Goal: Contribute content: Contribute content

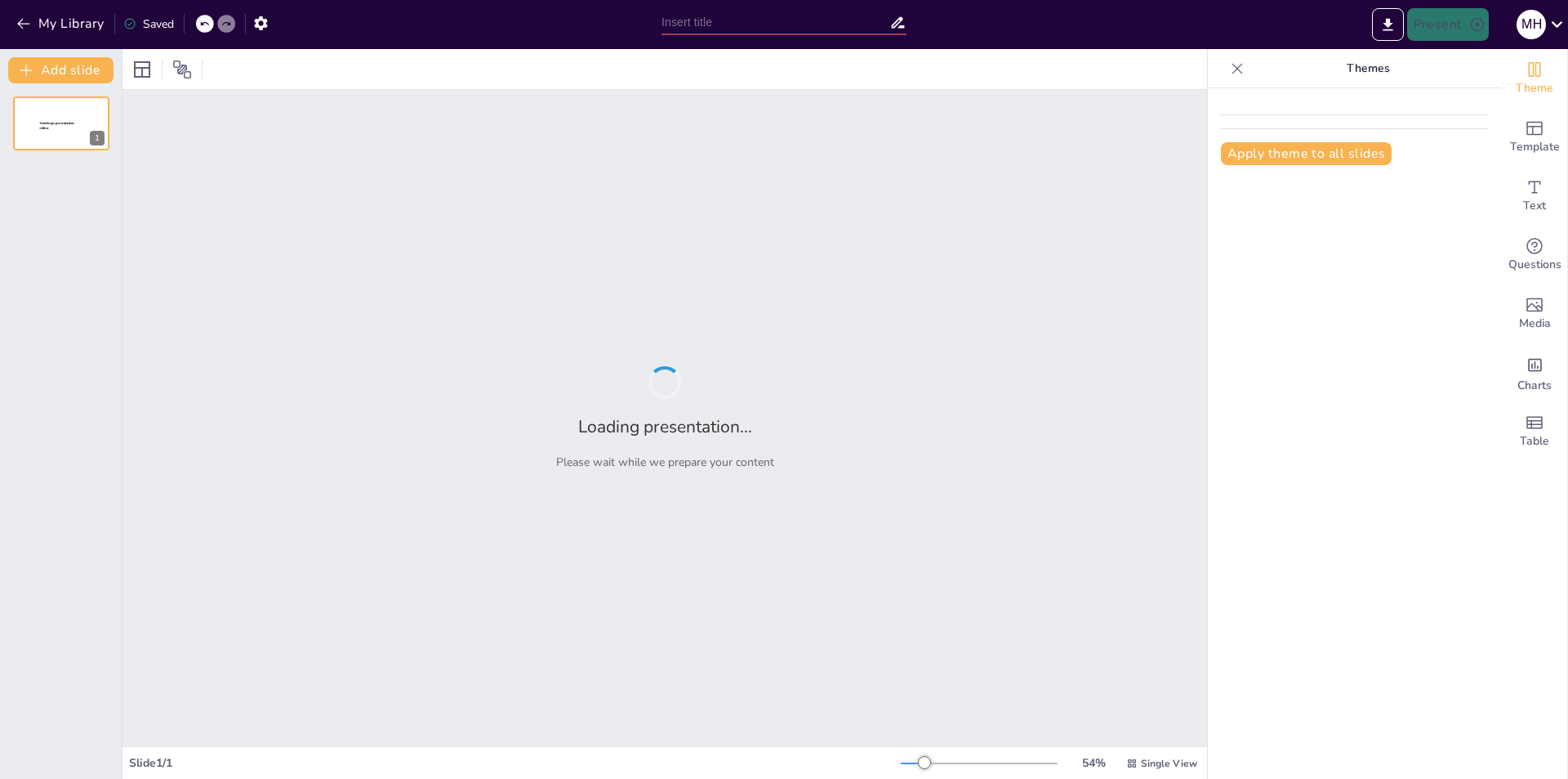
type input "carbohidratos"
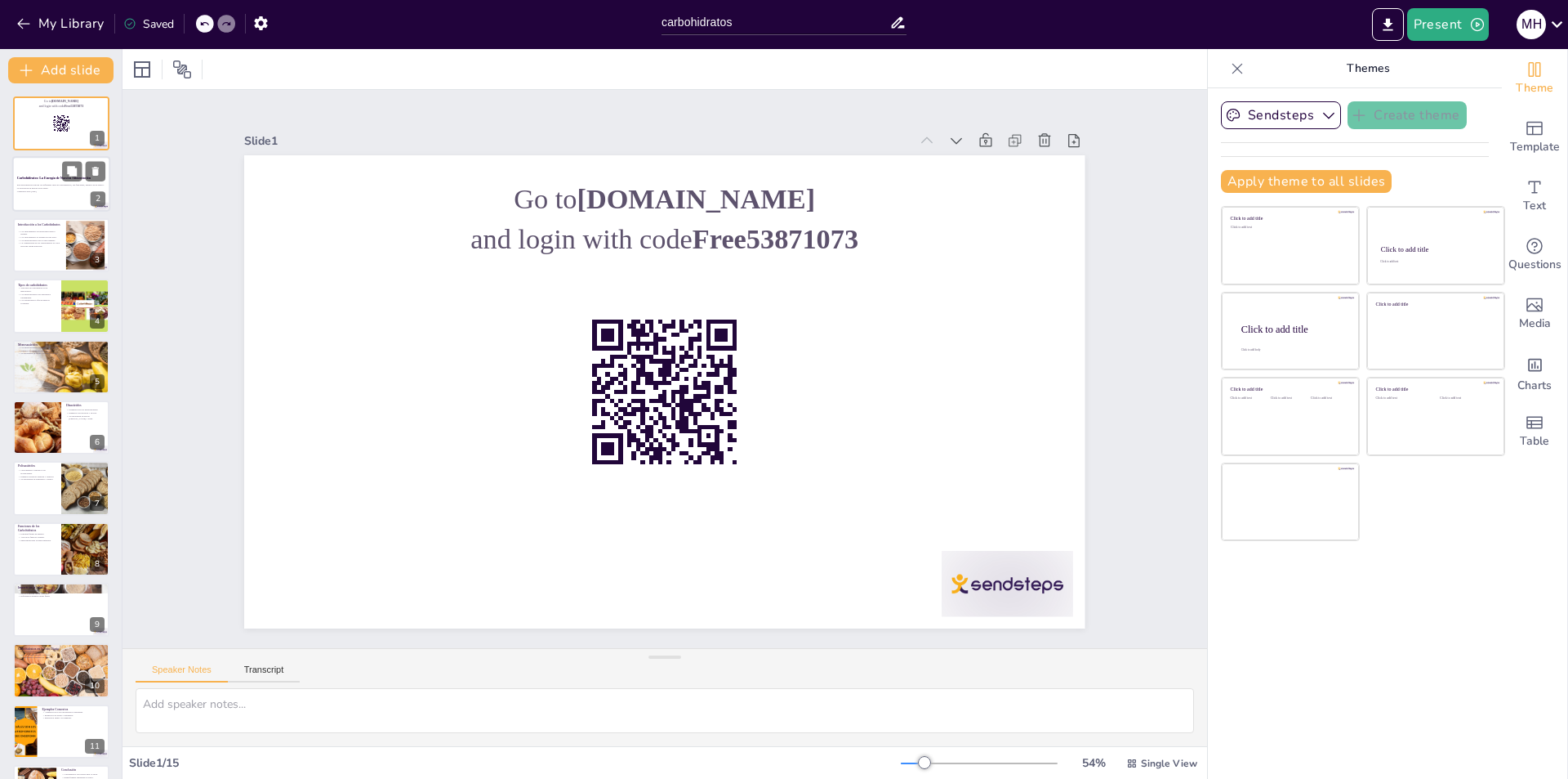
click at [60, 184] on p "Esta presentación explora los diferentes tipos de carbohidratos, sus funciones,…" at bounding box center [60, 187] width 88 height 6
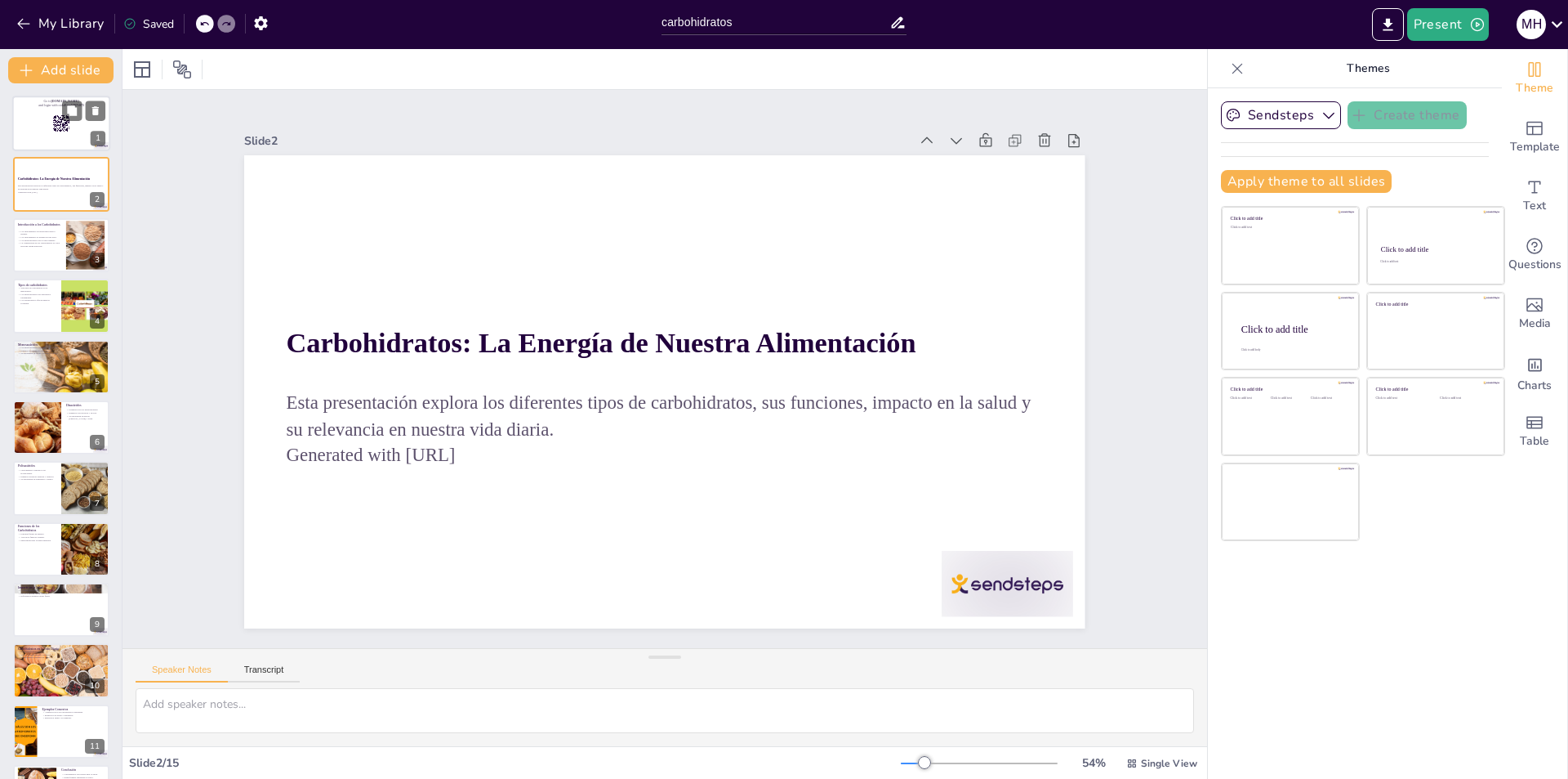
click at [29, 110] on div at bounding box center [61, 123] width 98 height 56
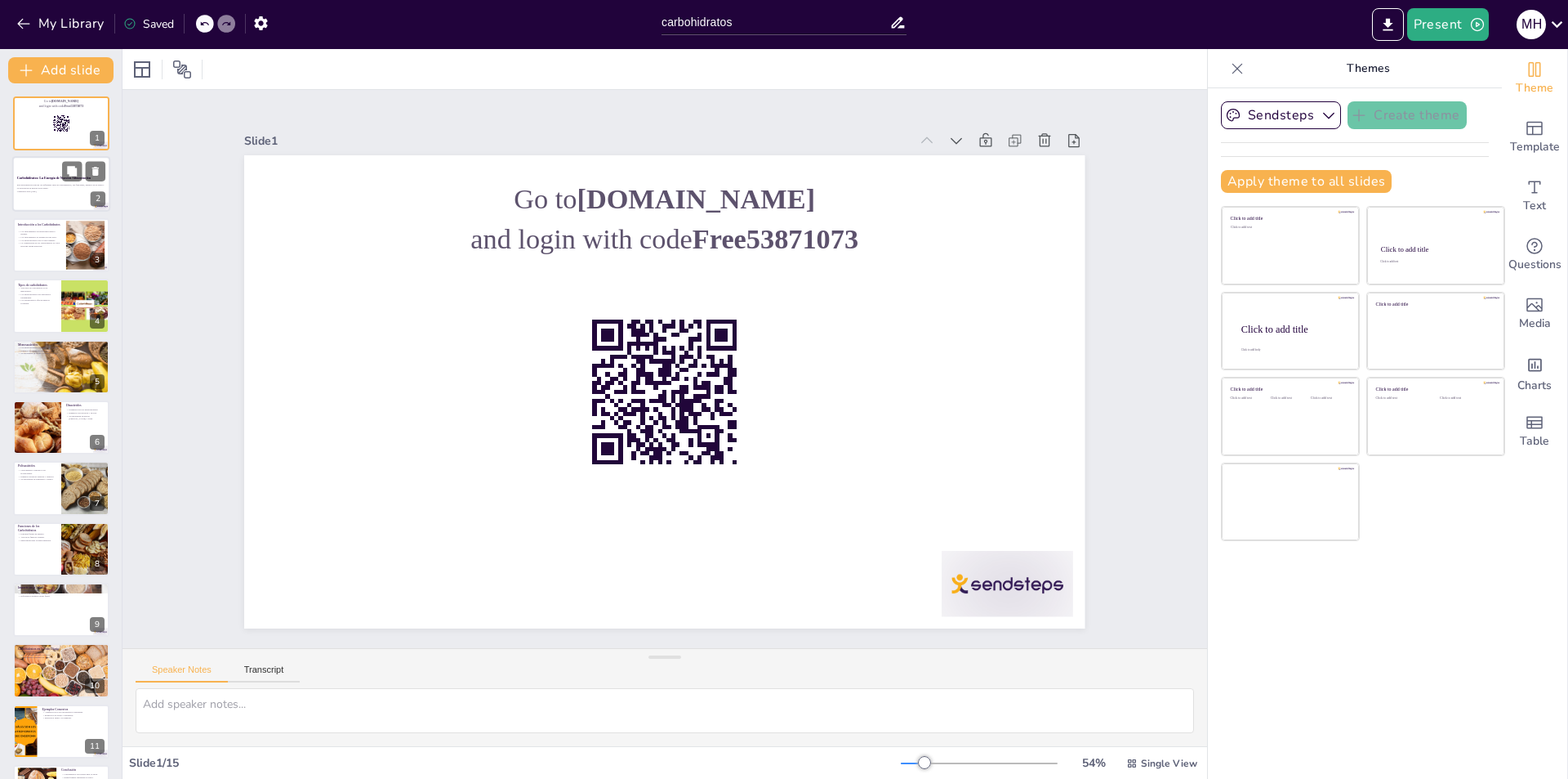
click at [38, 173] on div at bounding box center [61, 184] width 98 height 56
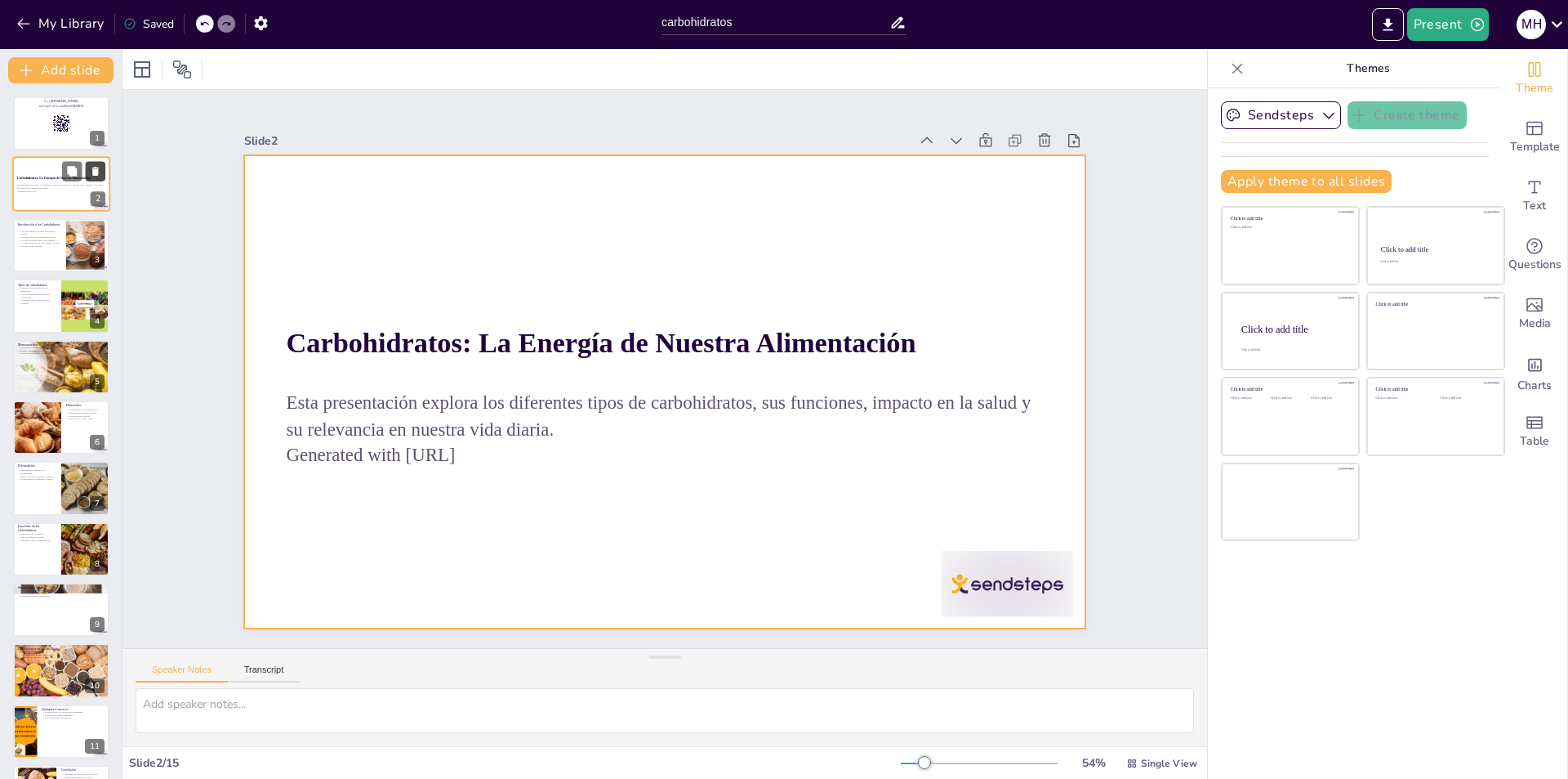
checkbox input "true"
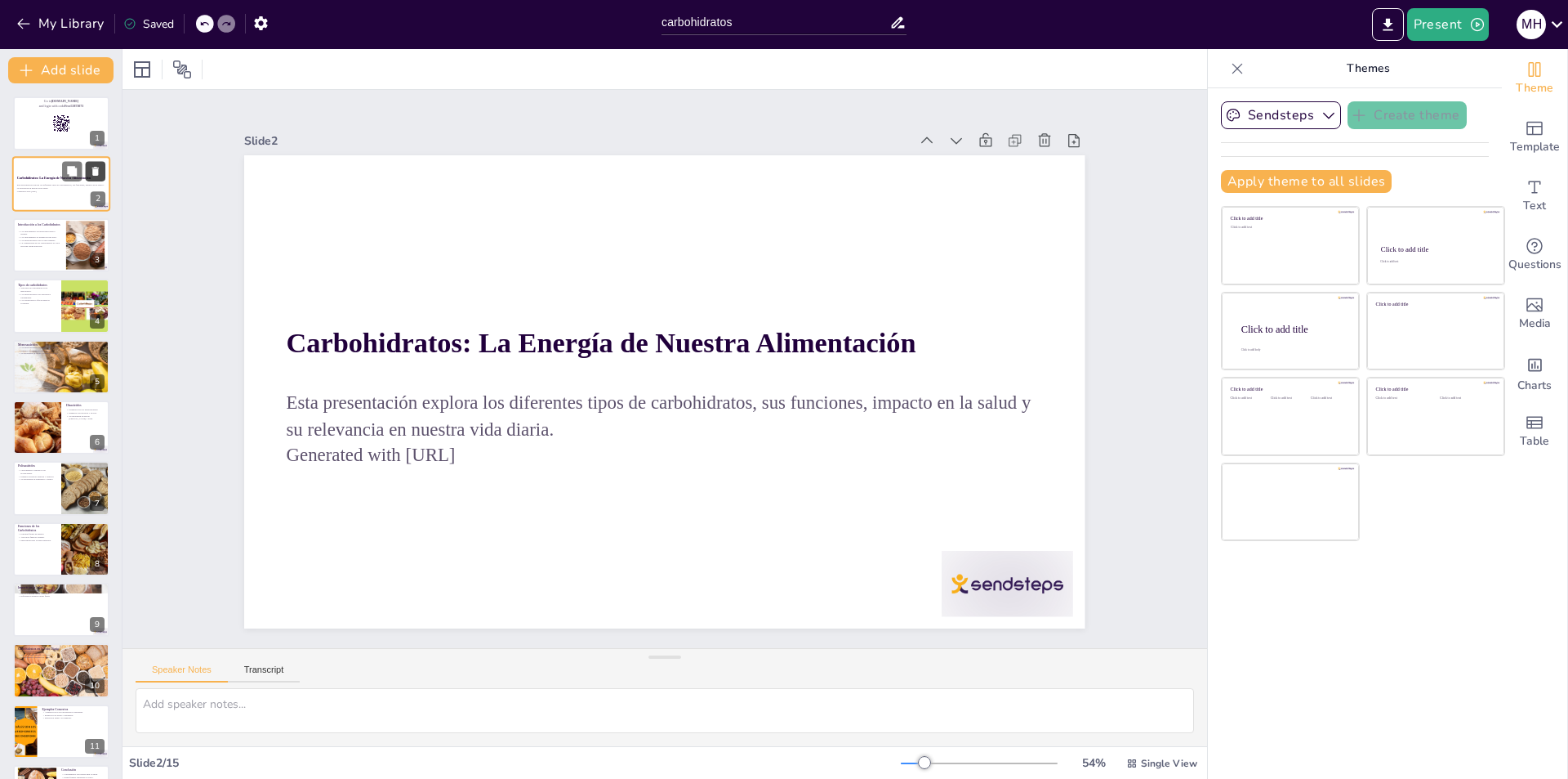
click at [90, 171] on icon at bounding box center [95, 172] width 11 height 11
type textarea "Los carbohidratos son cruciales para proporcionar energía al cuerpo. Sin ellos,…"
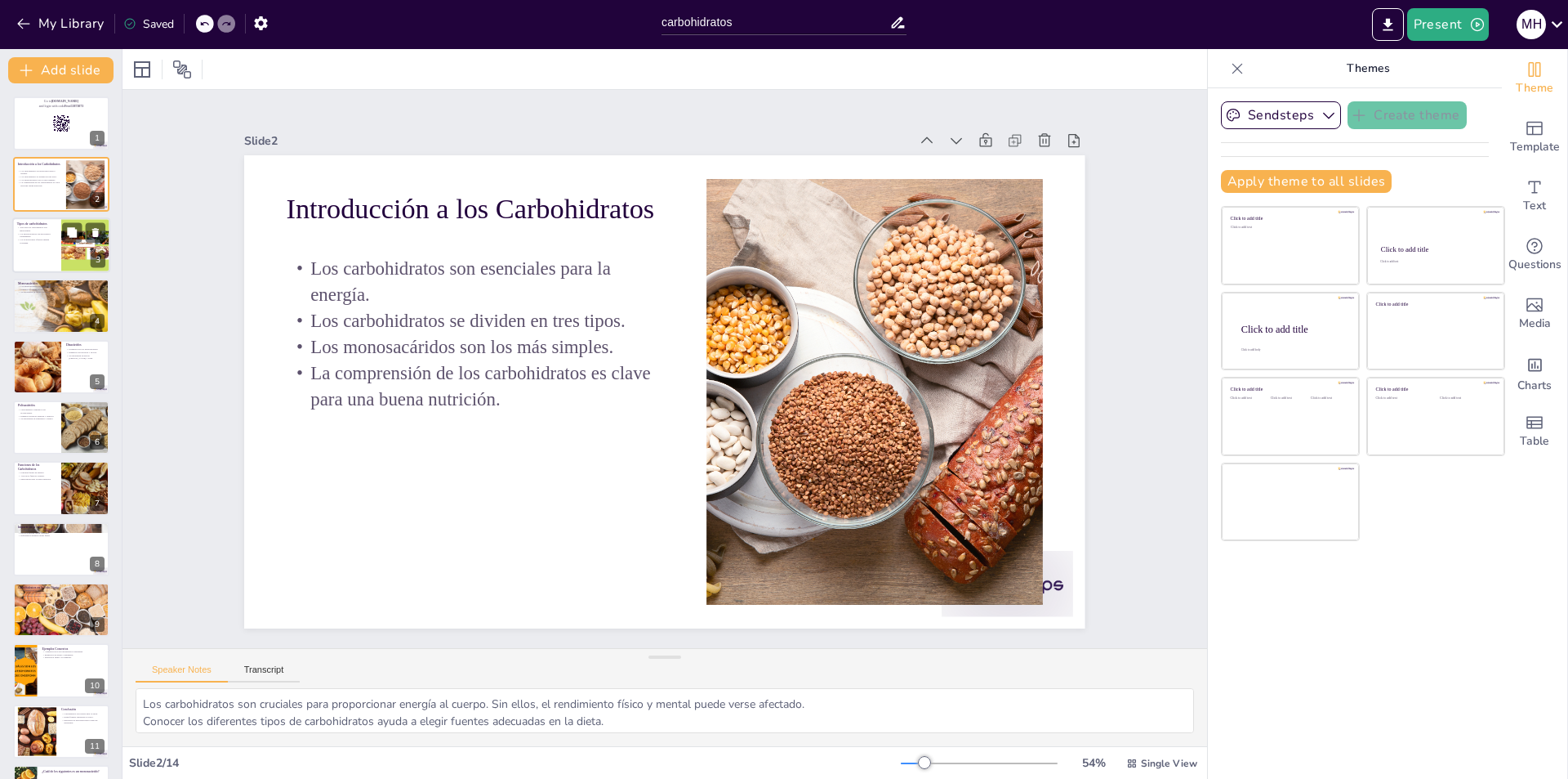
checkbox input "true"
click at [51, 236] on p "Los monosacáridos son absorbidos rápidamente." at bounding box center [37, 235] width 40 height 6
type textarea "Conocer los tipos de carbohidratos ayuda a entender cómo se utilizan en el cuer…"
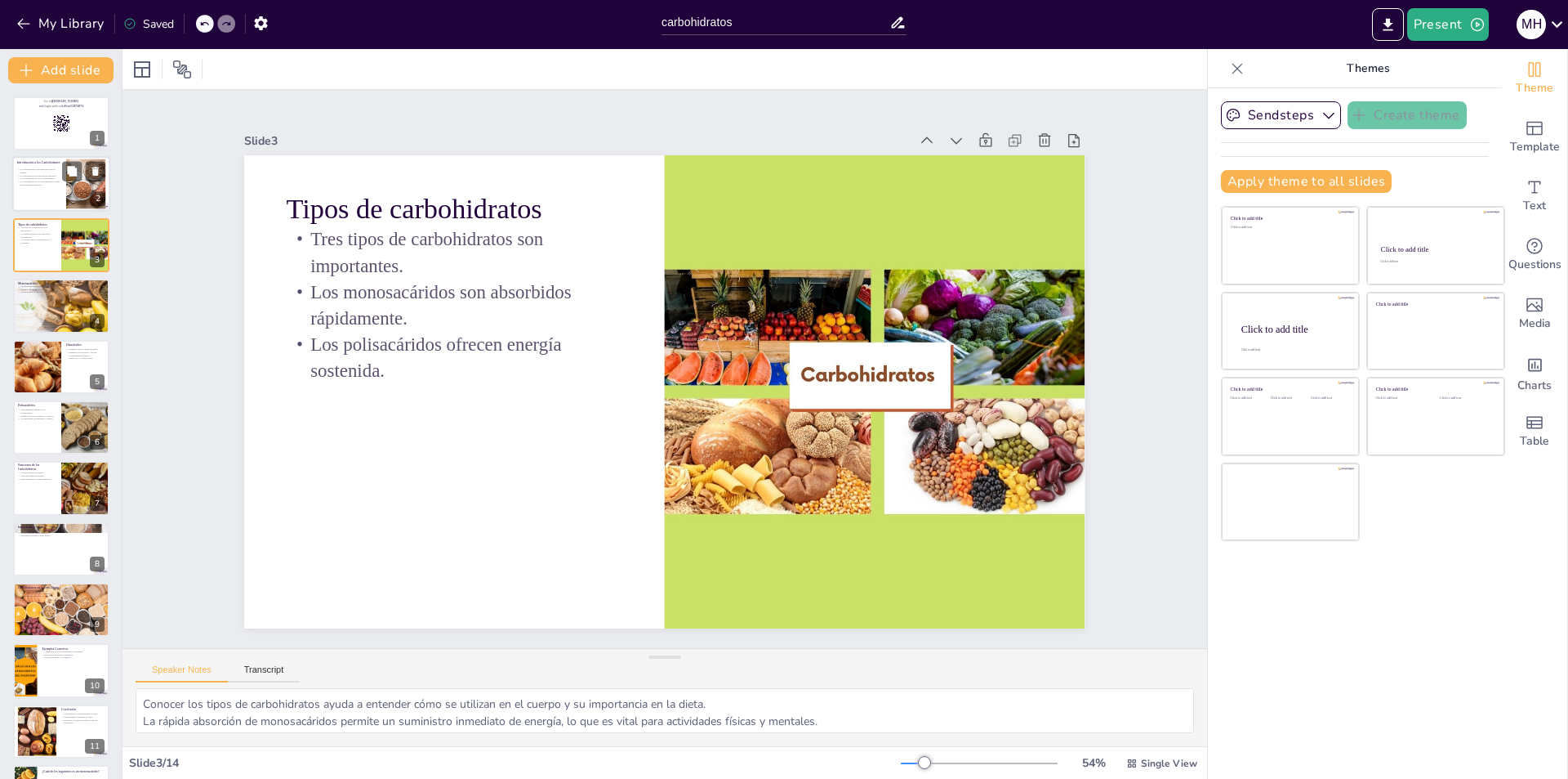
checkbox input "true"
click at [74, 189] on div at bounding box center [85, 184] width 75 height 50
type textarea "Los carbohidratos son cruciales para proporcionar energía al cuerpo. Sin ellos,…"
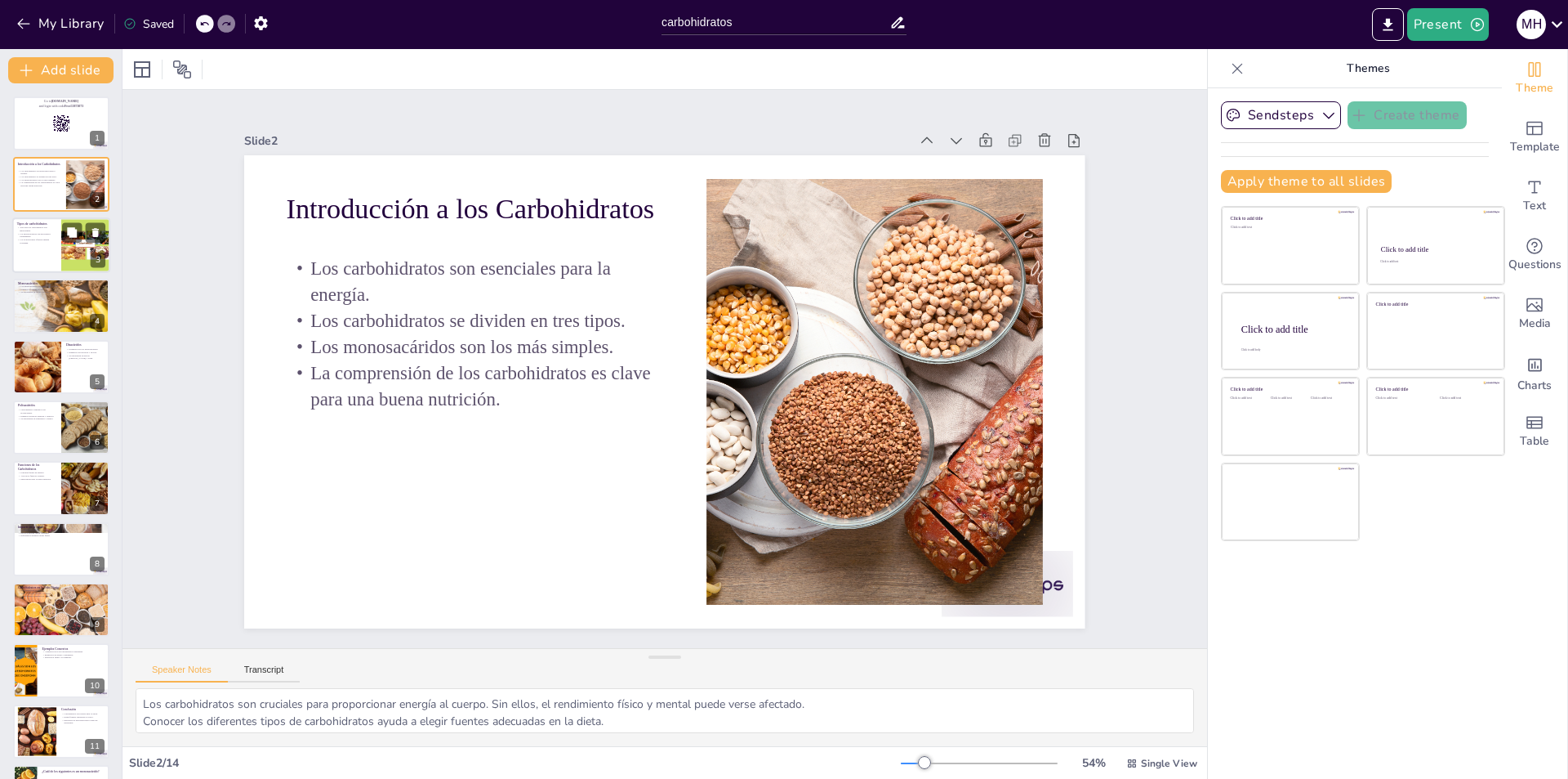
checkbox input "true"
click at [49, 241] on p "Los polisacáridos ofrecen energía sostenida." at bounding box center [37, 241] width 40 height 6
type textarea "Conocer los tipos de carbohidratos ayuda a entender cómo se utilizan en el cuer…"
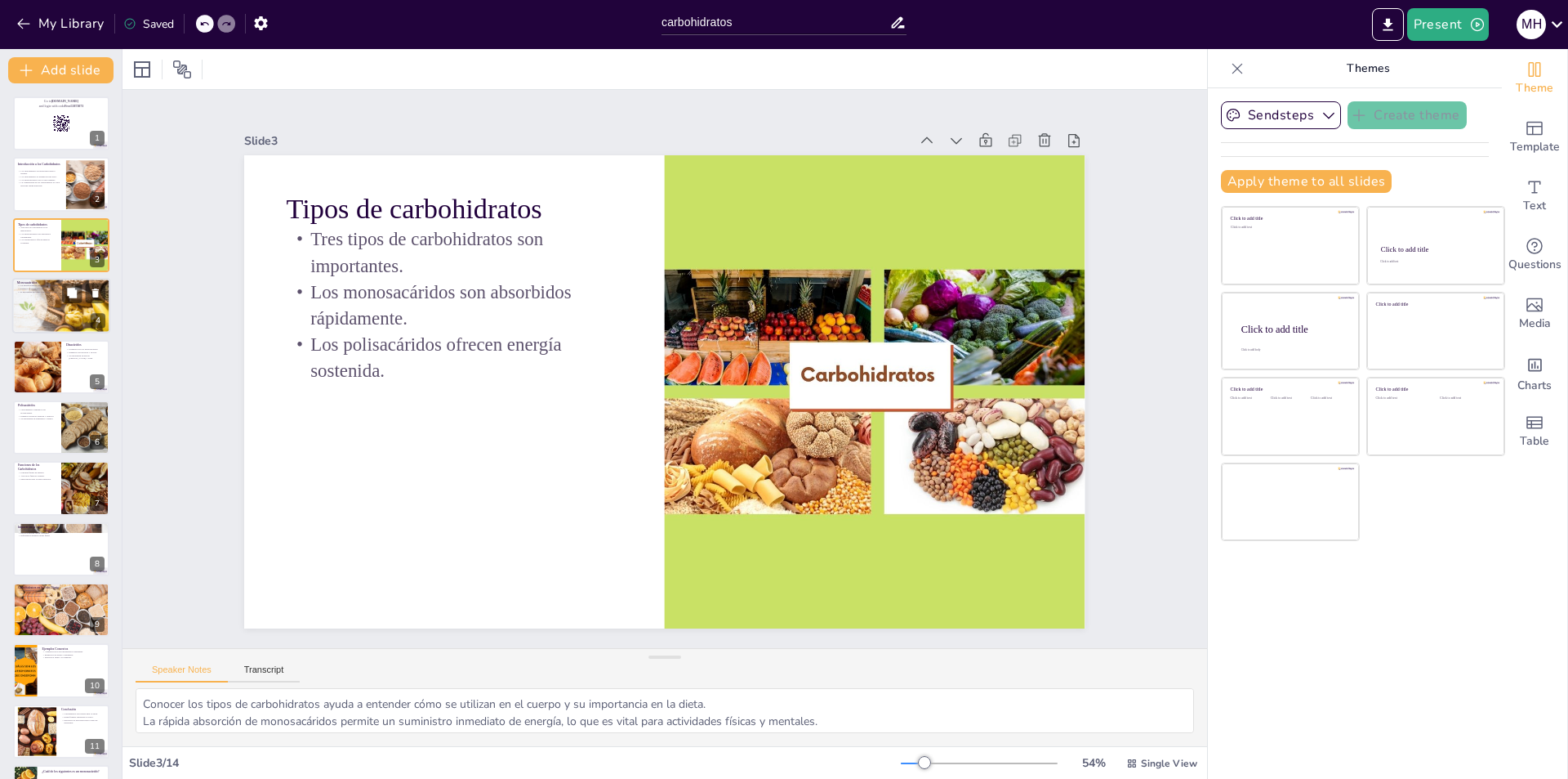
checkbox input "true"
click at [49, 308] on div at bounding box center [61, 305] width 98 height 63
type textarea "La simplicidad de los monosacáridos permite que sean rápidamente utilizados por…"
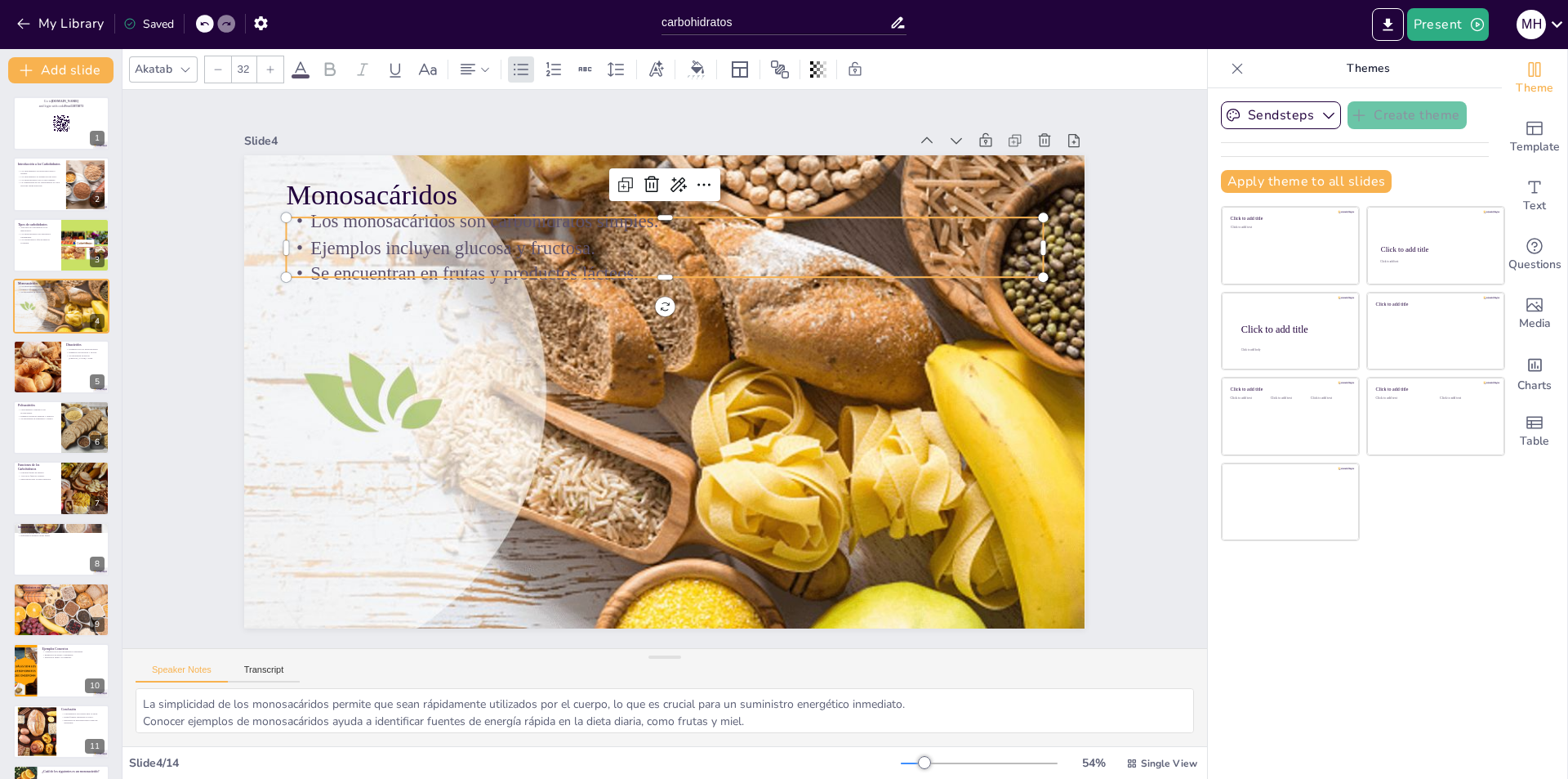
click at [376, 229] on p "Ejemplos incluyen glucosa y fructosa." at bounding box center [575, 287] width 525 height 580
click at [312, 221] on p "Los monosacáridos son carbohidratos simples." at bounding box center [565, 259] width 580 height 526
click at [323, 421] on p "Los monosacáridos son carbohidratos simples." at bounding box center [696, 513] width 746 height 183
click at [305, 79] on div "Akatab 32" at bounding box center [506, 69] width 754 height 27
click at [301, 75] on span at bounding box center [300, 76] width 18 height 4
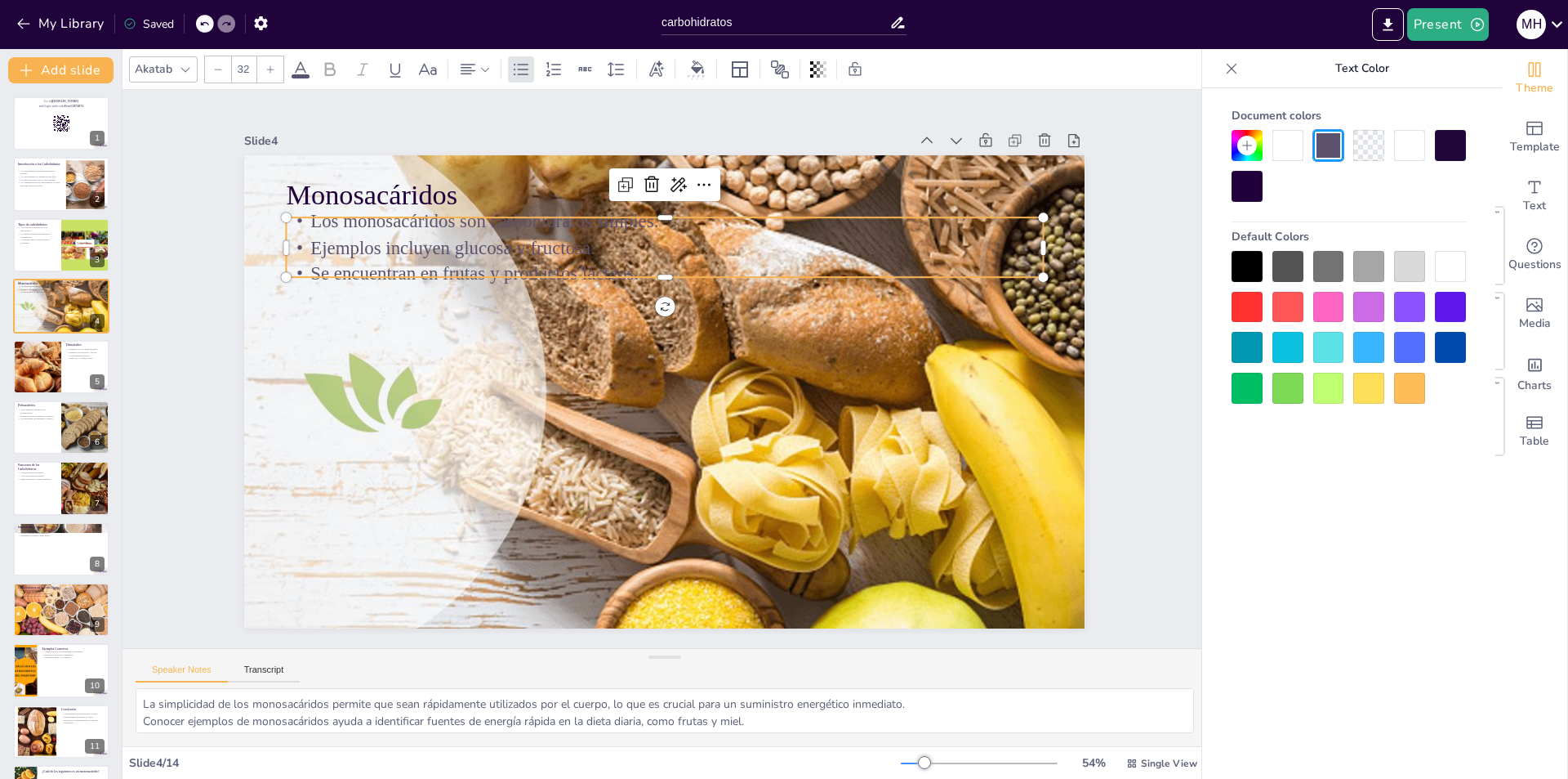
click at [1240, 252] on div at bounding box center [1247, 266] width 31 height 31
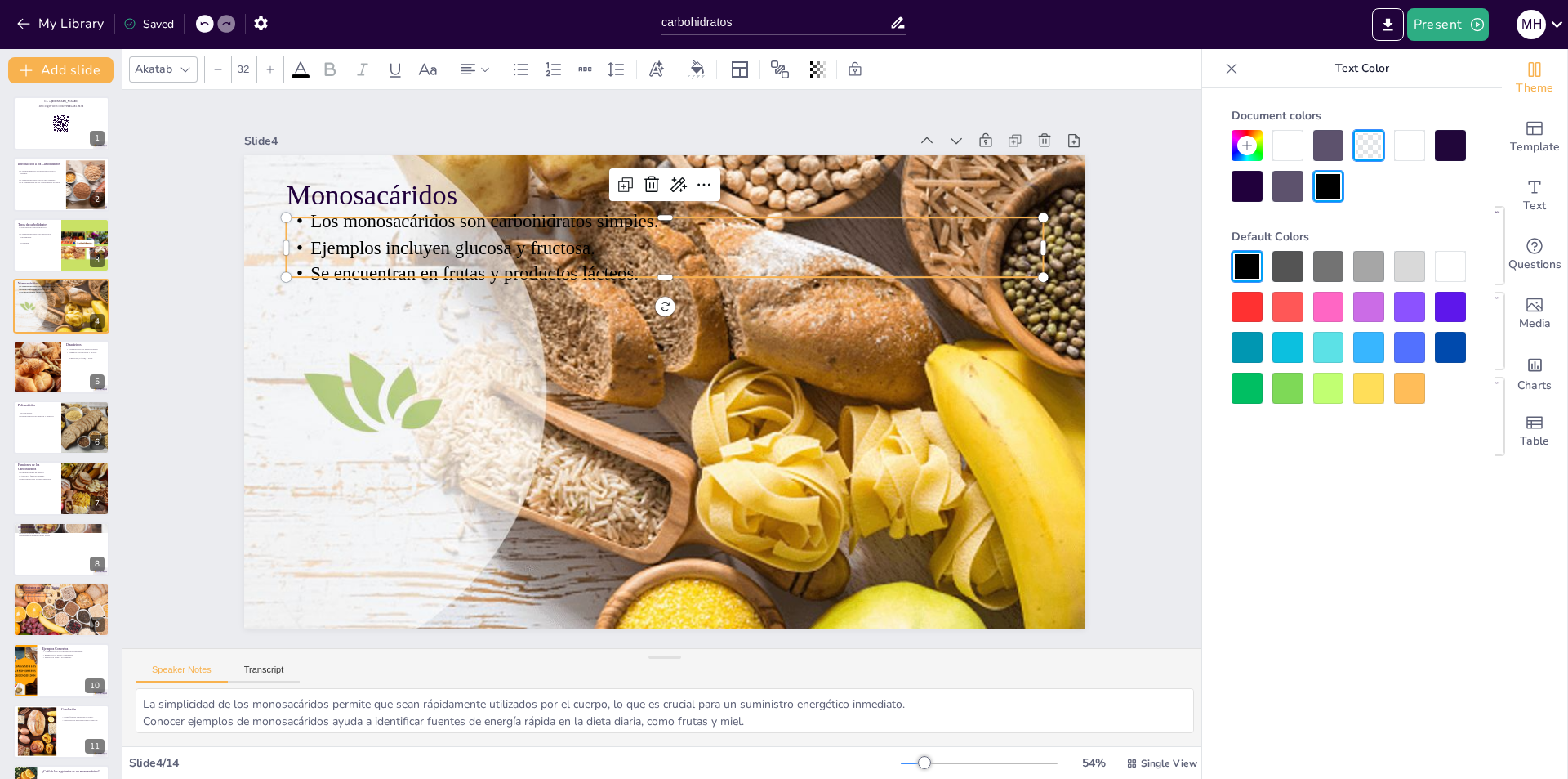
click at [1442, 149] on div at bounding box center [1450, 145] width 31 height 31
click at [1293, 267] on div at bounding box center [1288, 266] width 31 height 31
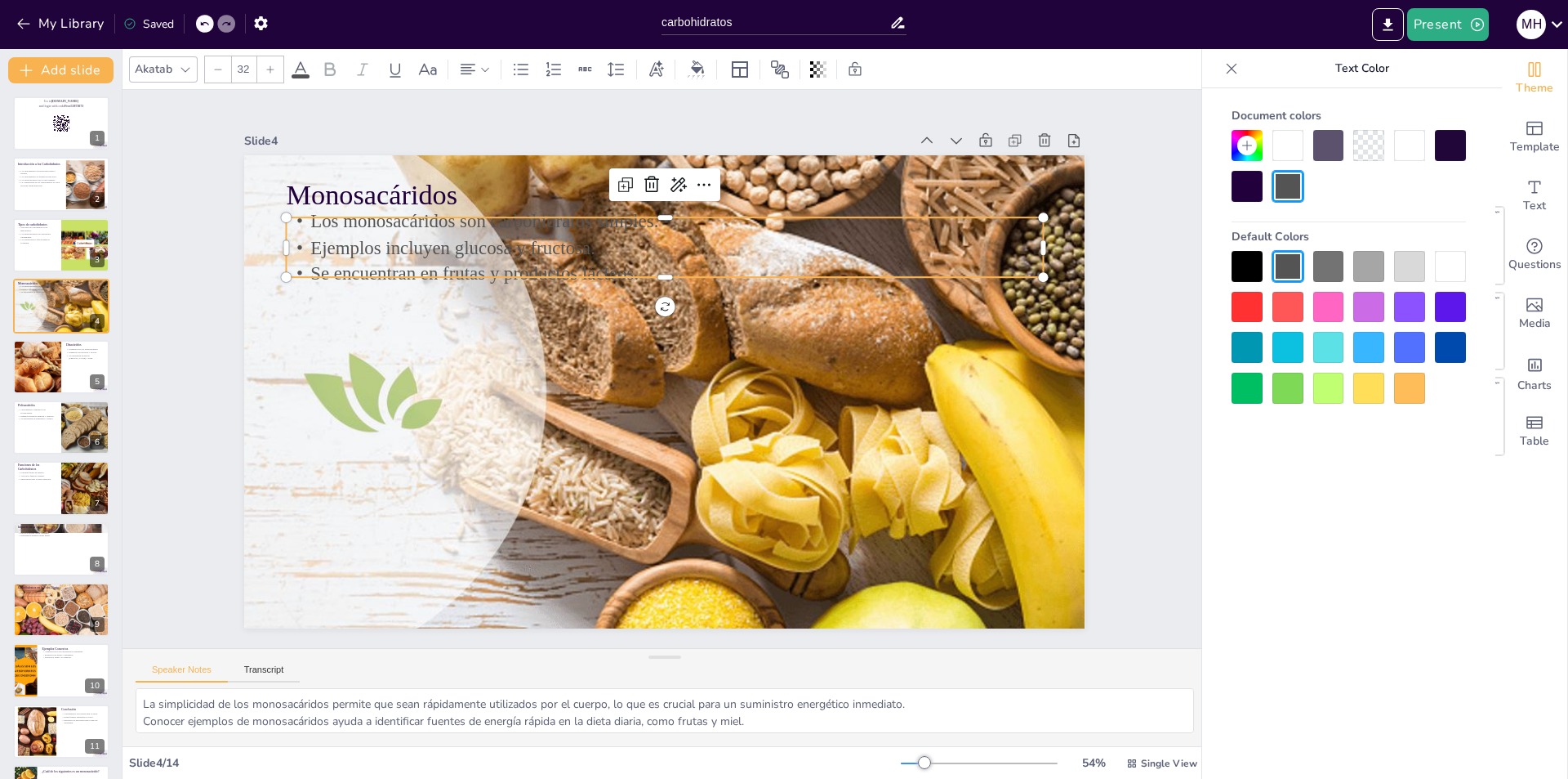
click at [1244, 274] on div at bounding box center [1247, 266] width 31 height 31
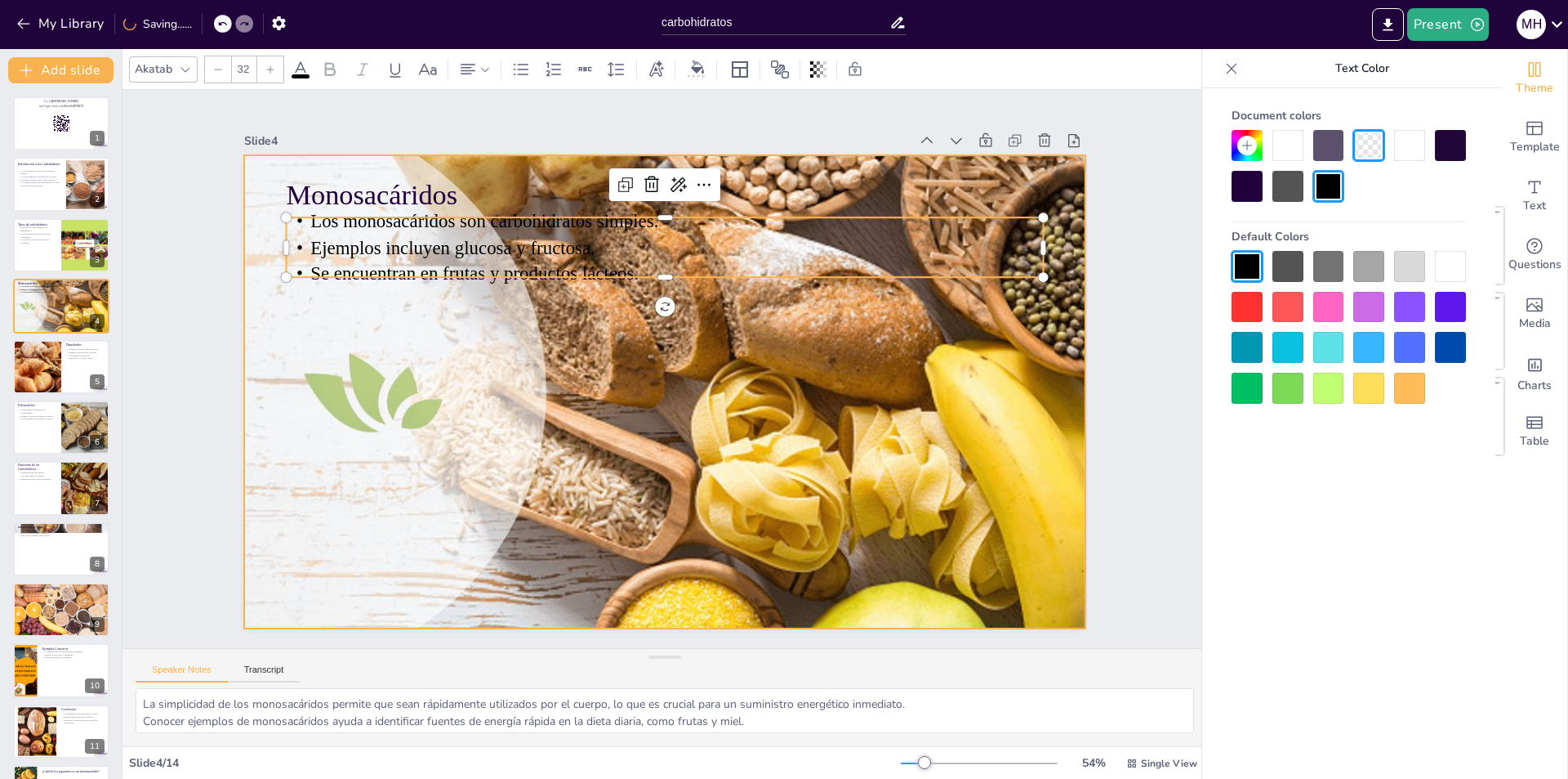
click at [676, 326] on div at bounding box center [644, 378] width 837 height 989
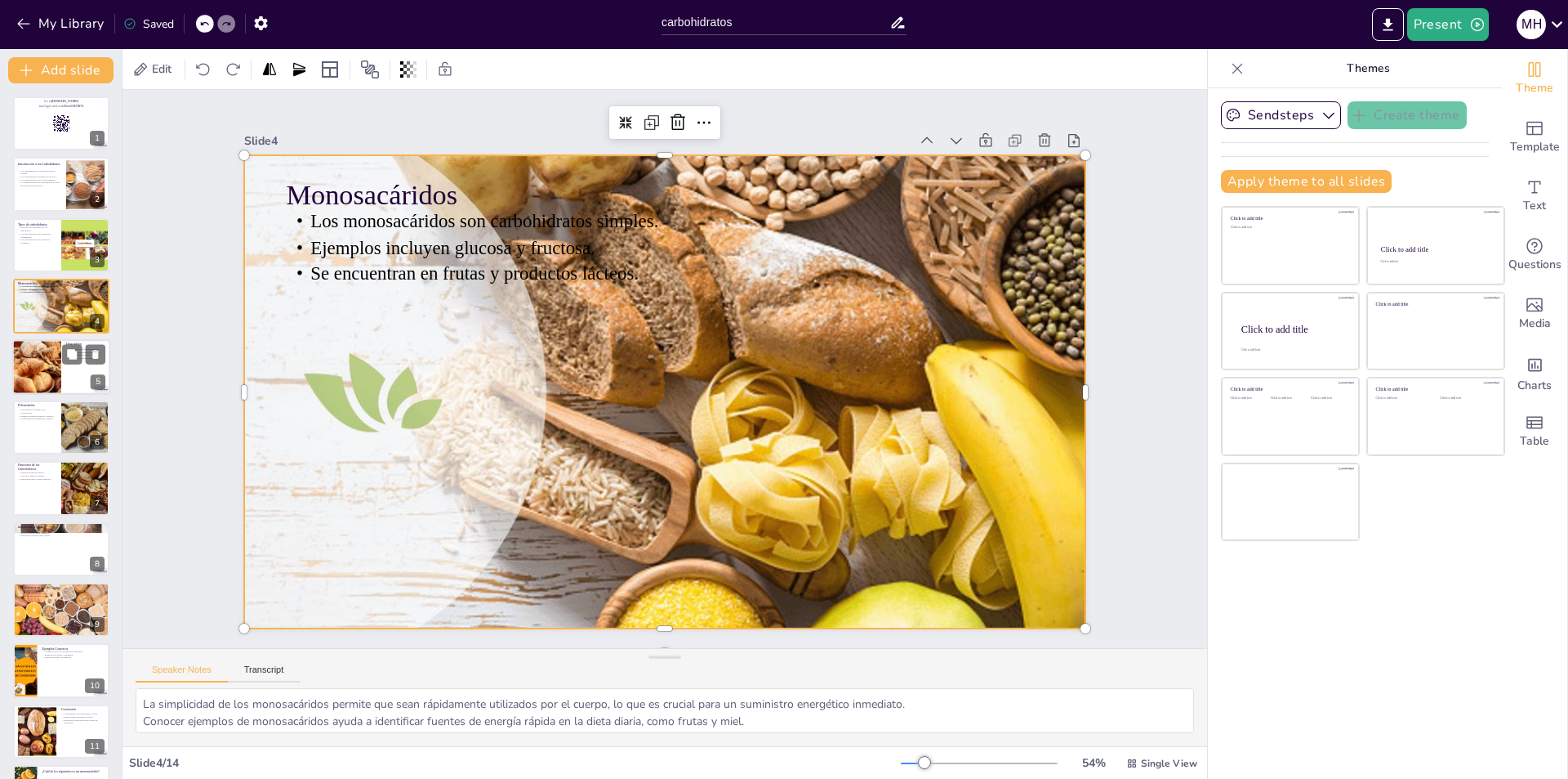
checkbox input "true"
click at [55, 372] on div at bounding box center [37, 366] width 56 height 56
type textarea "La formación de disacáridos a partir de monosacáridos es fundamental para enten…"
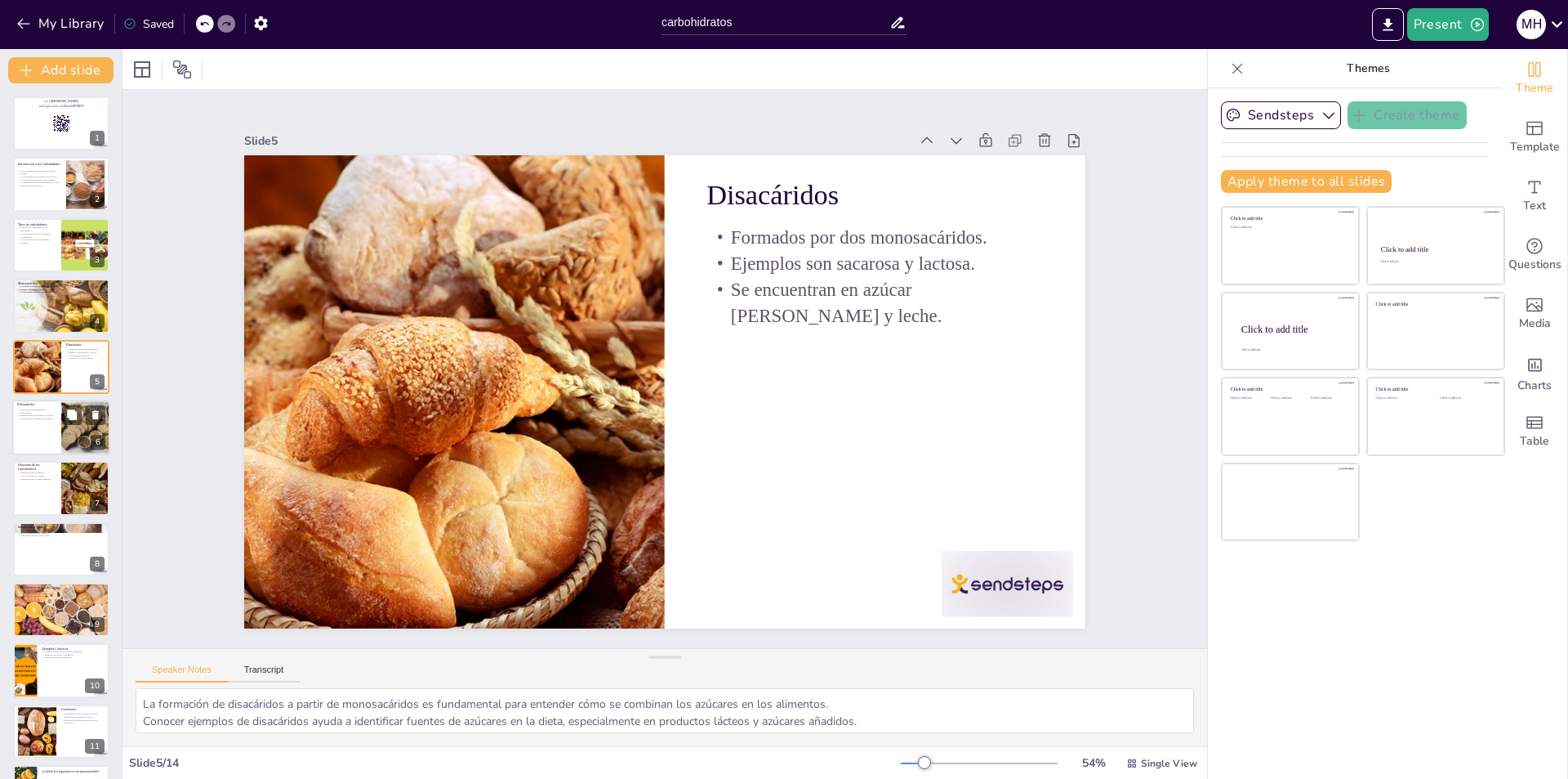
checkbox input "true"
click at [30, 426] on div at bounding box center [61, 427] width 98 height 56
type textarea "La complejidad de los polisacáridos permite que proporcionen energía de manera …"
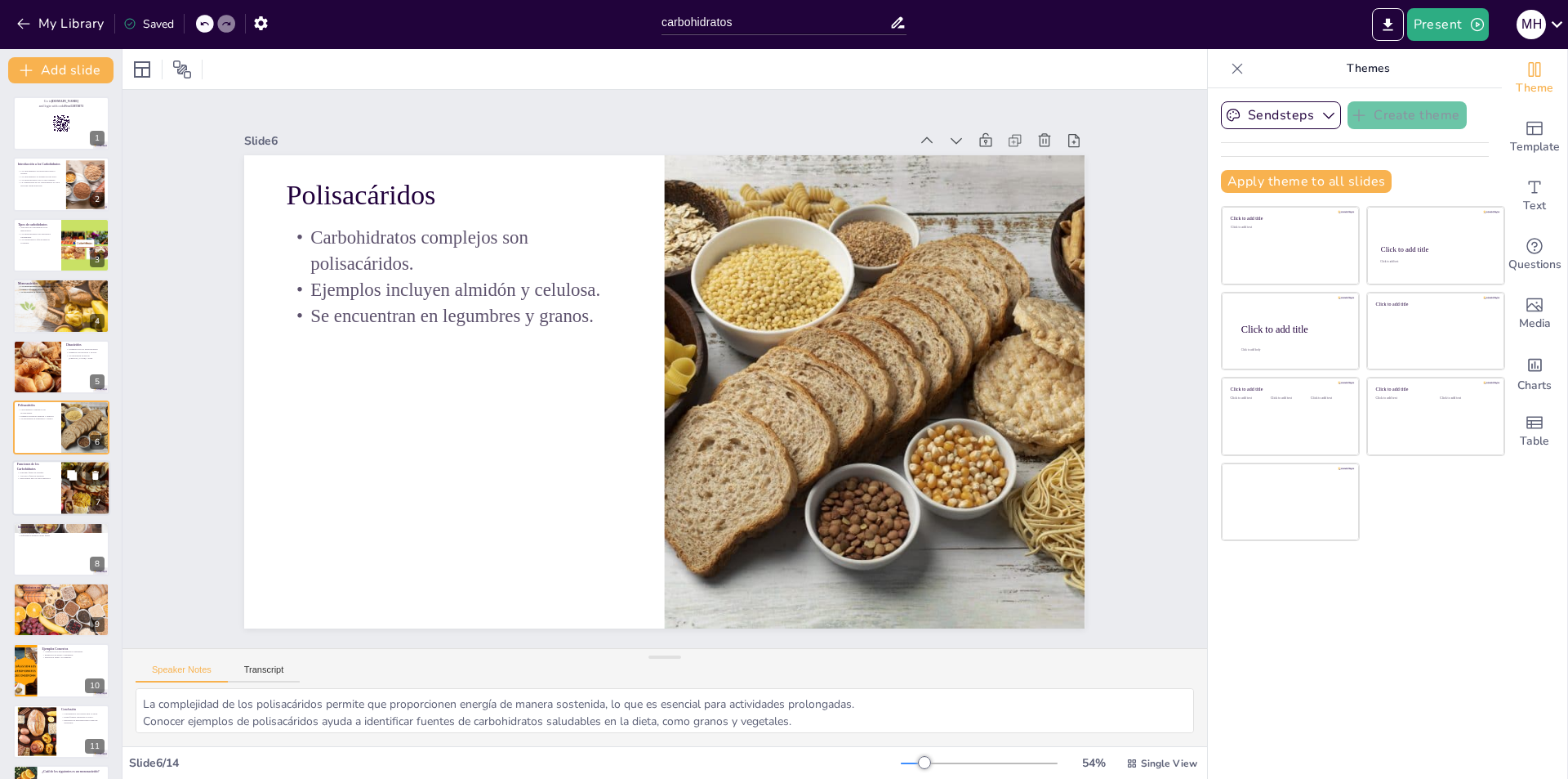
checkbox input "true"
click at [46, 486] on div at bounding box center [61, 488] width 98 height 56
type textarea "La energía que proporcionan los carbohidratos es vital para todas las funciones…"
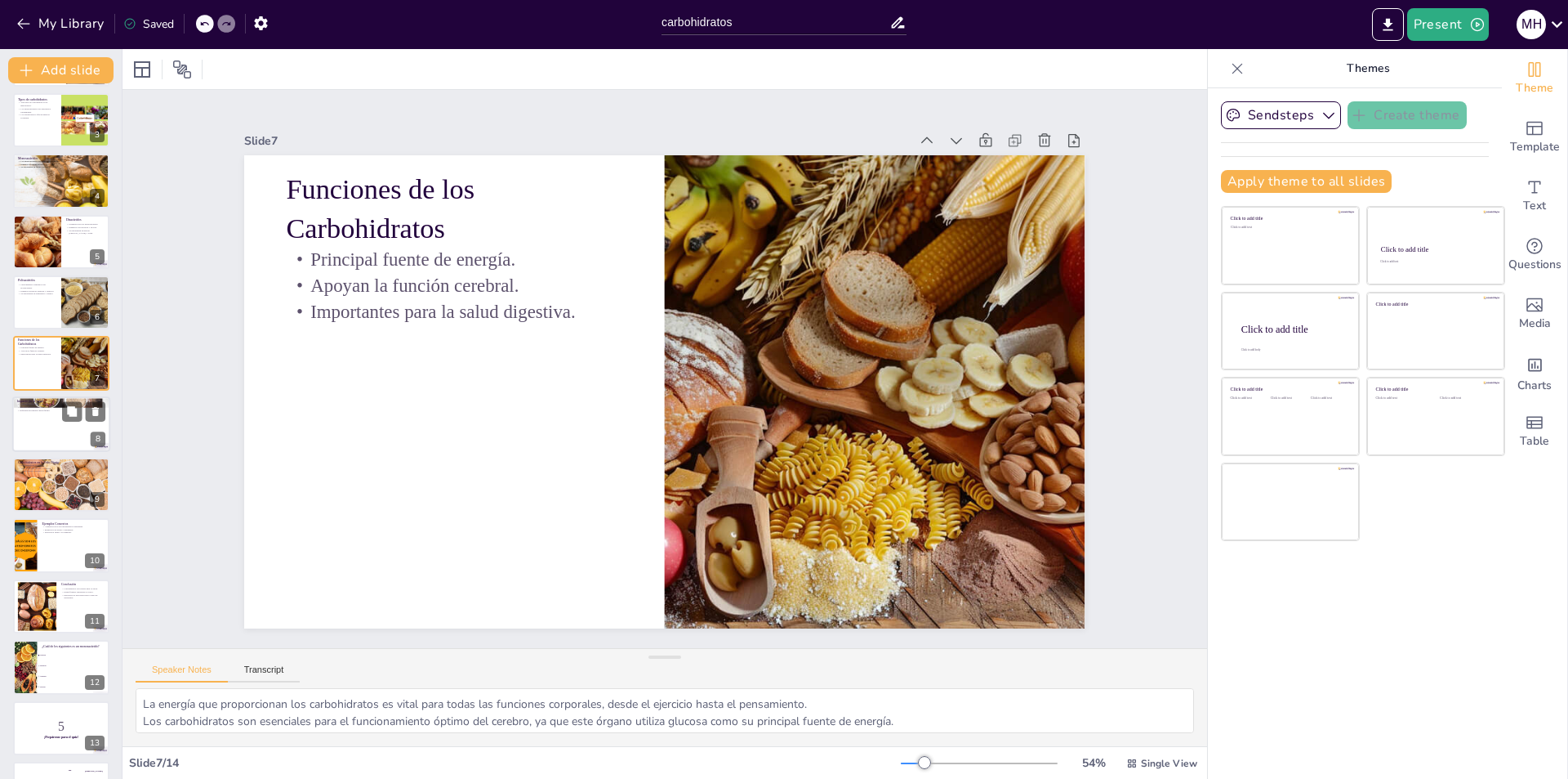
scroll to position [175, 0]
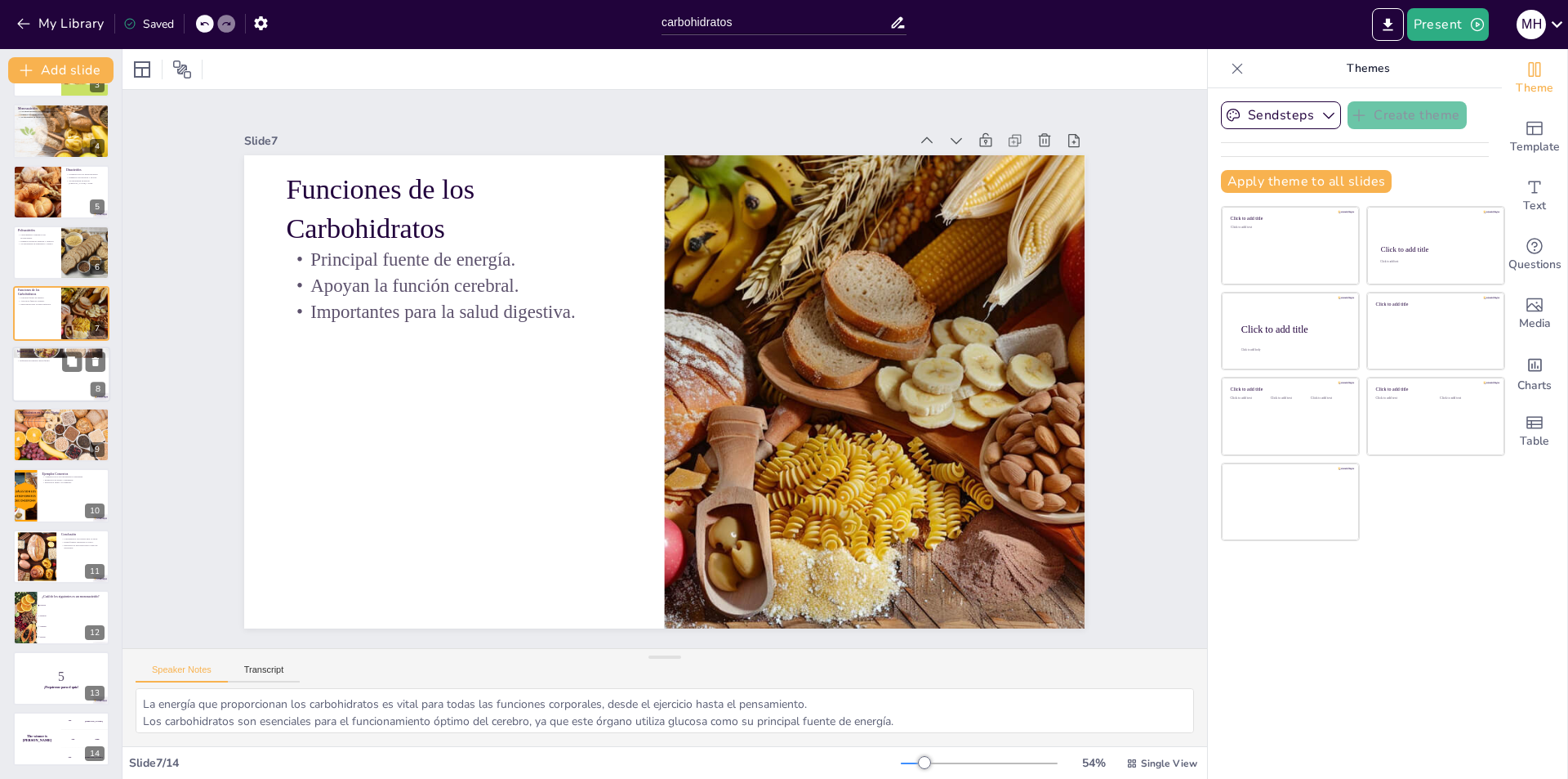
checkbox input "true"
click at [55, 365] on div at bounding box center [61, 374] width 98 height 56
type textarea "Mantener un equilibrio en la ingesta de carbohidratos es esencial para evitar p…"
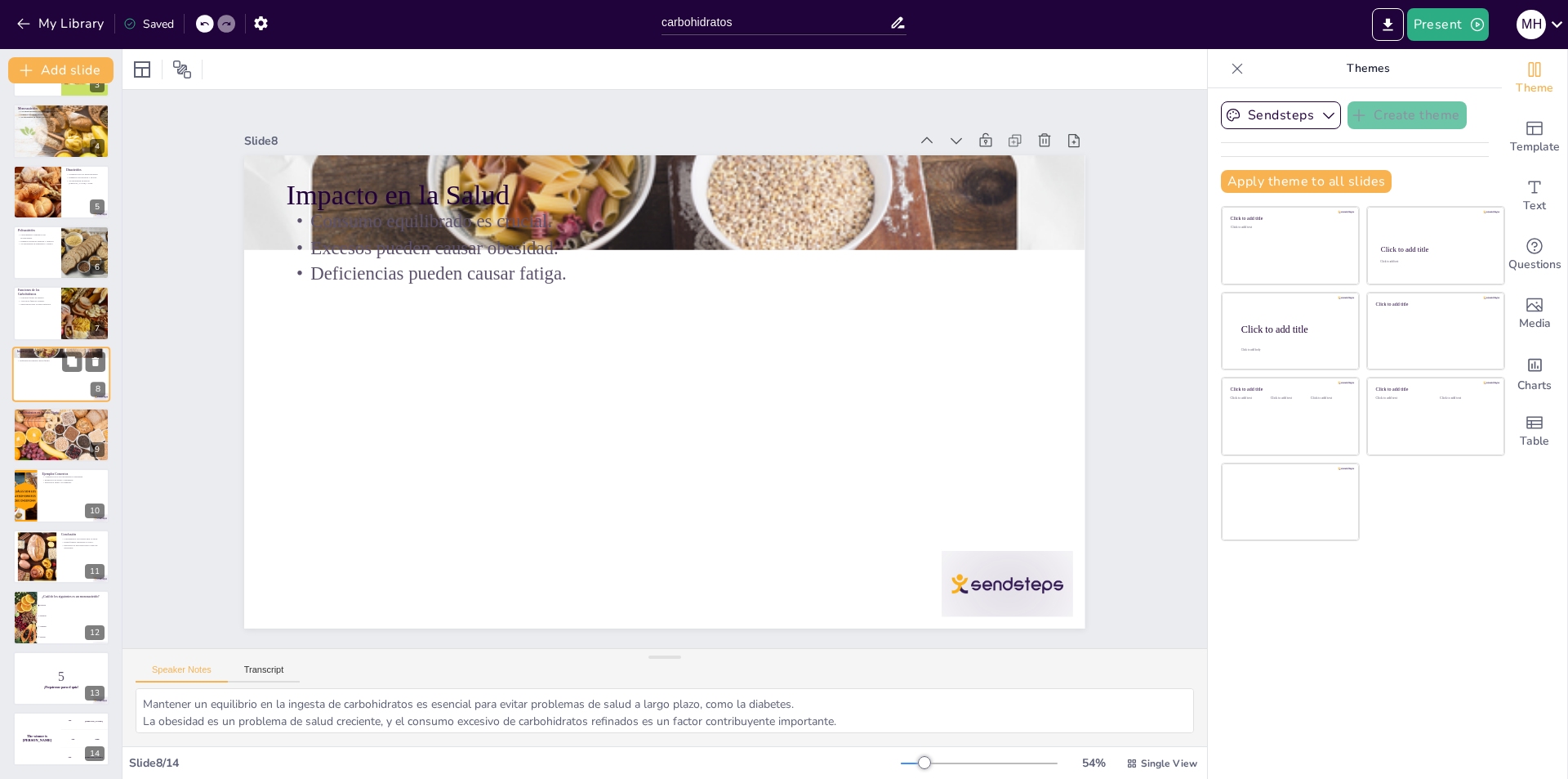
scroll to position [118, 0]
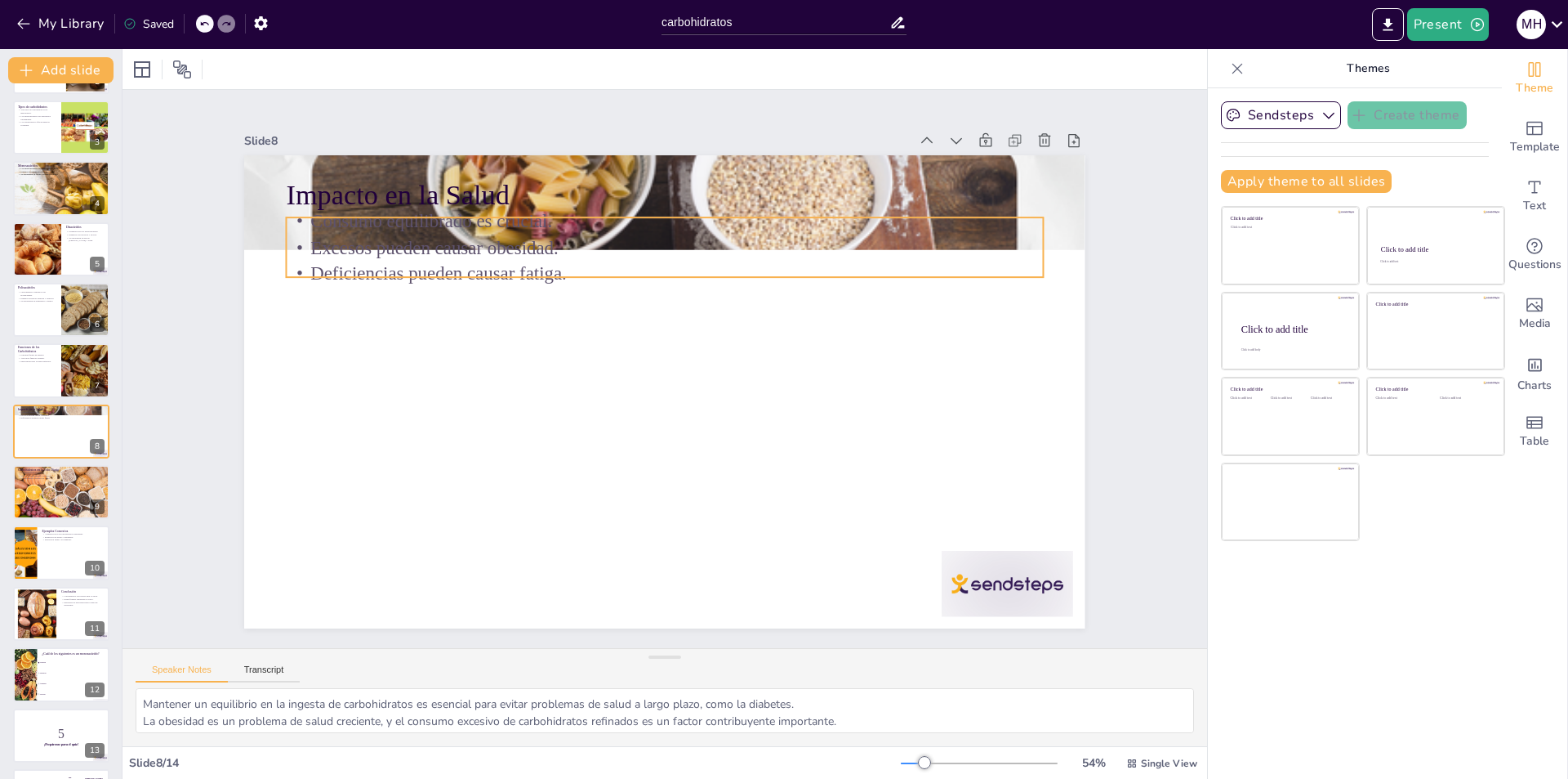
click at [294, 296] on p "Consumo equilibrado es crucial." at bounding box center [592, 497] width 668 height 401
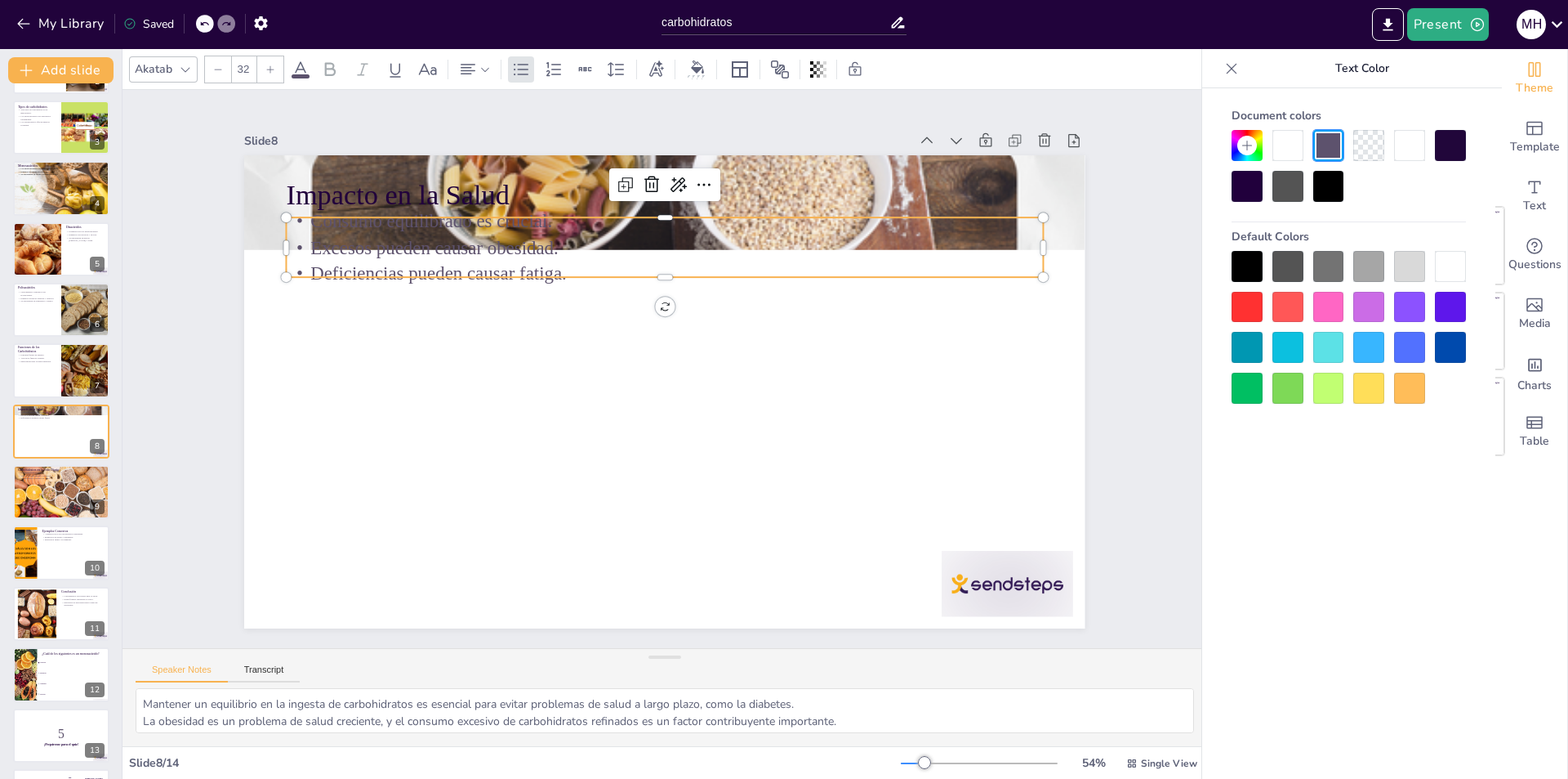
click at [1251, 254] on div at bounding box center [1247, 266] width 31 height 31
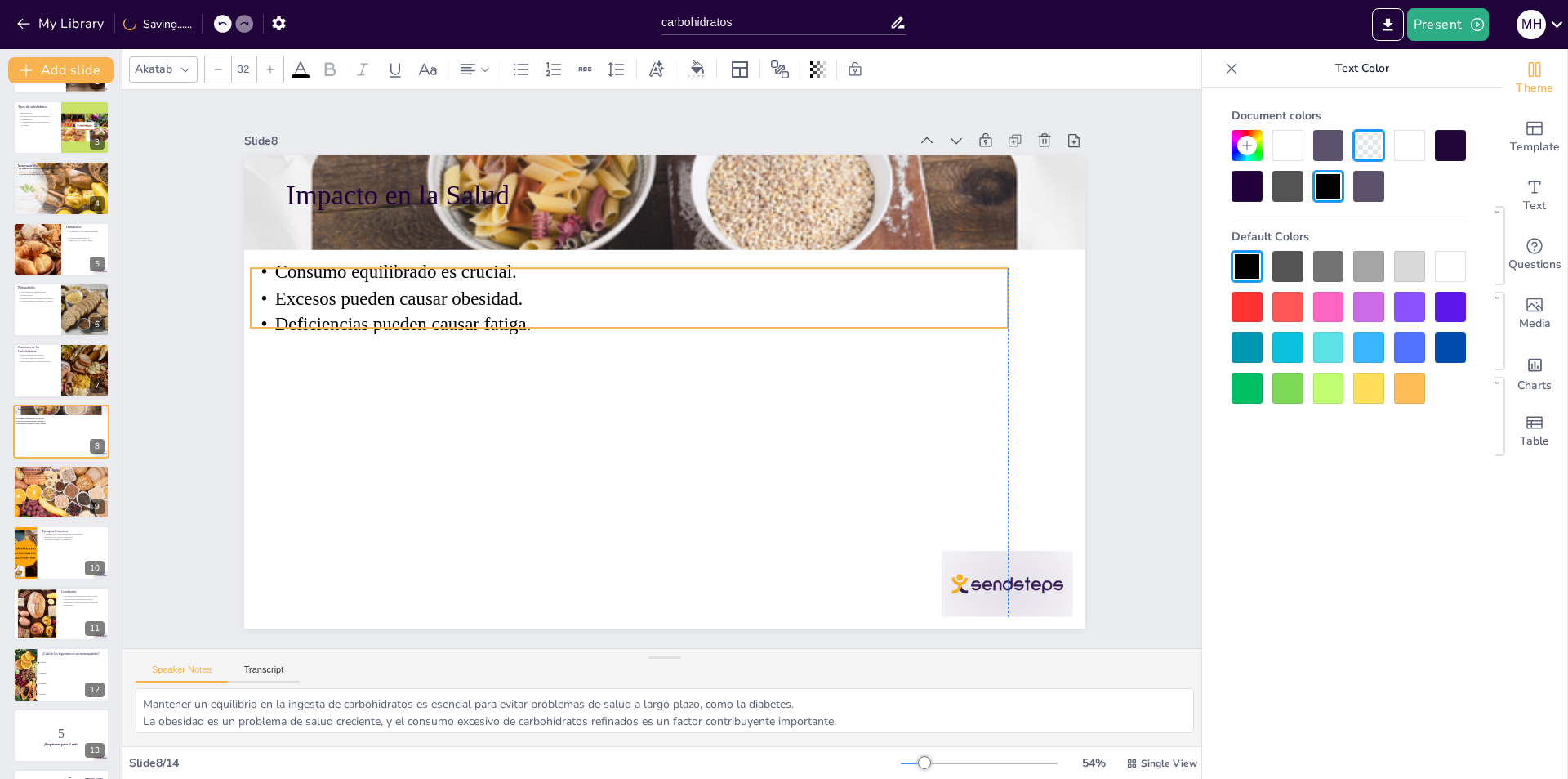
drag, startPoint x: 612, startPoint y: 243, endPoint x: 580, endPoint y: 294, distance: 60.2
click at [580, 294] on p "Excesos pueden causar obesidad." at bounding box center [636, 295] width 755 height 105
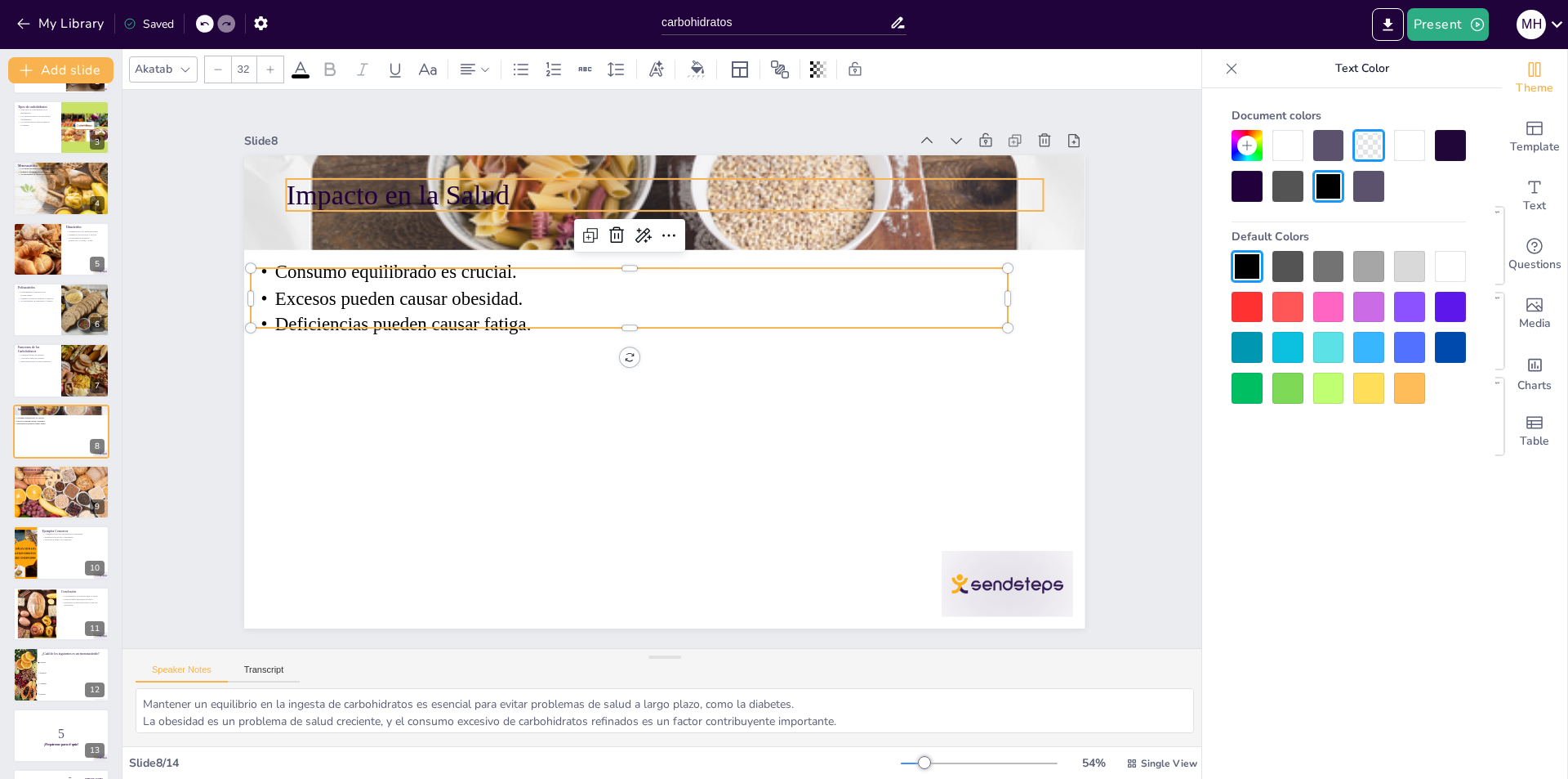
checkbox input "true"
type input "48"
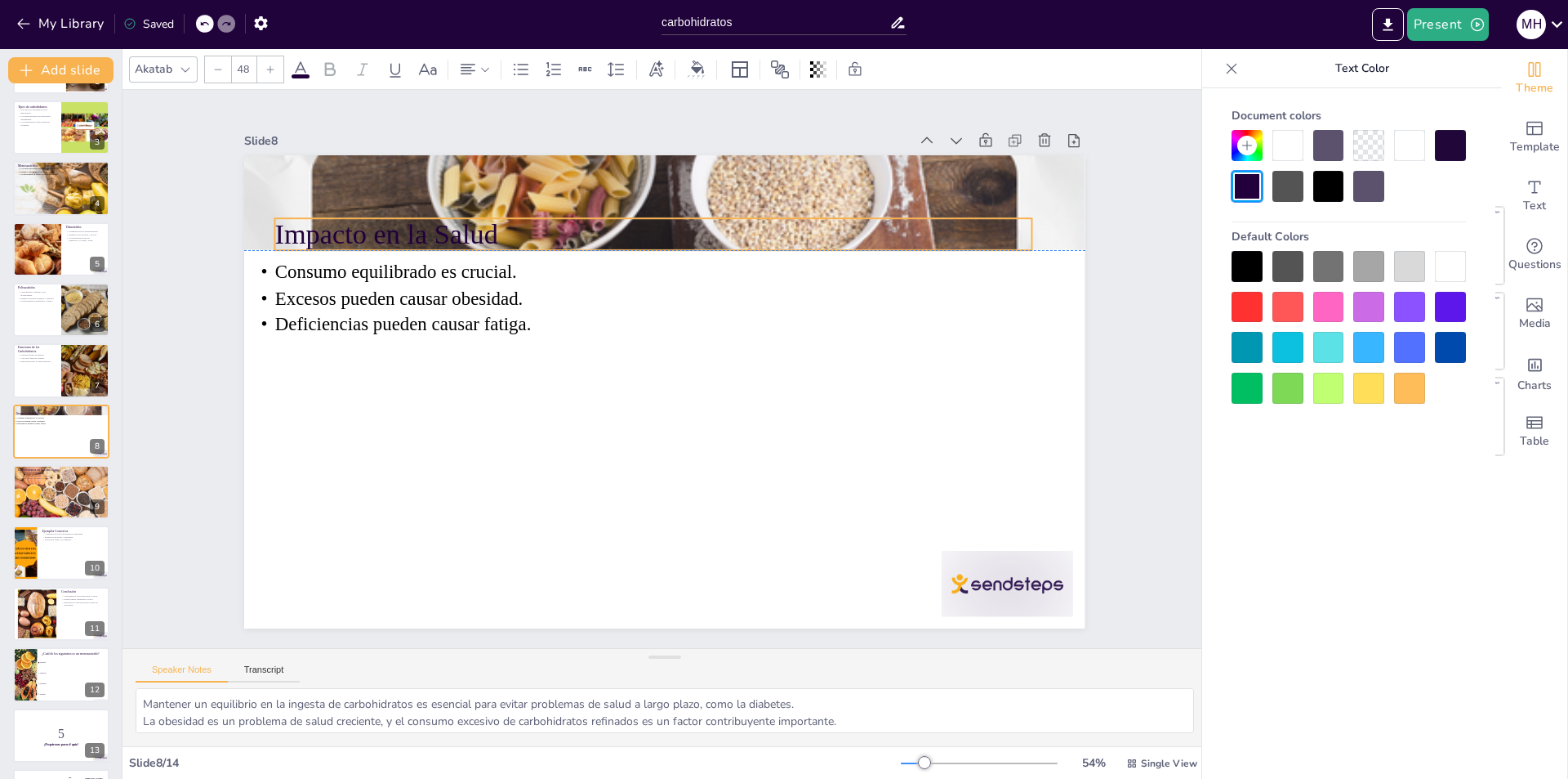
drag, startPoint x: 372, startPoint y: 169, endPoint x: 361, endPoint y: 209, distance: 41.5
click at [361, 209] on p "Impacto en la Salud" at bounding box center [576, 266] width 635 height 476
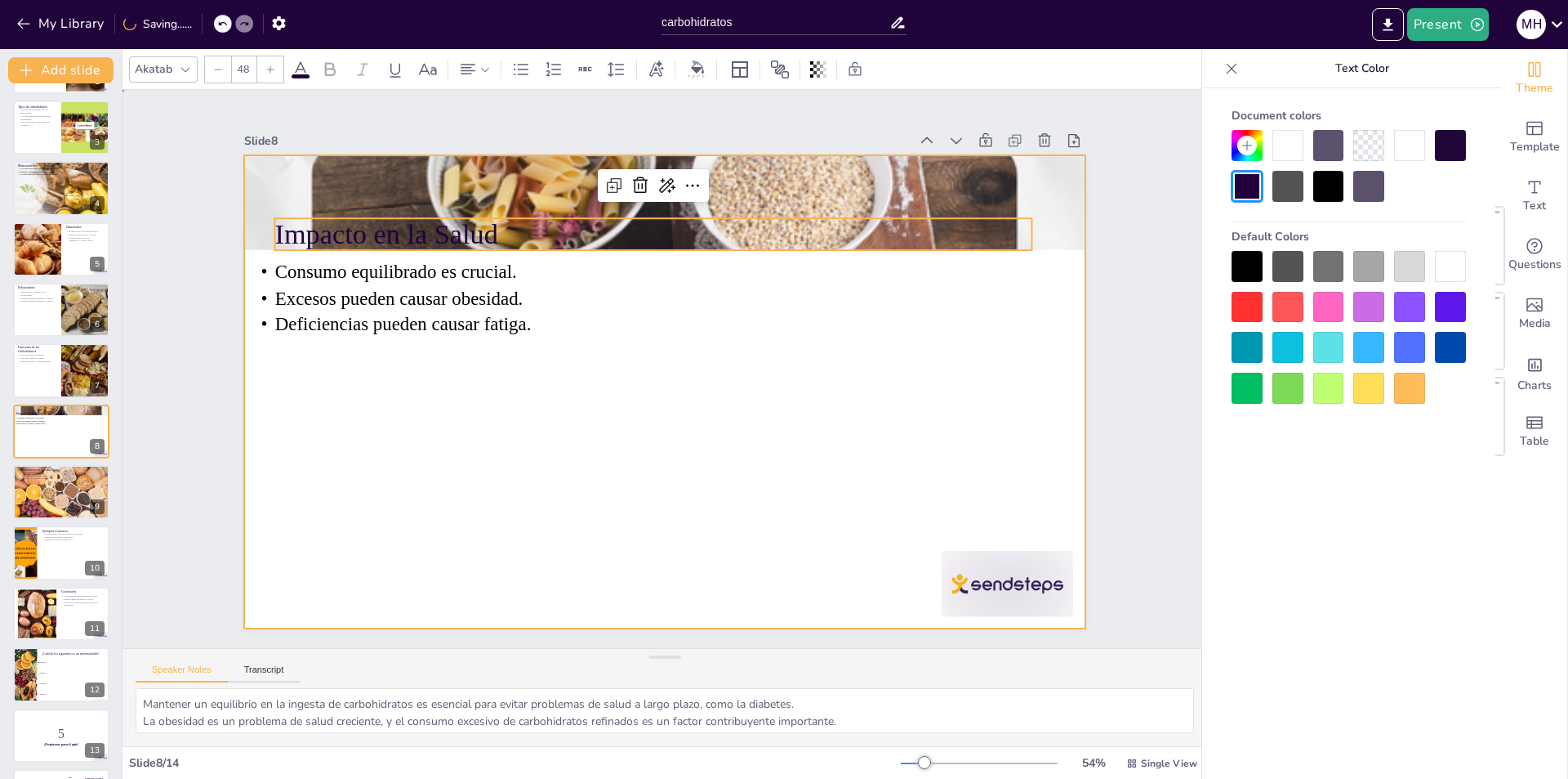
click at [415, 385] on div at bounding box center [672, 347] width 946 height 710
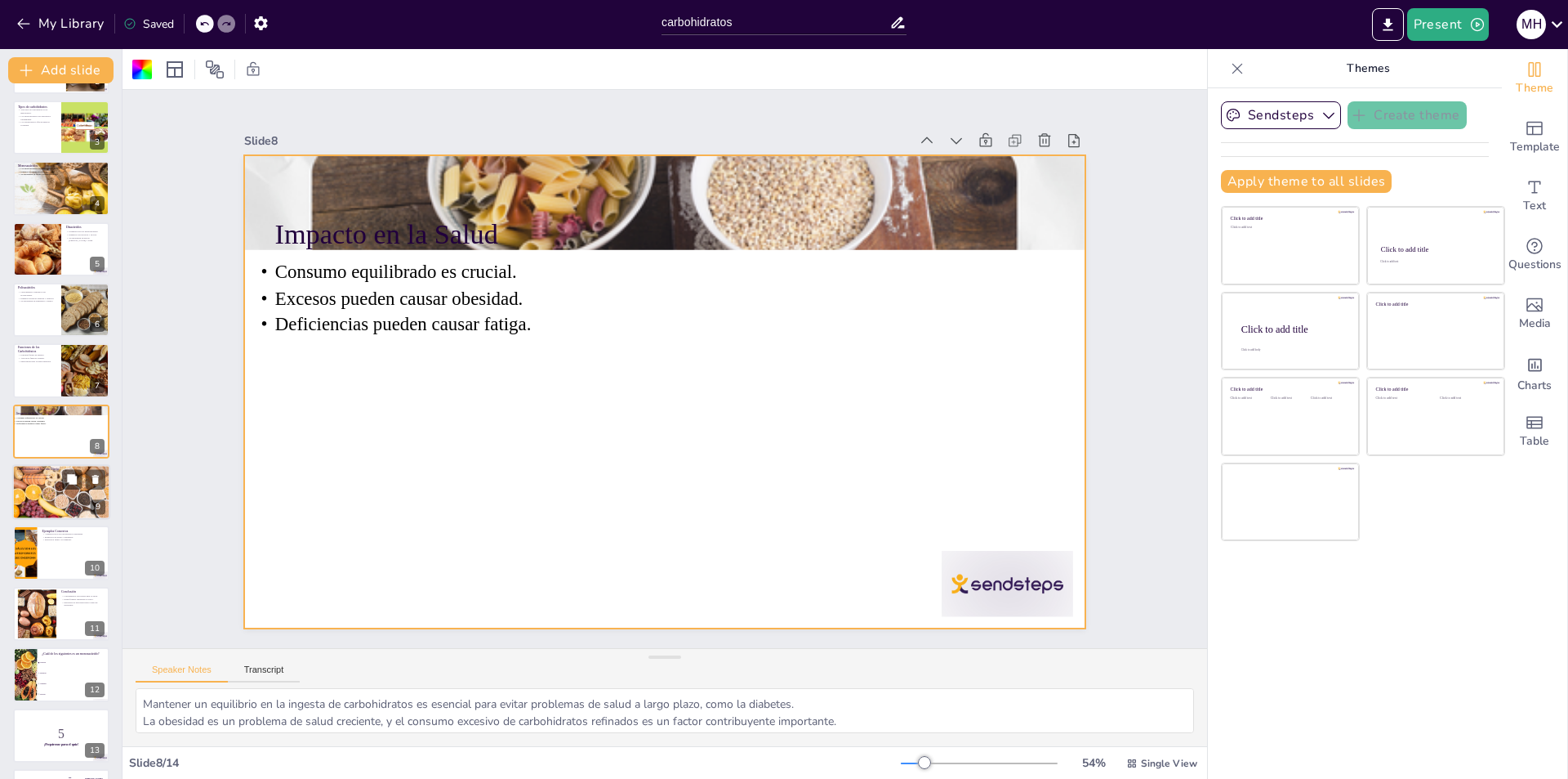
checkbox input "true"
click at [52, 493] on div at bounding box center [61, 492] width 98 height 61
type textarea "Reconocer que los carbohidratos son una parte esencial de nuestra alimentación …"
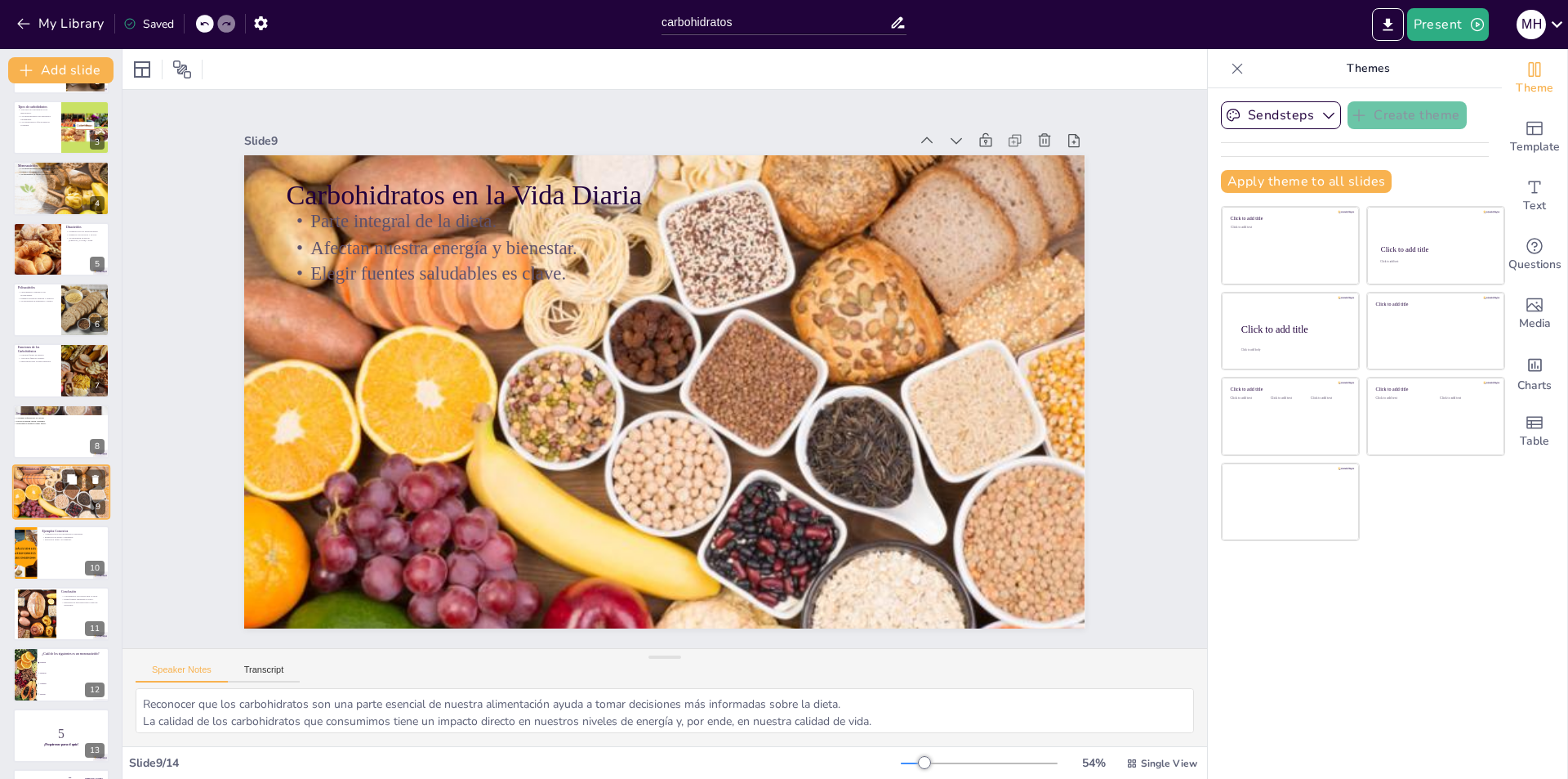
scroll to position [175, 0]
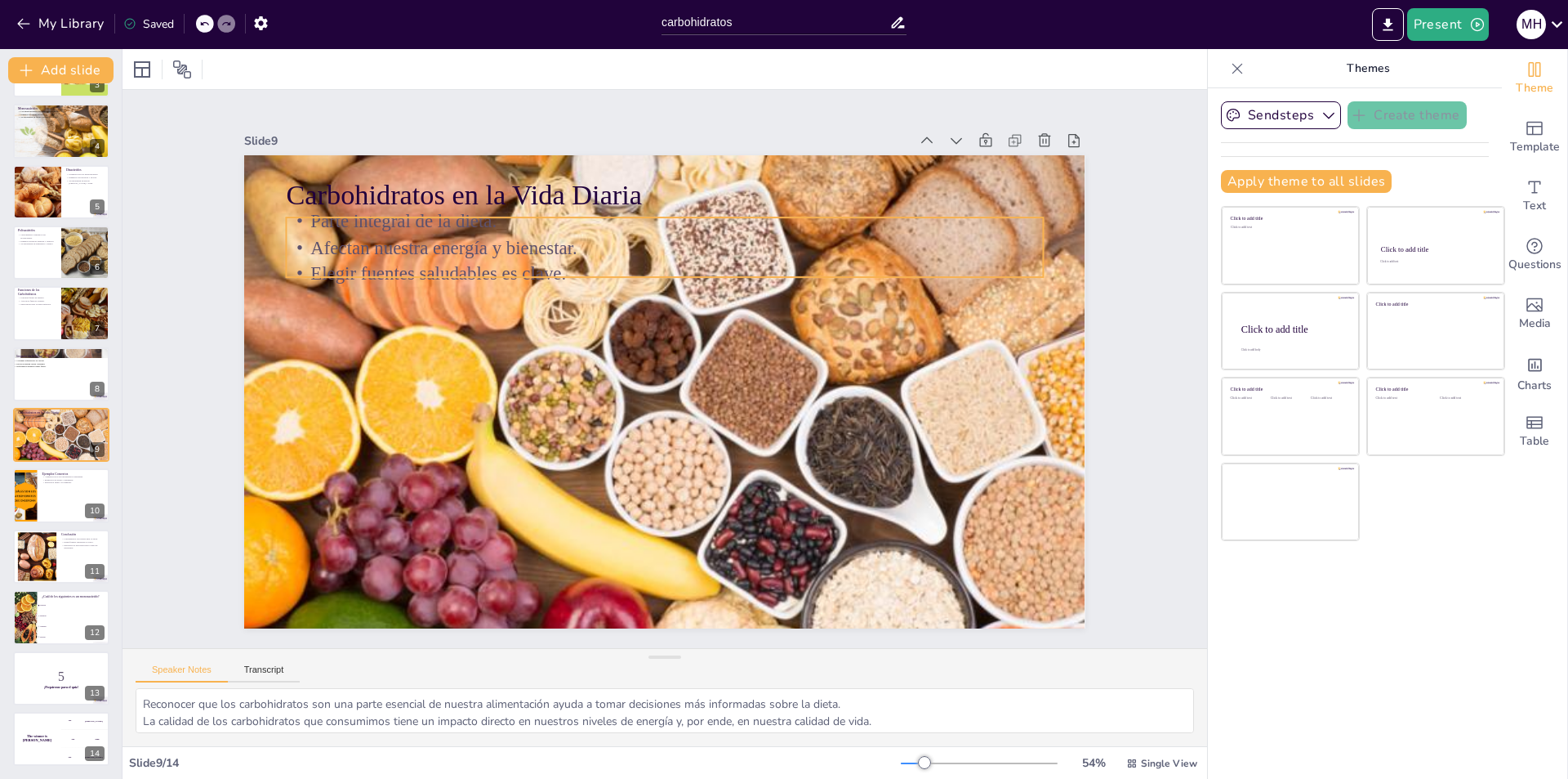
click at [374, 338] on p "Parte integral de la dieta." at bounding box center [724, 503] width 701 height 331
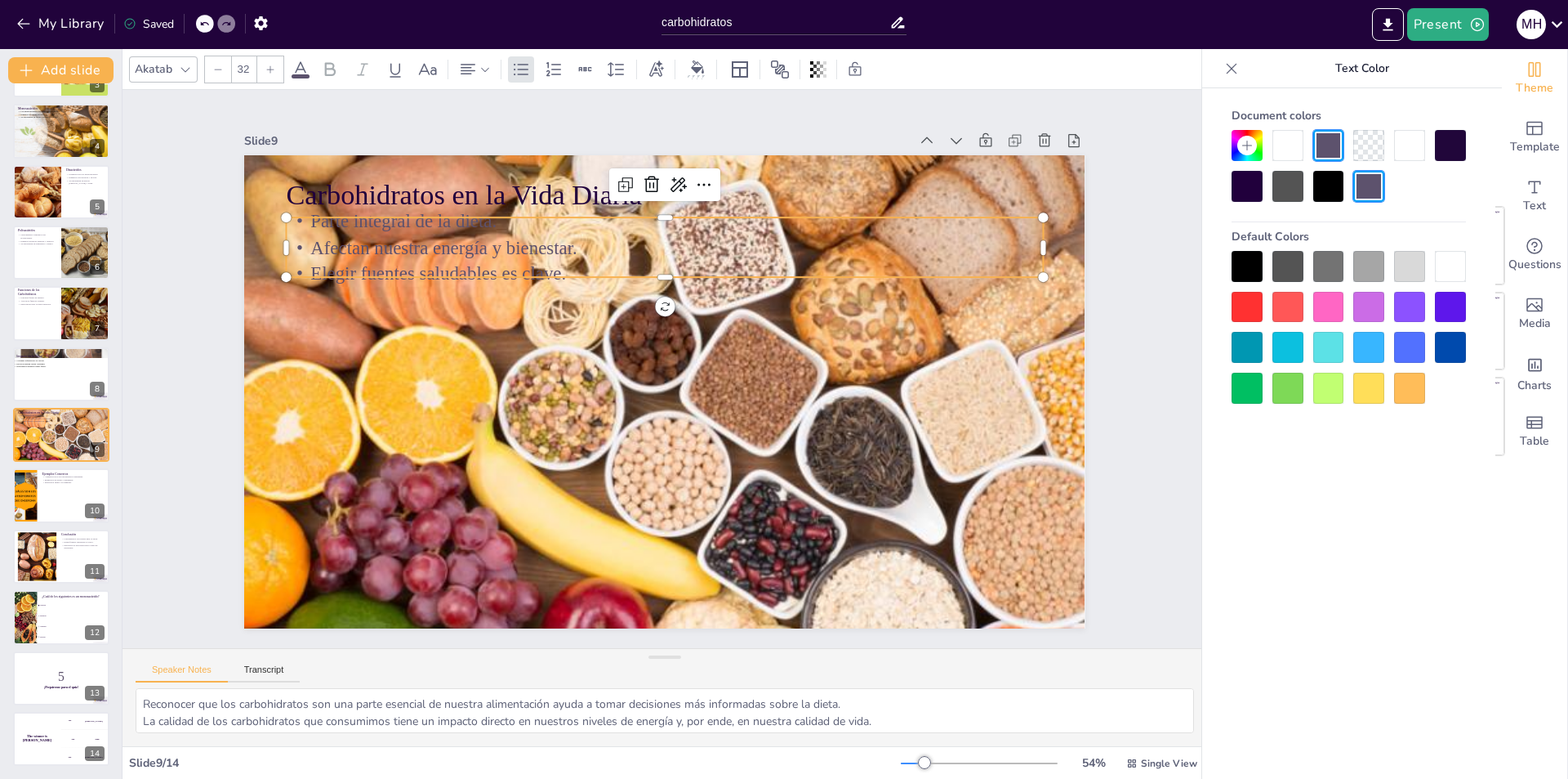
click at [1234, 267] on div at bounding box center [1247, 266] width 31 height 31
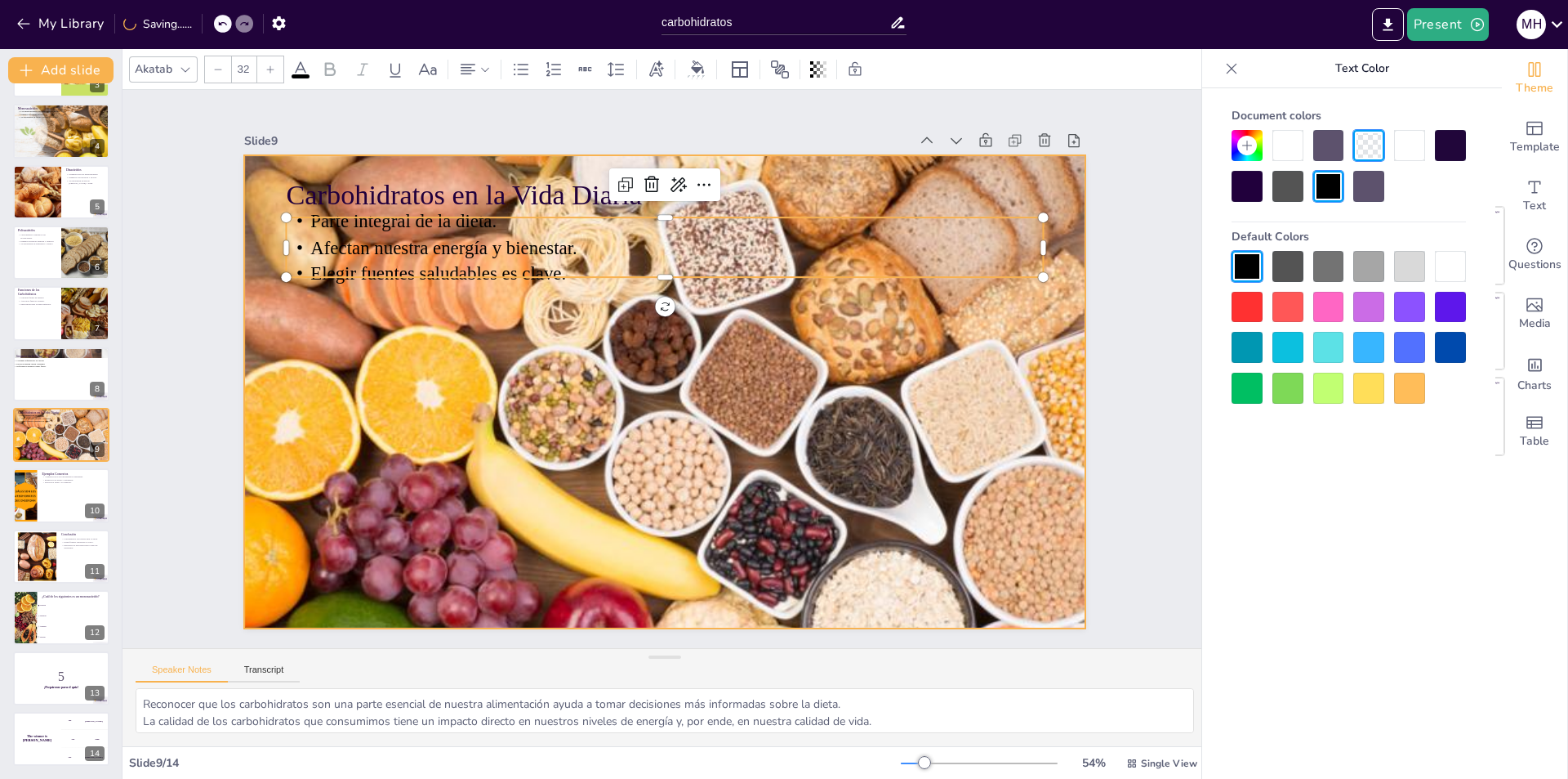
click at [775, 359] on div at bounding box center [671, 390] width 962 height 760
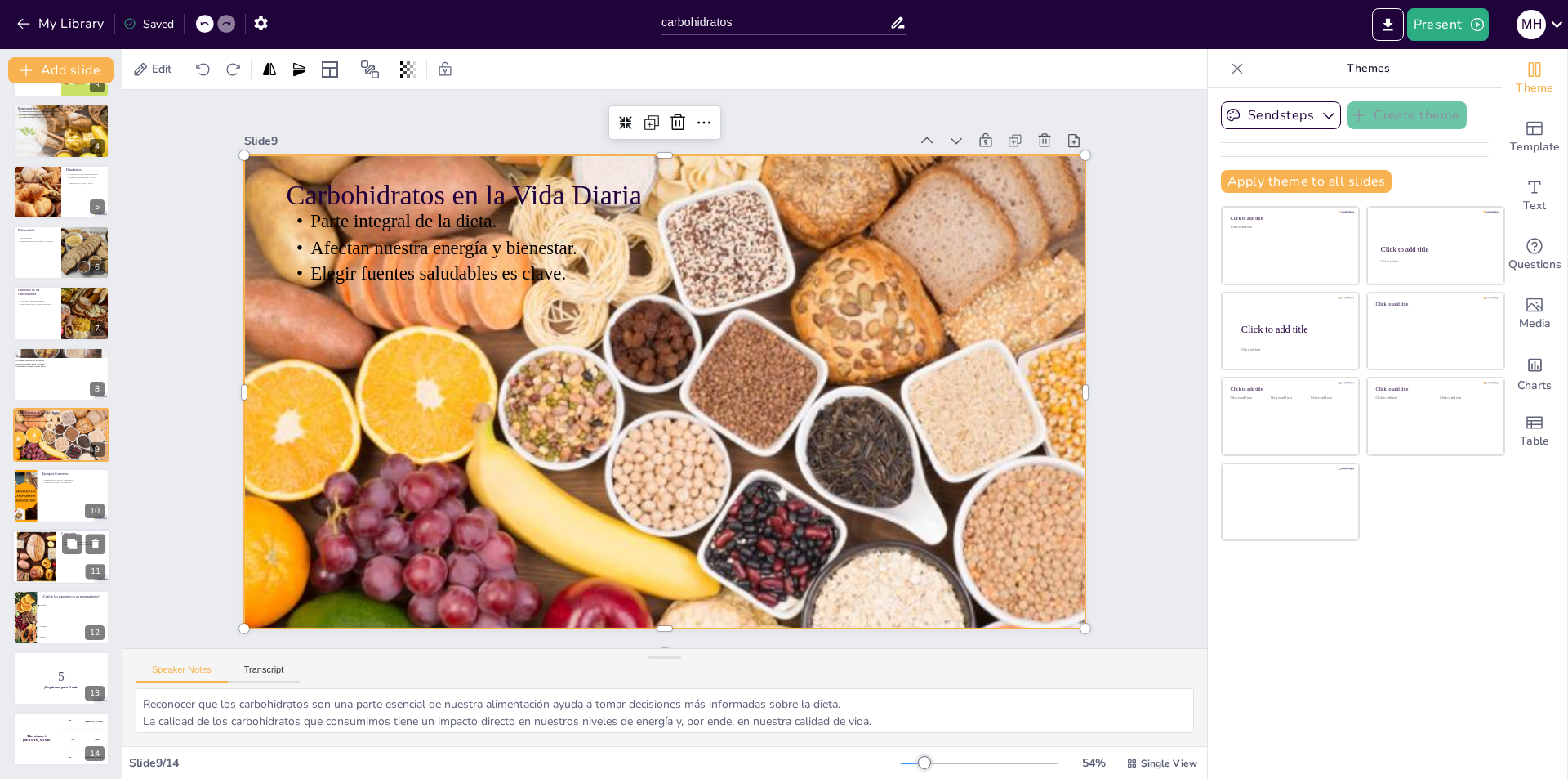
checkbox input "true"
click at [67, 561] on div at bounding box center [61, 556] width 98 height 56
type textarea "Reconocer la importancia de los carbohidratos en la salud es fundamental para f…"
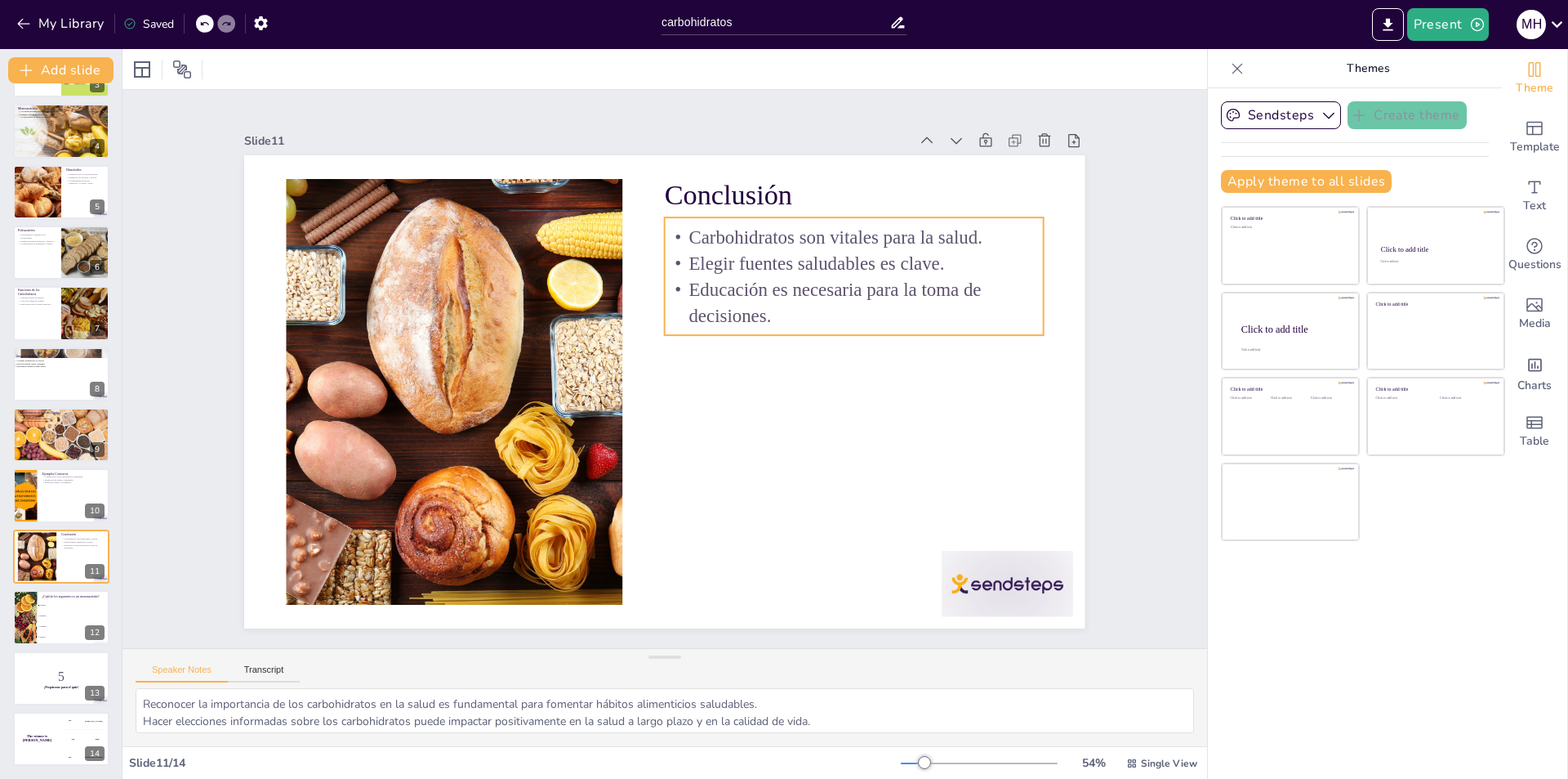
click at [665, 462] on p "Elegir fuentes saludables es clave." at bounding box center [476, 475] width 379 height 26
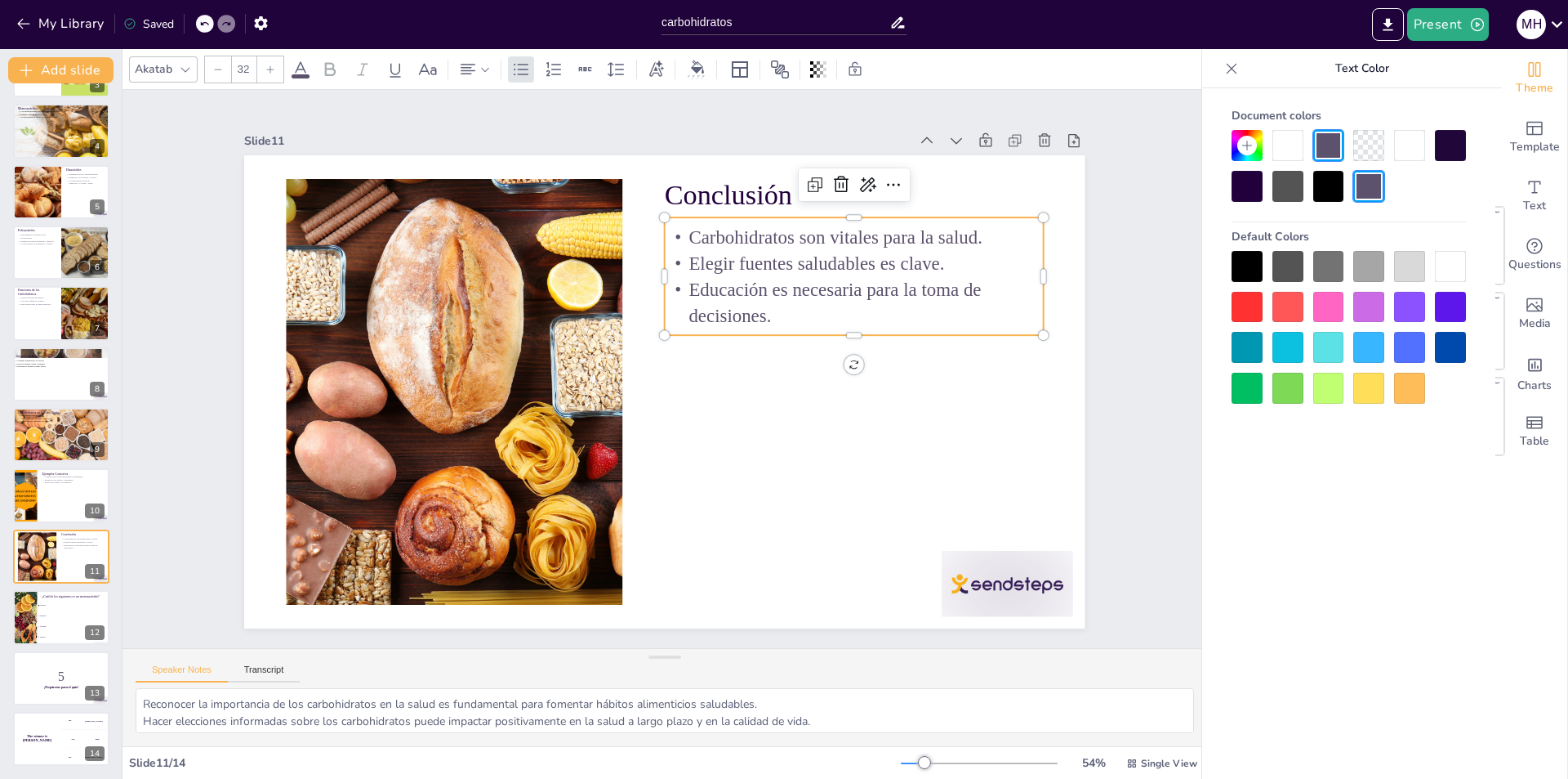
click at [1240, 262] on div at bounding box center [1247, 266] width 31 height 31
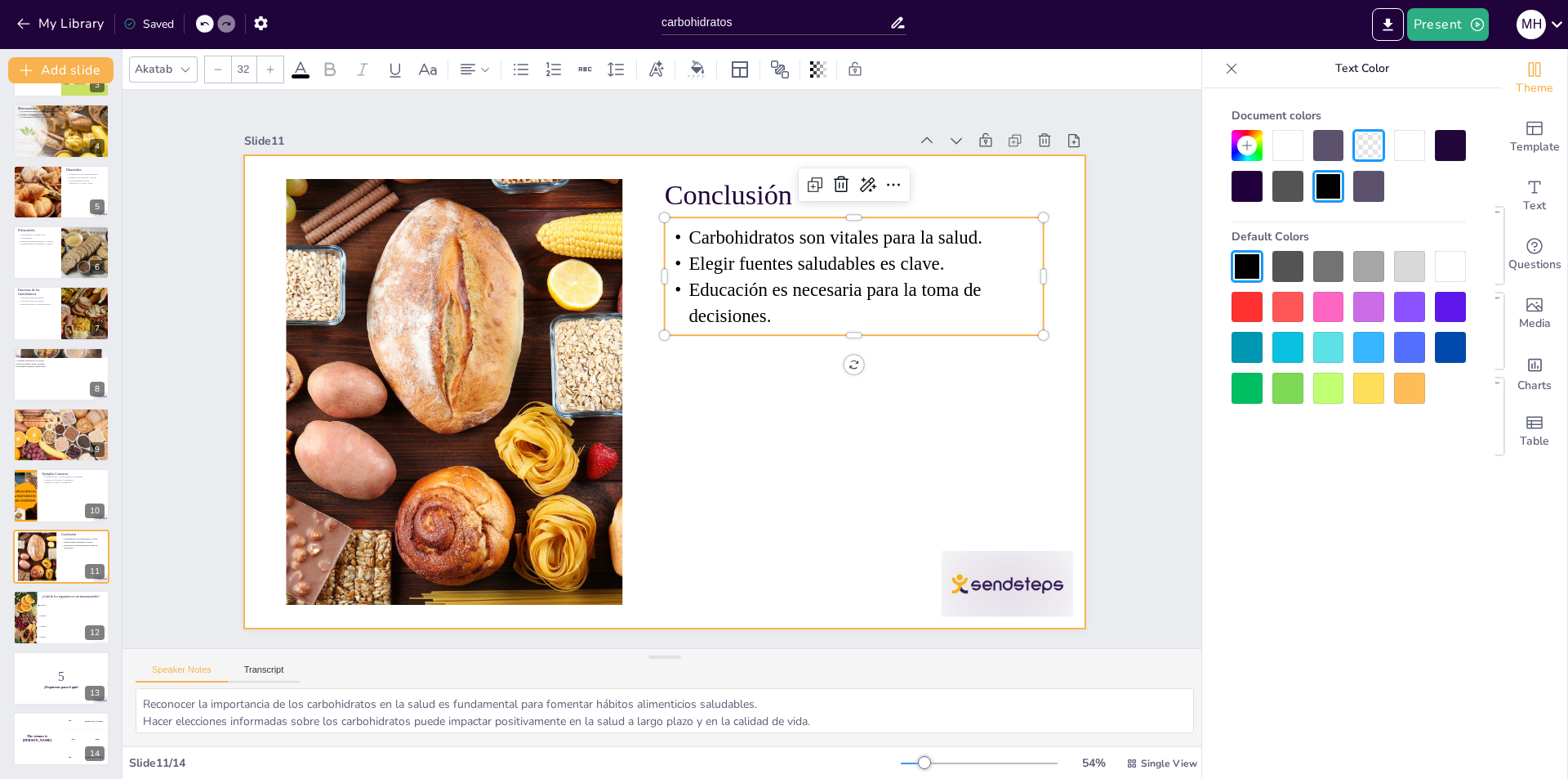
click at [670, 406] on div at bounding box center [656, 347] width 961 height 773
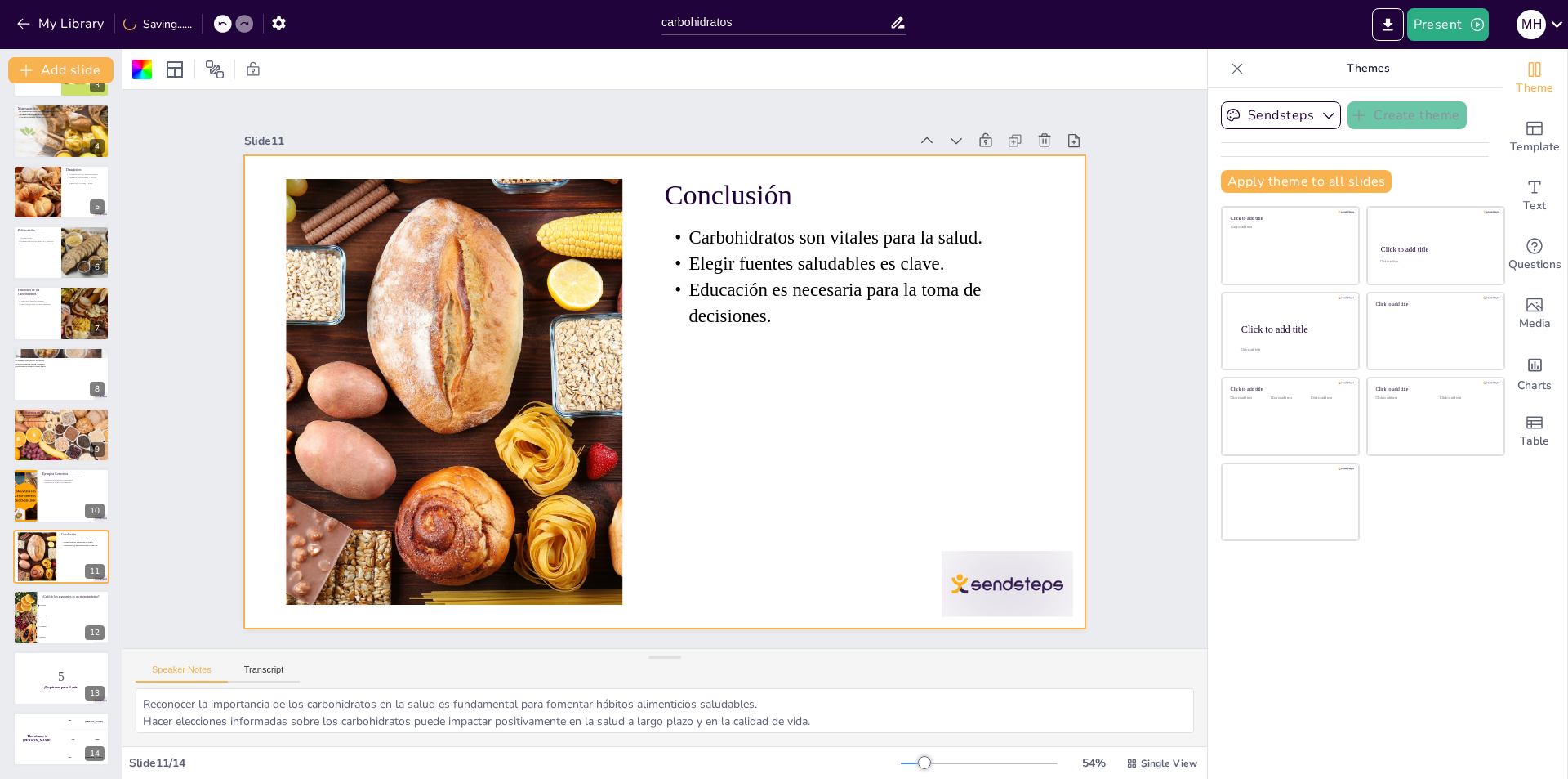
checkbox input "true"
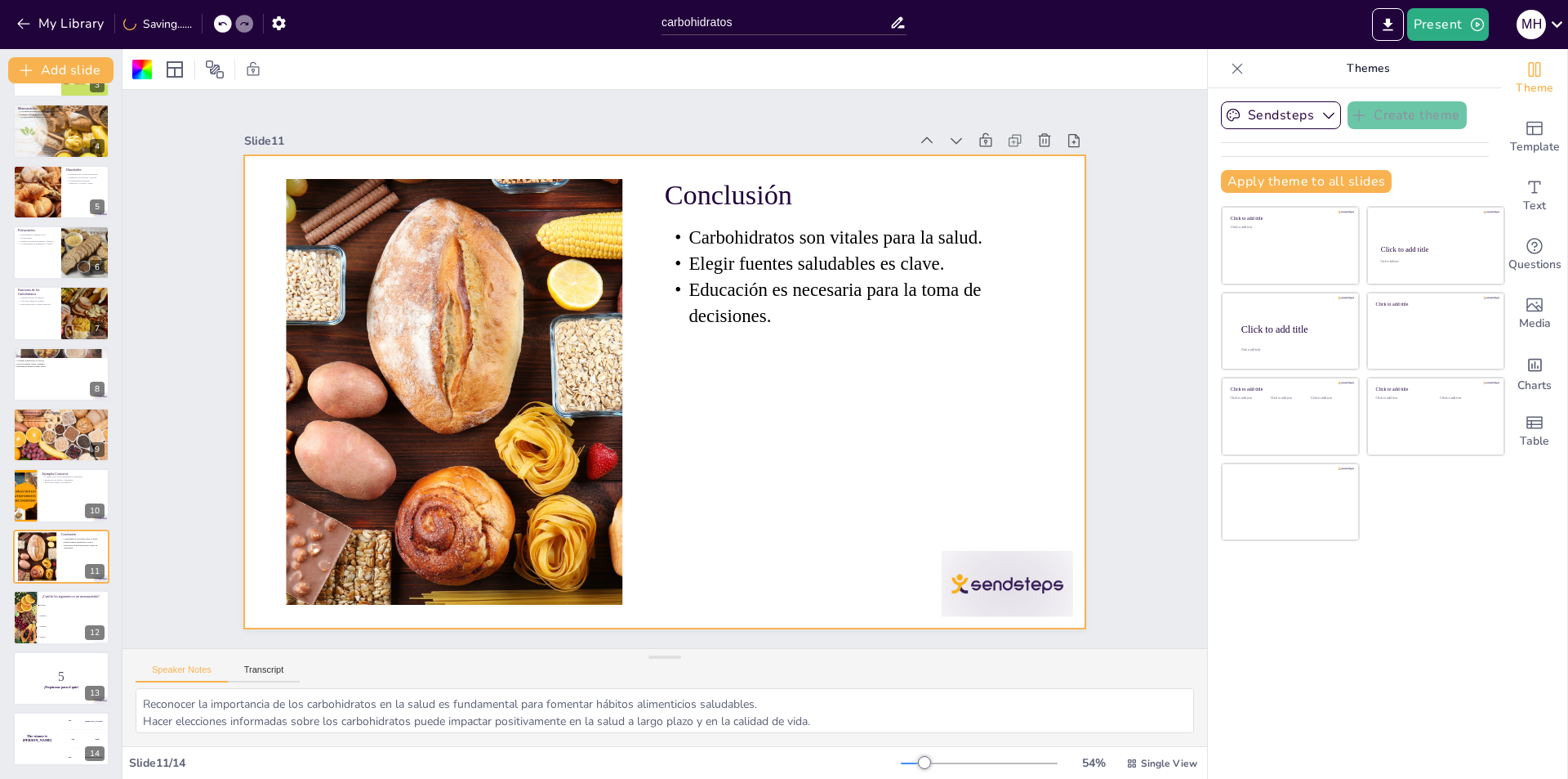
checkbox input "true"
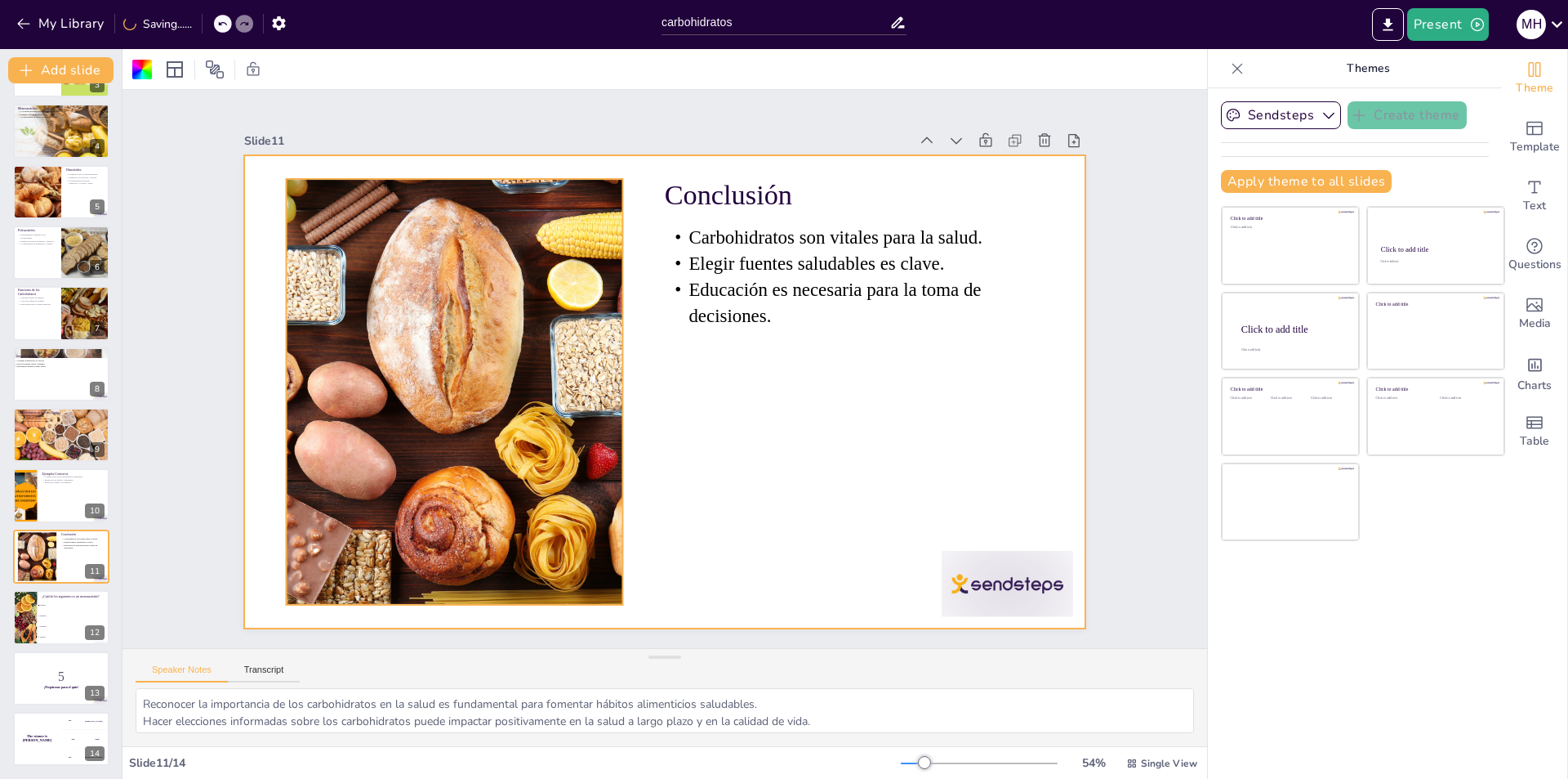
checkbox input "true"
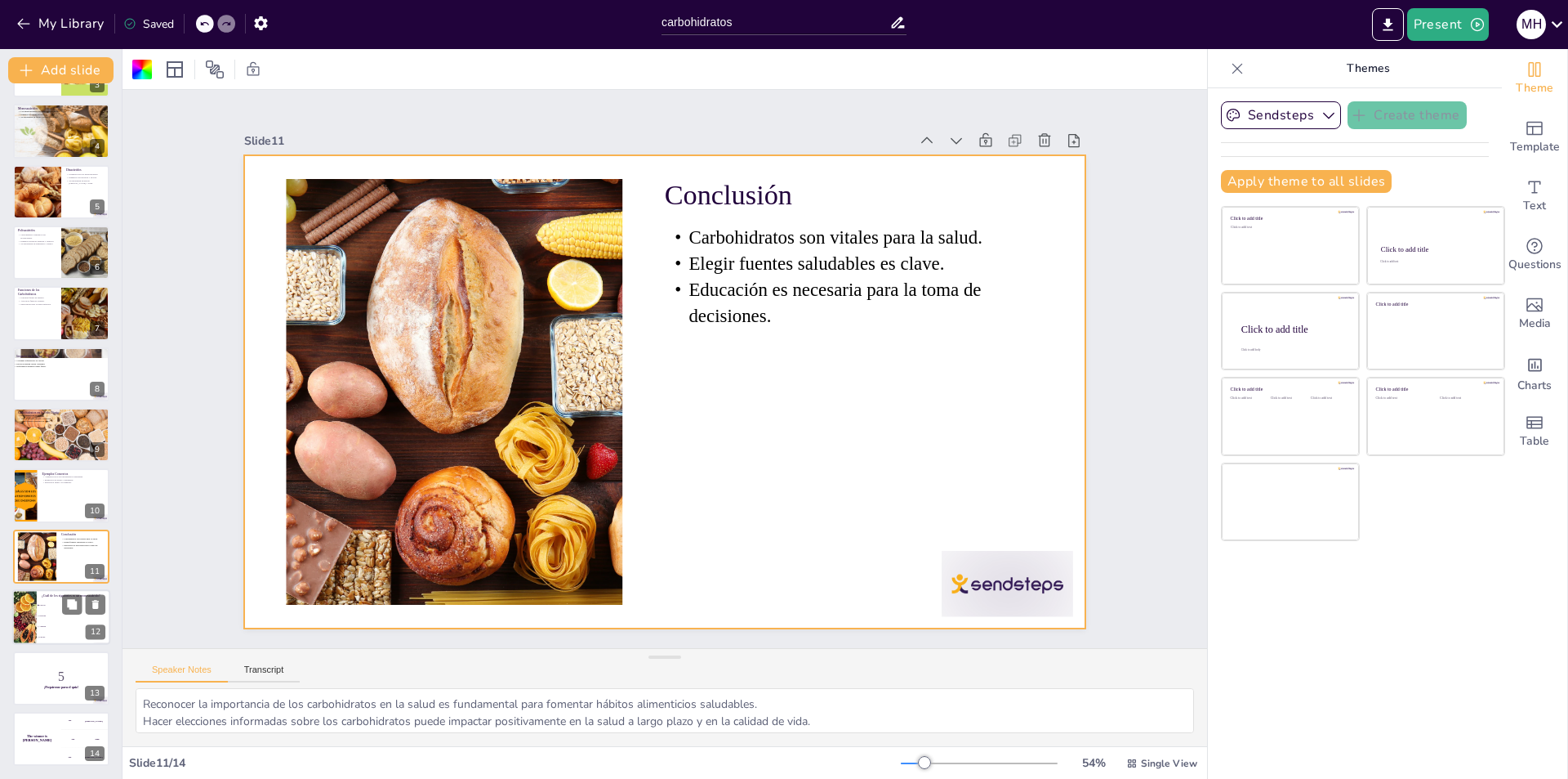
checkbox input "true"
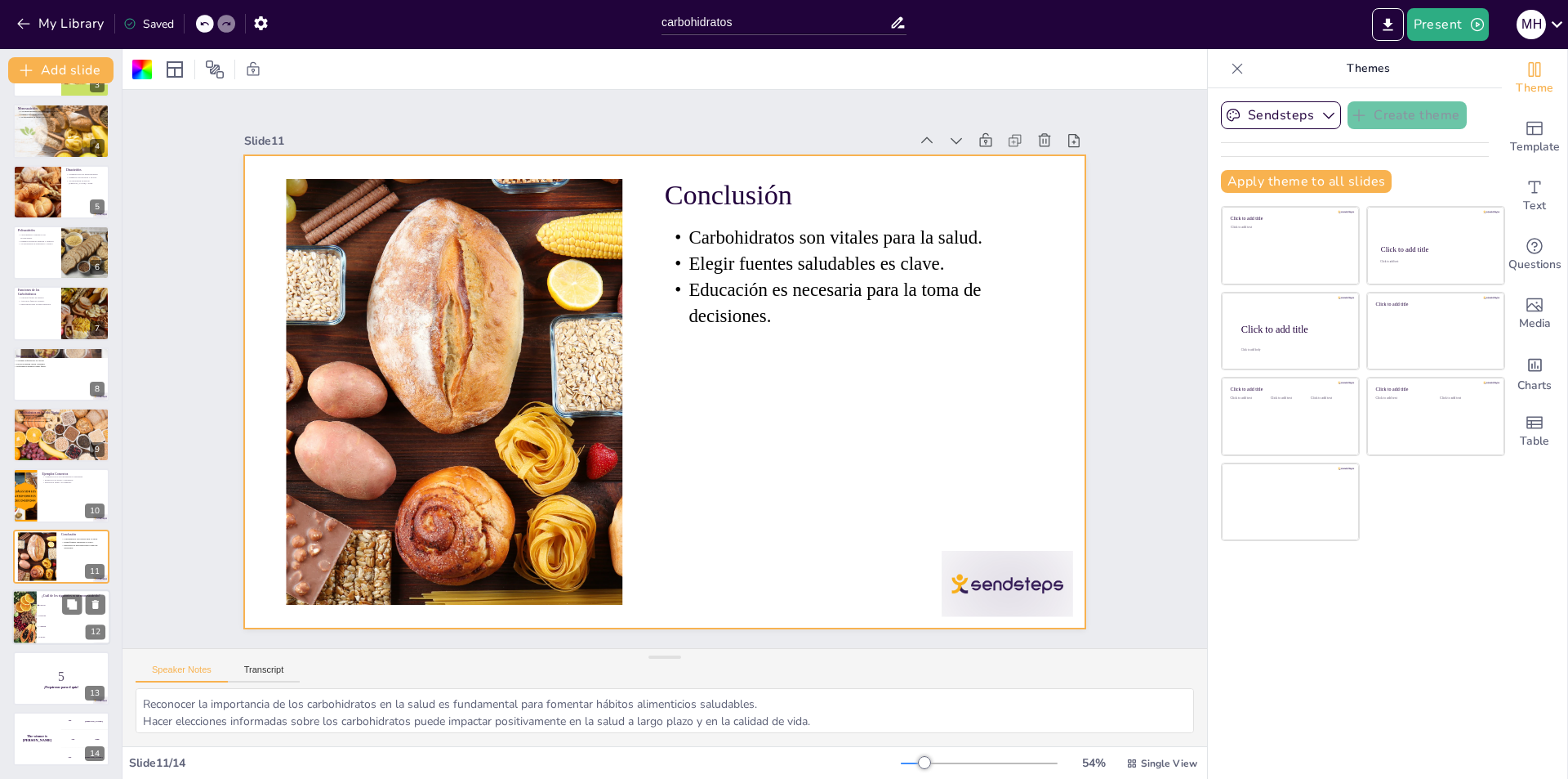
checkbox input "true"
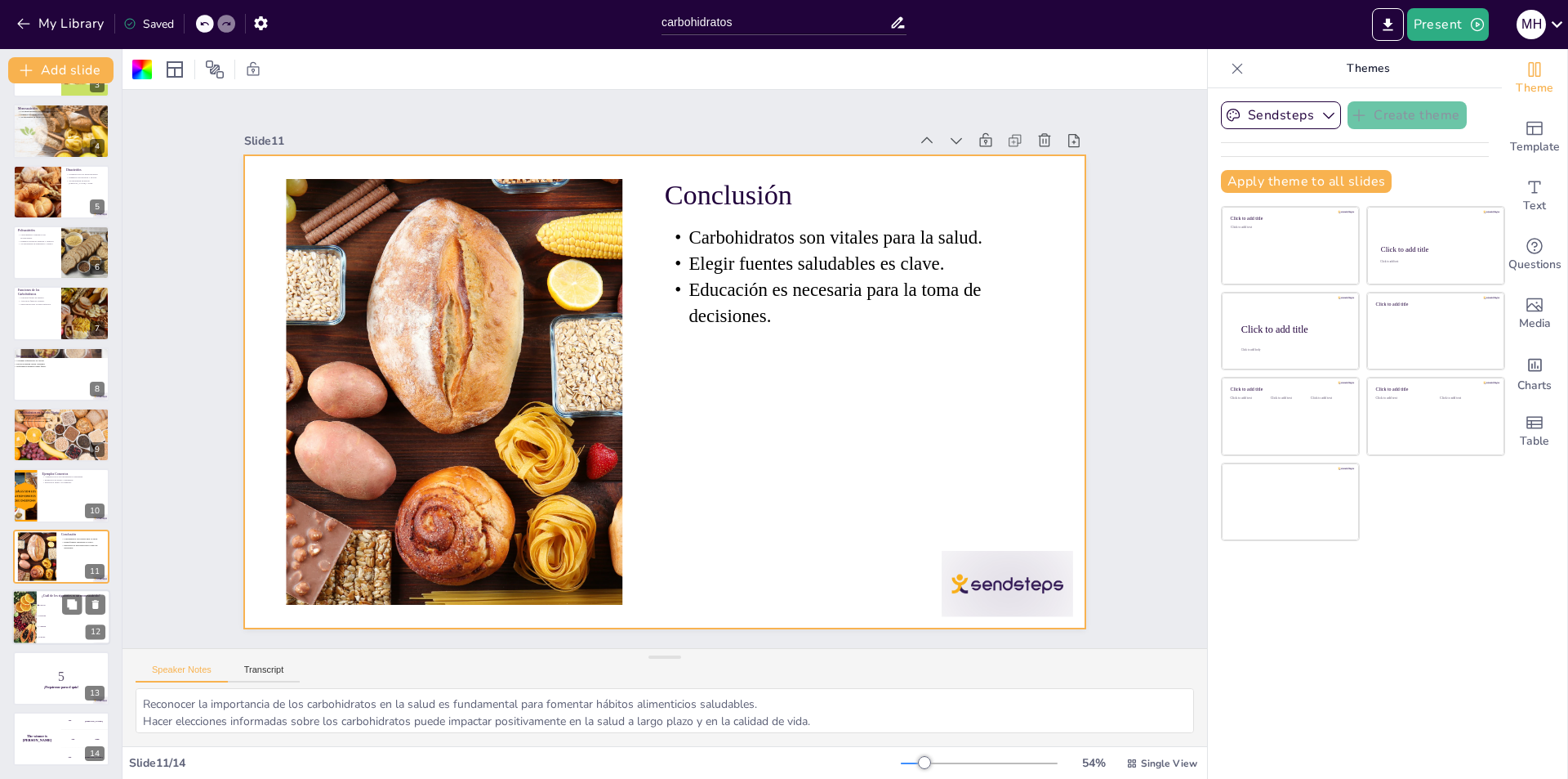
checkbox input "true"
click at [34, 627] on div at bounding box center [24, 617] width 88 height 56
type textarea "La respuesta correcta es glucosa, que se menciona en la diapositiva sobre monos…"
checkbox input "true"
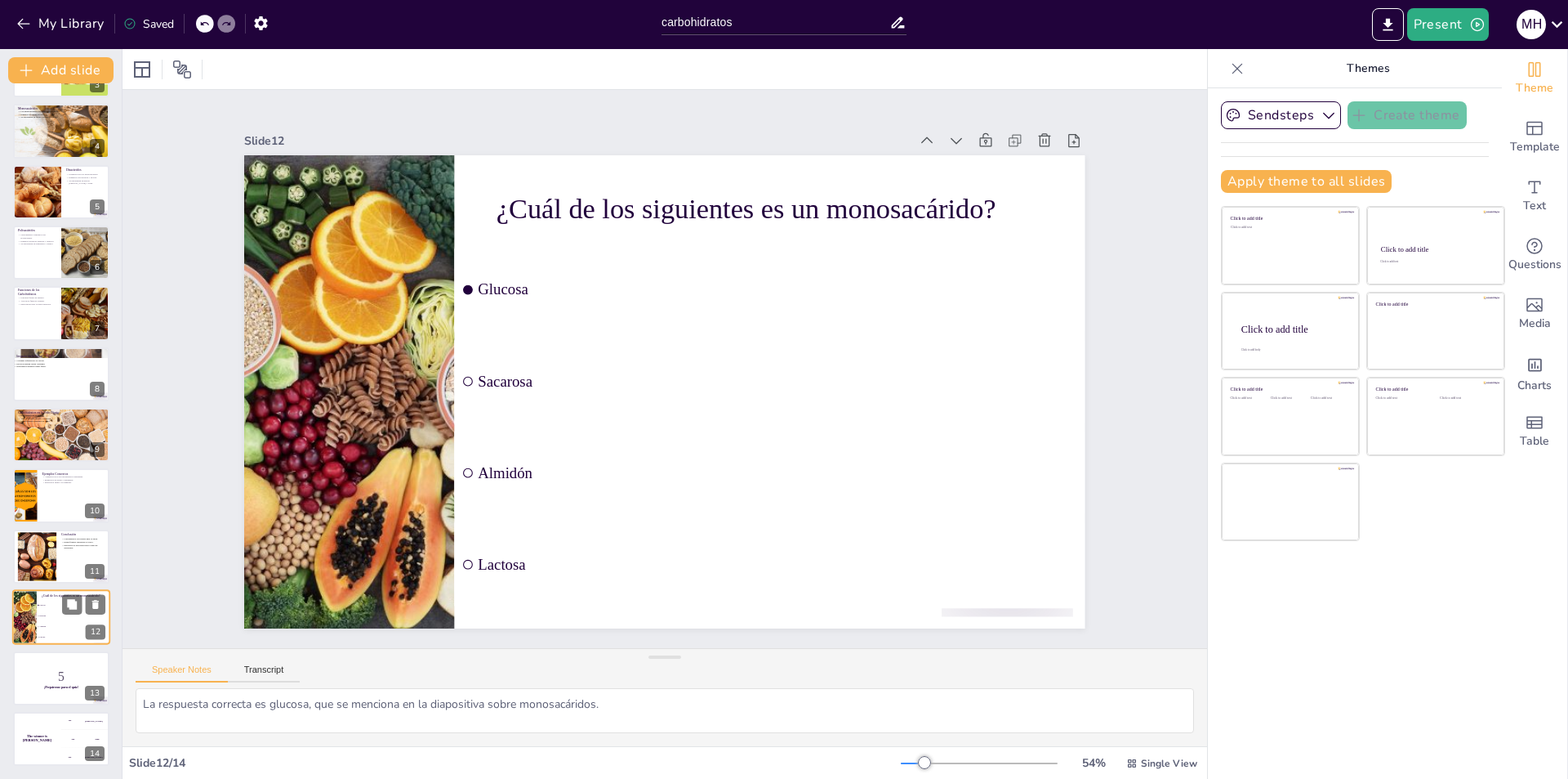
checkbox input "true"
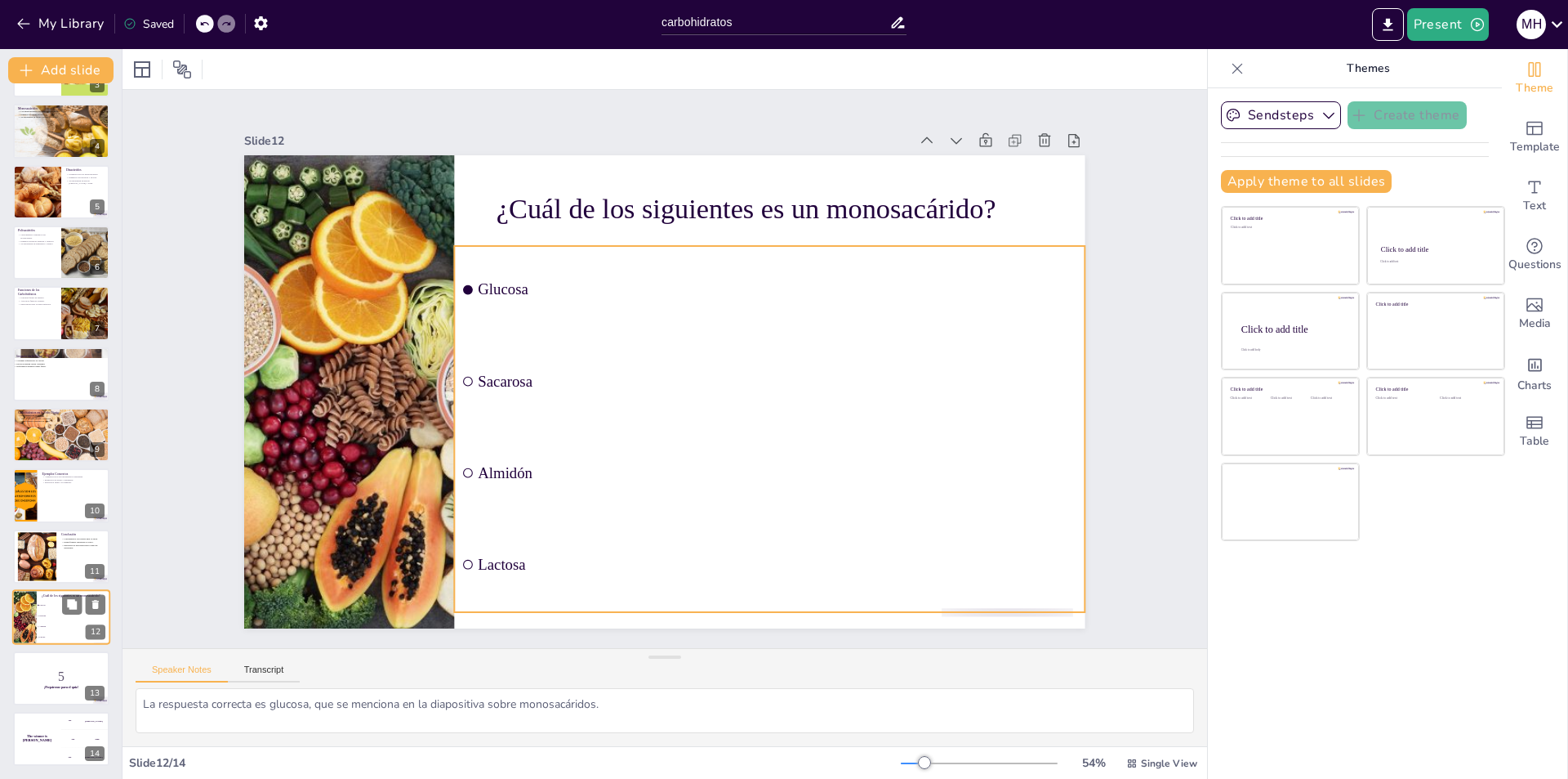
checkbox input "true"
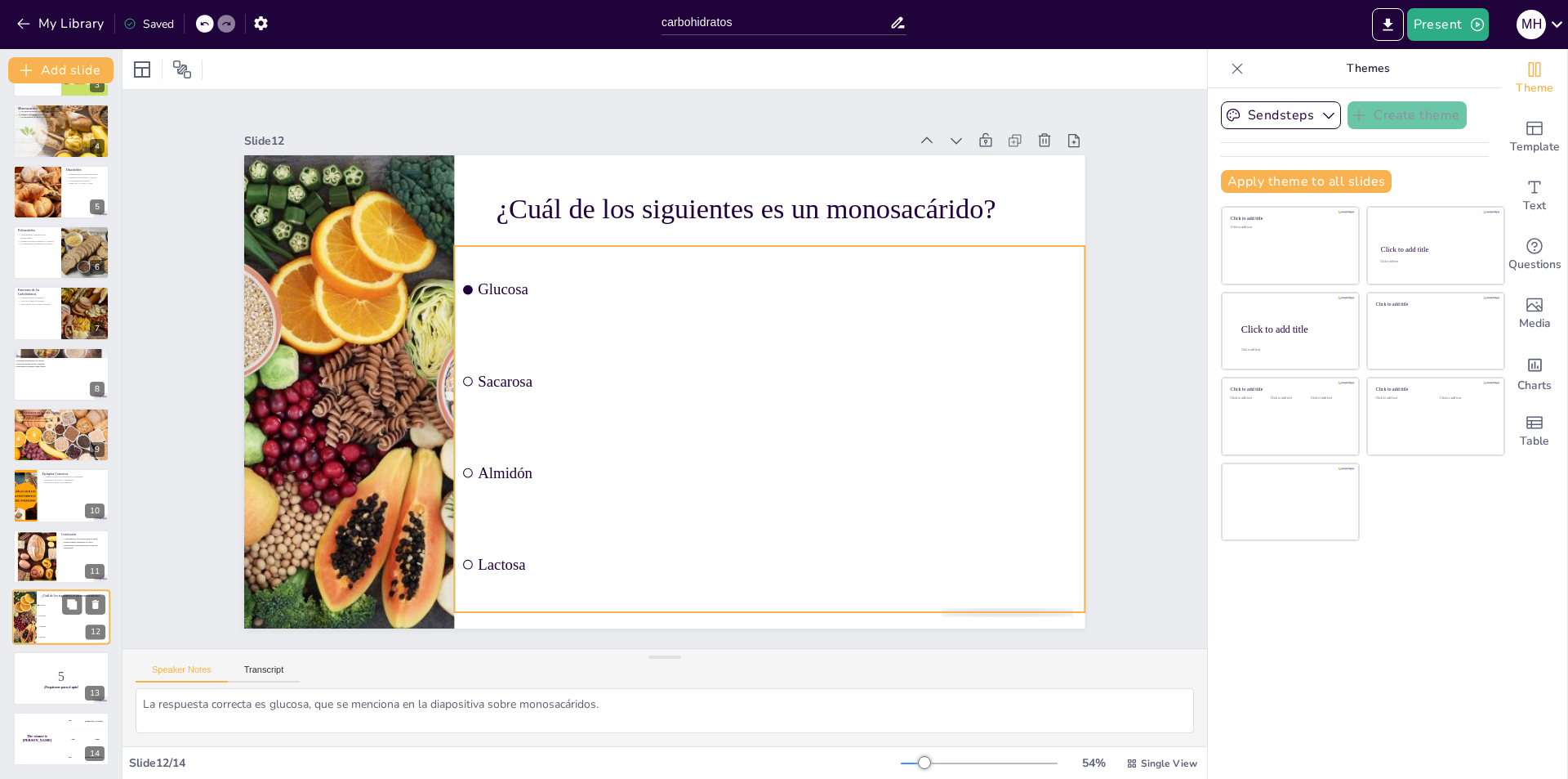
checkbox input "true"
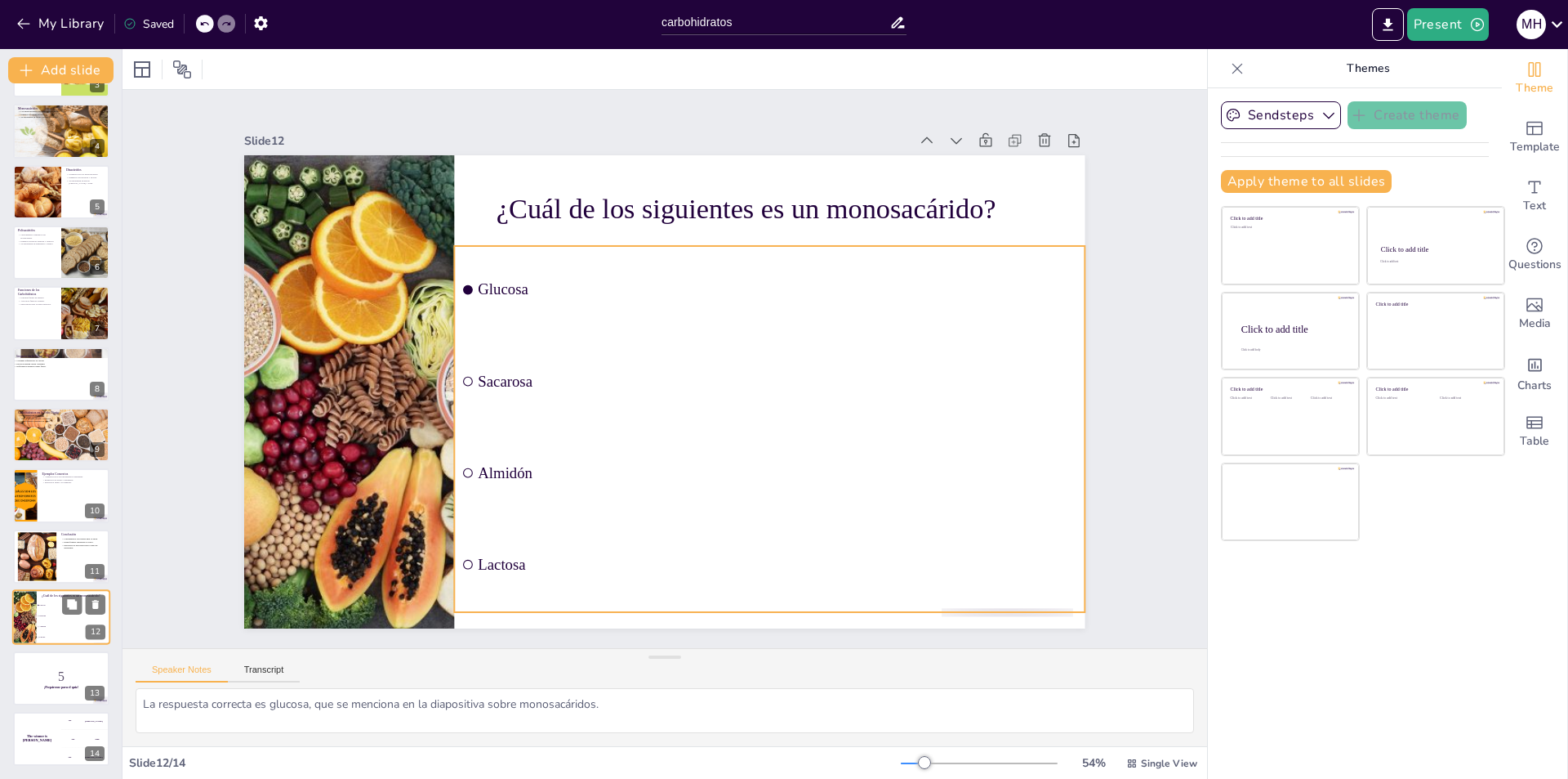
checkbox input "true"
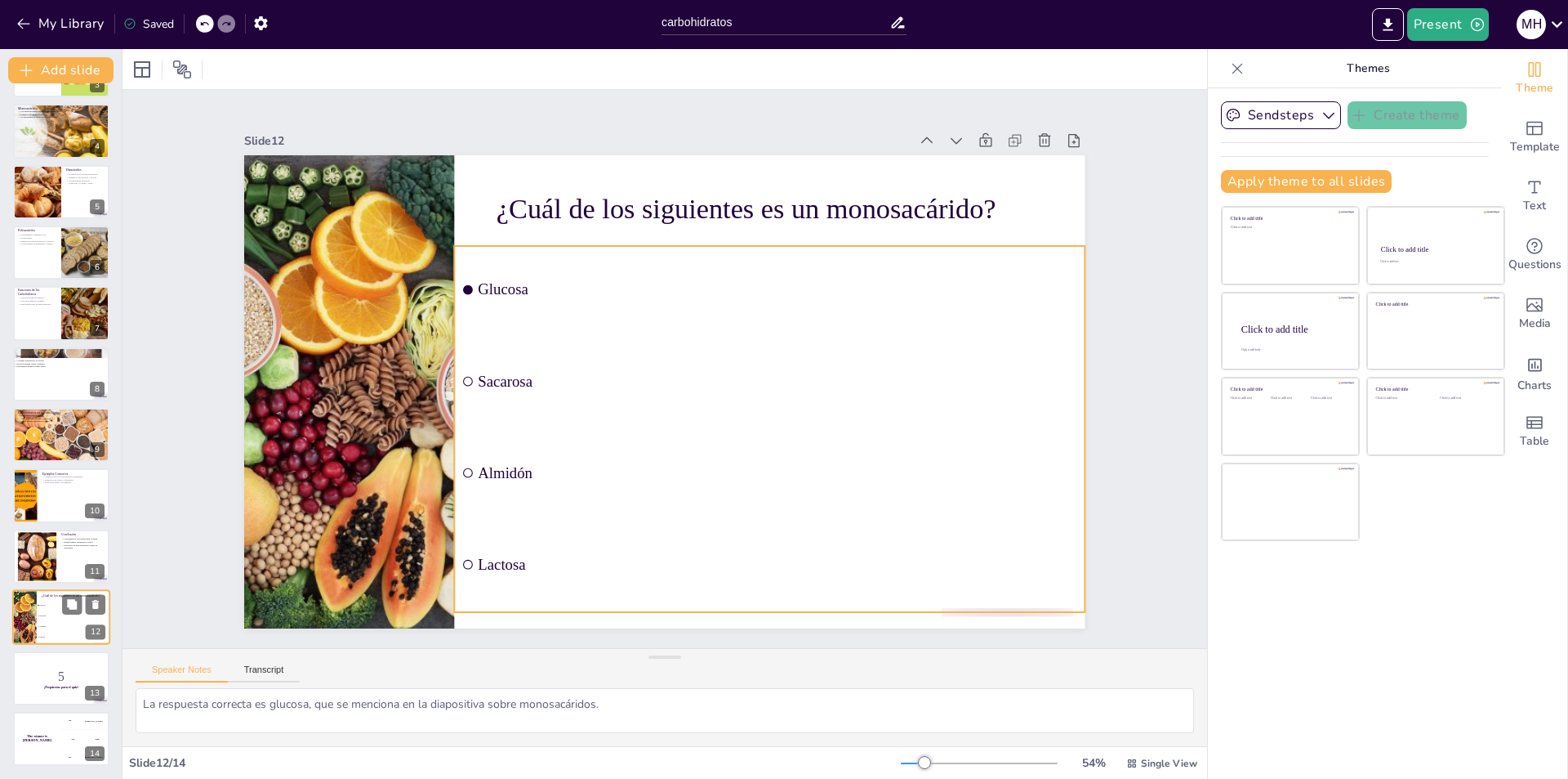
checkbox input "true"
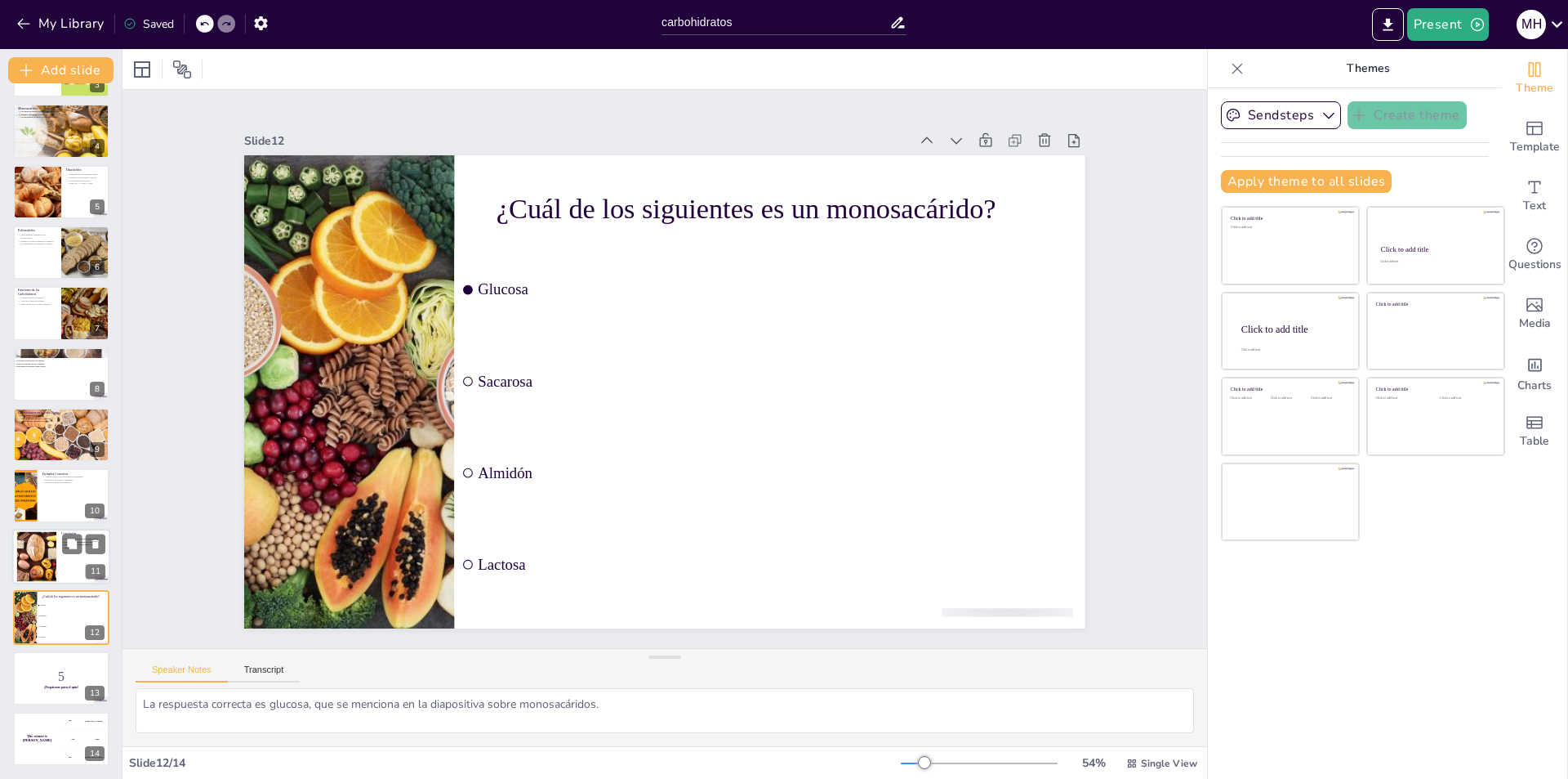
checkbox input "true"
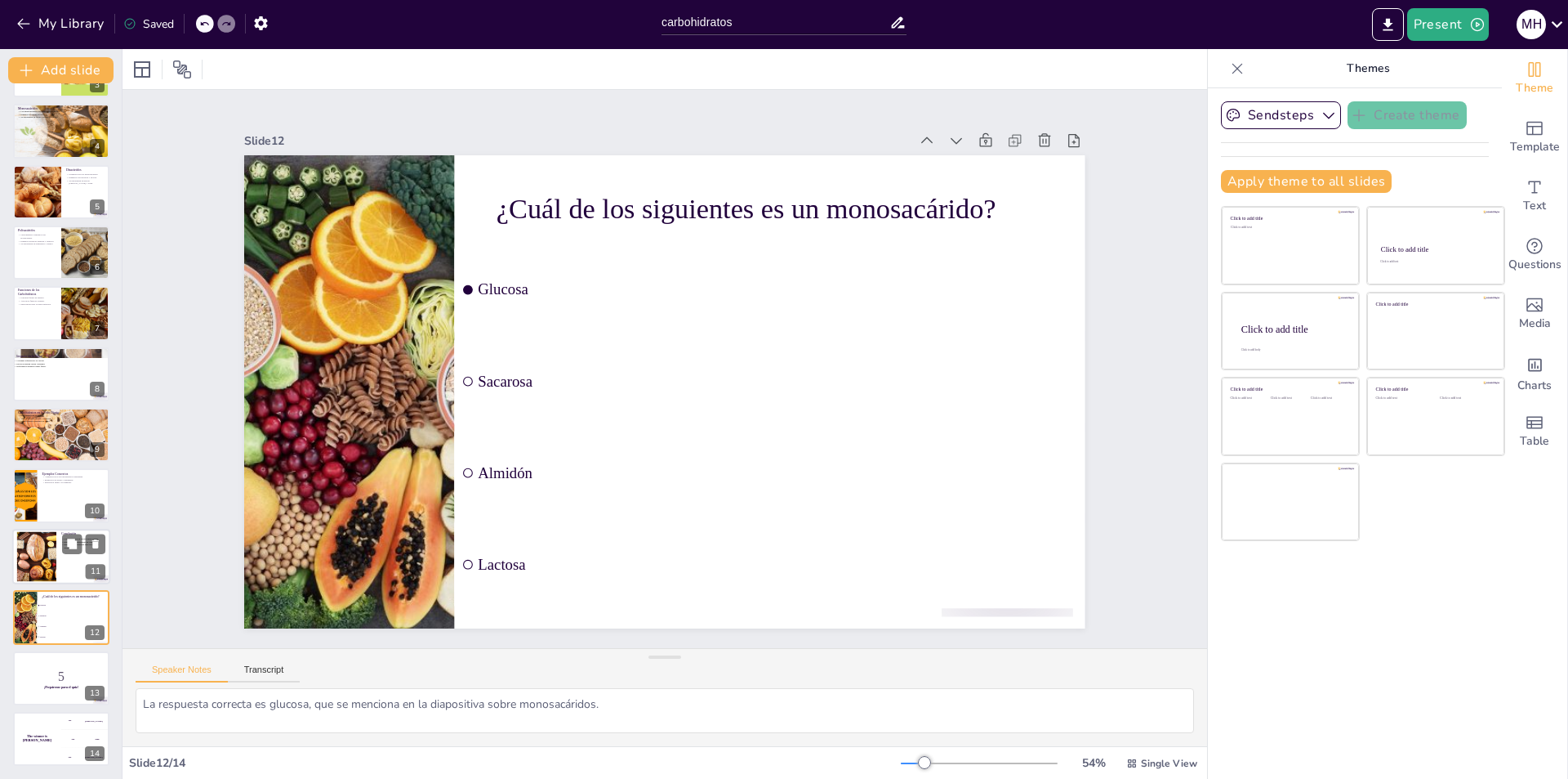
checkbox input "true"
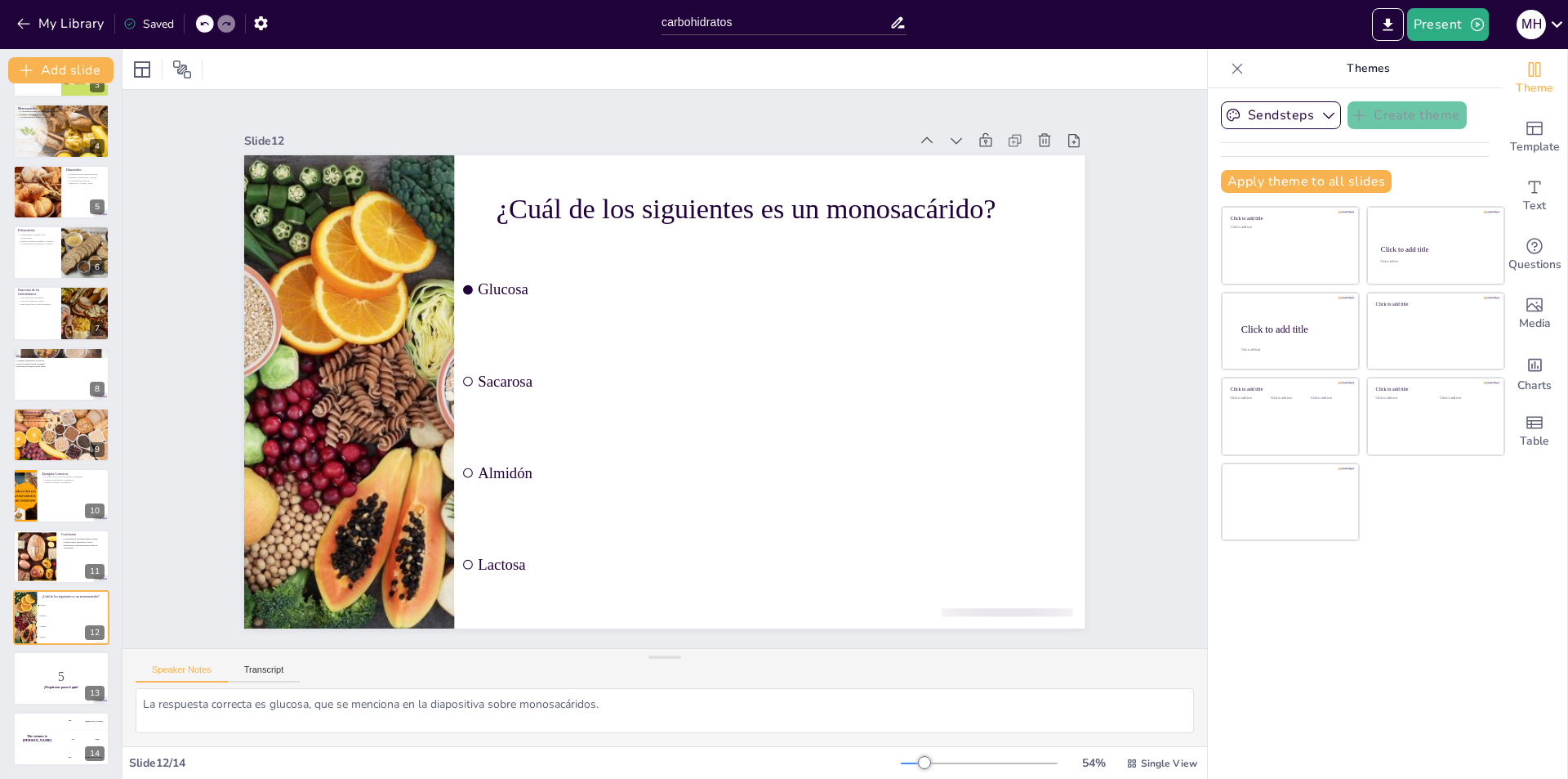
checkbox input "true"
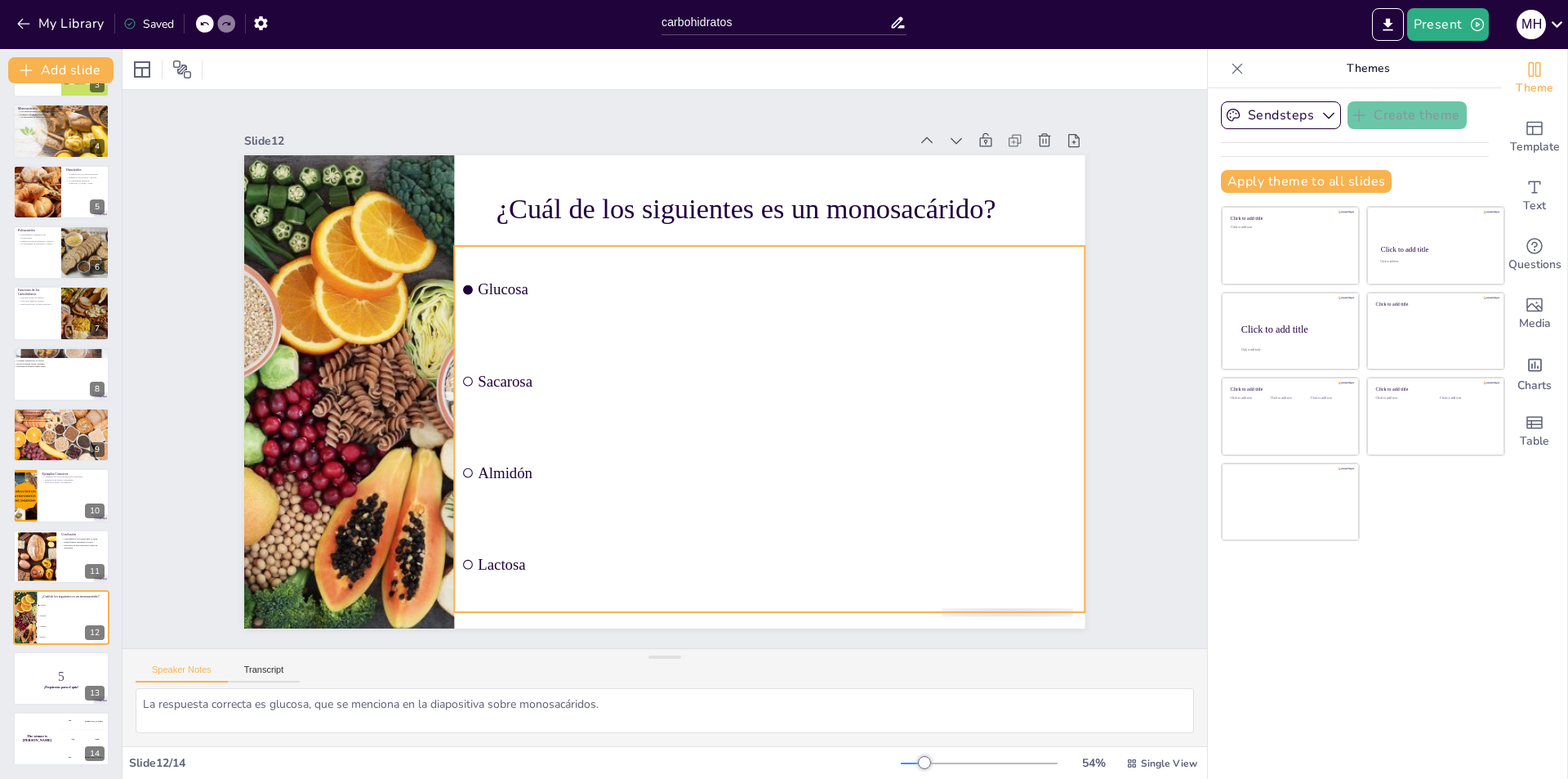
checkbox input "true"
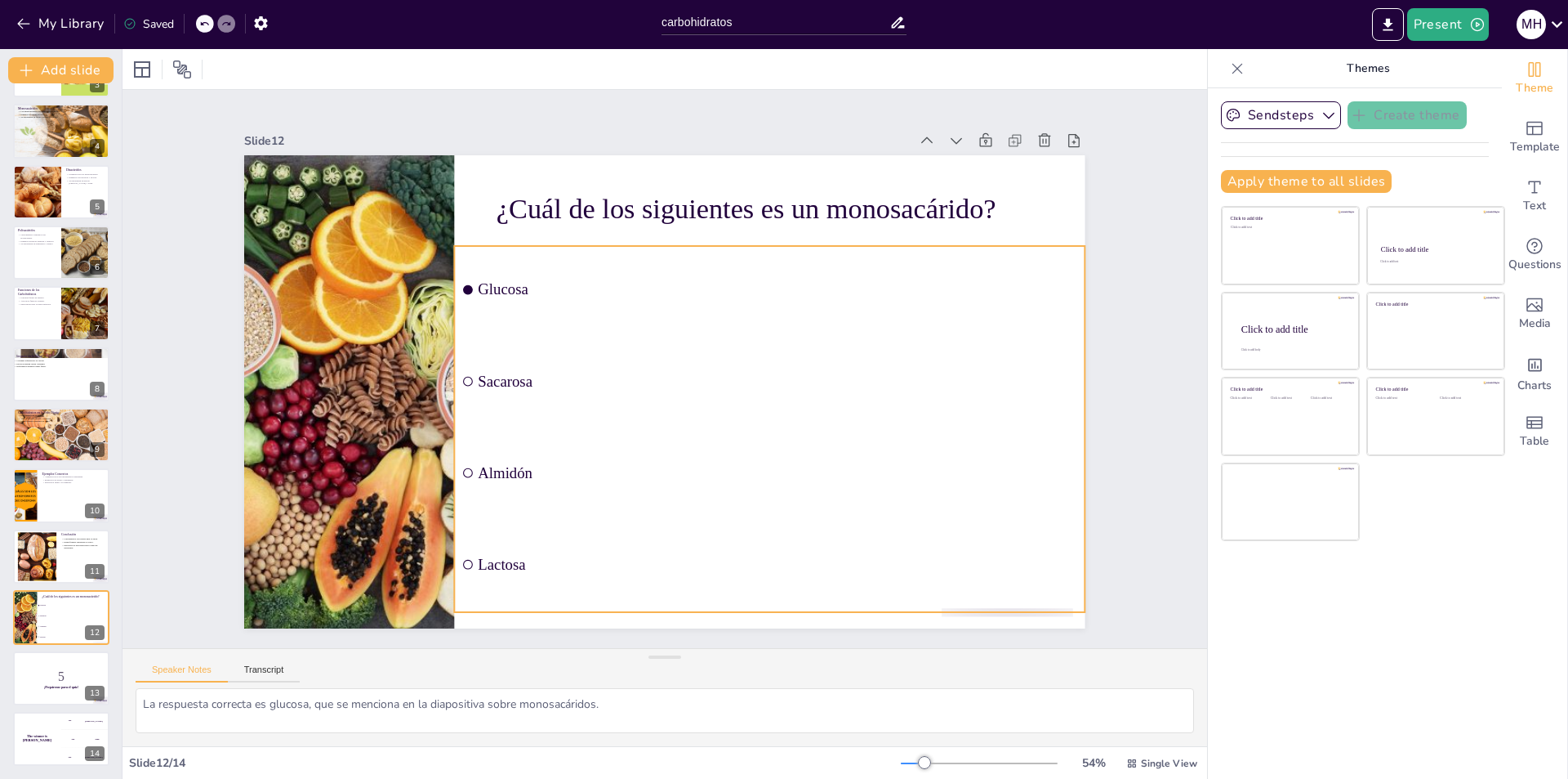
checkbox input "true"
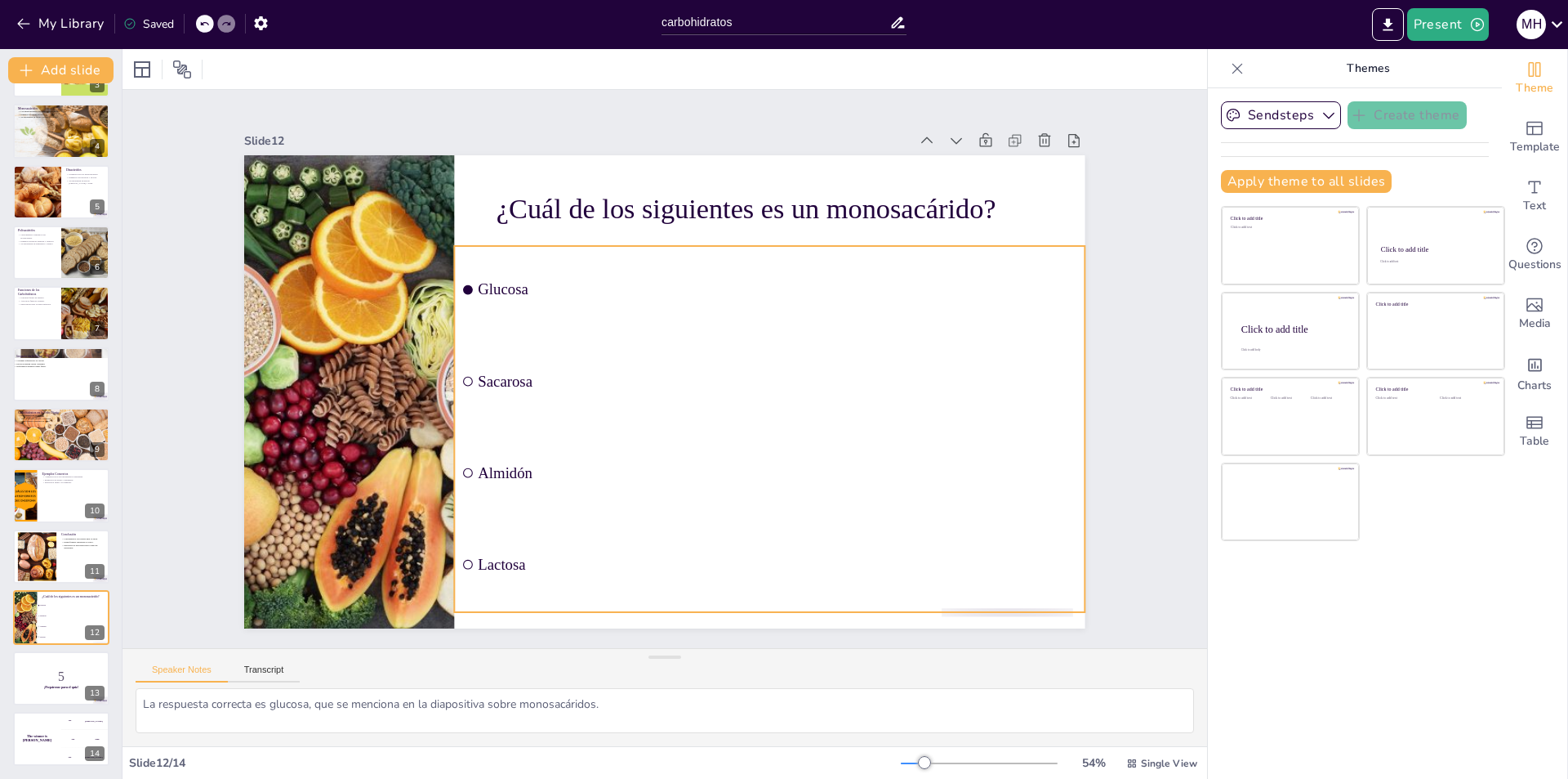
checkbox input "true"
click at [603, 346] on li "Sacarosa" at bounding box center [611, 460] width 337 height 612
checkbox input "true"
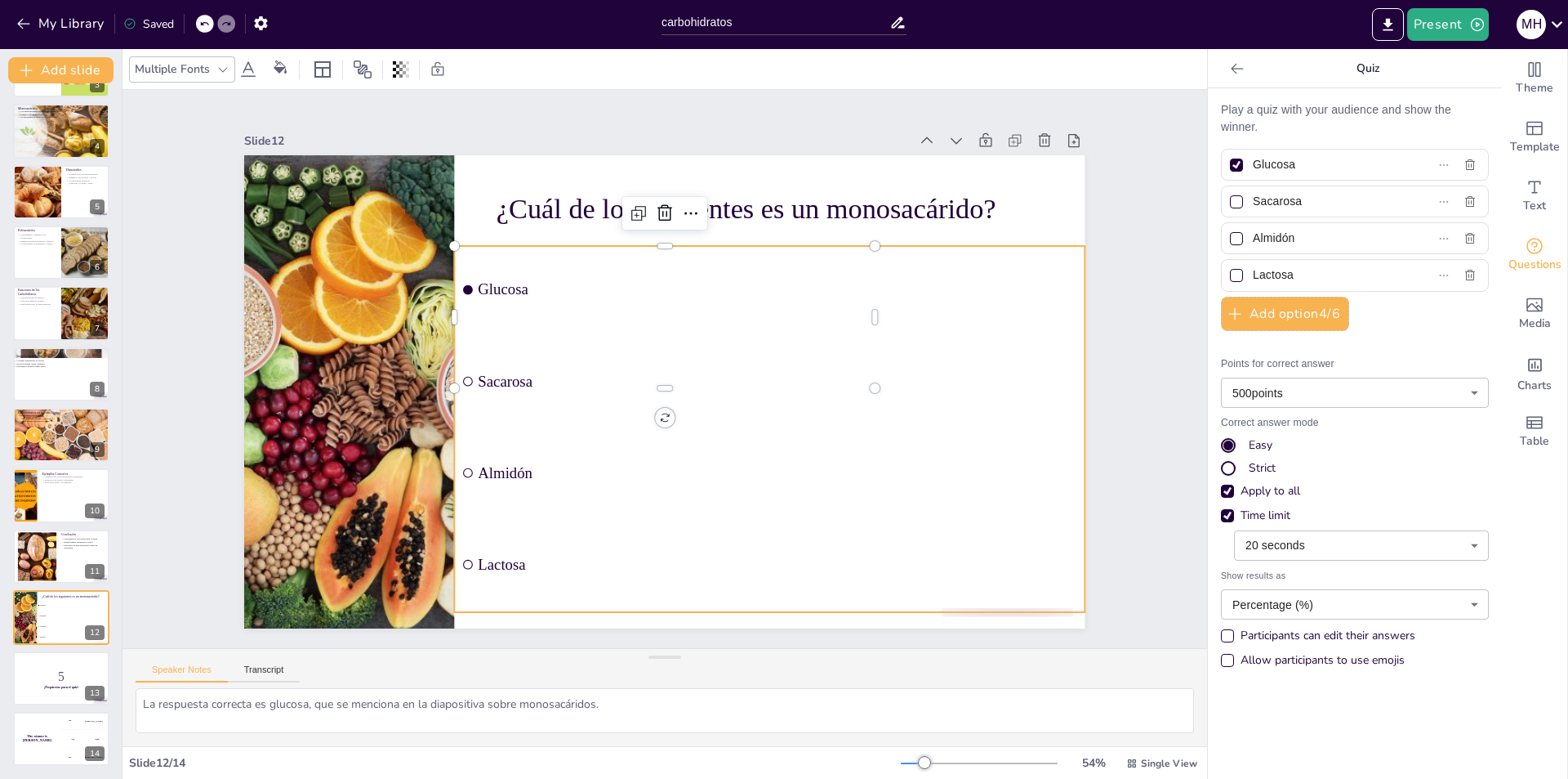
checkbox input "true"
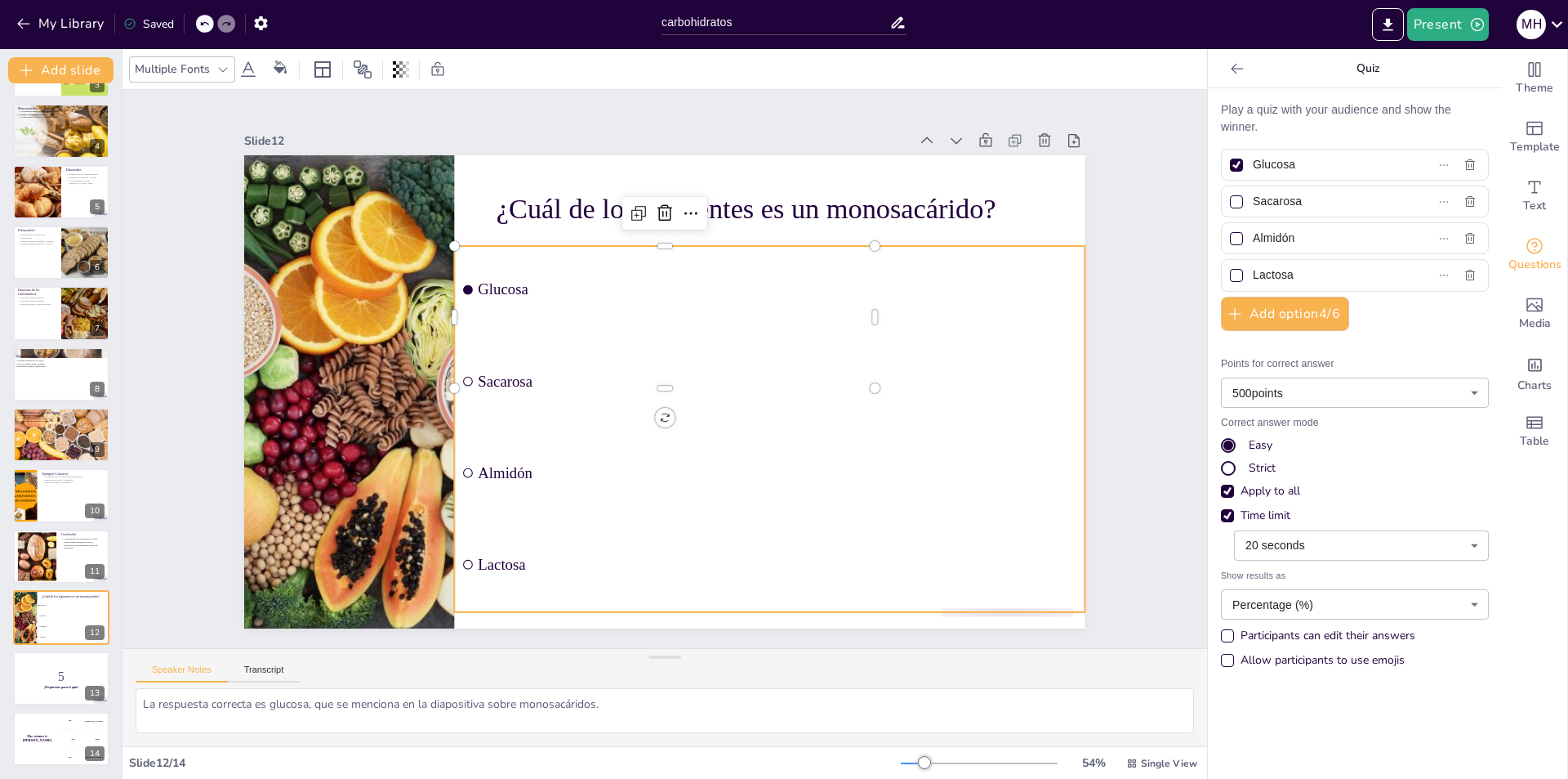
checkbox input "true"
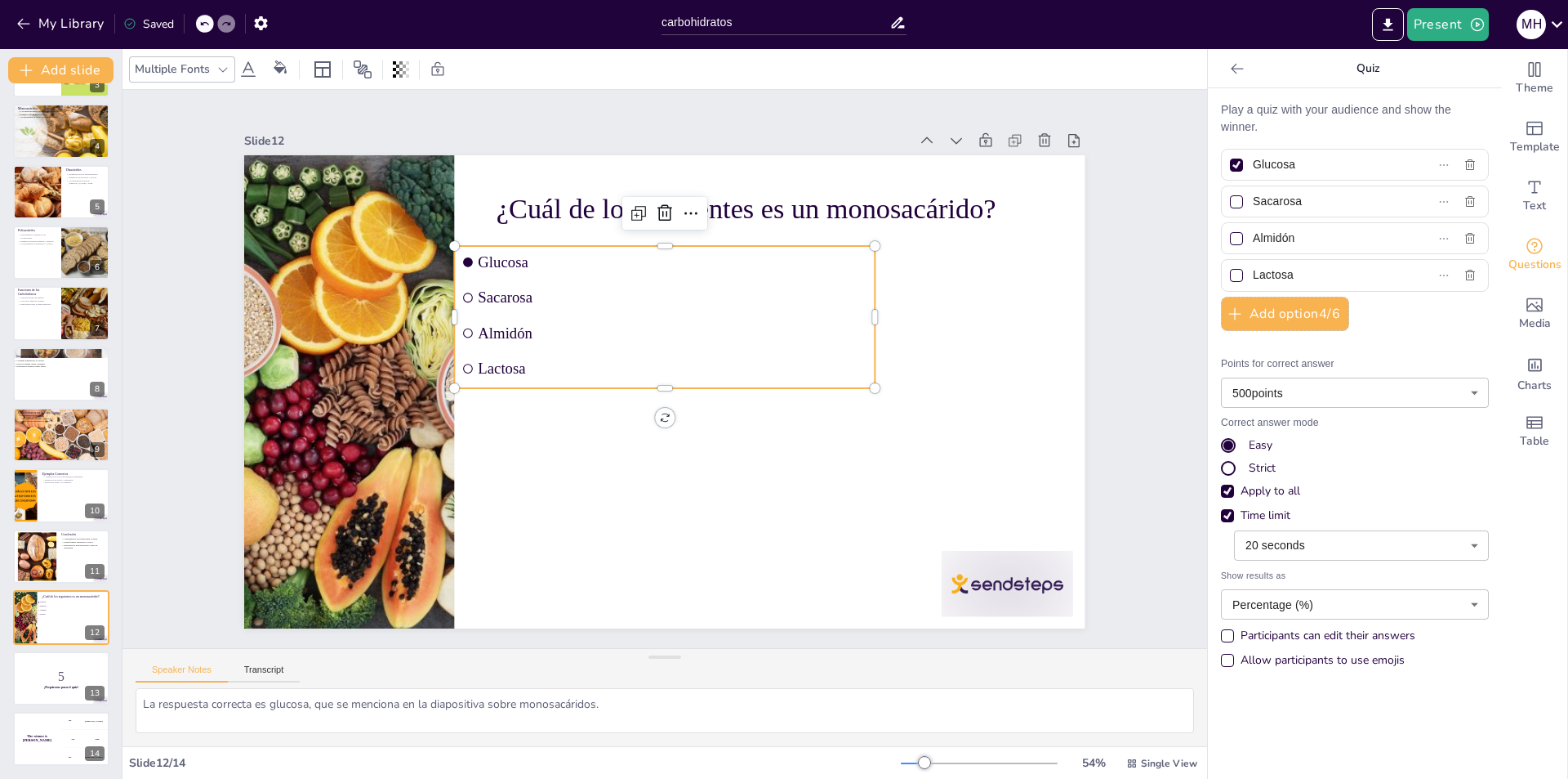
checkbox input "true"
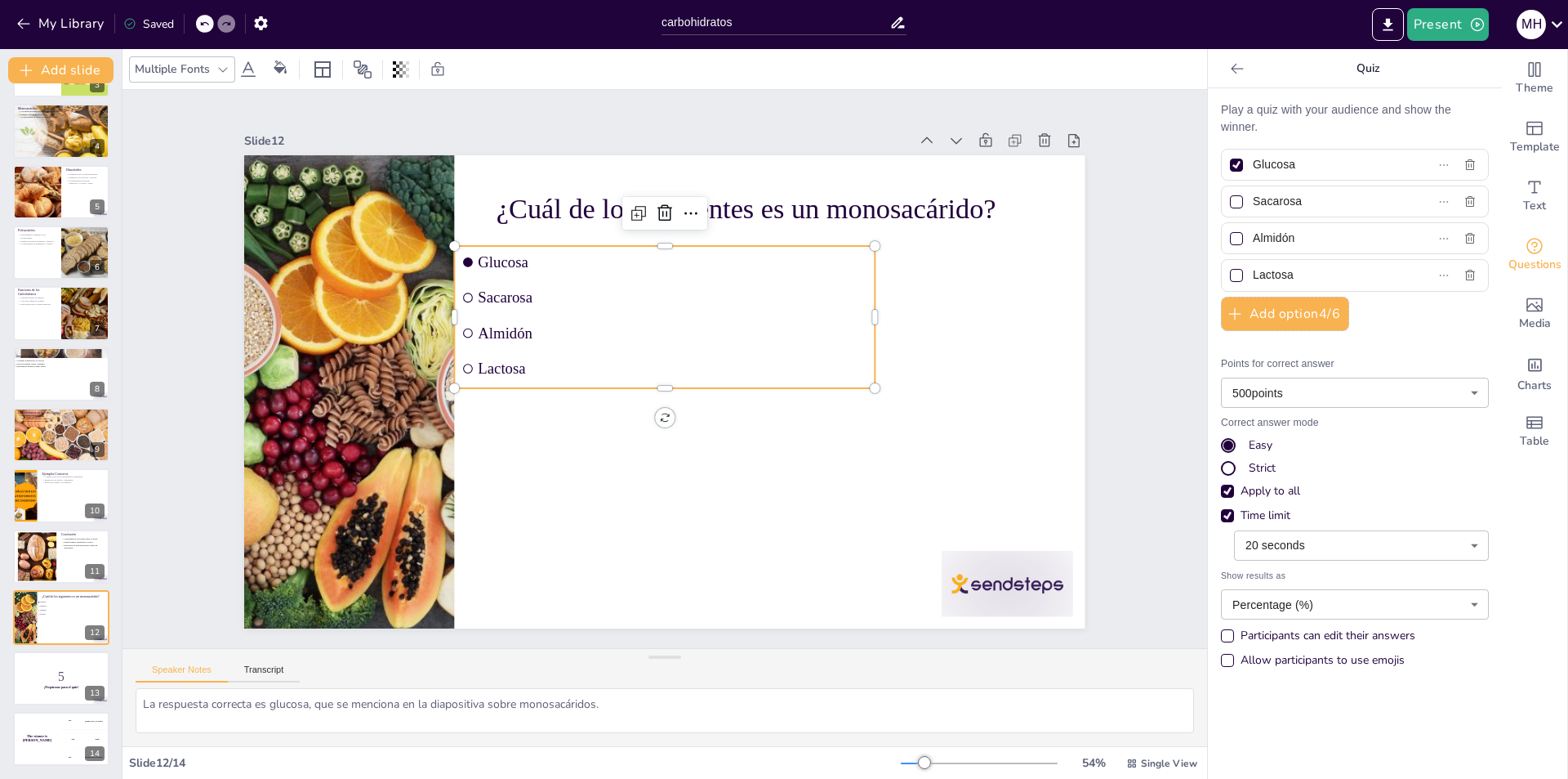
checkbox input "true"
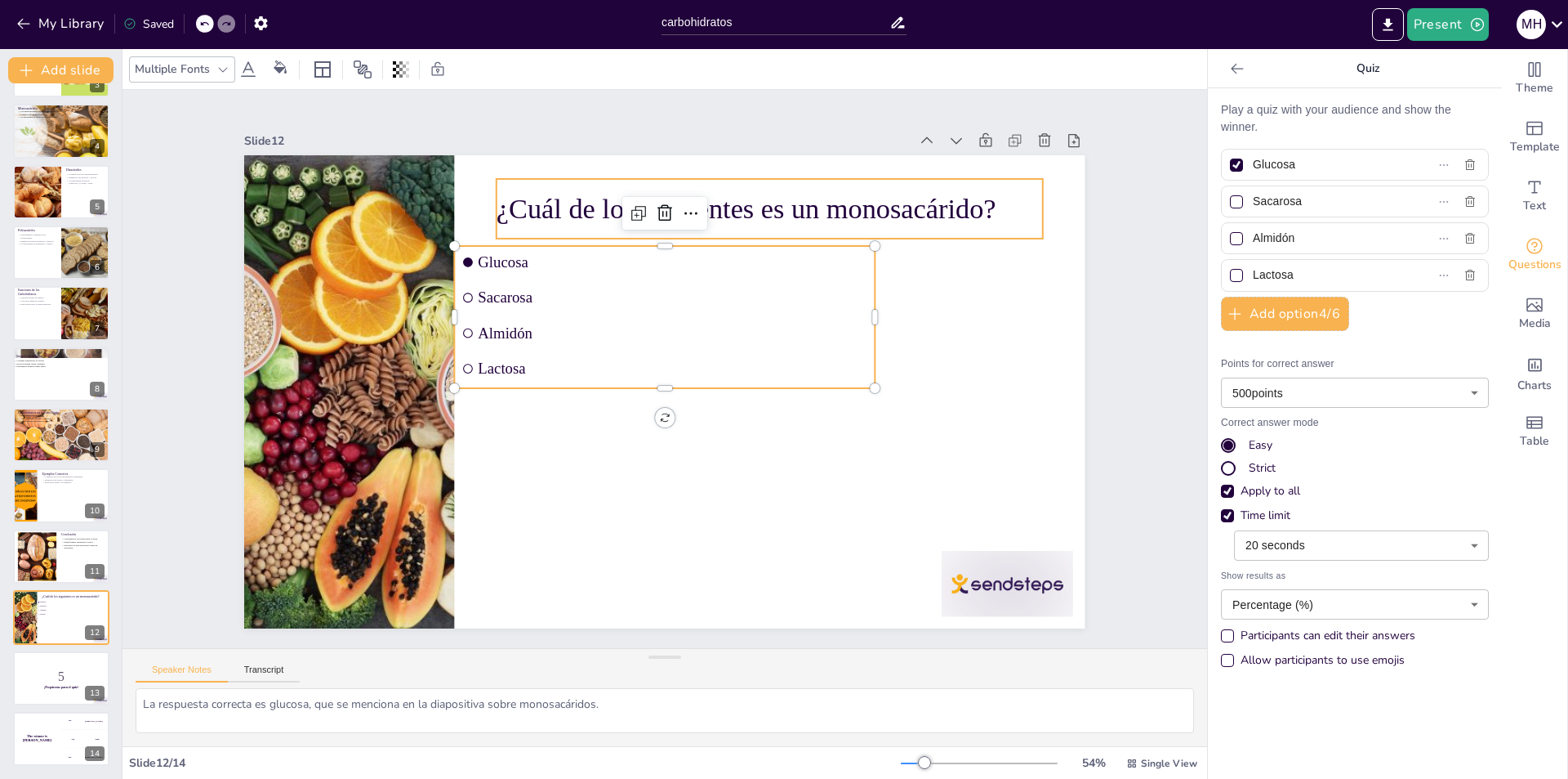
checkbox input "true"
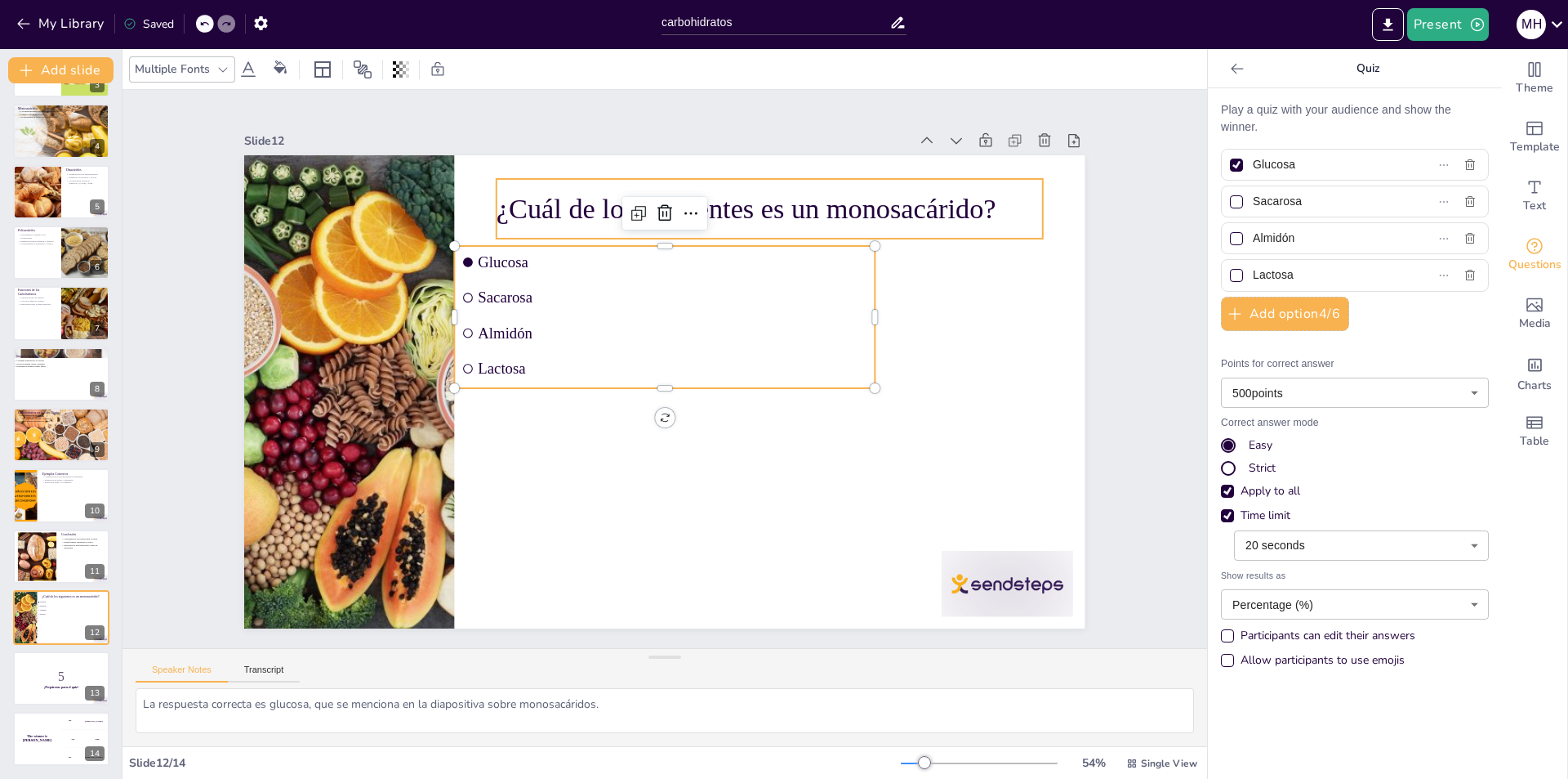
checkbox input "true"
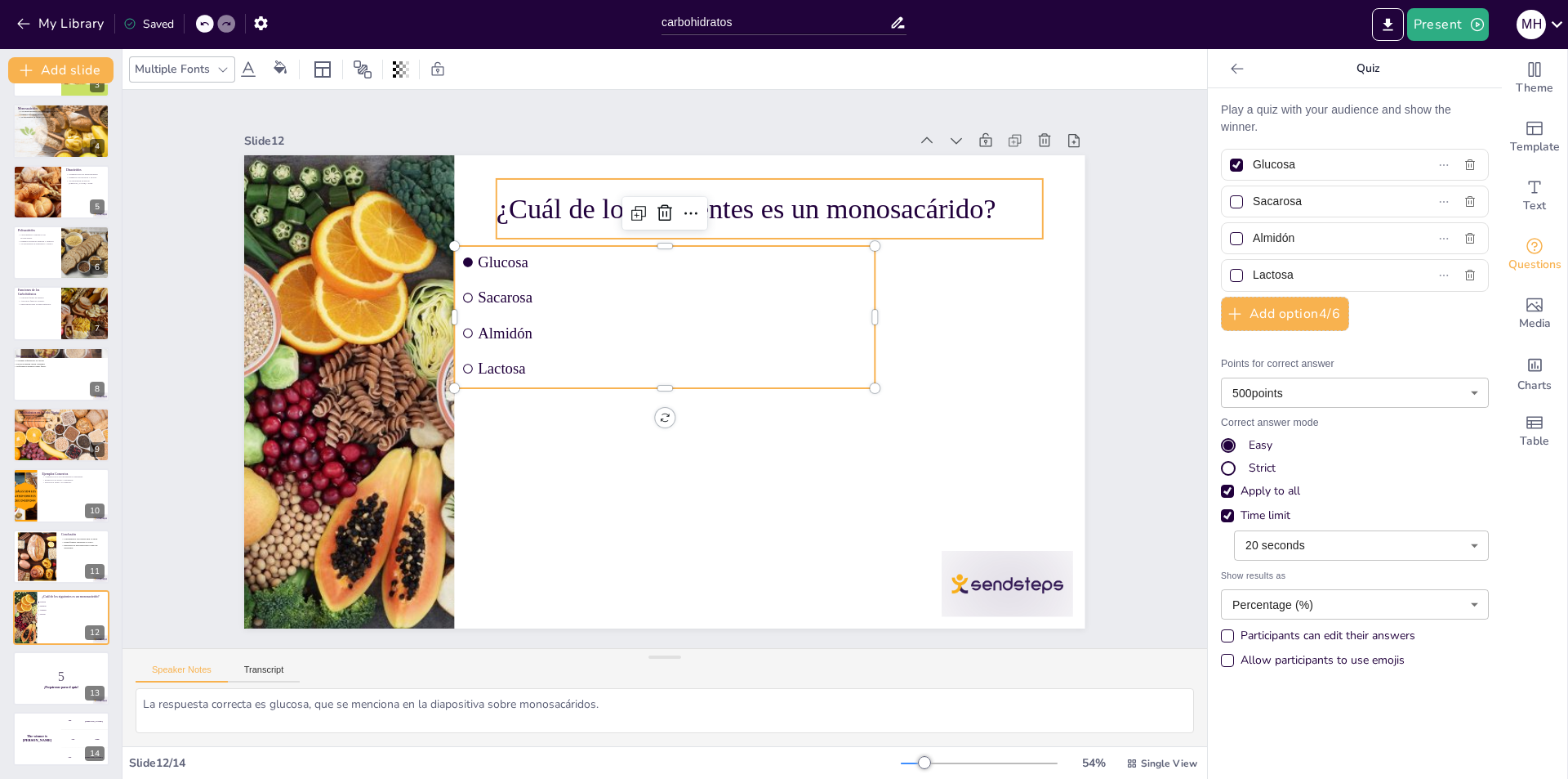
checkbox input "true"
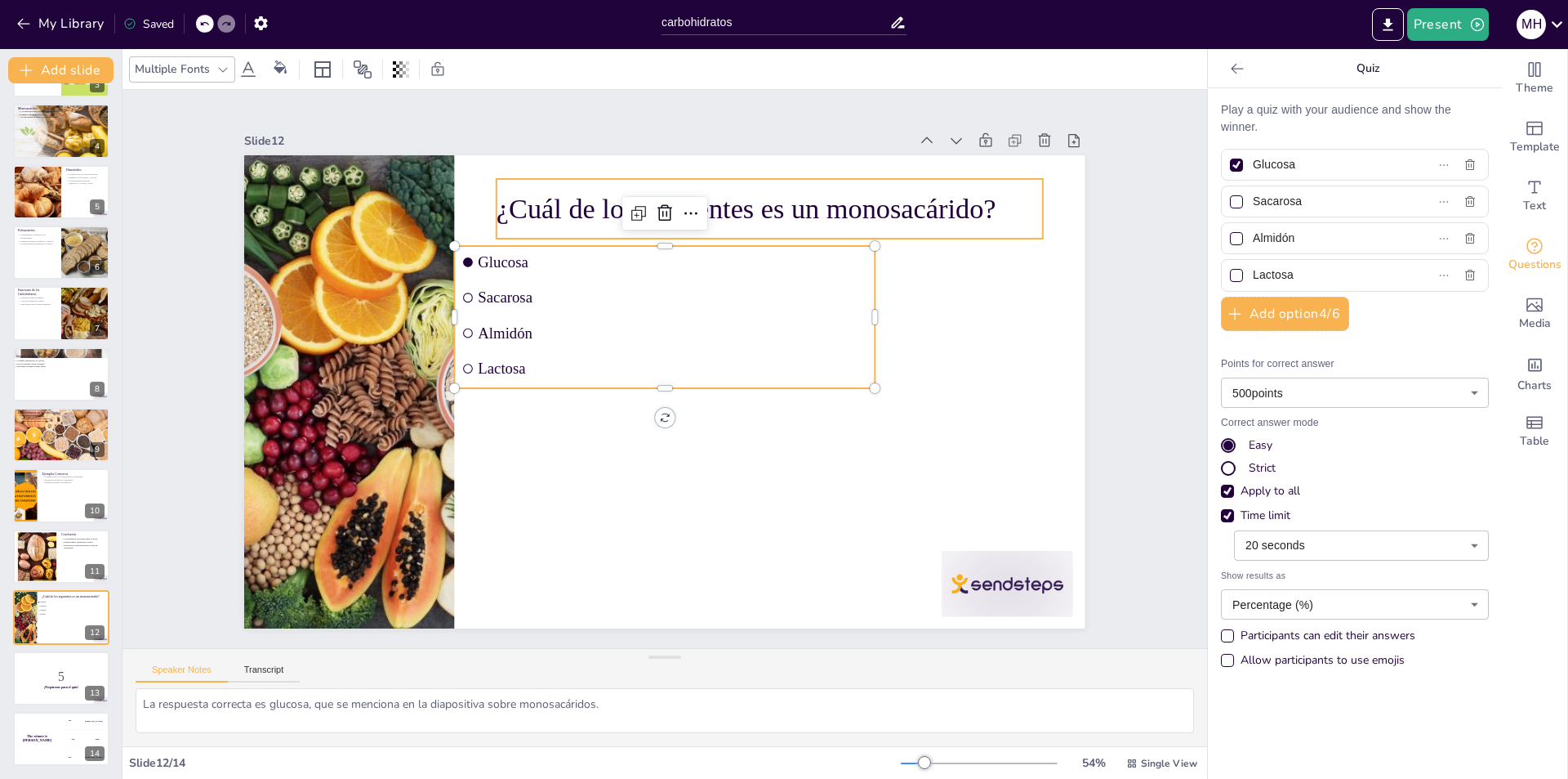
checkbox input "true"
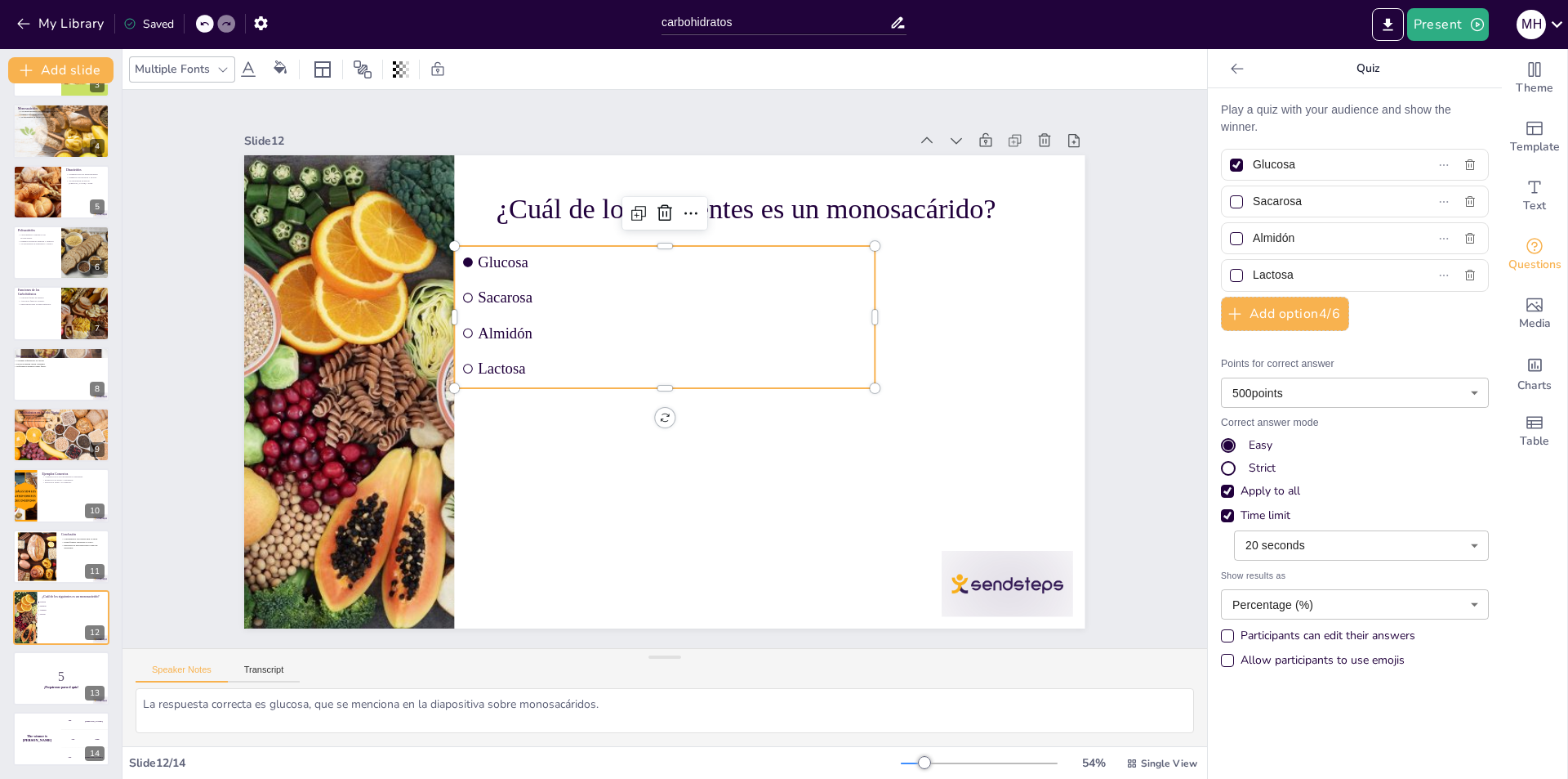
checkbox input "true"
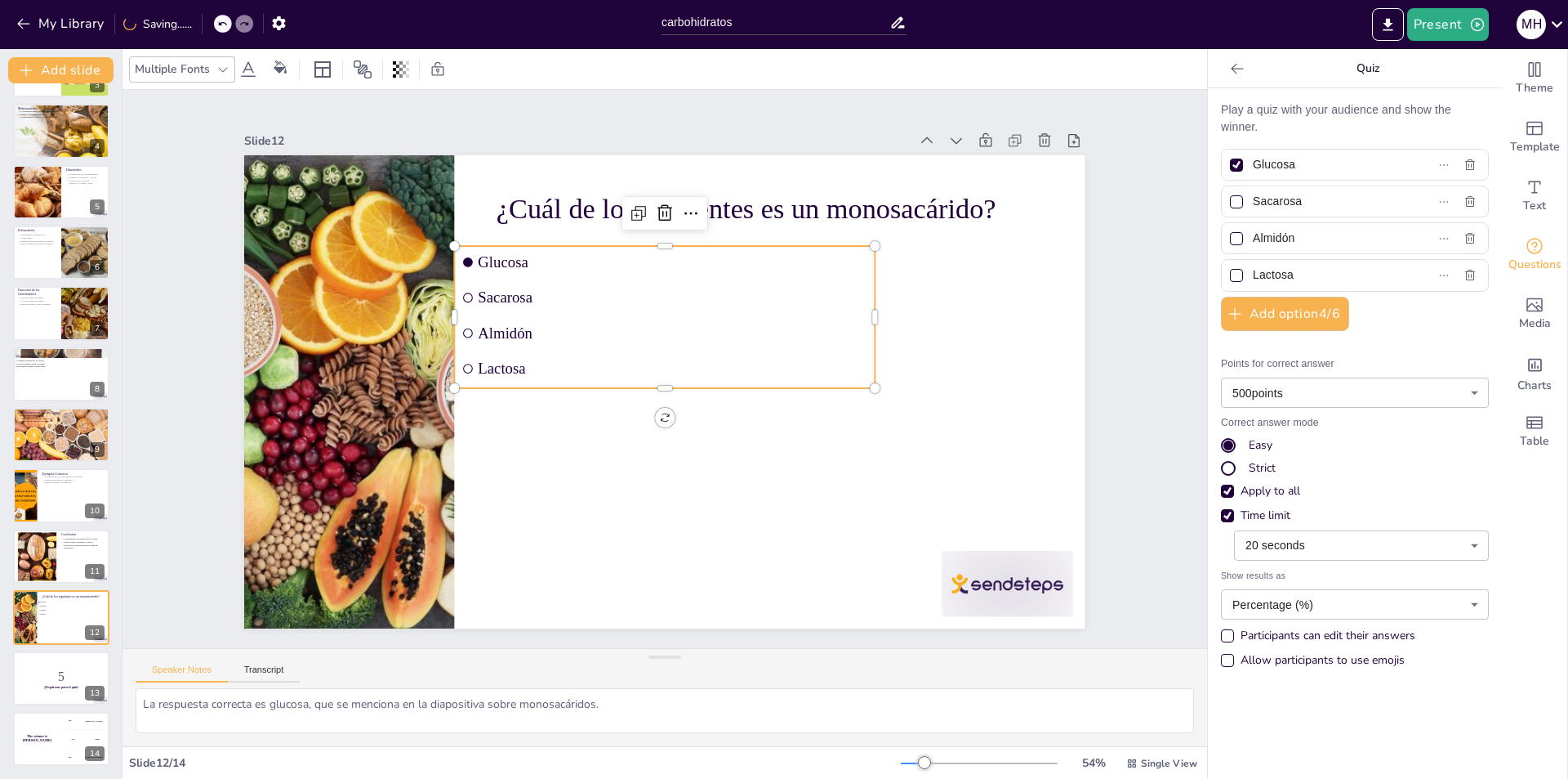
checkbox input "true"
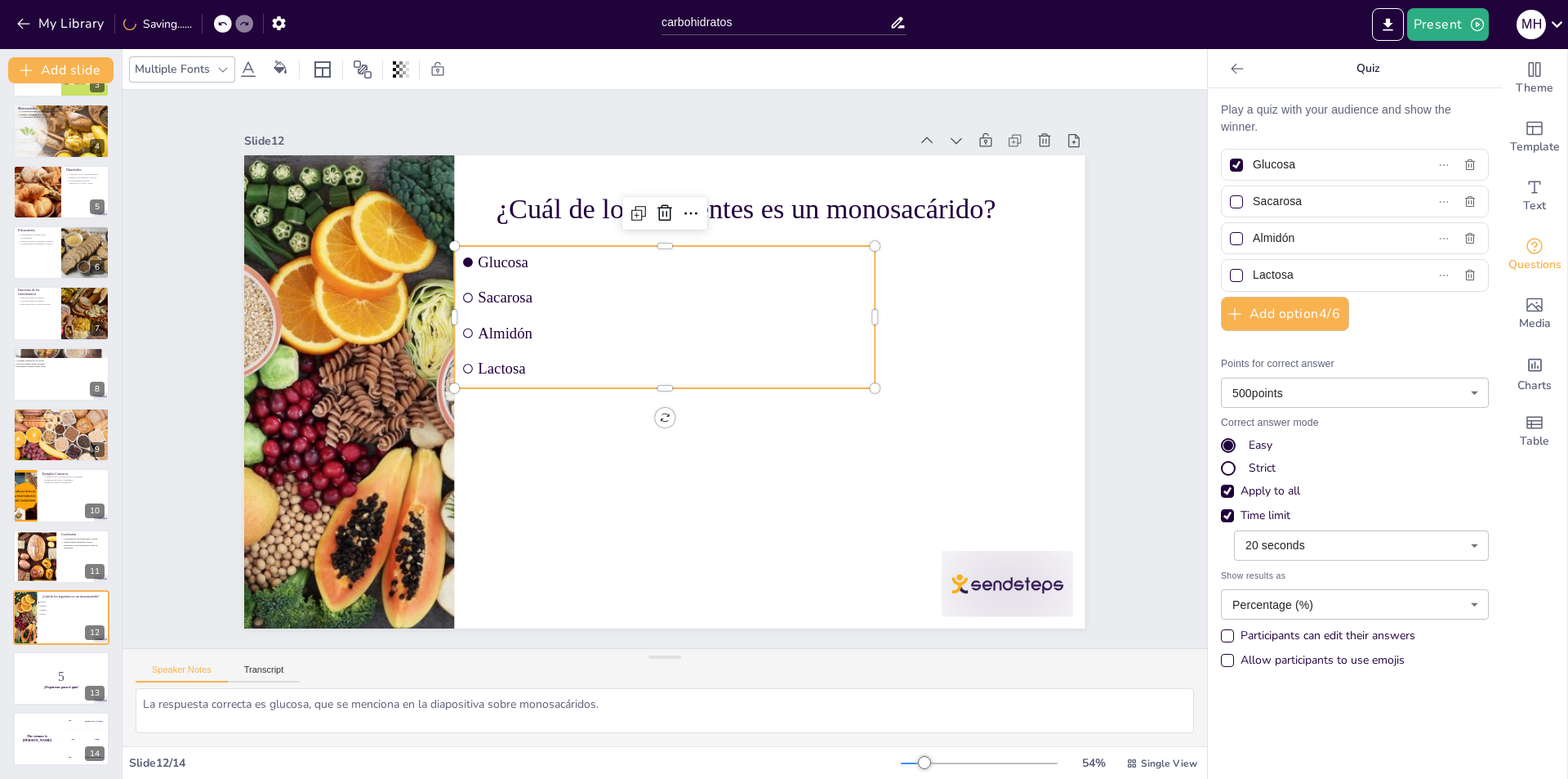
checkbox input "true"
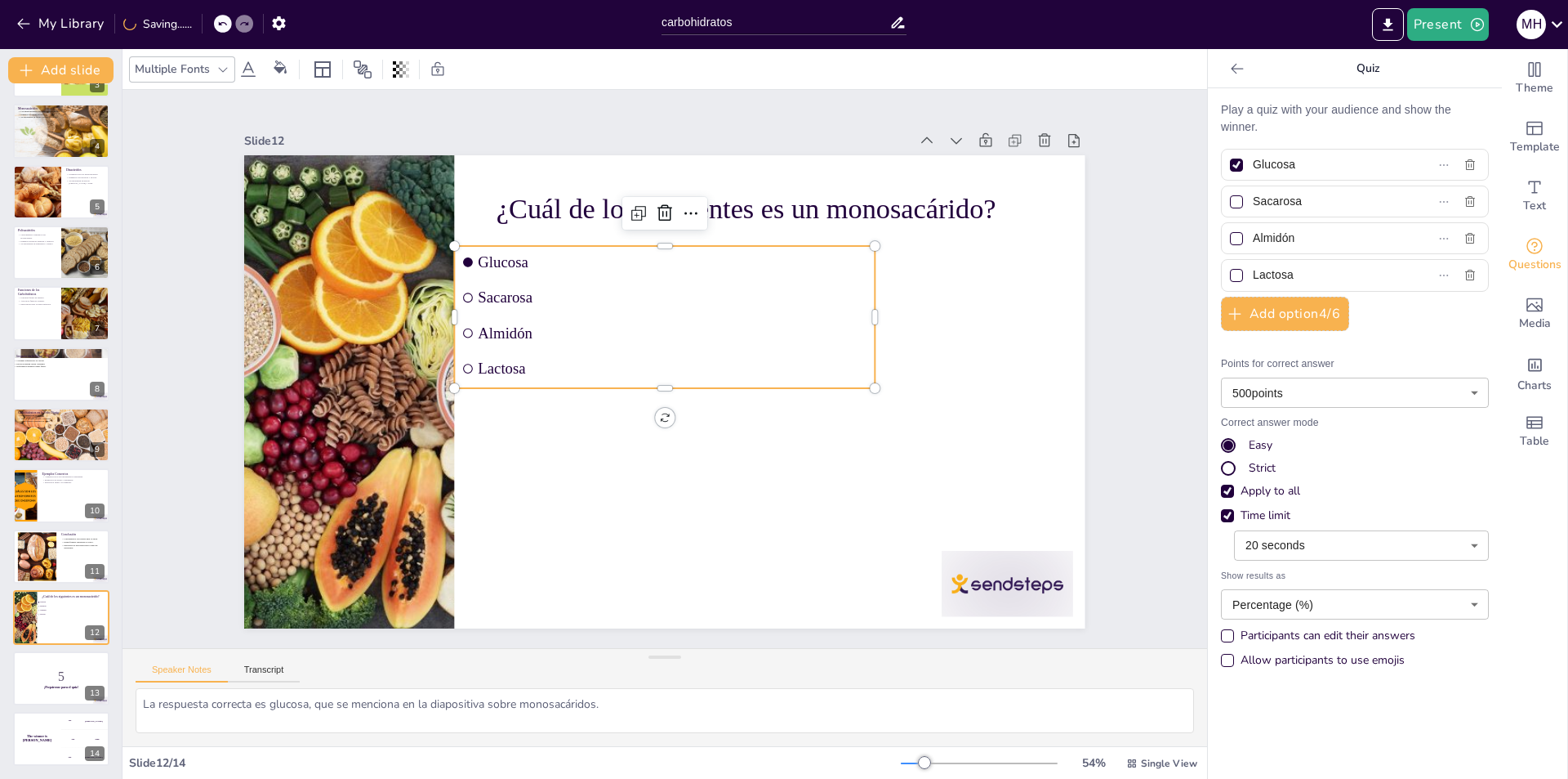
checkbox input "true"
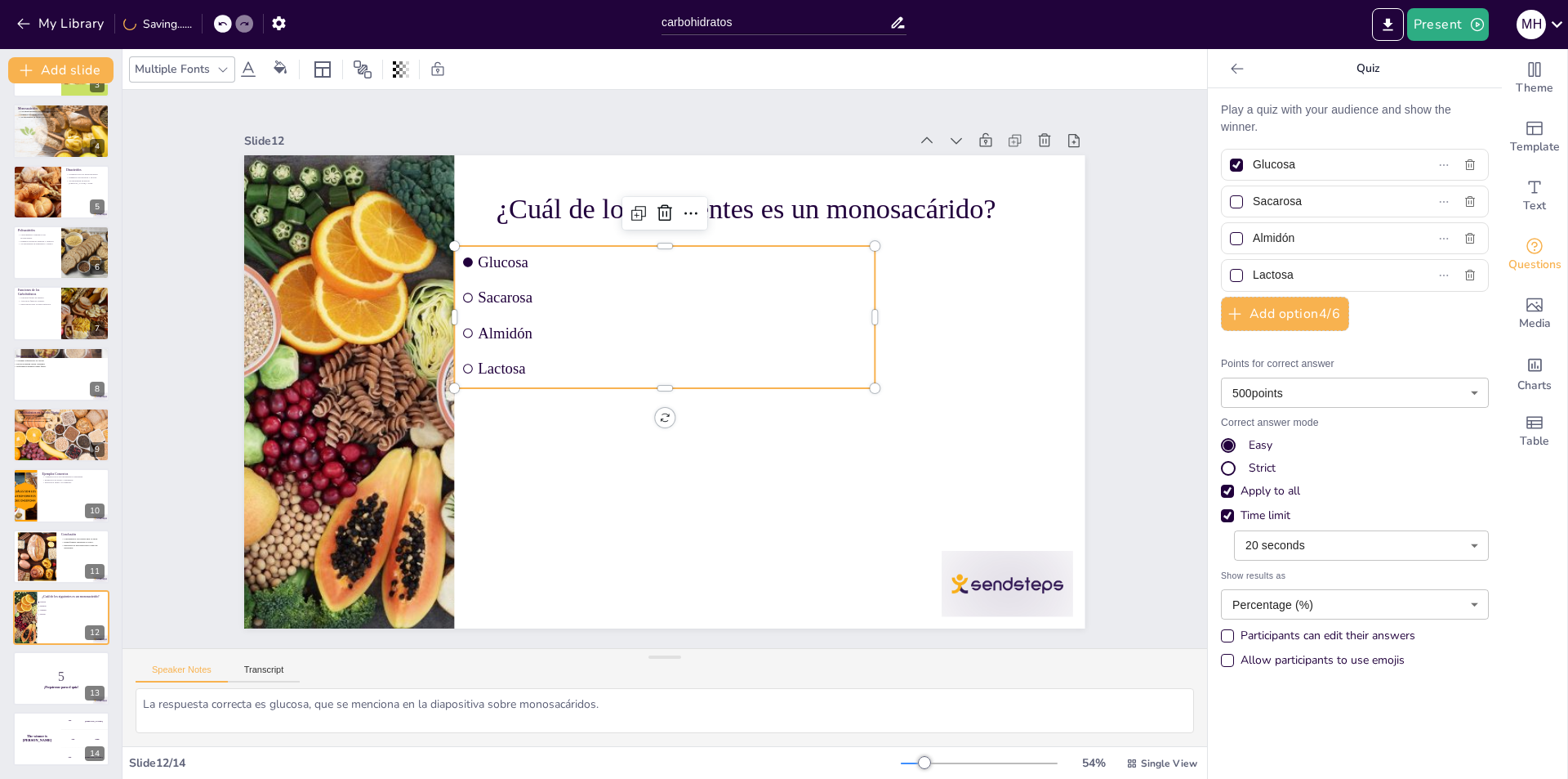
checkbox input "true"
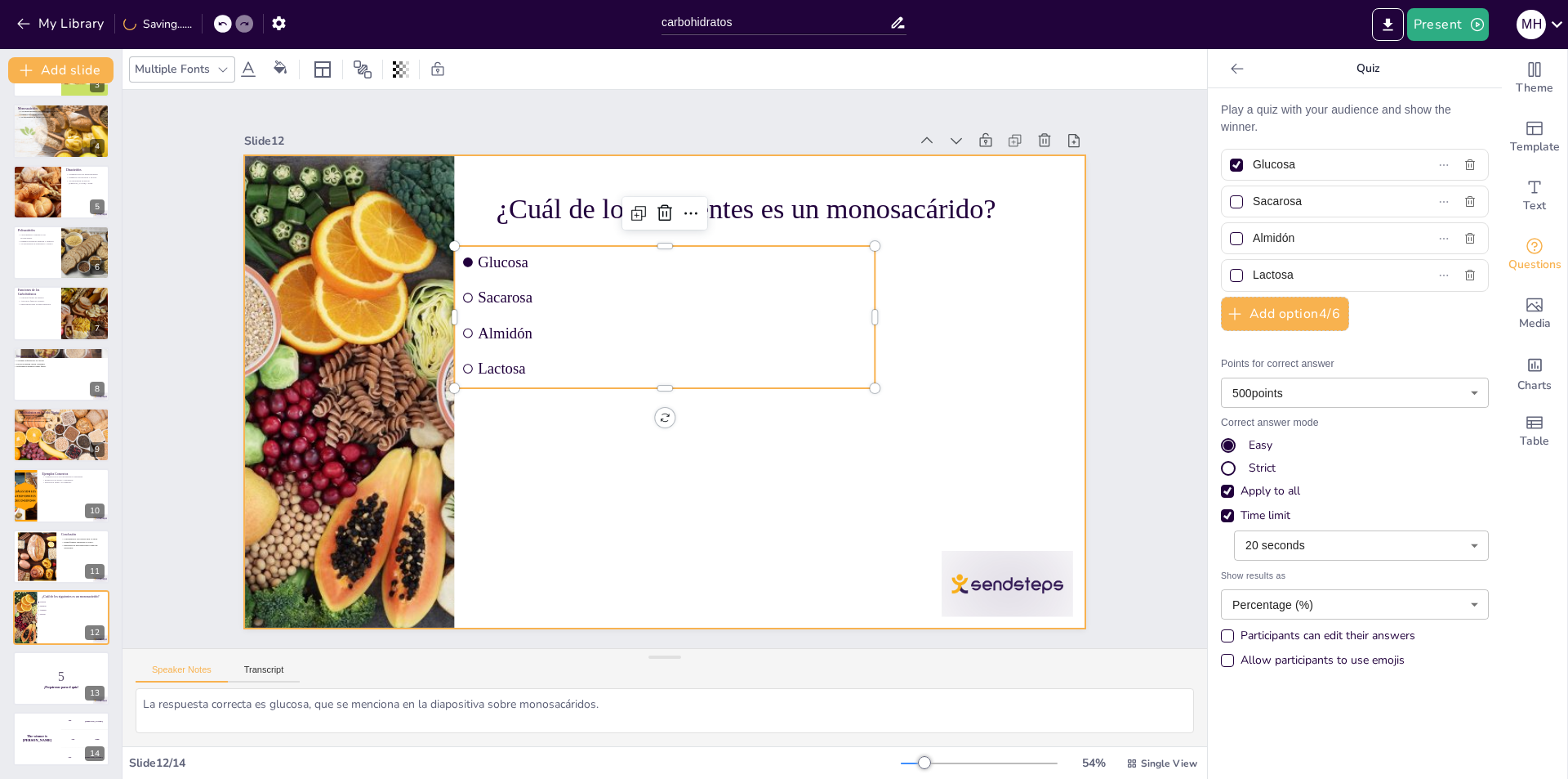
checkbox input "true"
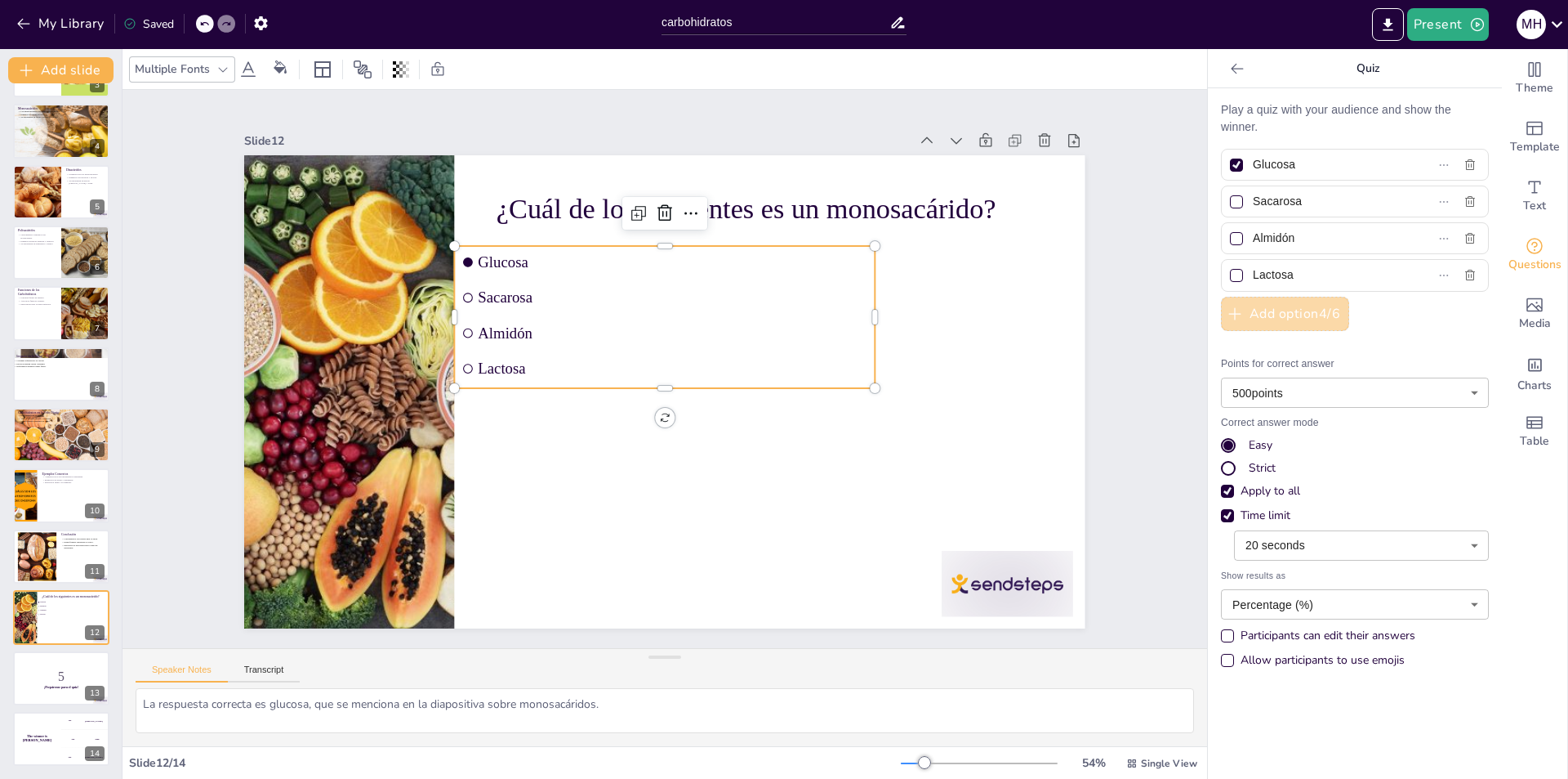
click at [1264, 314] on button "Add option 4 / 6" at bounding box center [1286, 313] width 128 height 34
checkbox input "true"
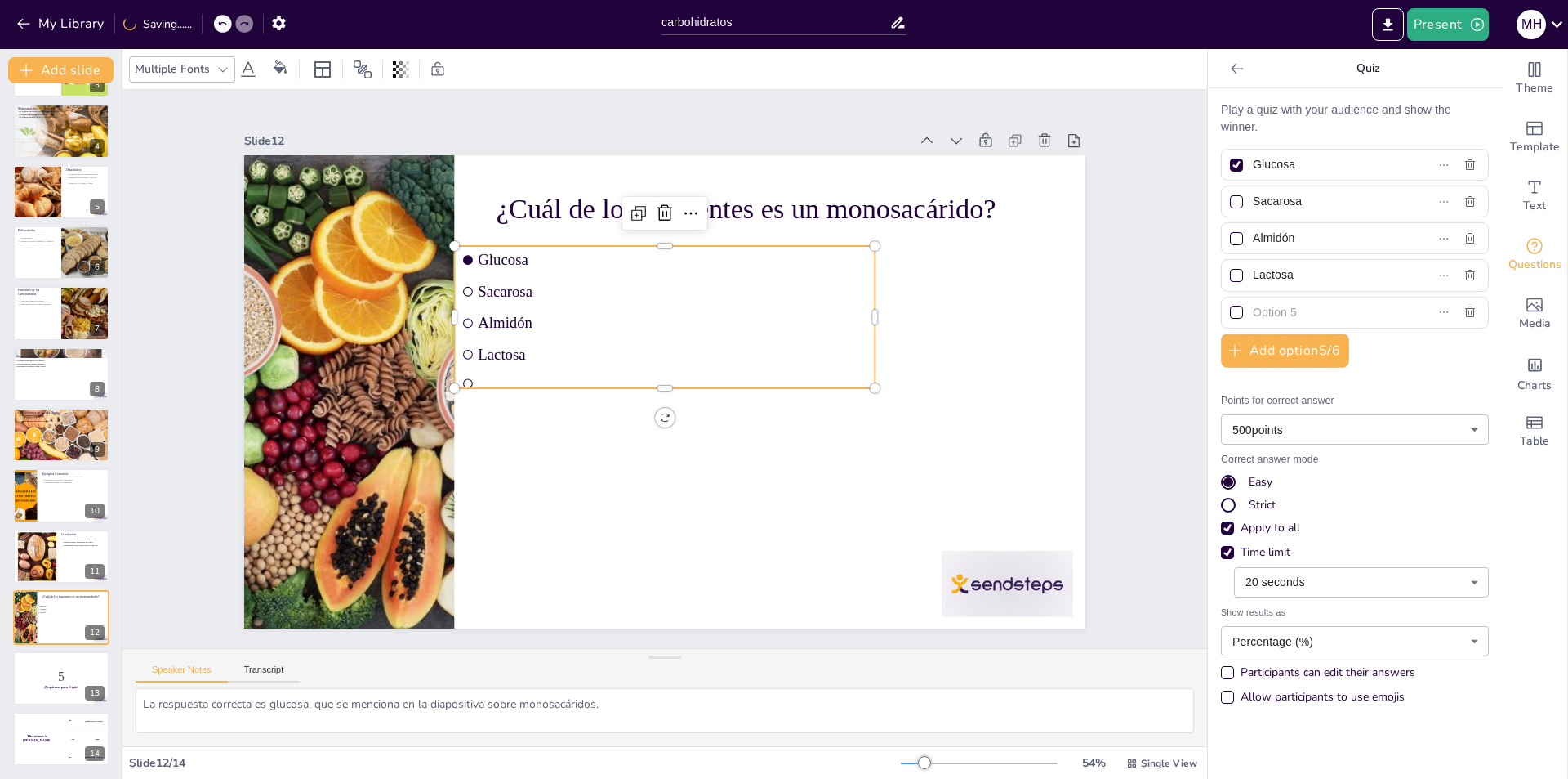
checkbox input "true"
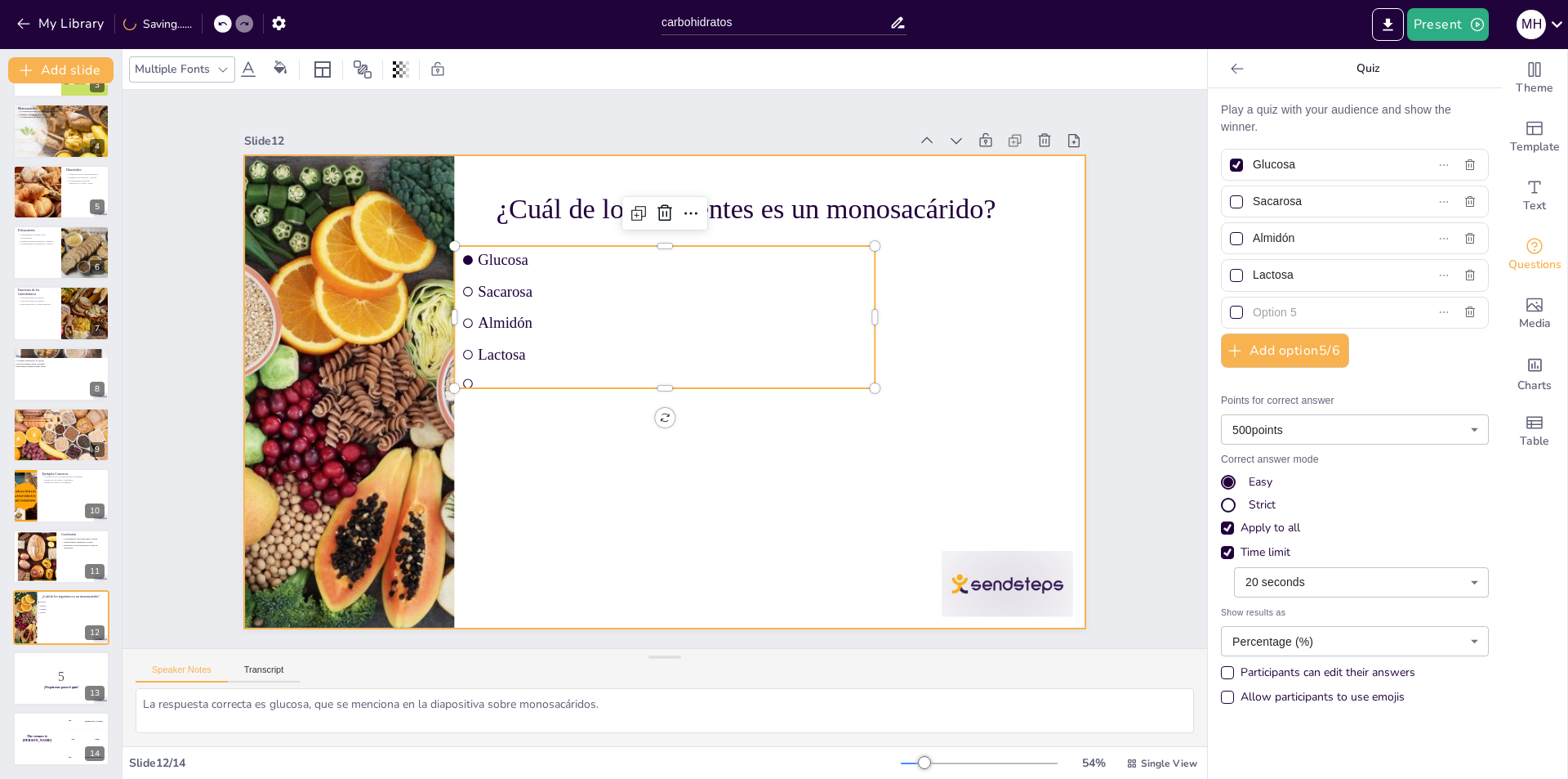
checkbox input "true"
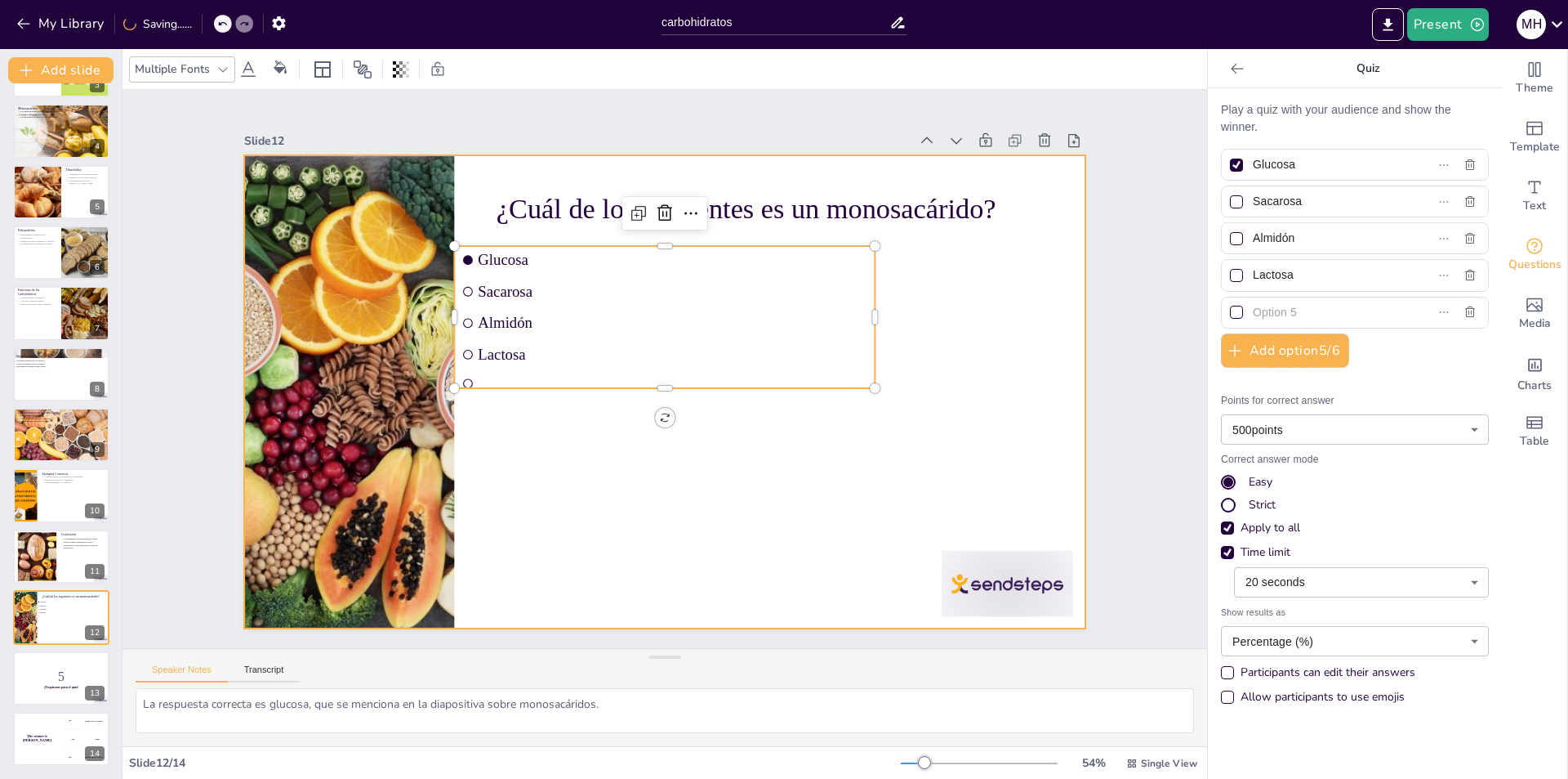
checkbox input "true"
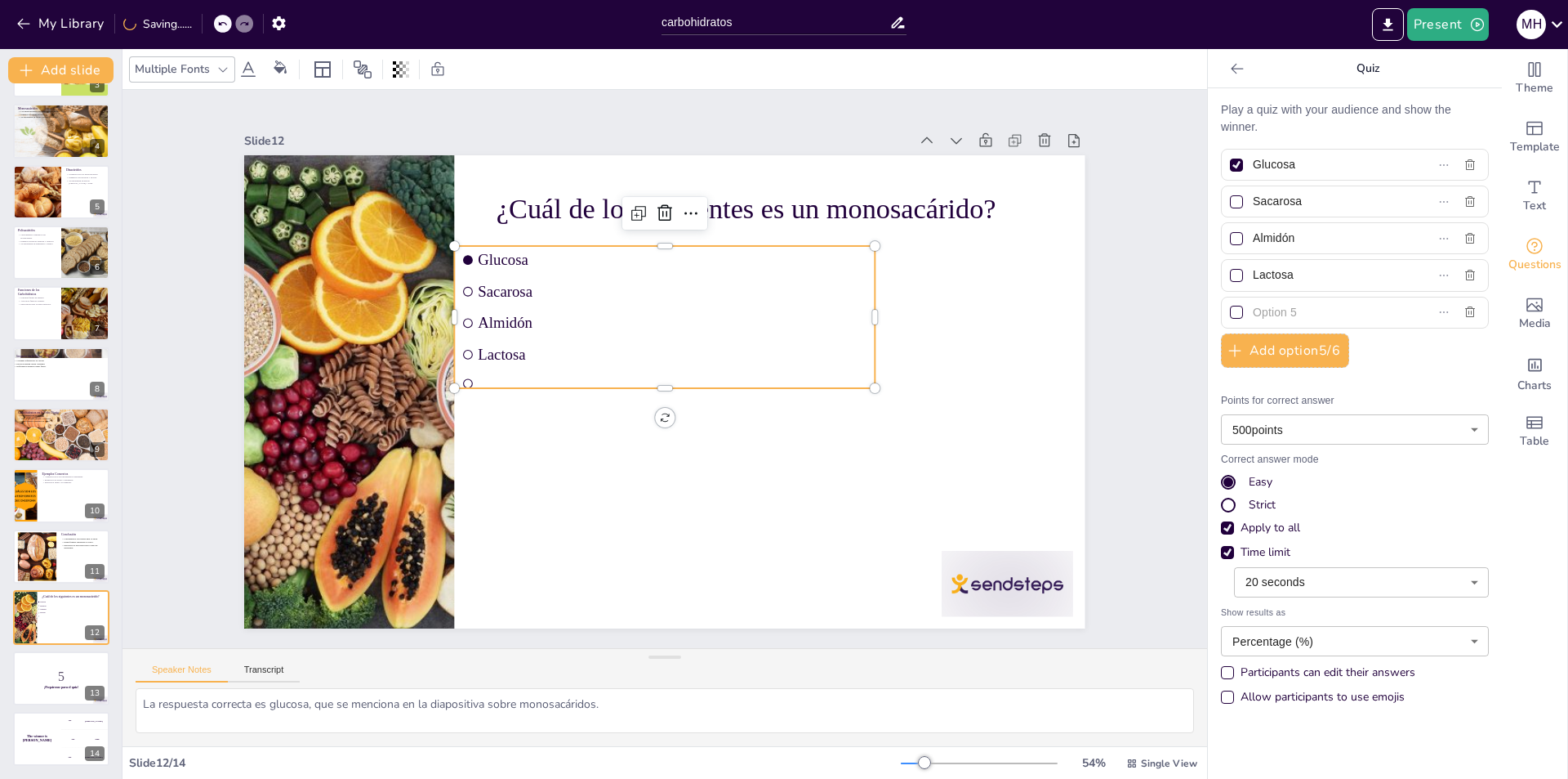
checkbox input "true"
click at [615, 367] on li at bounding box center [652, 376] width 230 height 375
checkbox input "true"
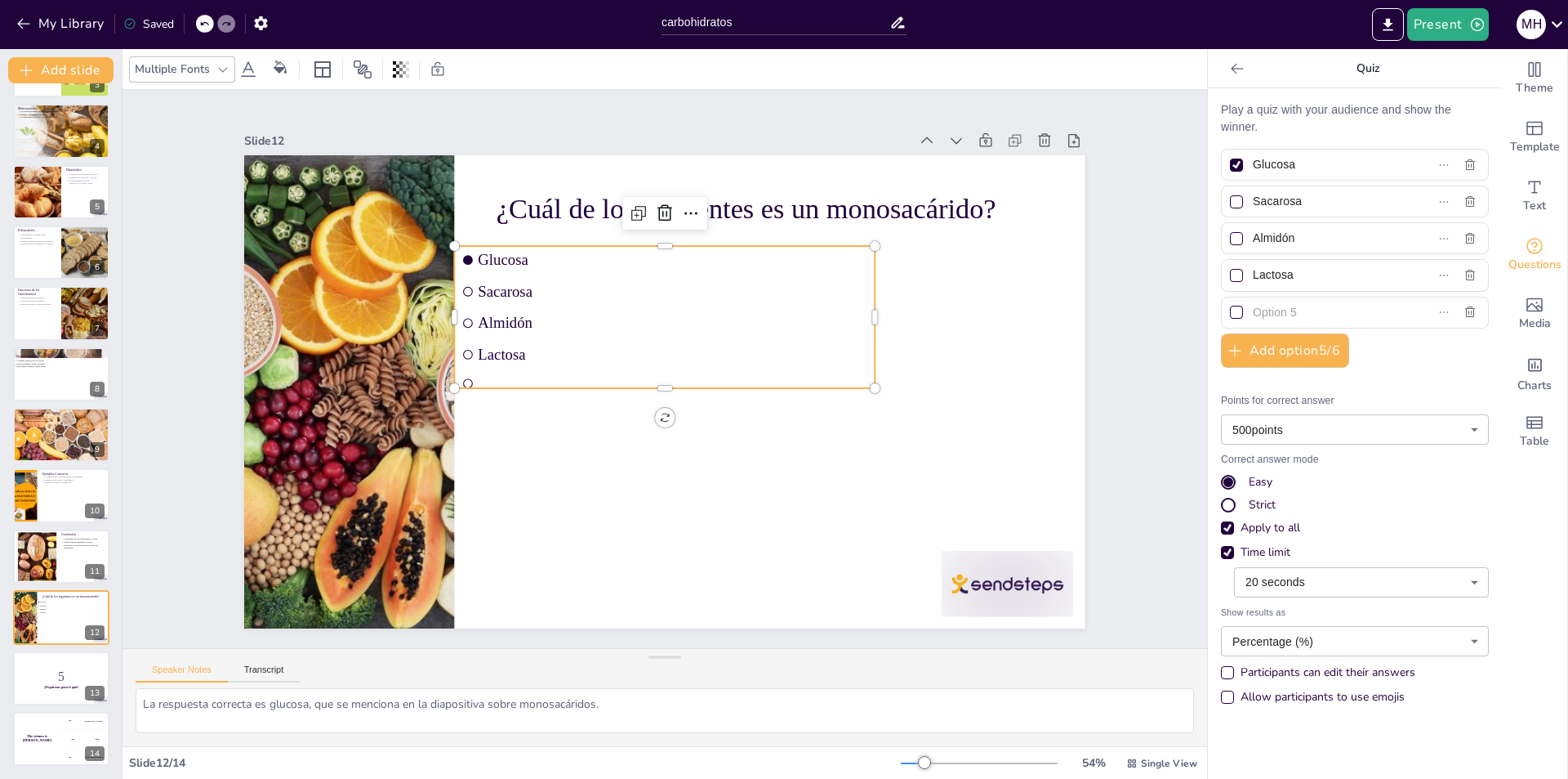
checkbox input "true"
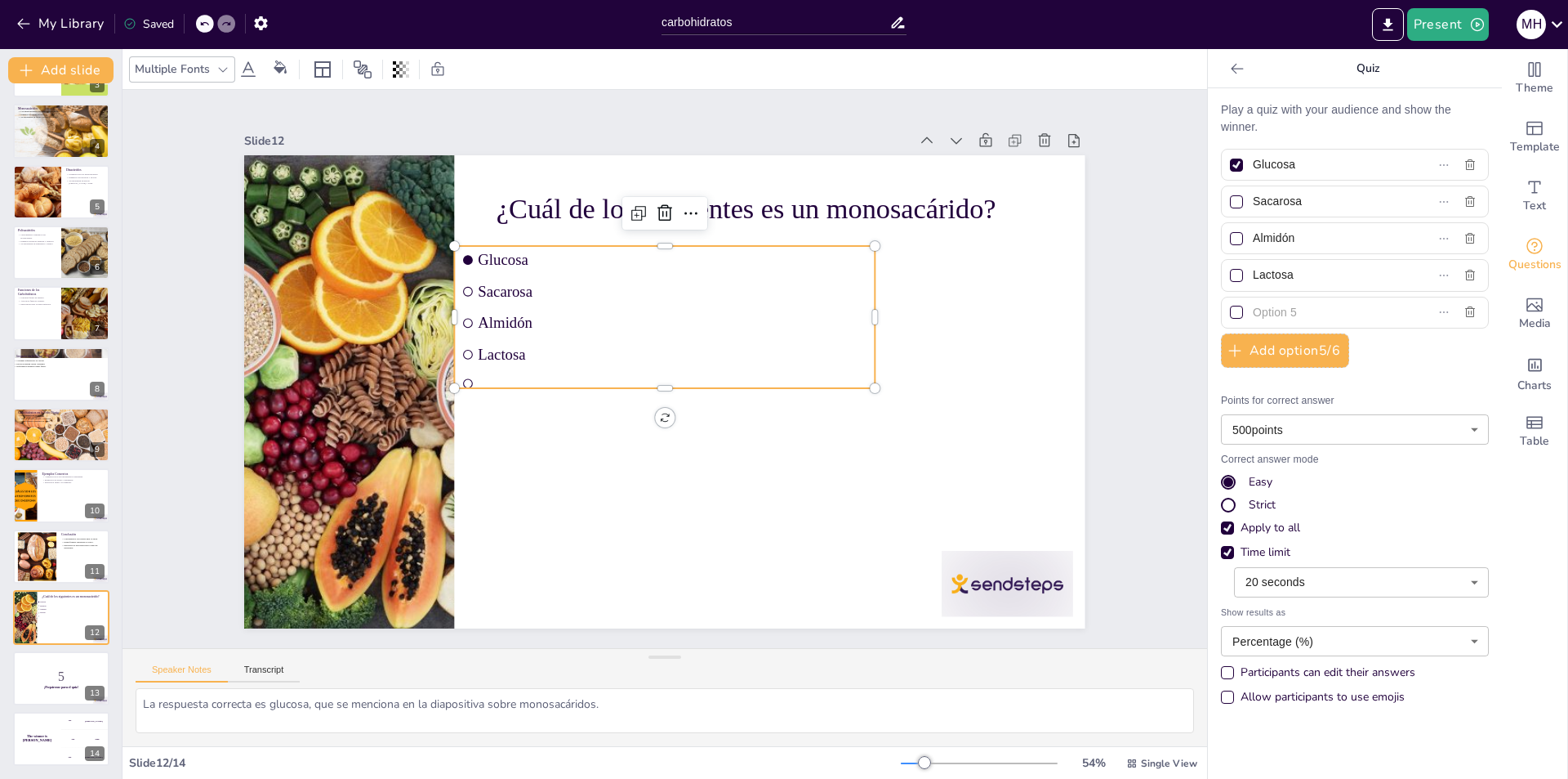
checkbox input "true"
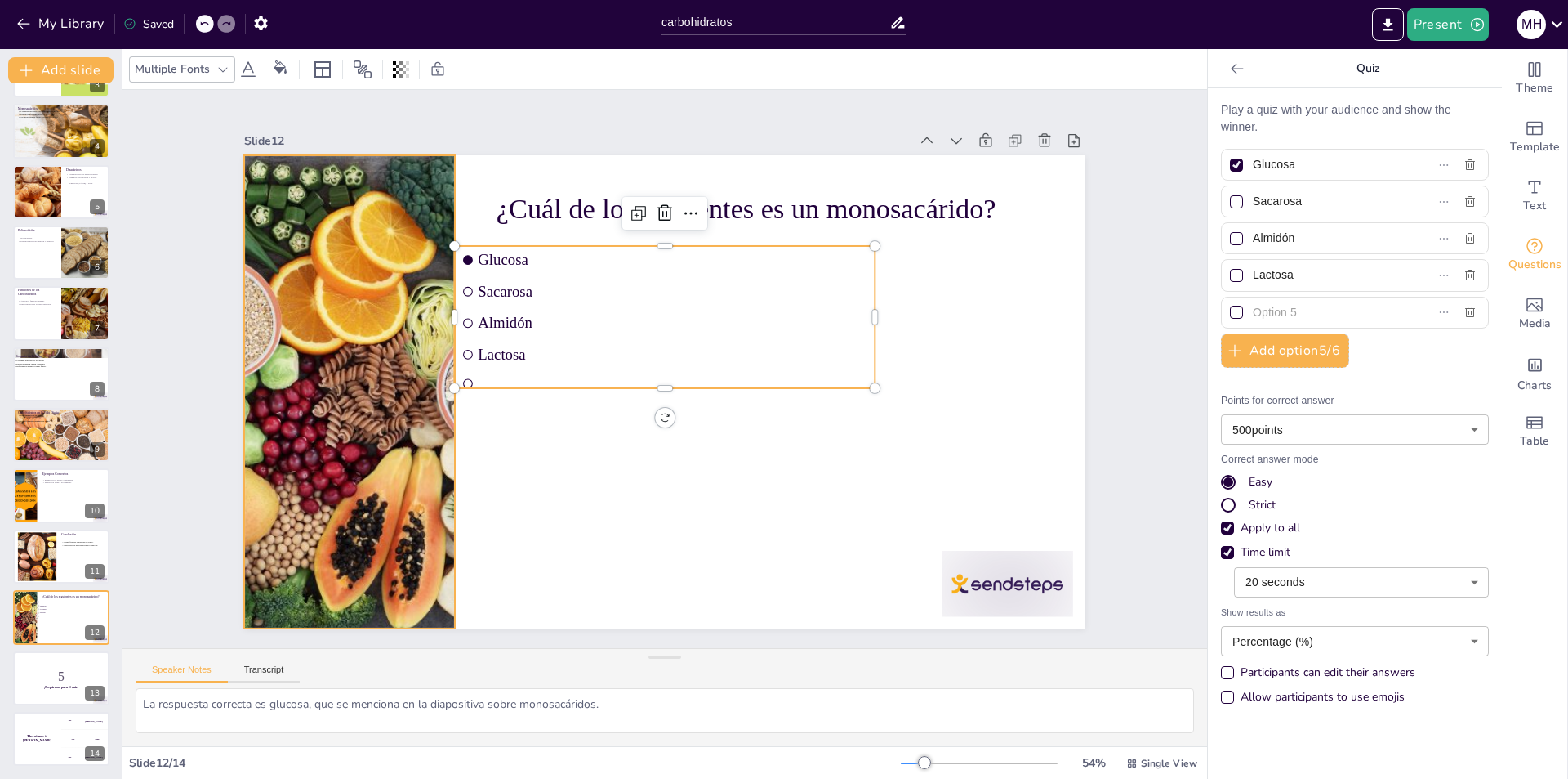
checkbox input "true"
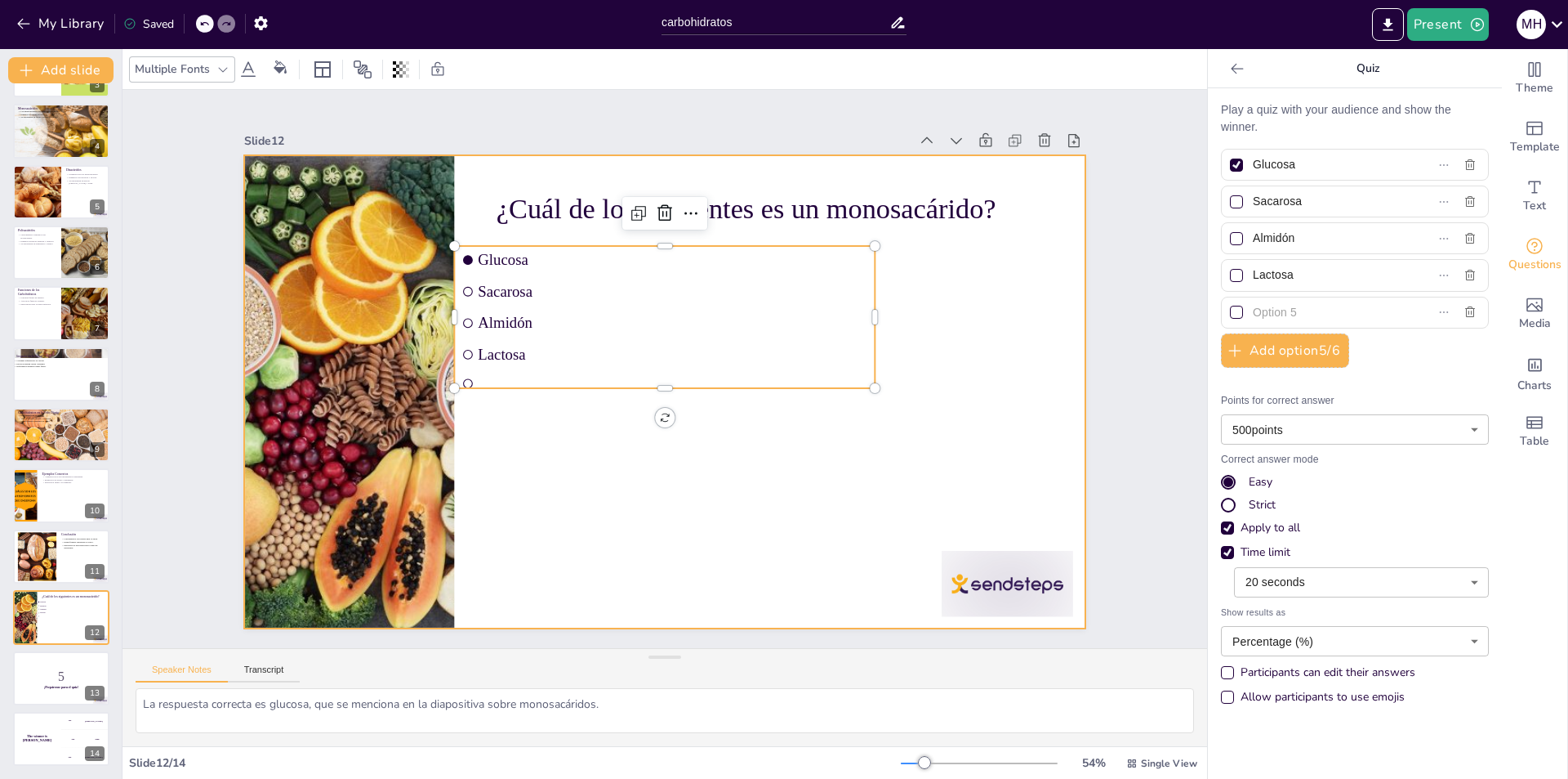
checkbox input "true"
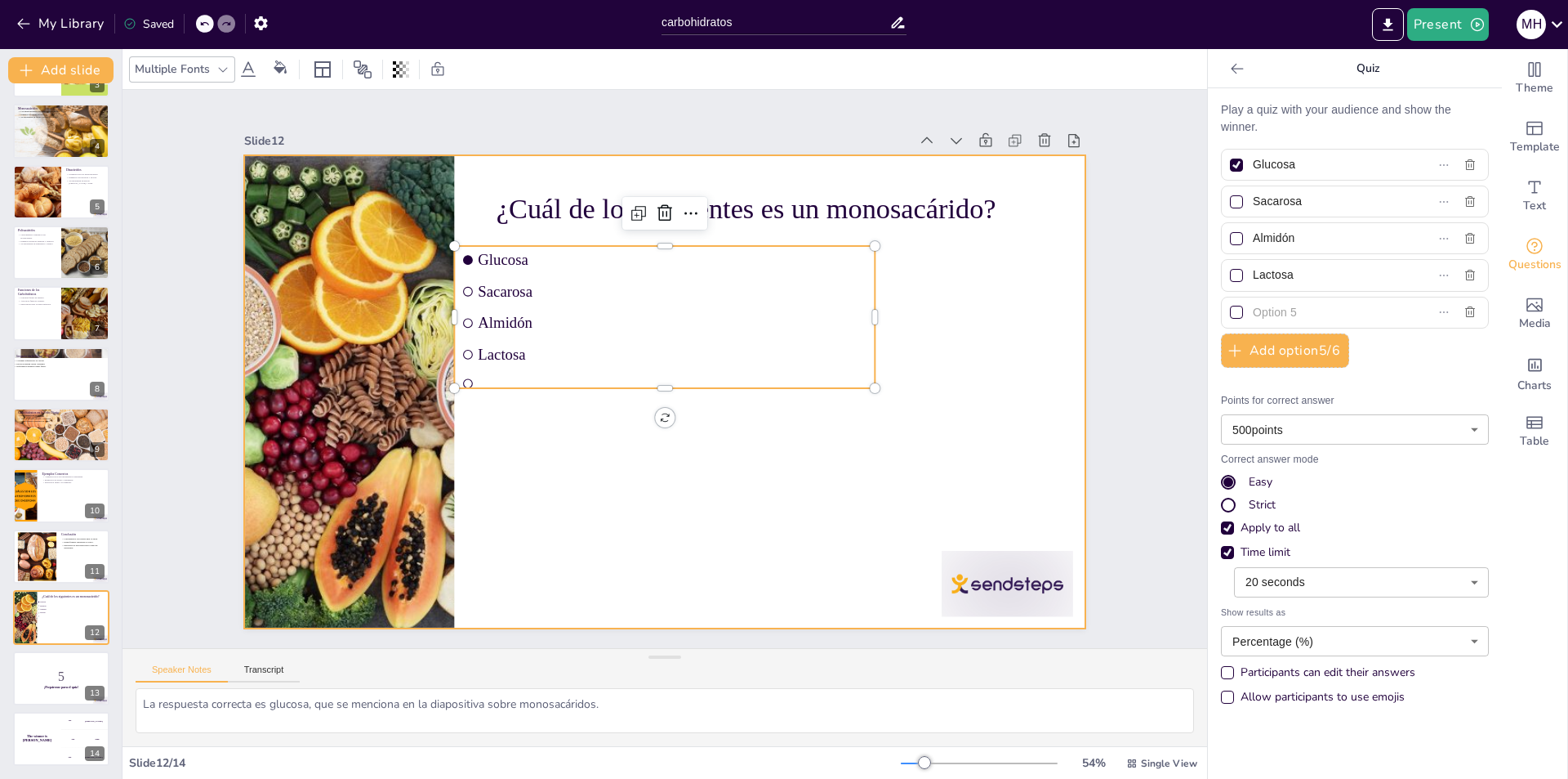
checkbox input "true"
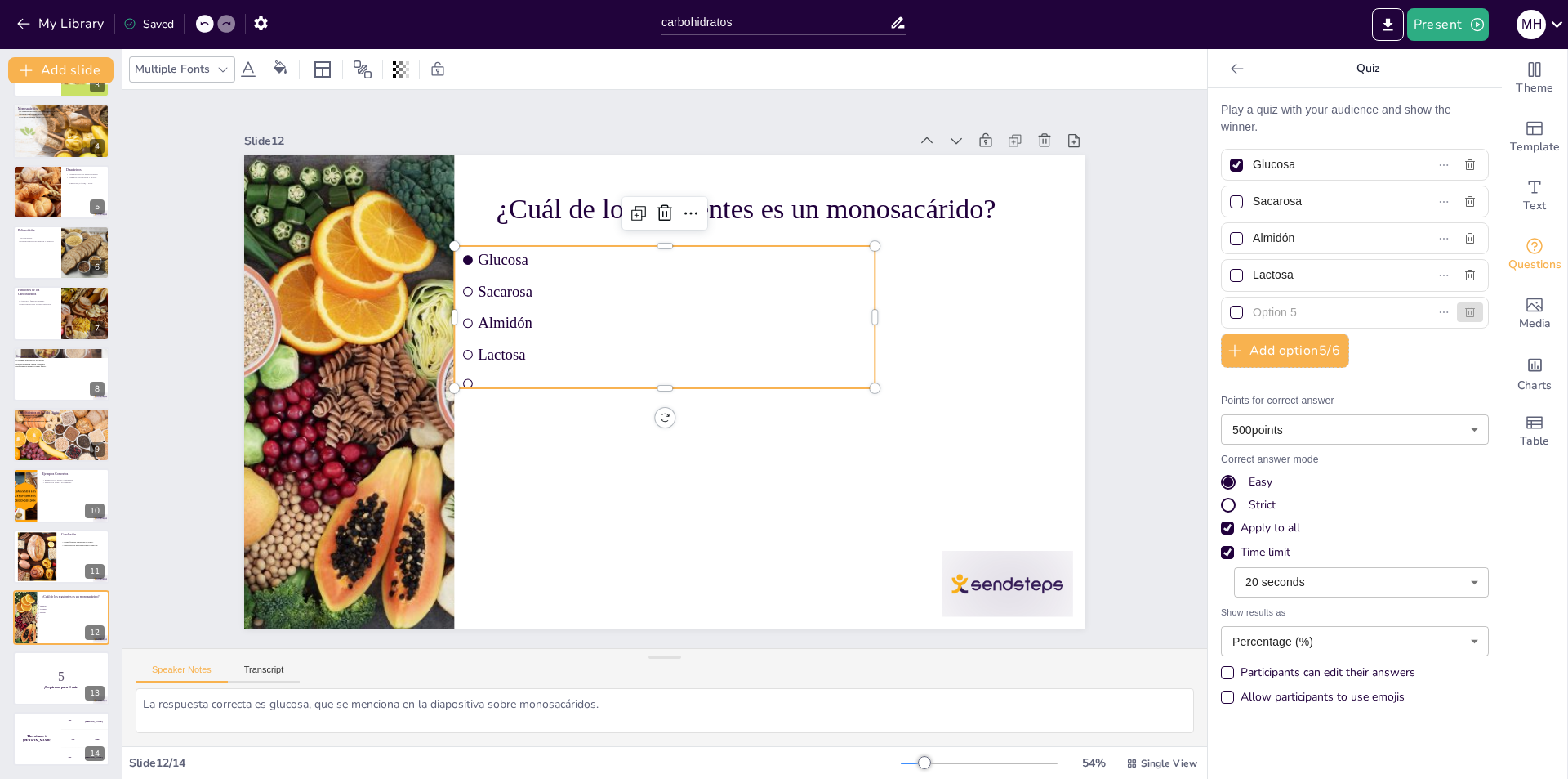
click at [1464, 314] on icon "button" at bounding box center [1471, 313] width 13 height 13
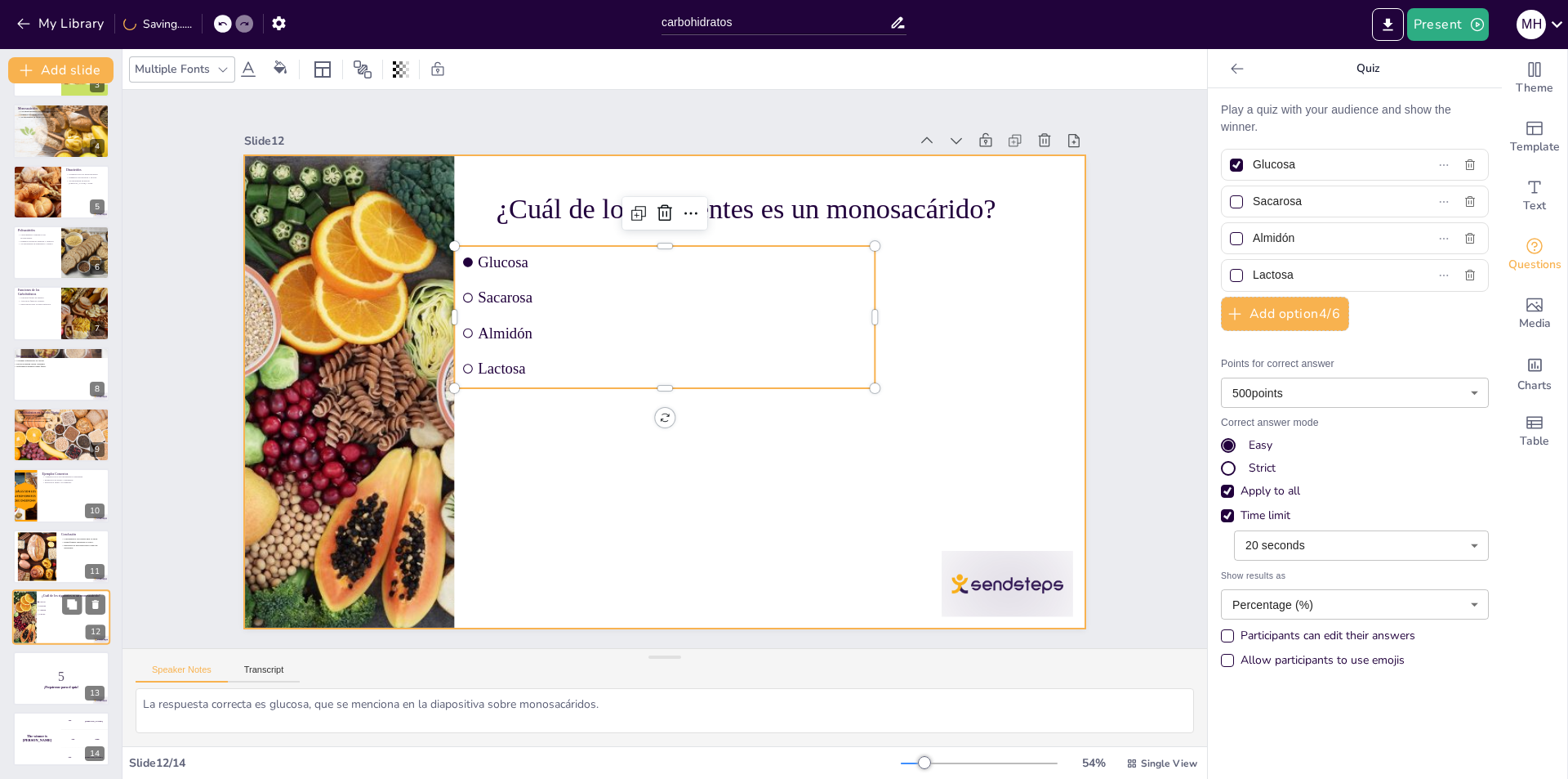
click at [40, 630] on div at bounding box center [61, 617] width 98 height 56
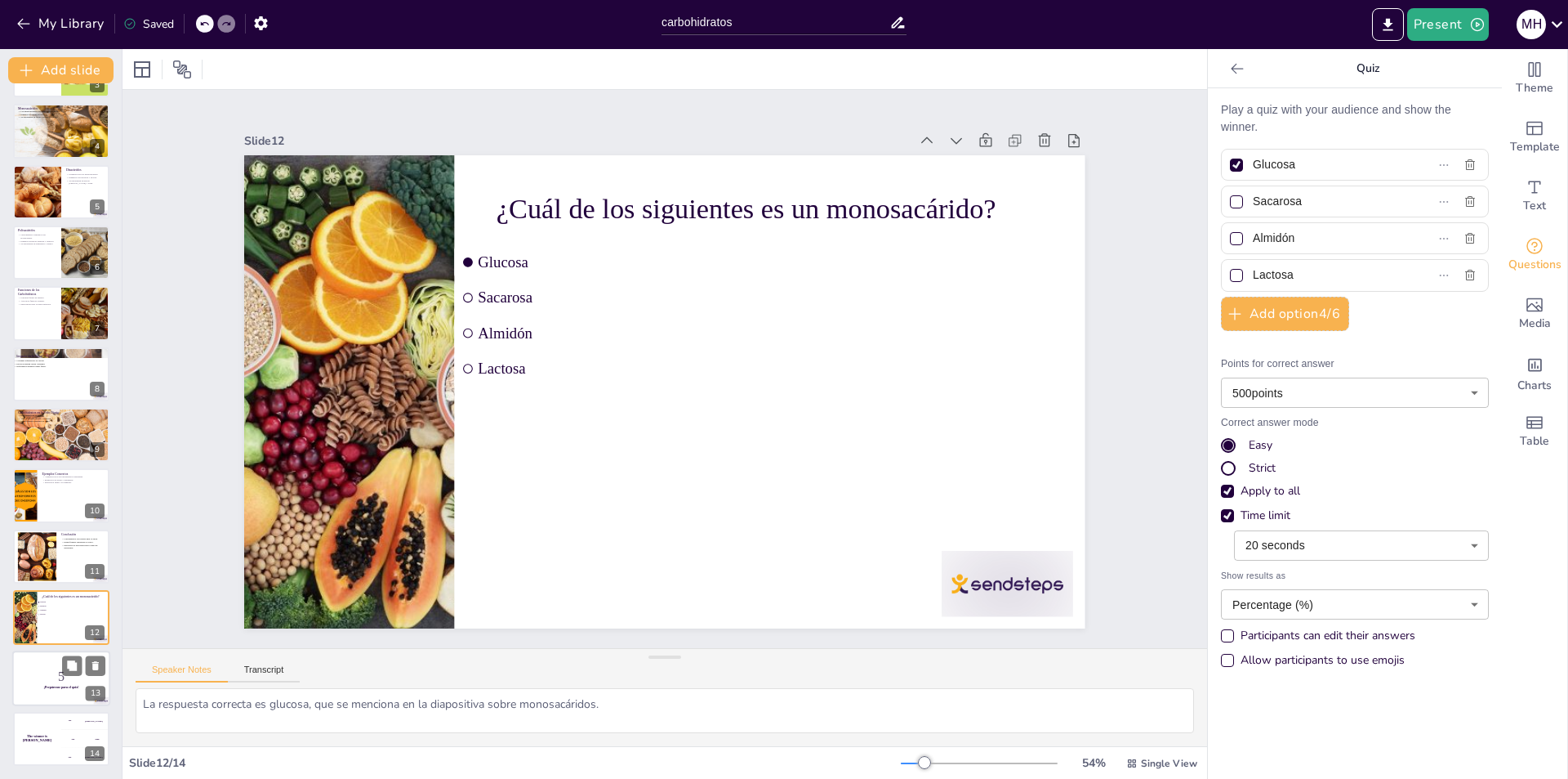
click at [47, 666] on div at bounding box center [61, 678] width 98 height 56
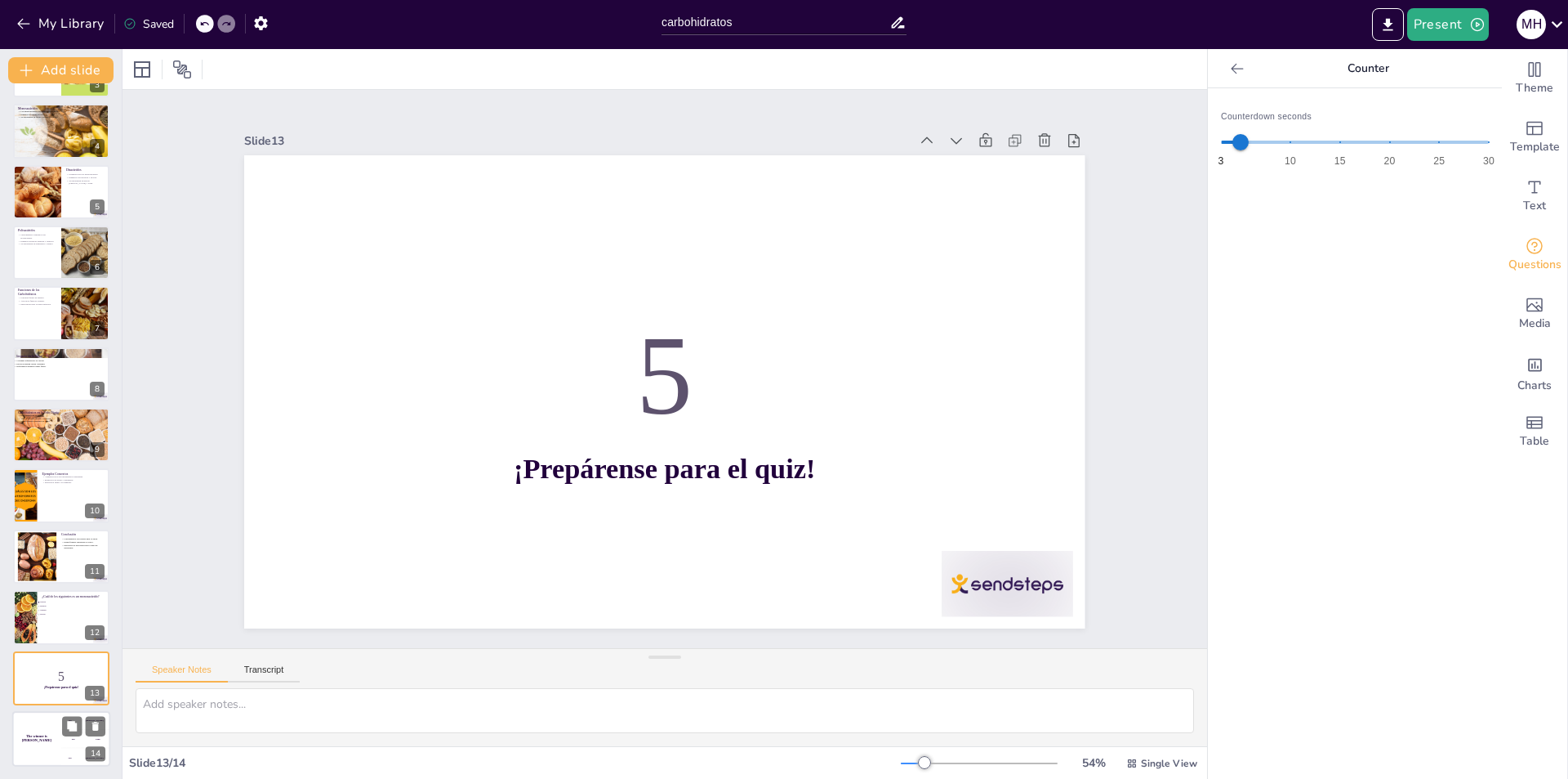
click at [31, 730] on div "The winner is [PERSON_NAME]" at bounding box center [37, 738] width 49 height 56
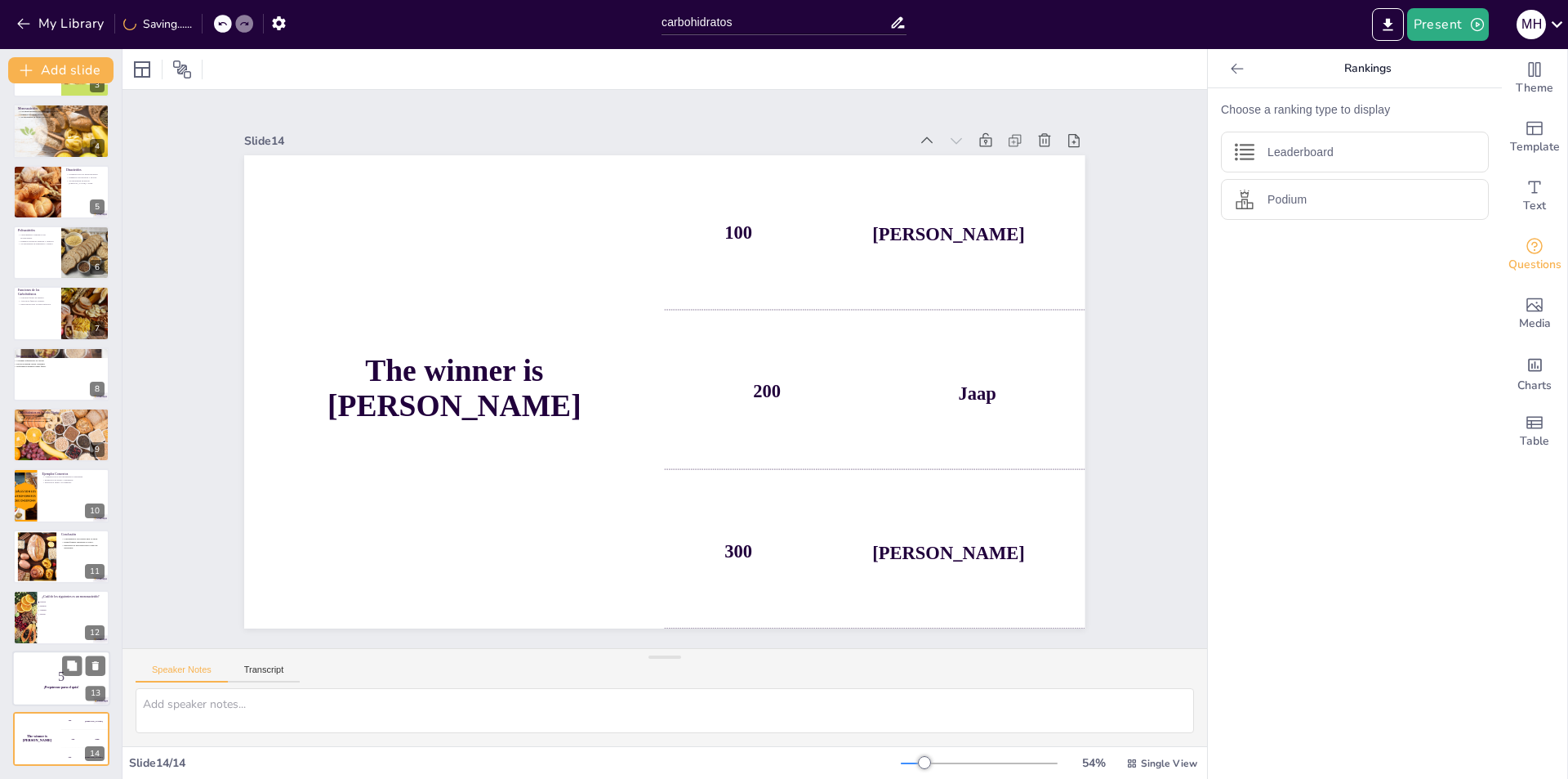
click at [58, 670] on p "5" at bounding box center [60, 675] width 88 height 18
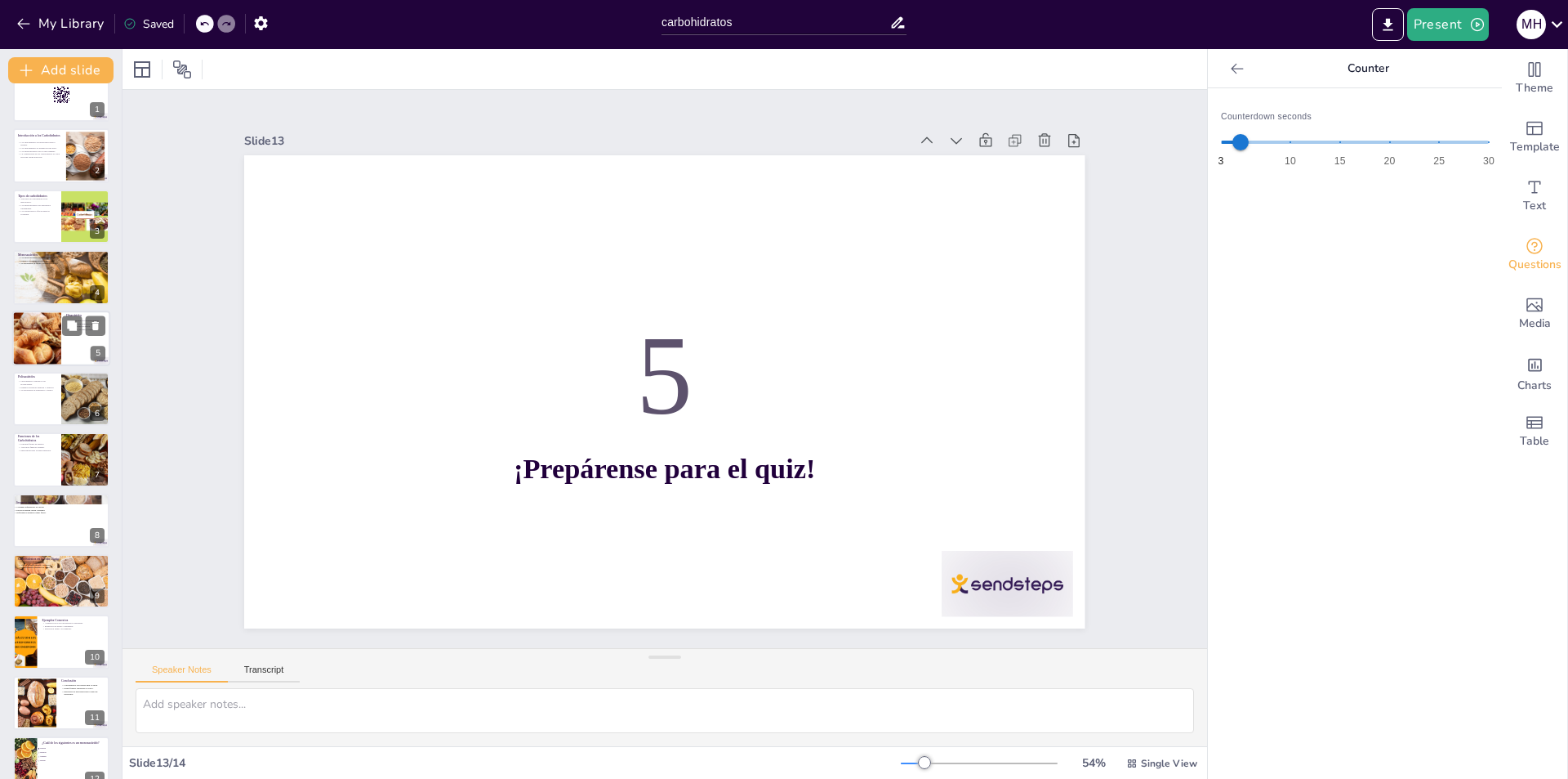
scroll to position [0, 0]
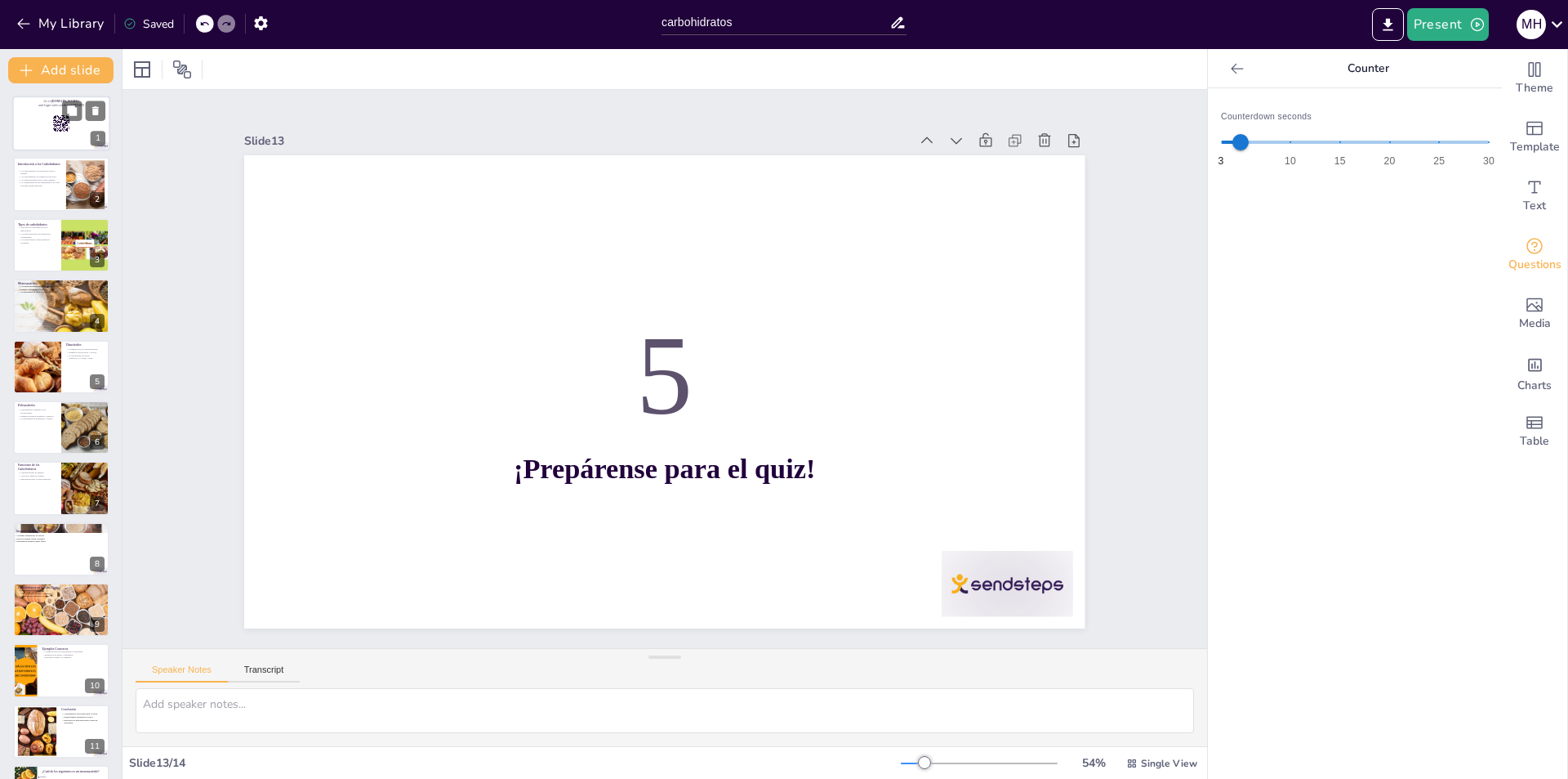
click at [36, 112] on div at bounding box center [61, 123] width 98 height 56
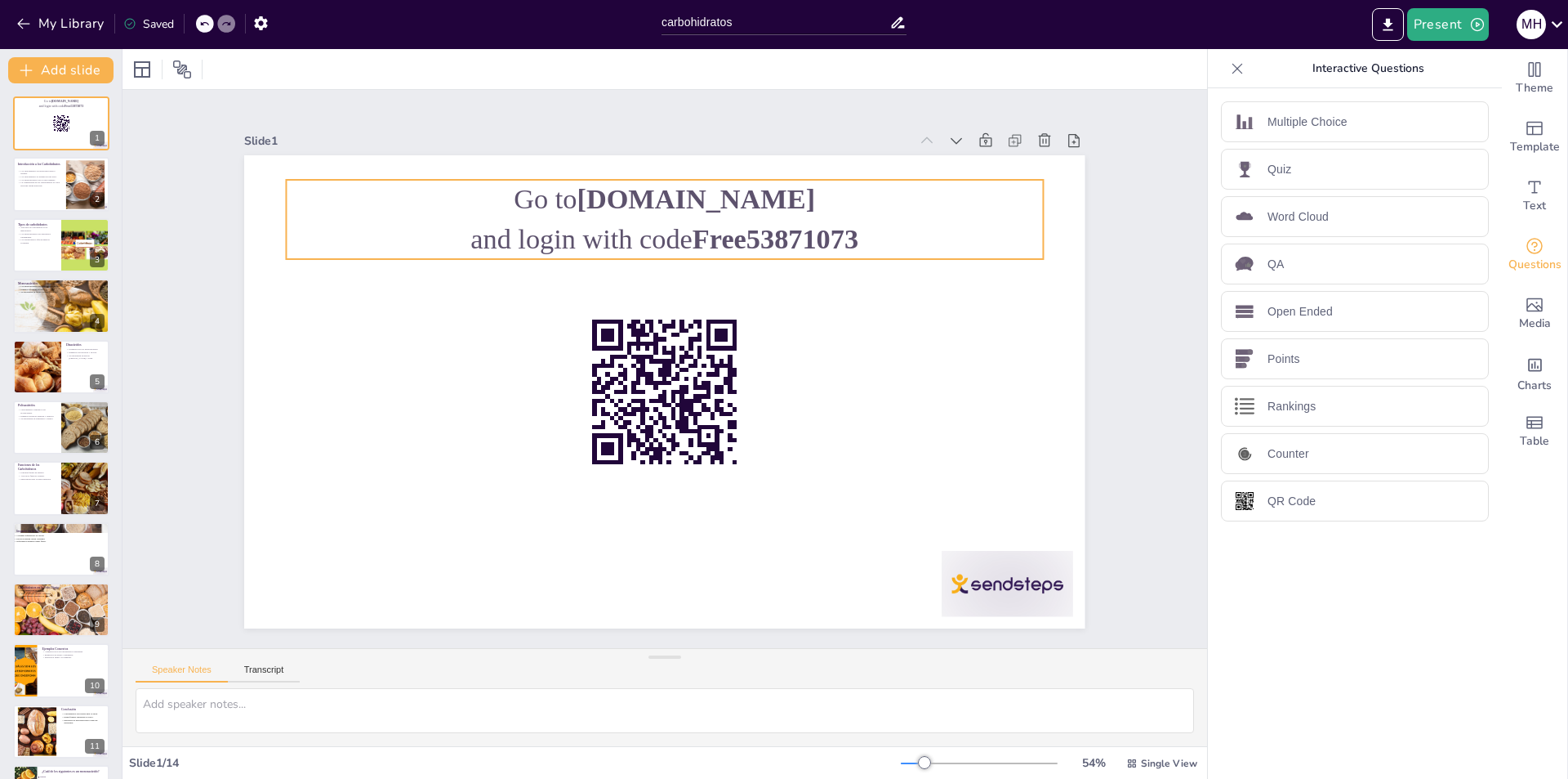
click at [628, 238] on p "and login with code Free53871073" at bounding box center [650, 239] width 756 height 118
click at [652, 210] on p "Go to [DOMAIN_NAME]" at bounding box center [528, 269] width 476 height 635
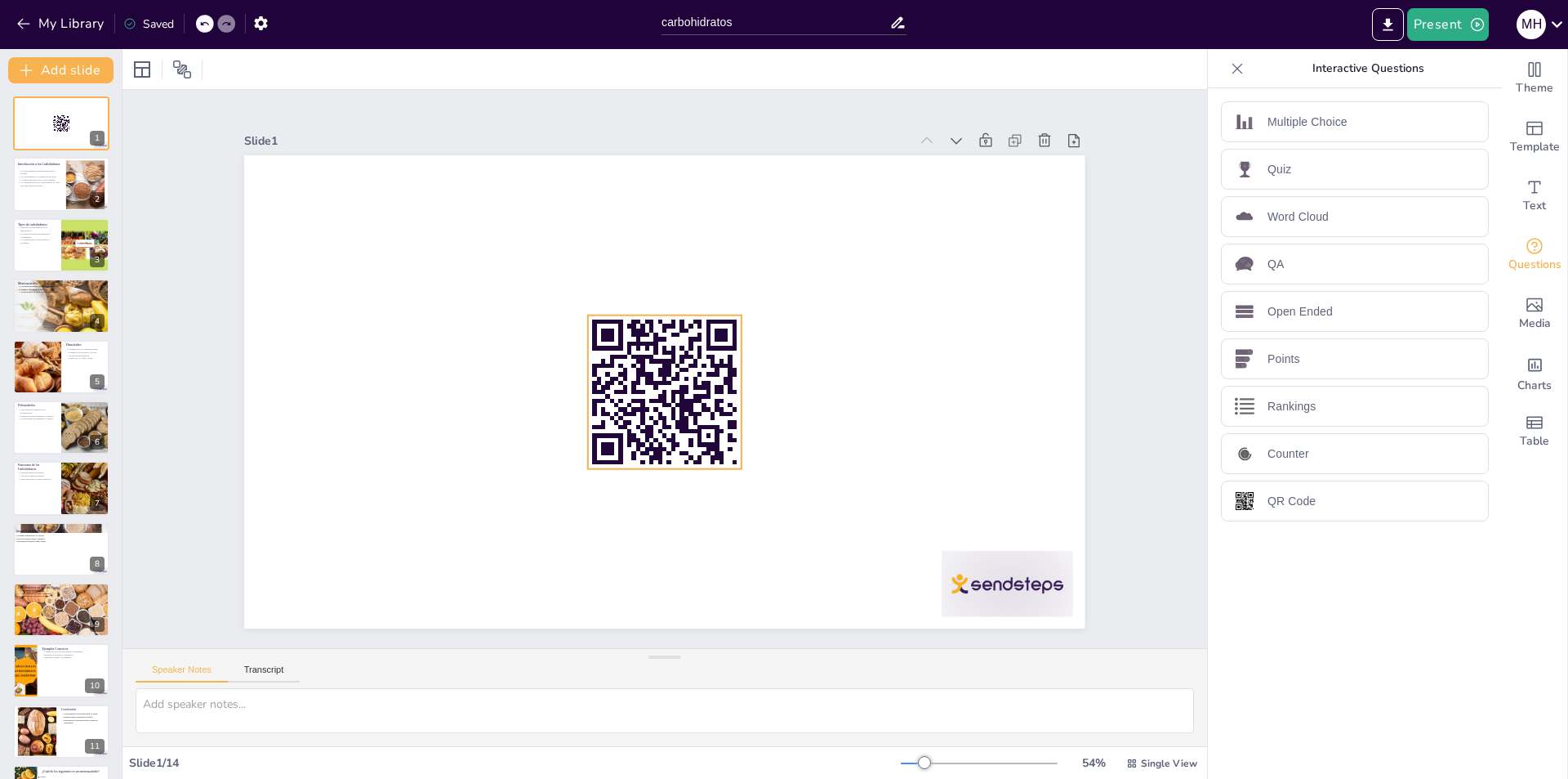
click at [689, 386] on rect at bounding box center [642, 373] width 182 height 182
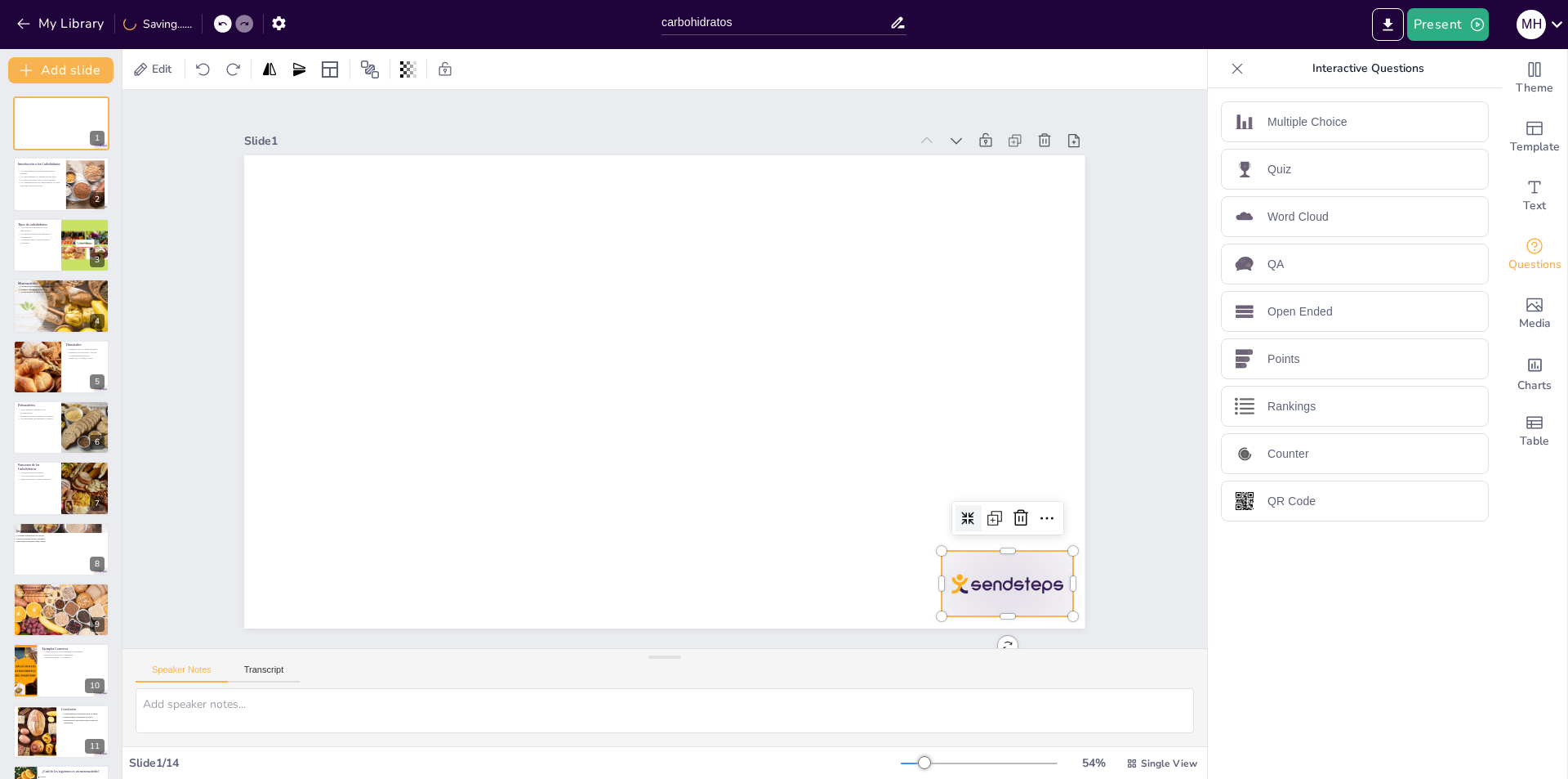
click at [803, 697] on div at bounding box center [734, 768] width 137 height 142
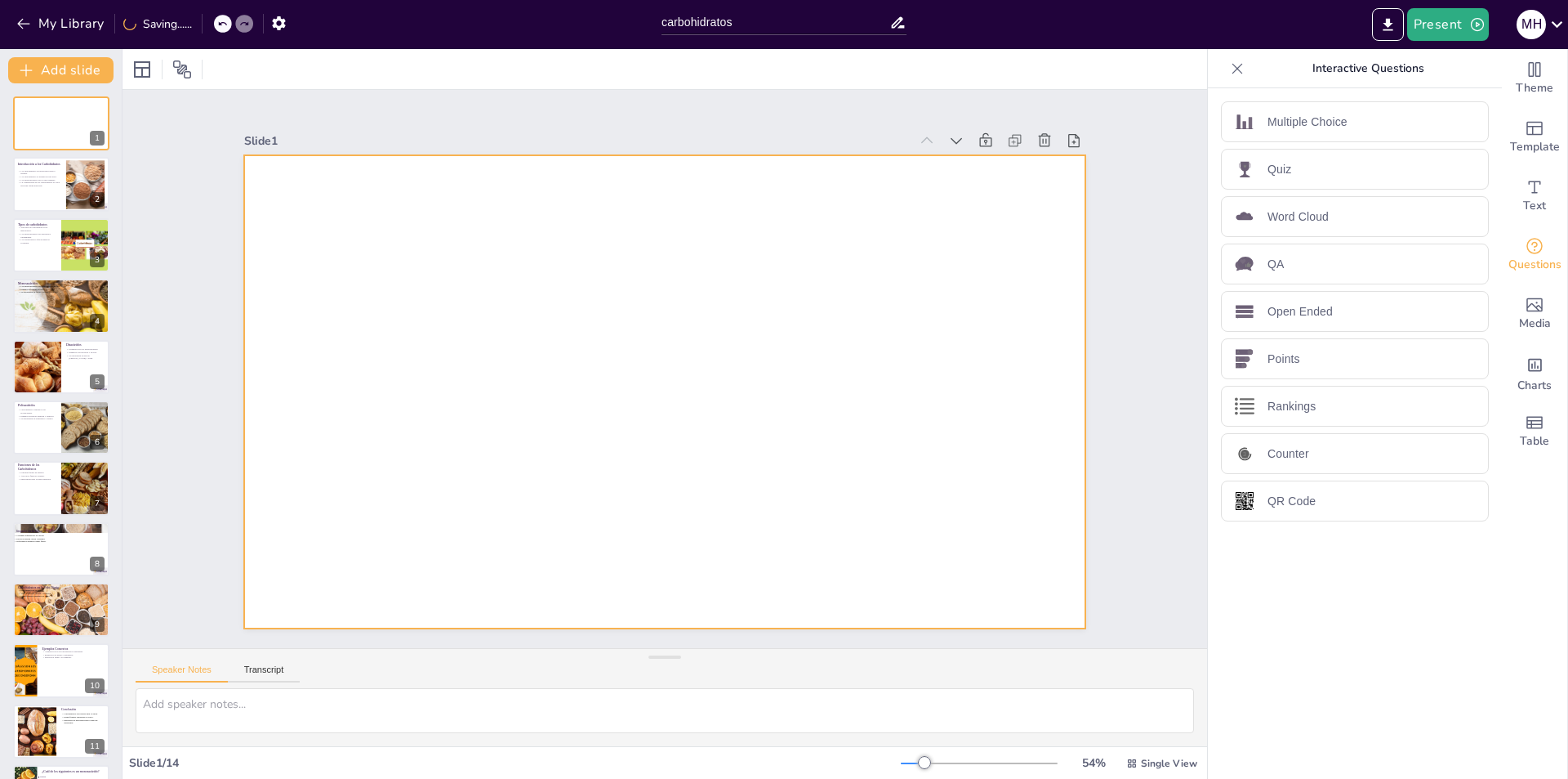
click at [671, 202] on div at bounding box center [663, 391] width 885 height 558
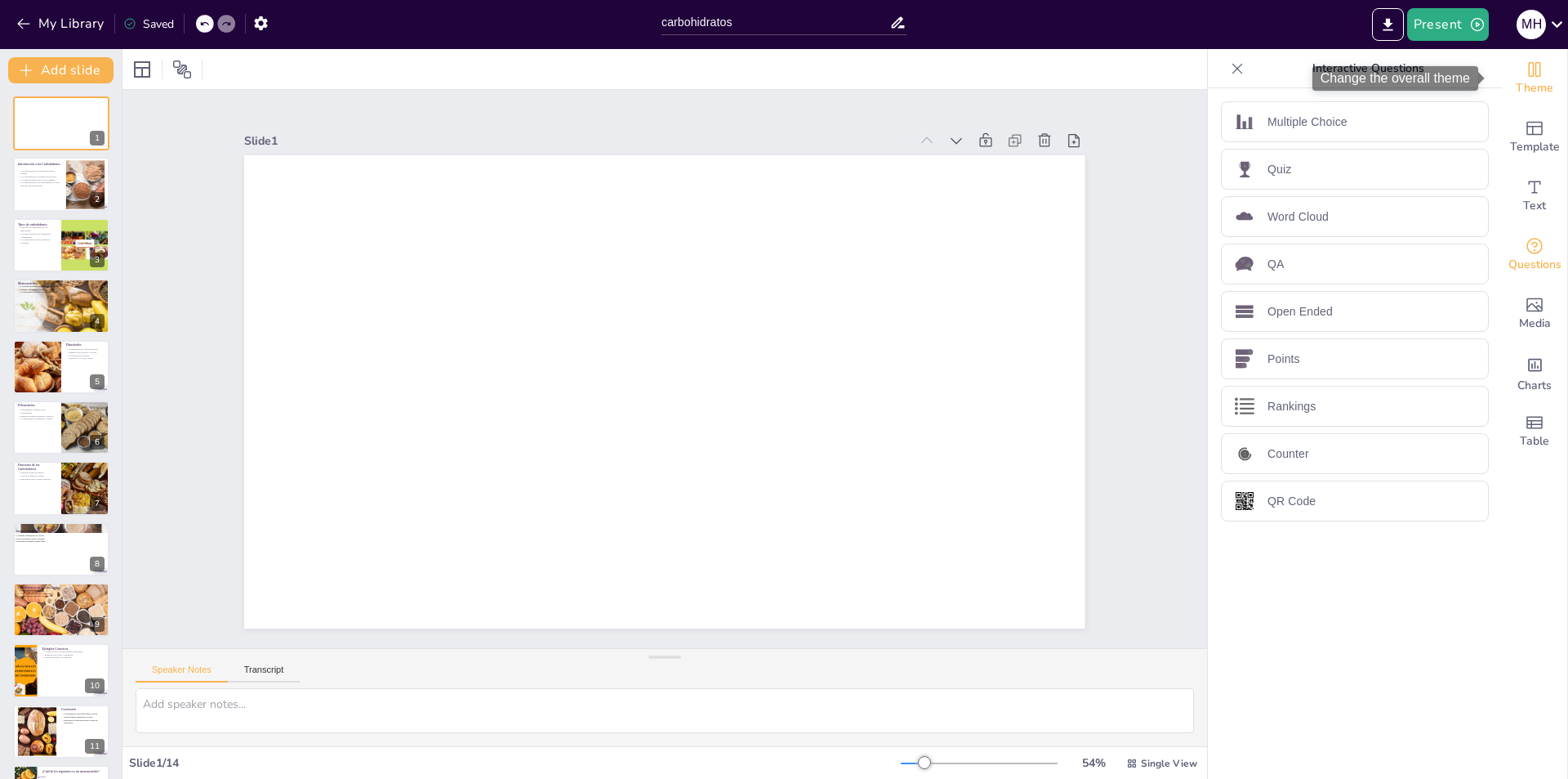
click at [1523, 94] on span "Theme" at bounding box center [1535, 88] width 38 height 18
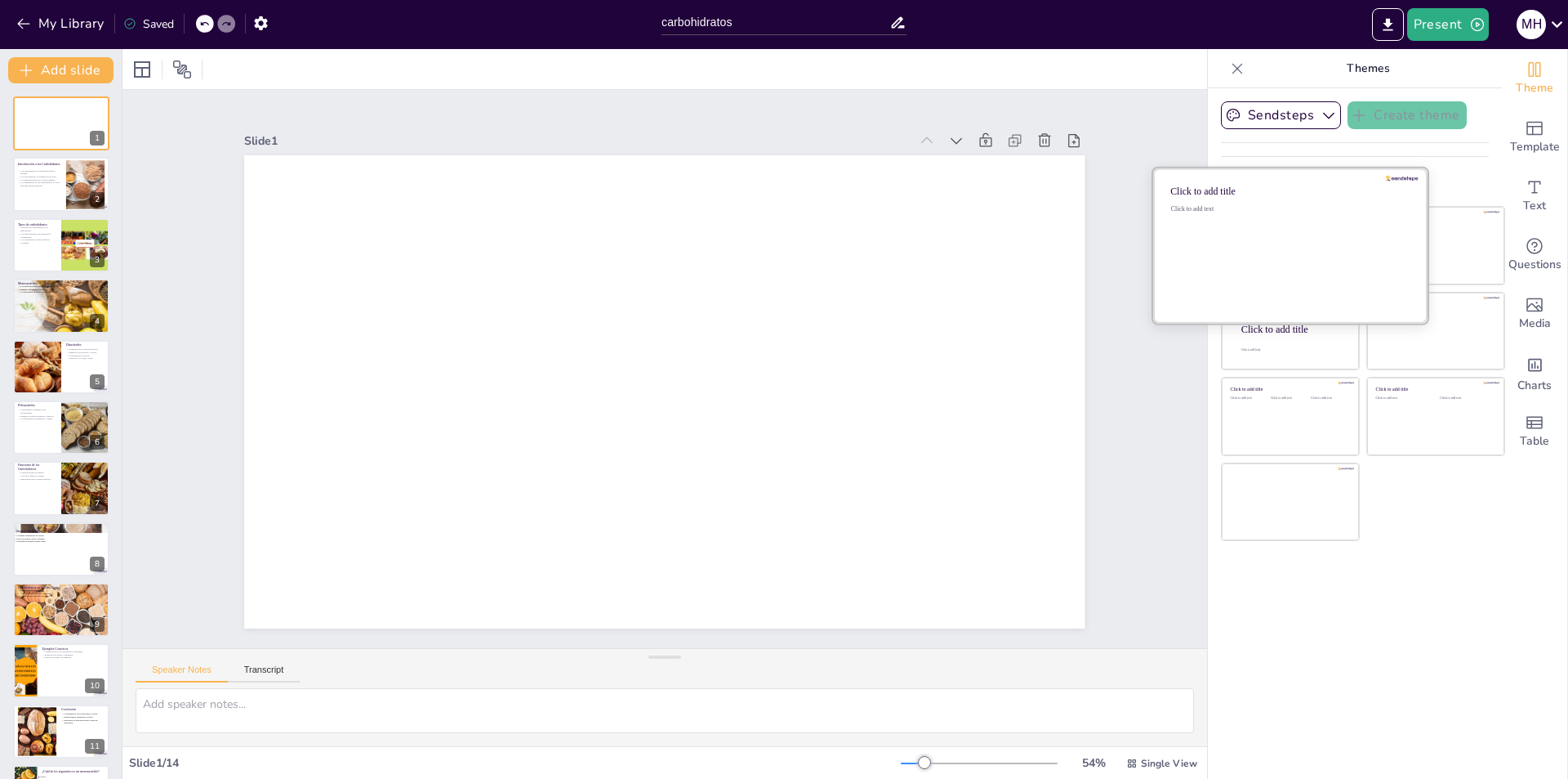
click at [1308, 228] on div "Click to add text" at bounding box center [1288, 255] width 233 height 101
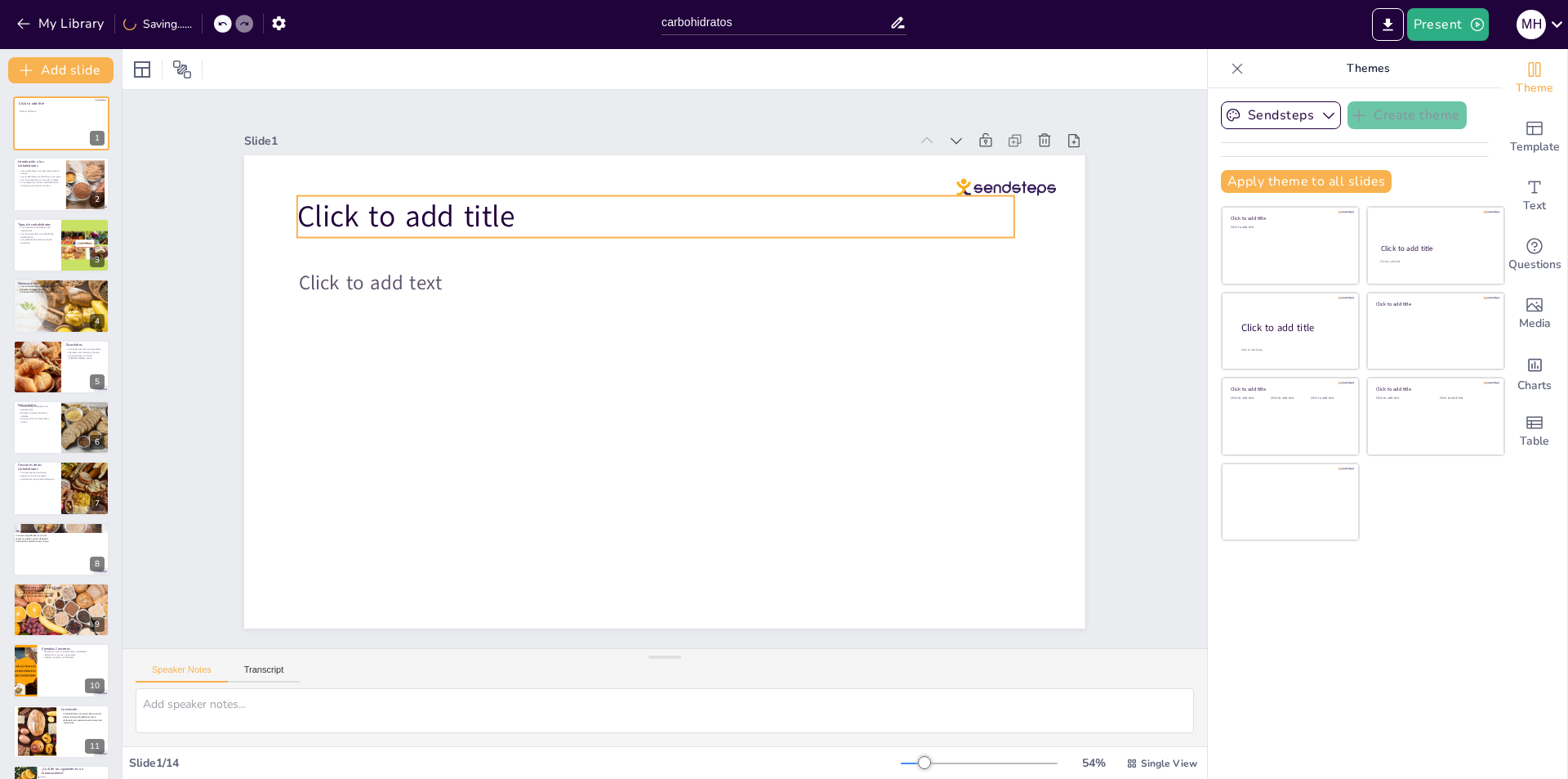
click at [559, 203] on p "Click to add title" at bounding box center [514, 346] width 190 height 710
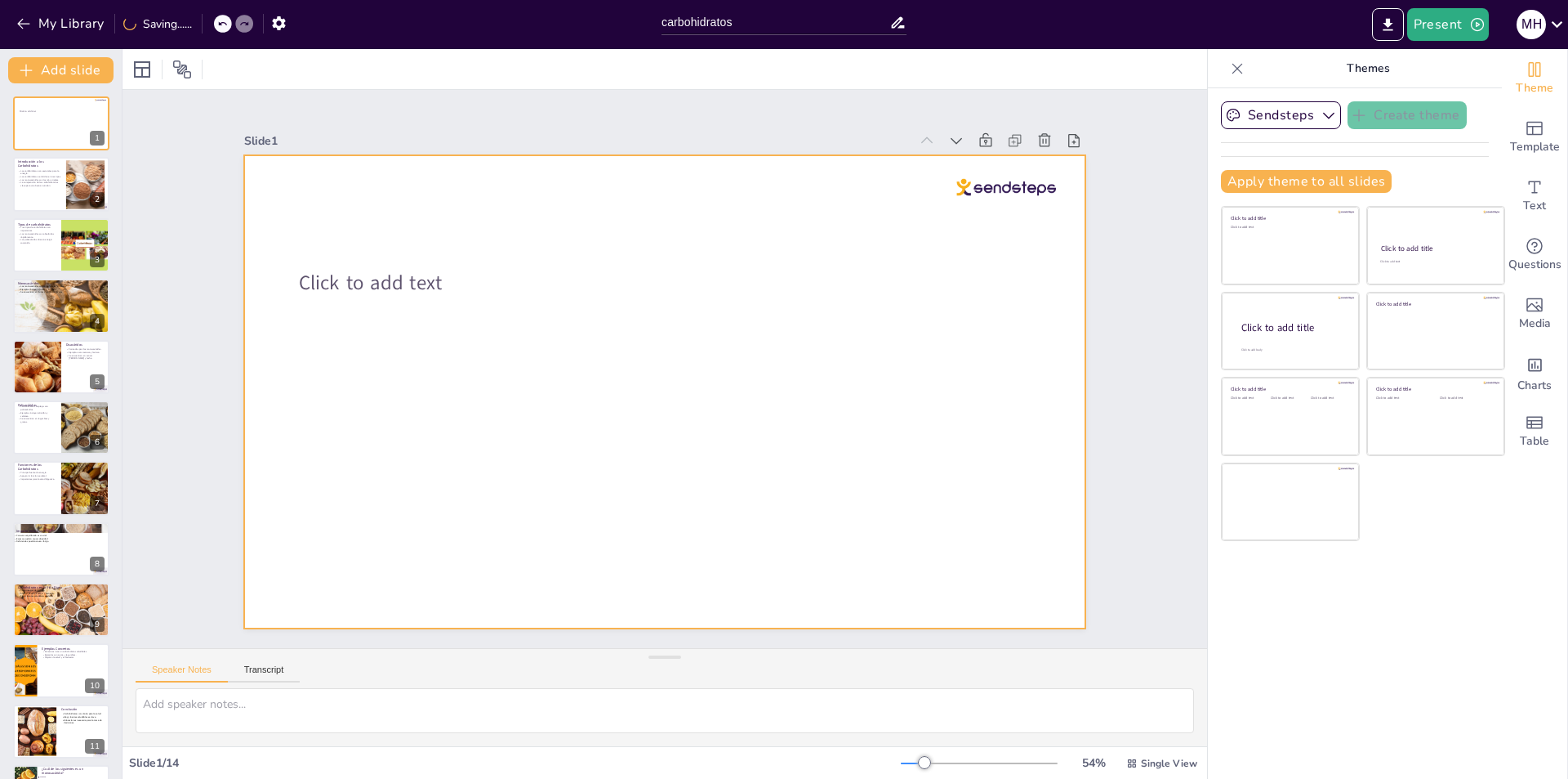
click at [320, 231] on div at bounding box center [645, 379] width 774 height 961
click at [345, 205] on div at bounding box center [672, 391] width 946 height 710
click at [335, 203] on div at bounding box center [648, 383] width 914 height 941
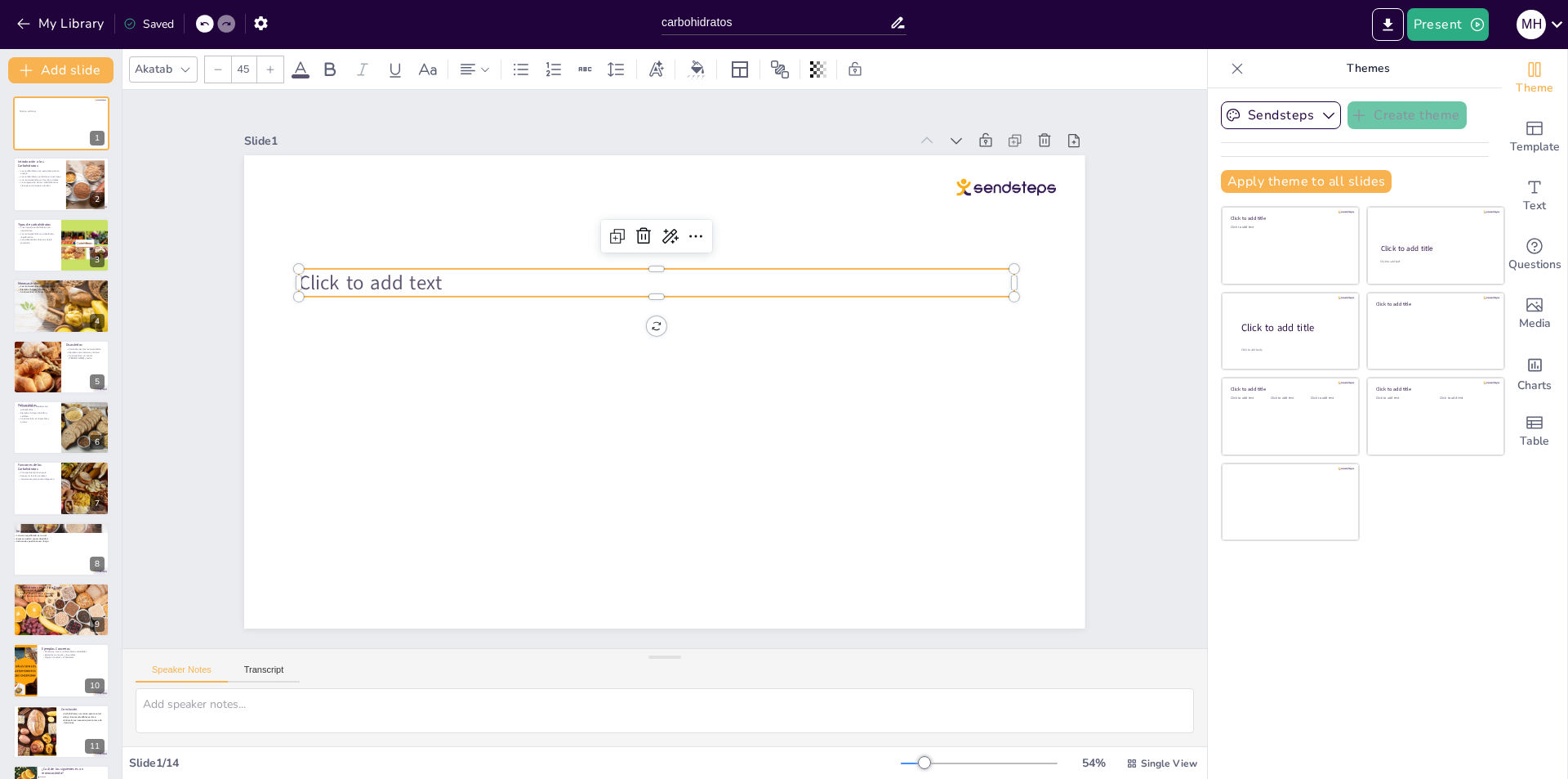
click at [418, 179] on span "Click to add text" at bounding box center [477, 126] width 131 height 106
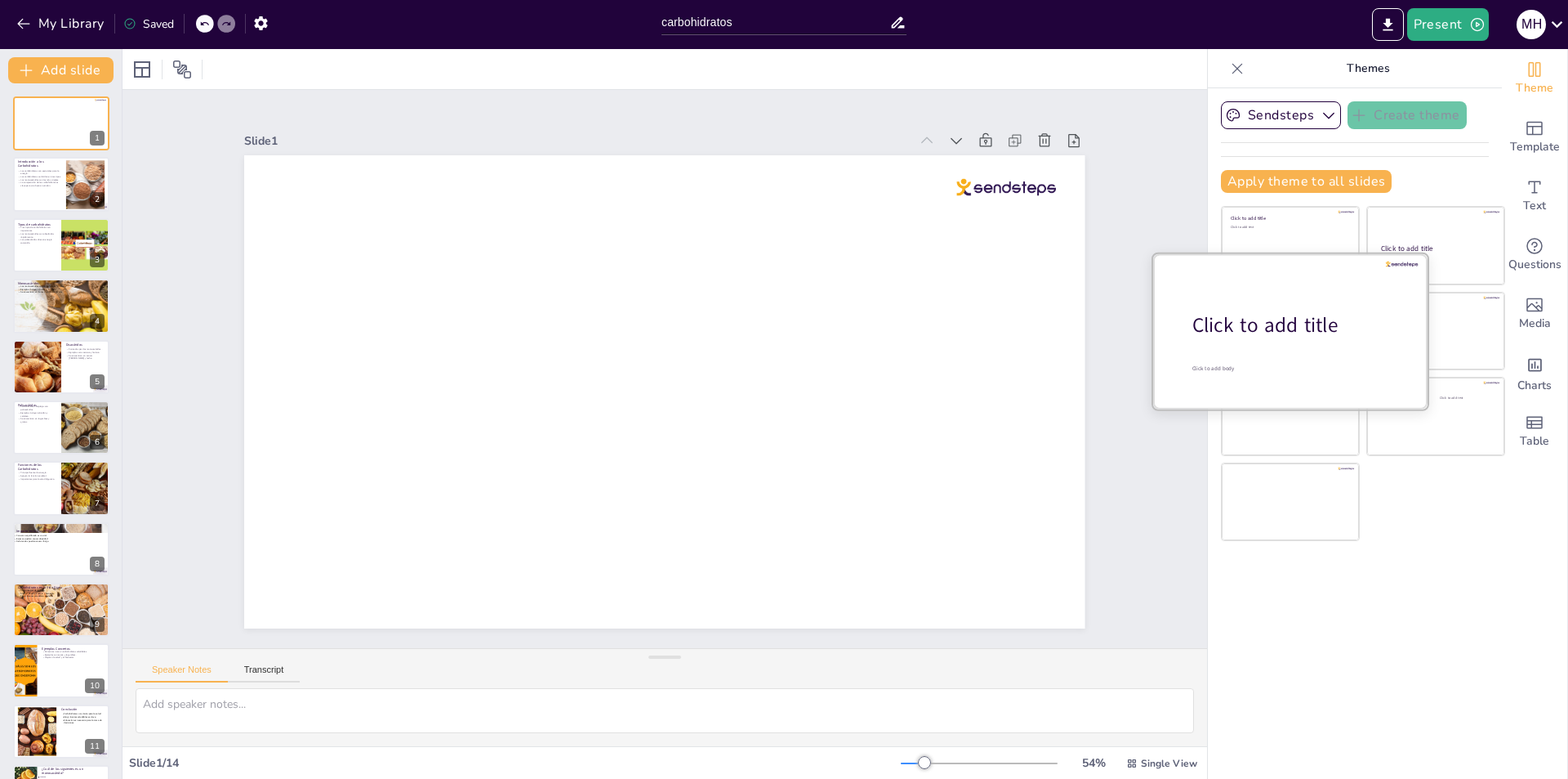
click at [1239, 326] on div "Click to add title" at bounding box center [1296, 325] width 209 height 27
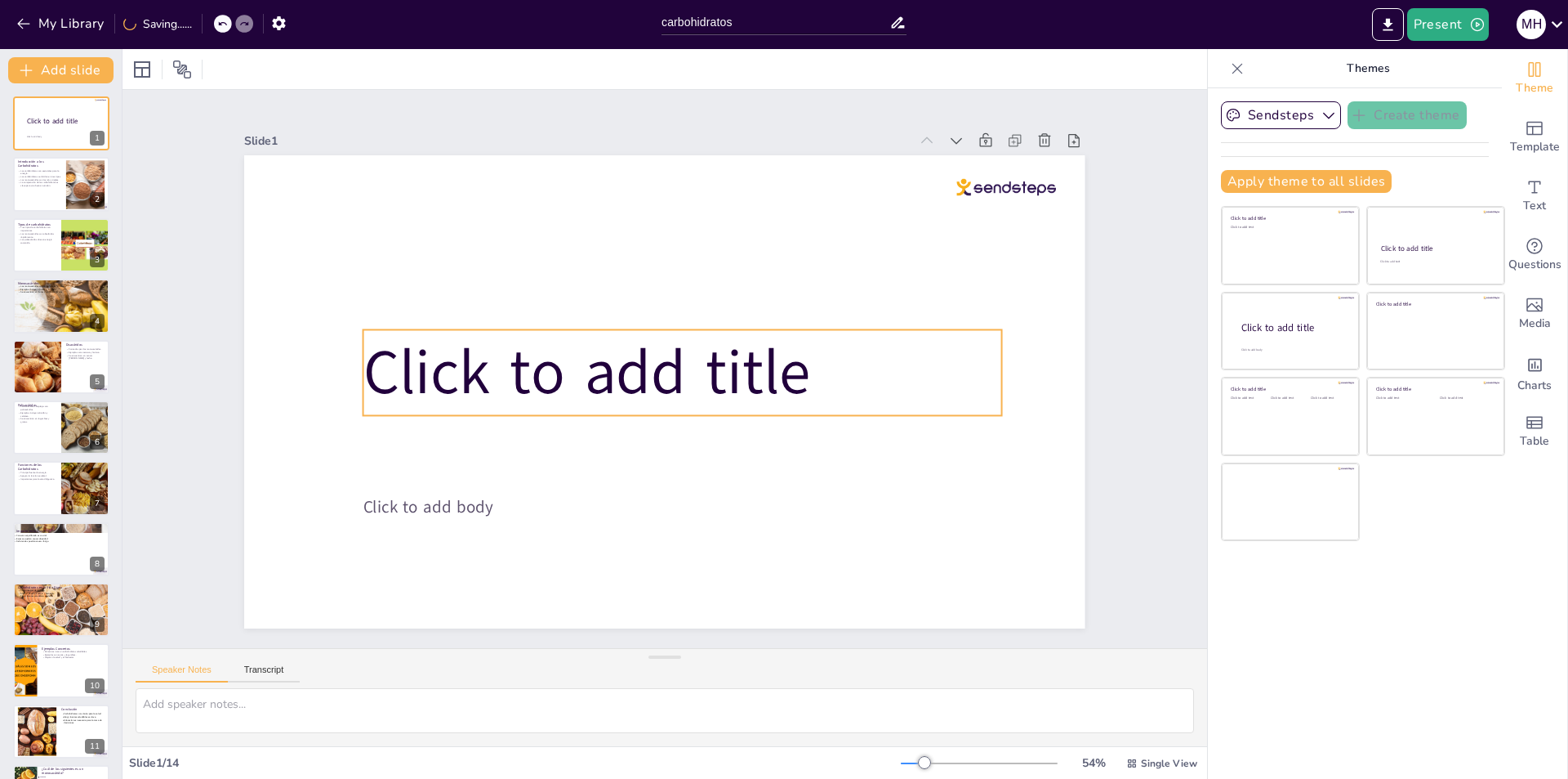
click at [827, 372] on p "Click to add title" at bounding box center [655, 353] width 491 height 532
click at [807, 346] on p "Click to add title" at bounding box center [678, 381] width 596 height 394
click at [766, 352] on p "Click to add title" at bounding box center [656, 385] width 216 height 642
click at [805, 365] on p "Click to add title" at bounding box center [652, 381] width 394 height 596
click at [805, 365] on p "Click to add title" at bounding box center [673, 385] width 446 height 567
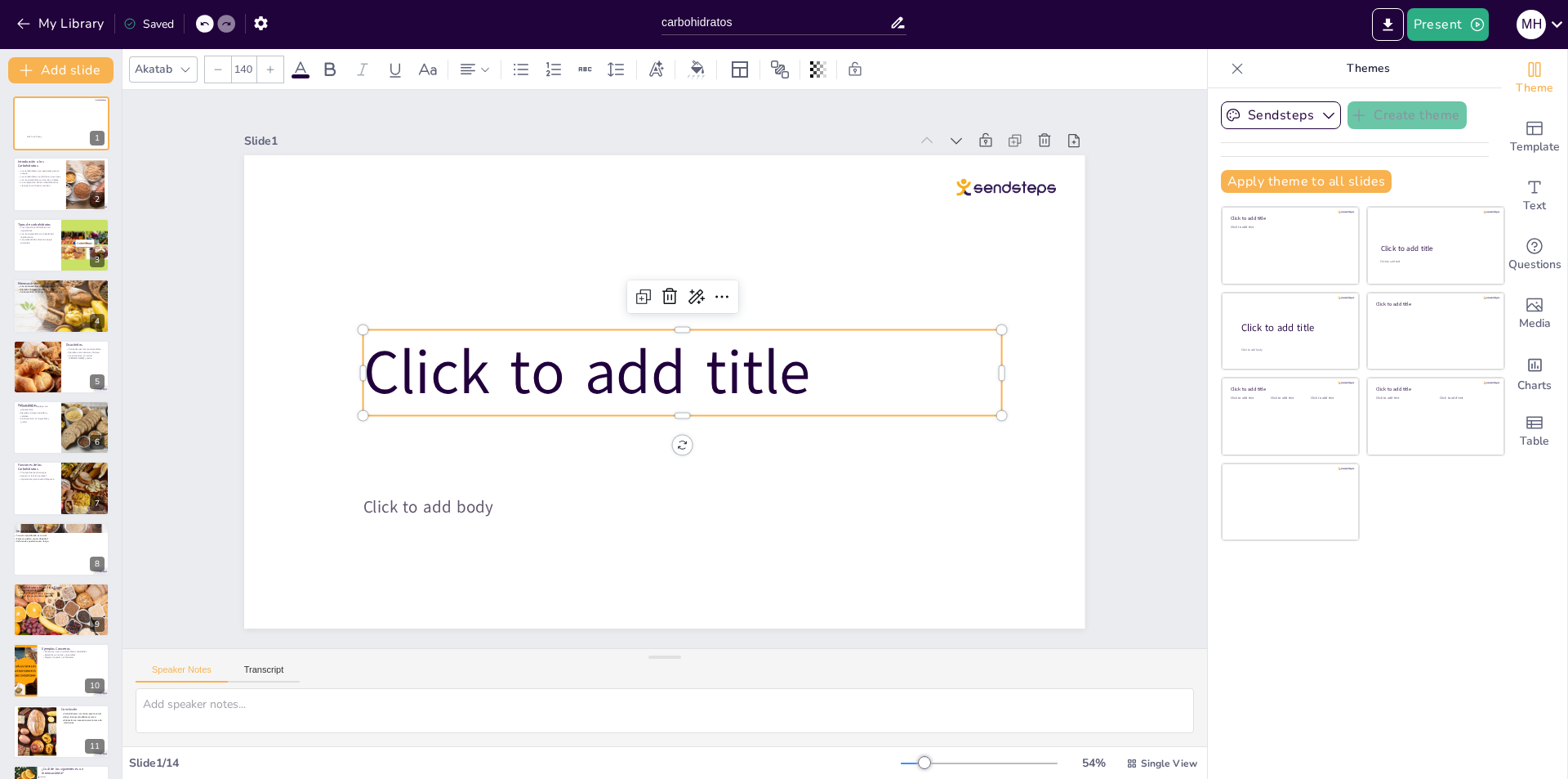
click at [704, 365] on p "Click to add title" at bounding box center [661, 386] width 86 height 639
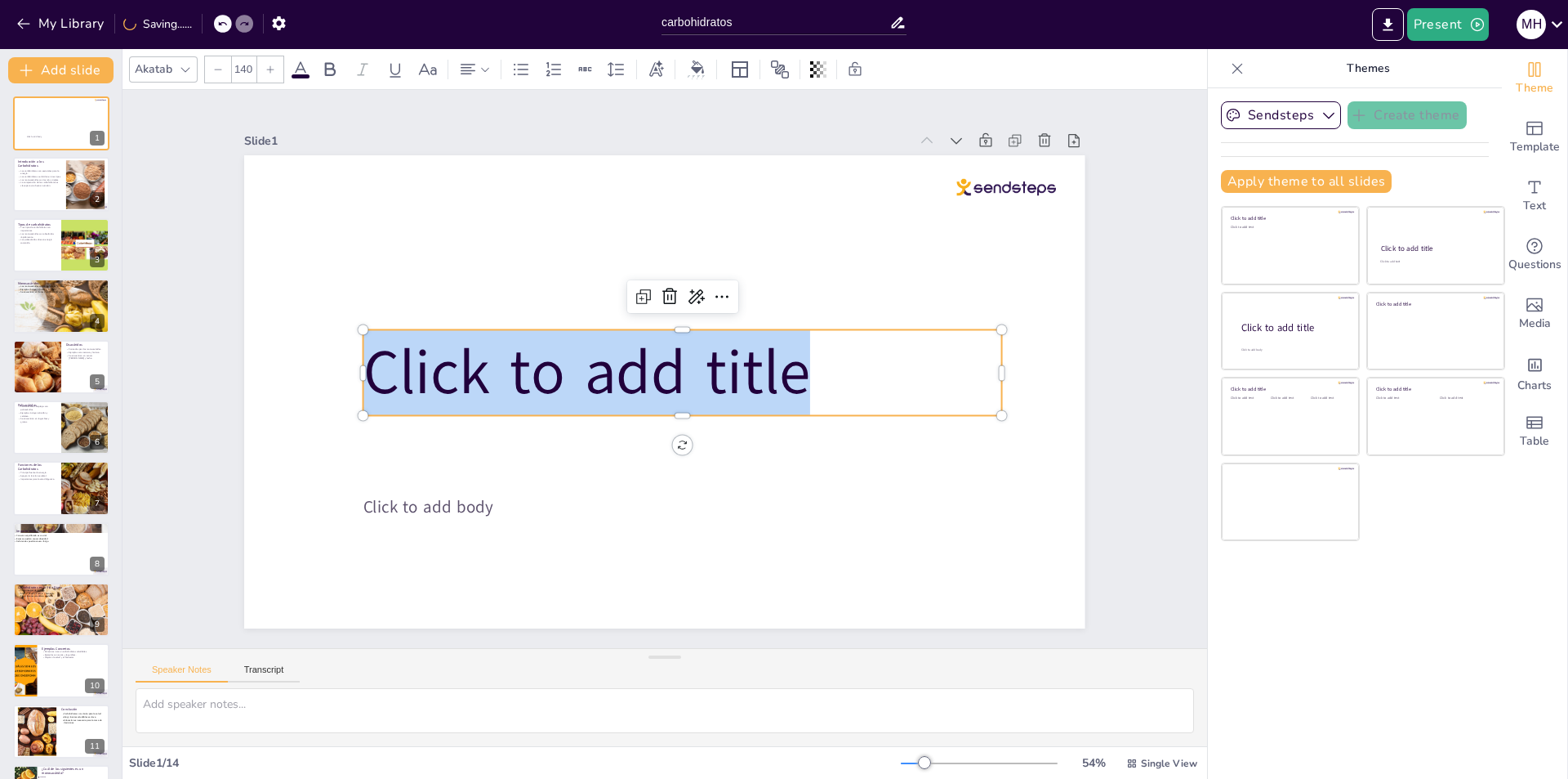
click at [807, 365] on p "Click to add title" at bounding box center [649, 376] width 567 height 445
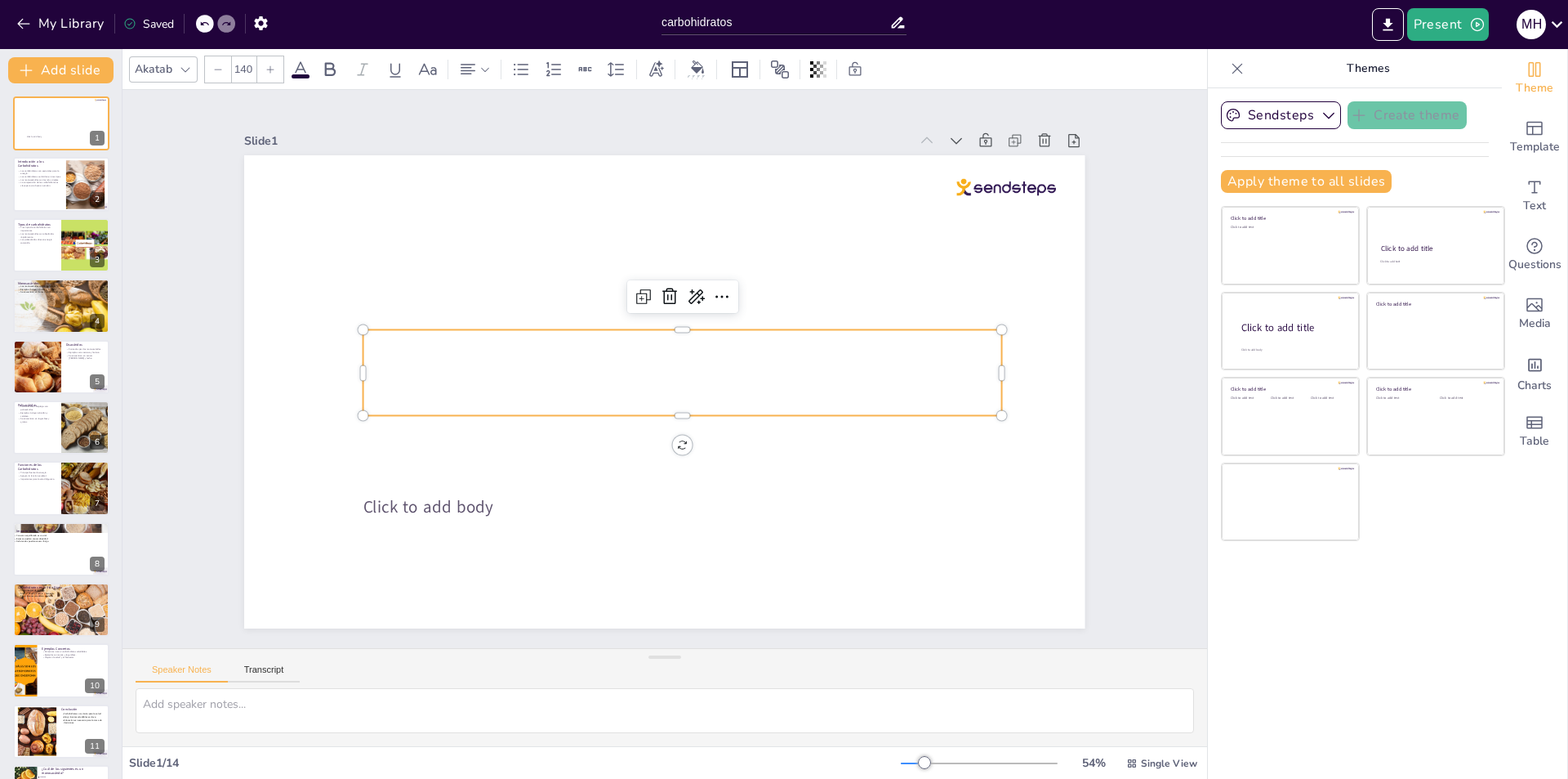
click at [500, 367] on p at bounding box center [669, 386] width 338 height 618
click at [412, 377] on p at bounding box center [648, 364] width 644 height 152
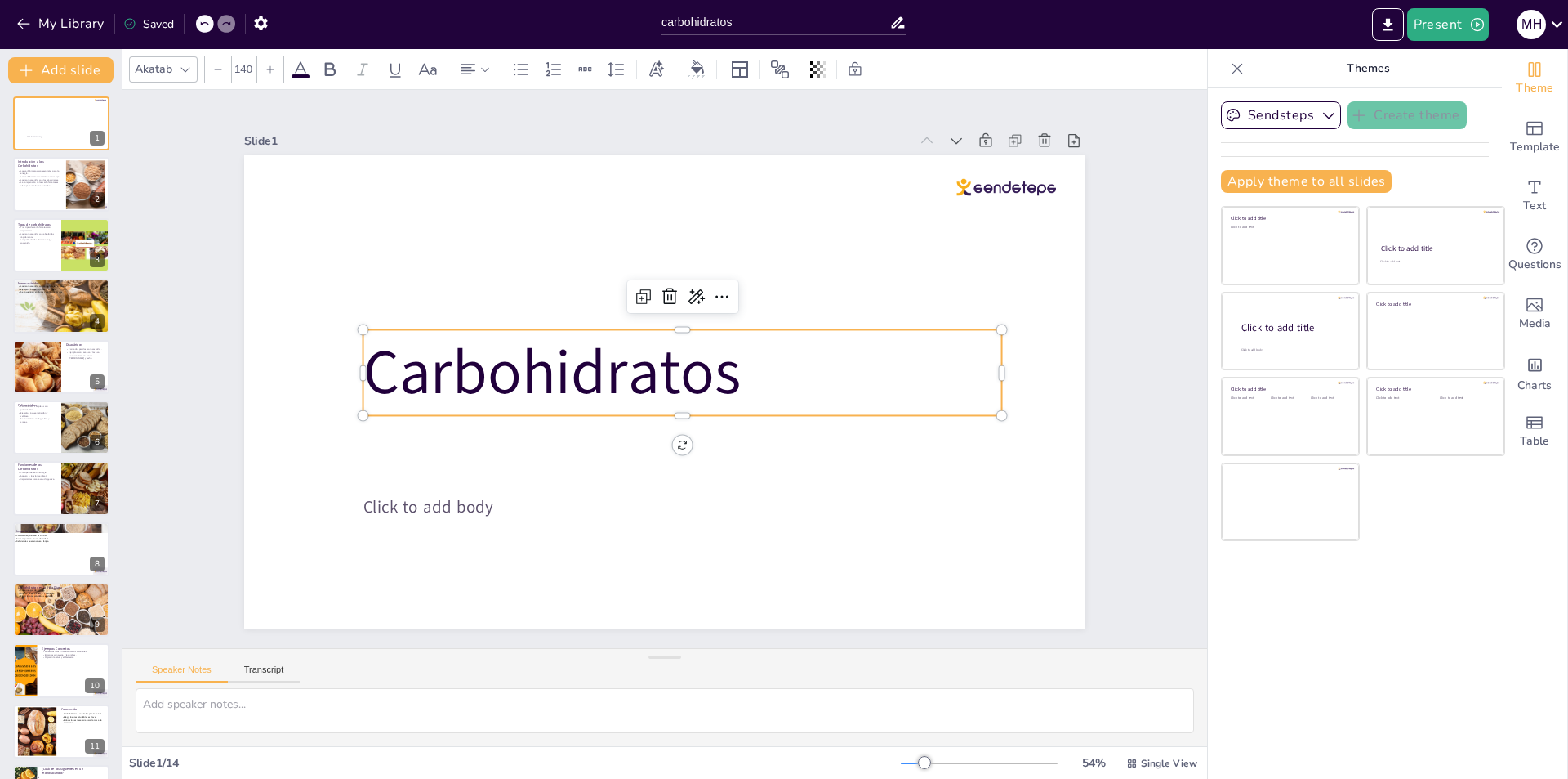
click at [412, 377] on span "Carbohidratos" at bounding box center [561, 326] width 379 height 230
click at [558, 367] on span "Carbohidratos" at bounding box center [638, 260] width 160 height 387
click at [619, 367] on span "Carbohidratos" at bounding box center [661, 256] width 84 height 379
click at [1552, 195] on div "Text" at bounding box center [1534, 196] width 65 height 59
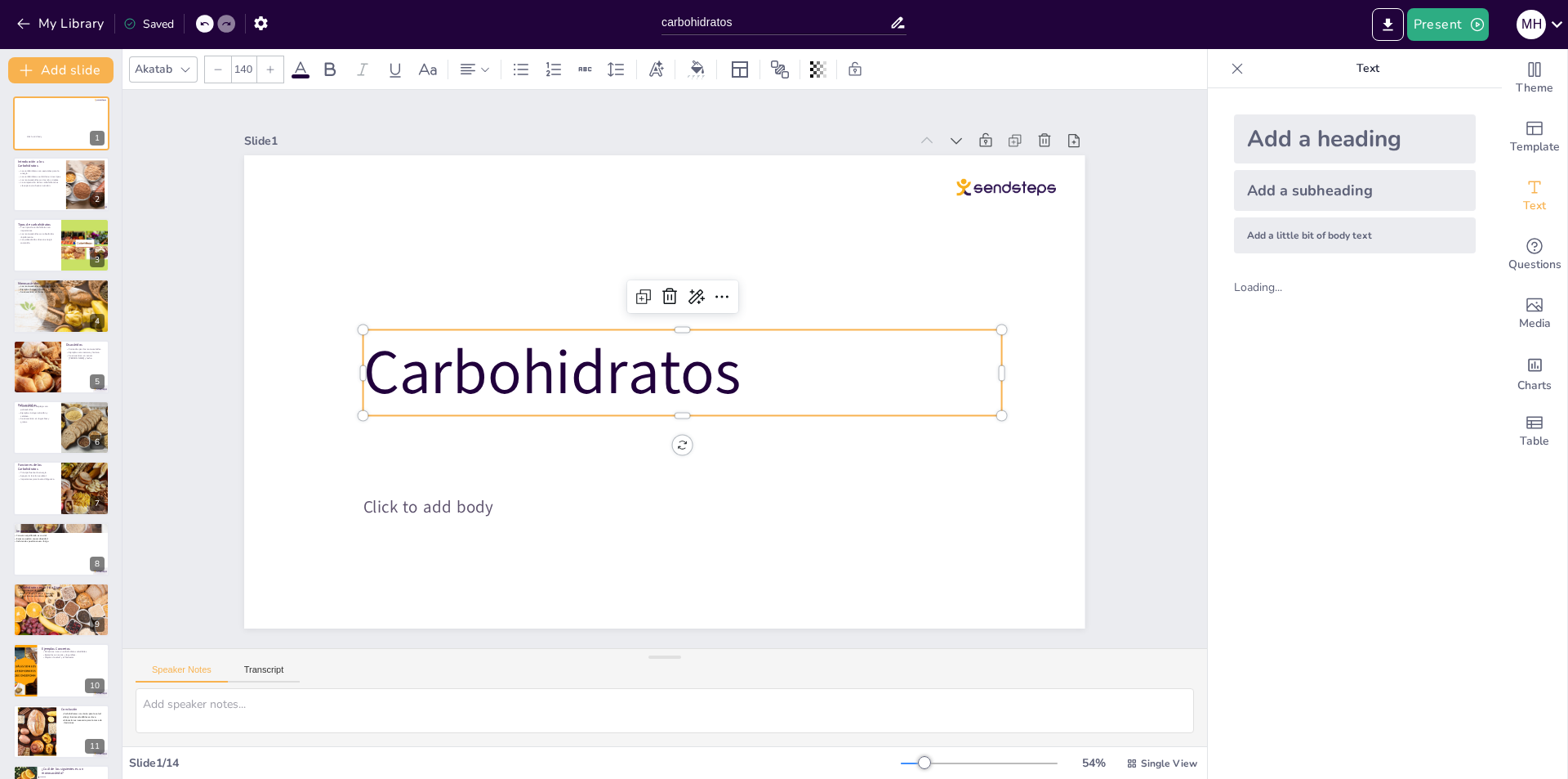
click at [1286, 128] on div "Add a heading" at bounding box center [1355, 139] width 242 height 49
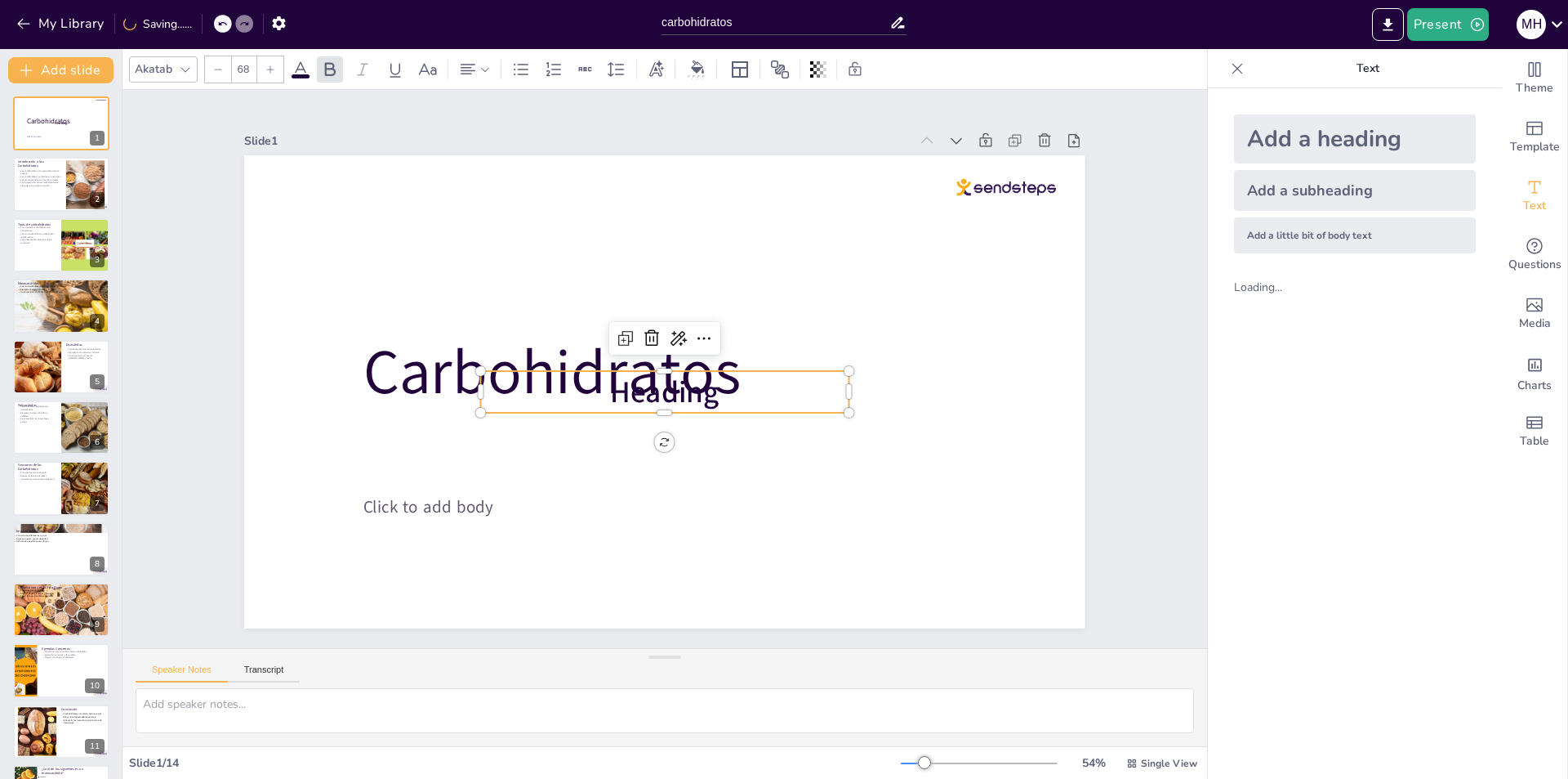
click at [664, 398] on span "Heading" at bounding box center [649, 351] width 109 height 103
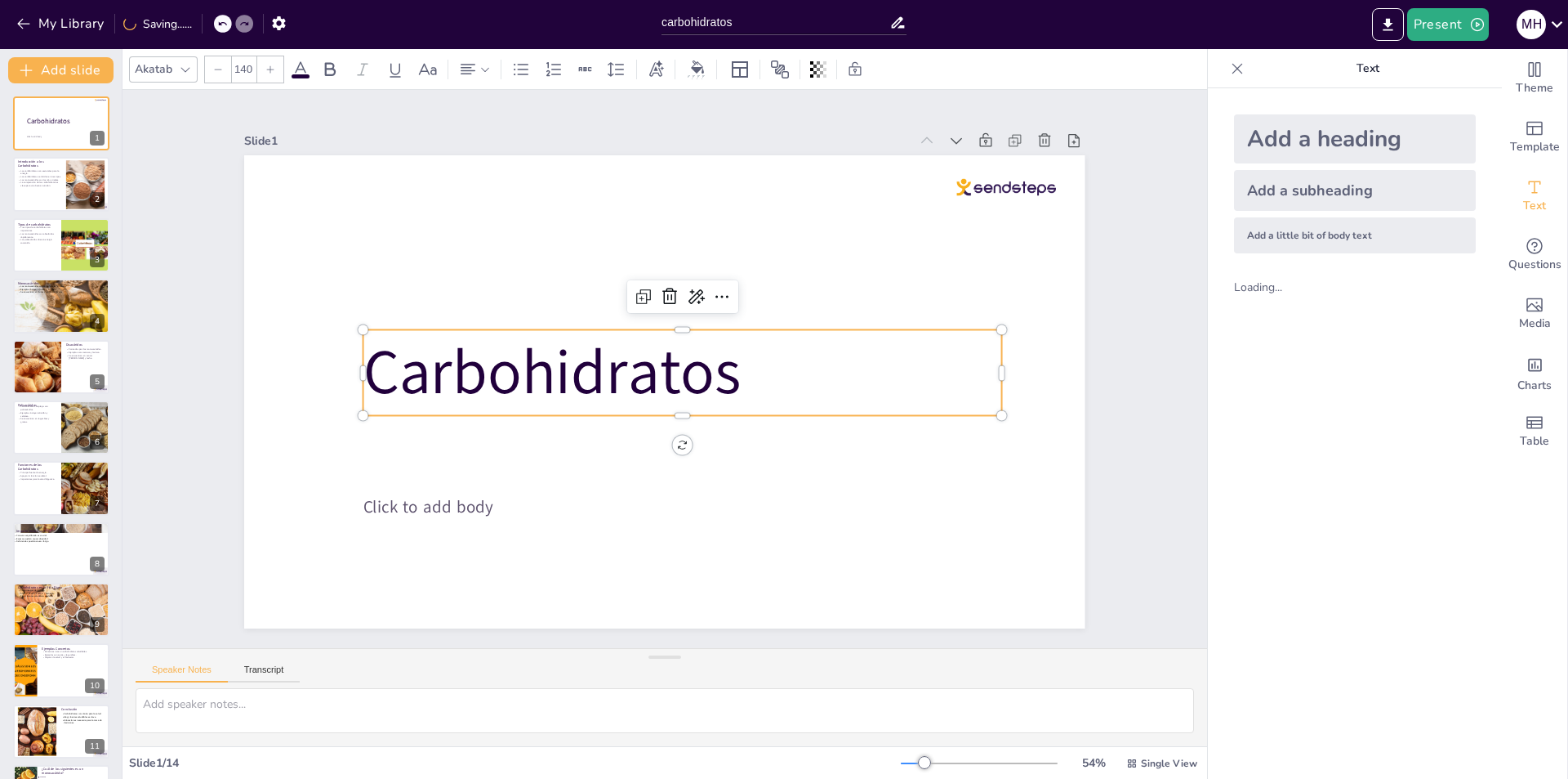
click at [717, 348] on span "Carbohidratos" at bounding box center [552, 372] width 379 height 84
click at [628, 373] on span "Carbohidratos" at bounding box center [596, 279] width 290 height 355
click at [1369, 71] on p "Text" at bounding box center [1368, 69] width 235 height 40
click at [1428, 385] on div "Add a heading Add a subheading Add a little bit of body text Loading..." at bounding box center [1356, 432] width 295 height 690
click at [592, 368] on span "Carbohidratos" at bounding box center [707, 265] width 230 height 380
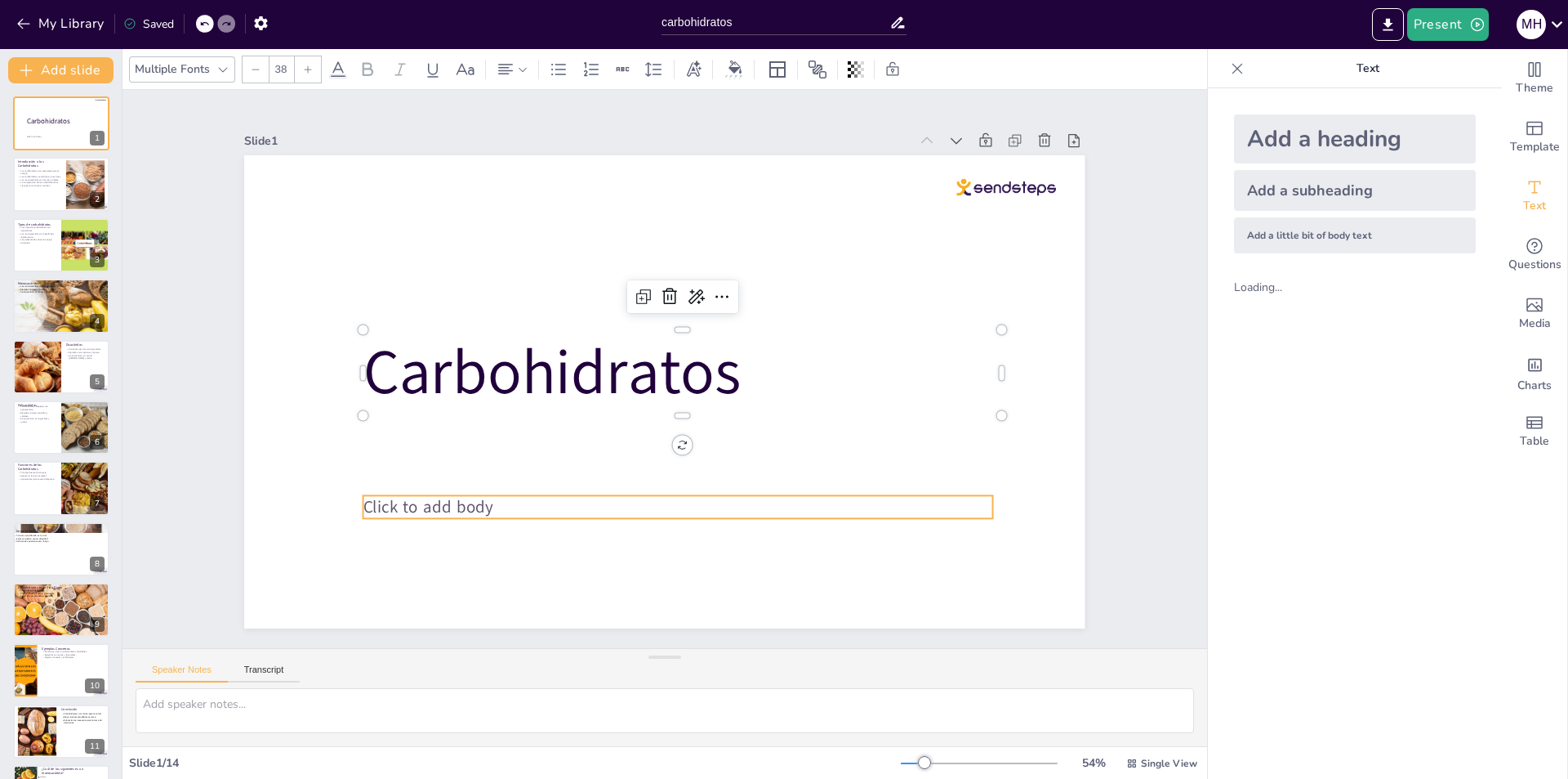
click at [646, 156] on span "Click to add body" at bounding box center [693, 96] width 94 height 118
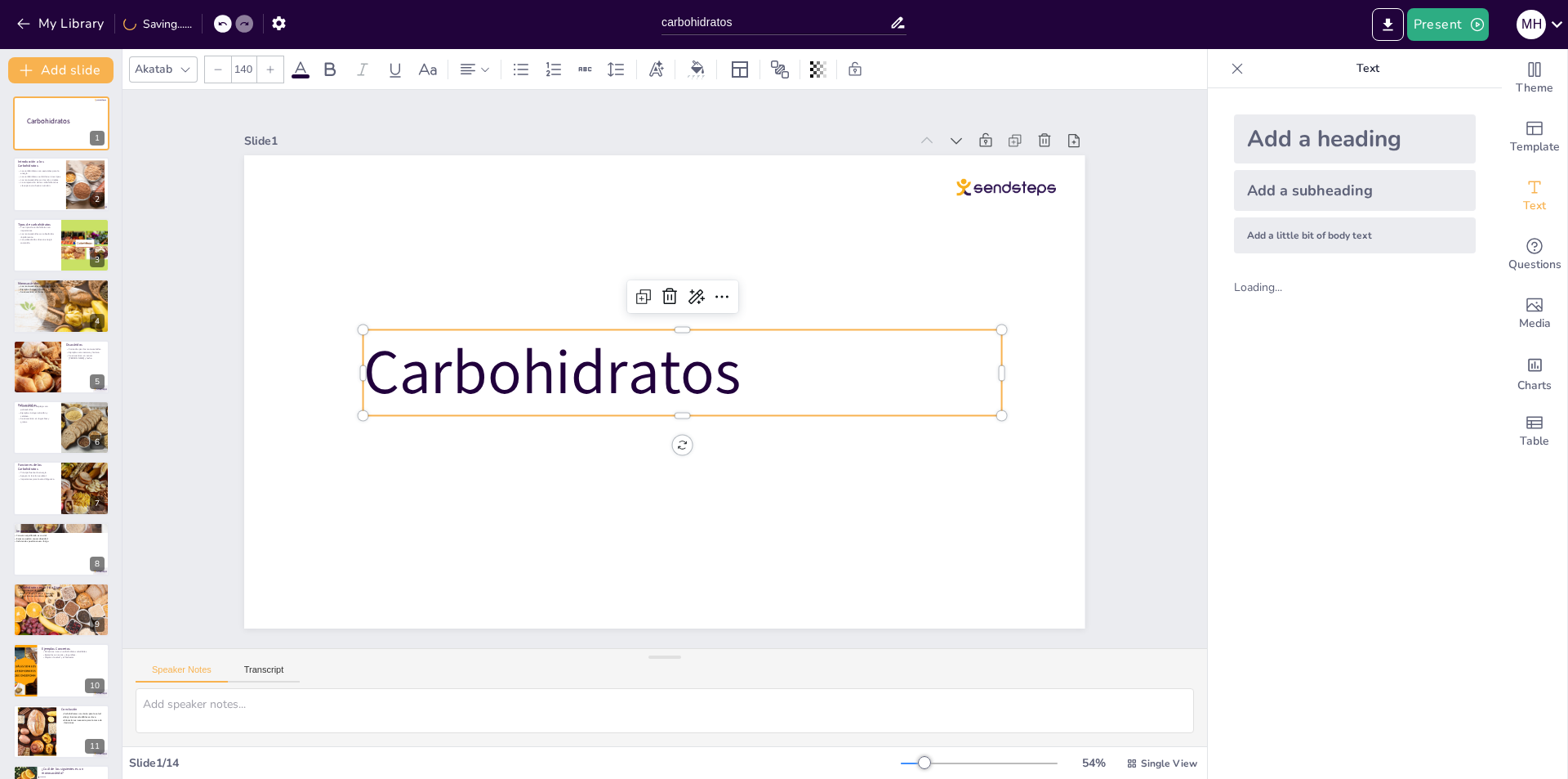
click at [498, 380] on span "Carbohidratos" at bounding box center [552, 372] width 379 height 84
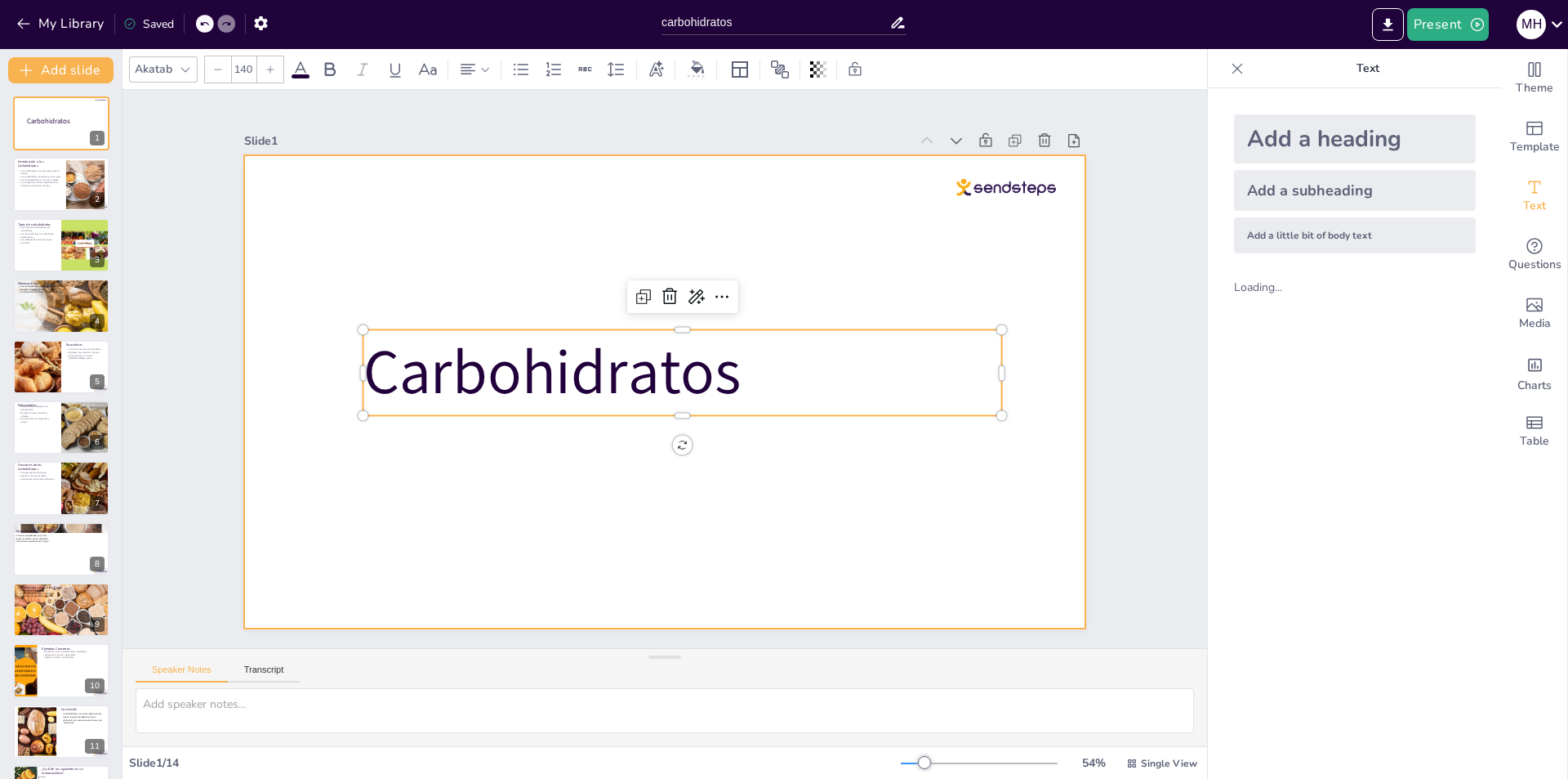
click at [780, 464] on div at bounding box center [645, 381] width 830 height 965
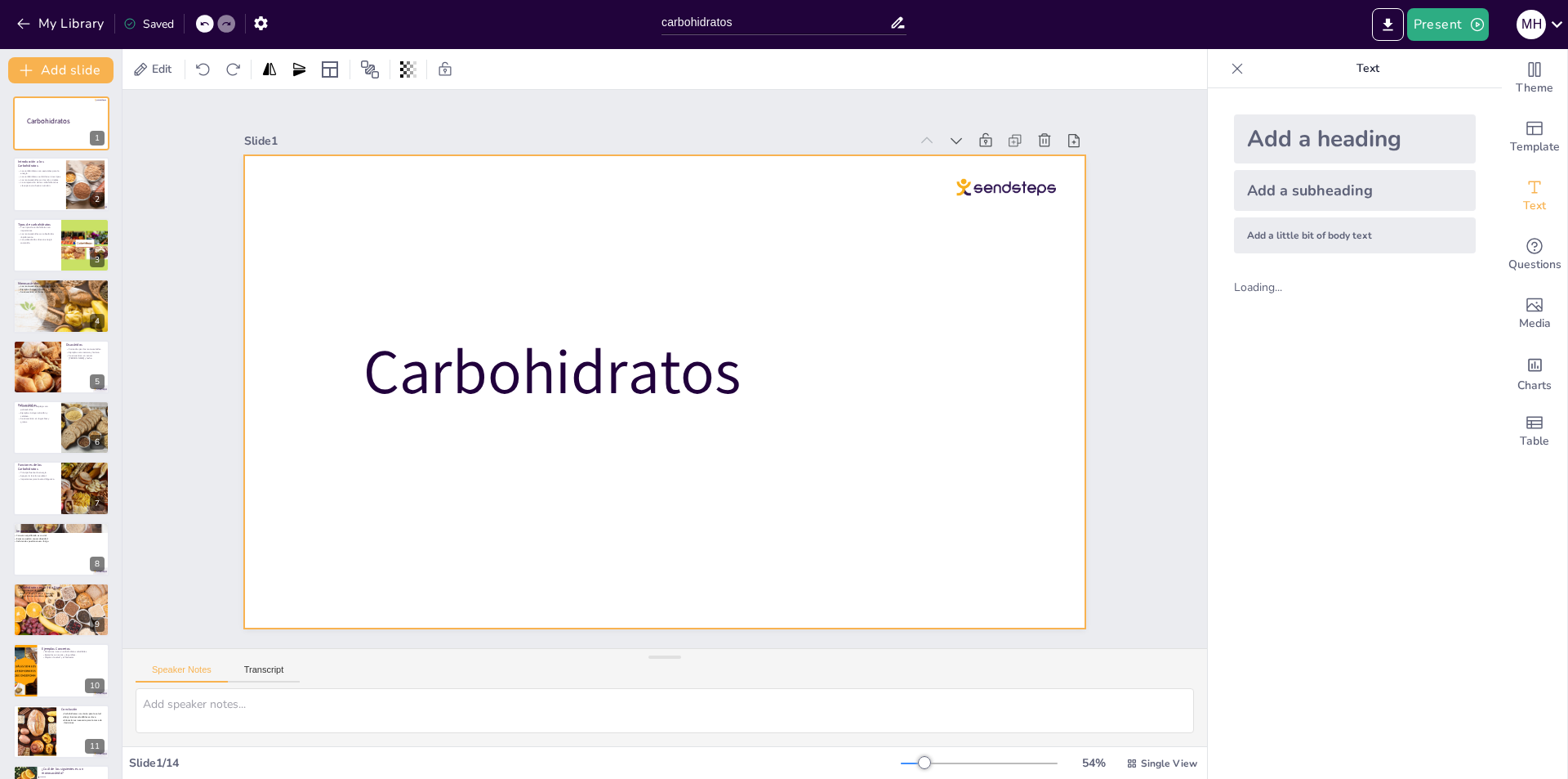
click at [1004, 169] on div at bounding box center [674, 347] width 961 height 774
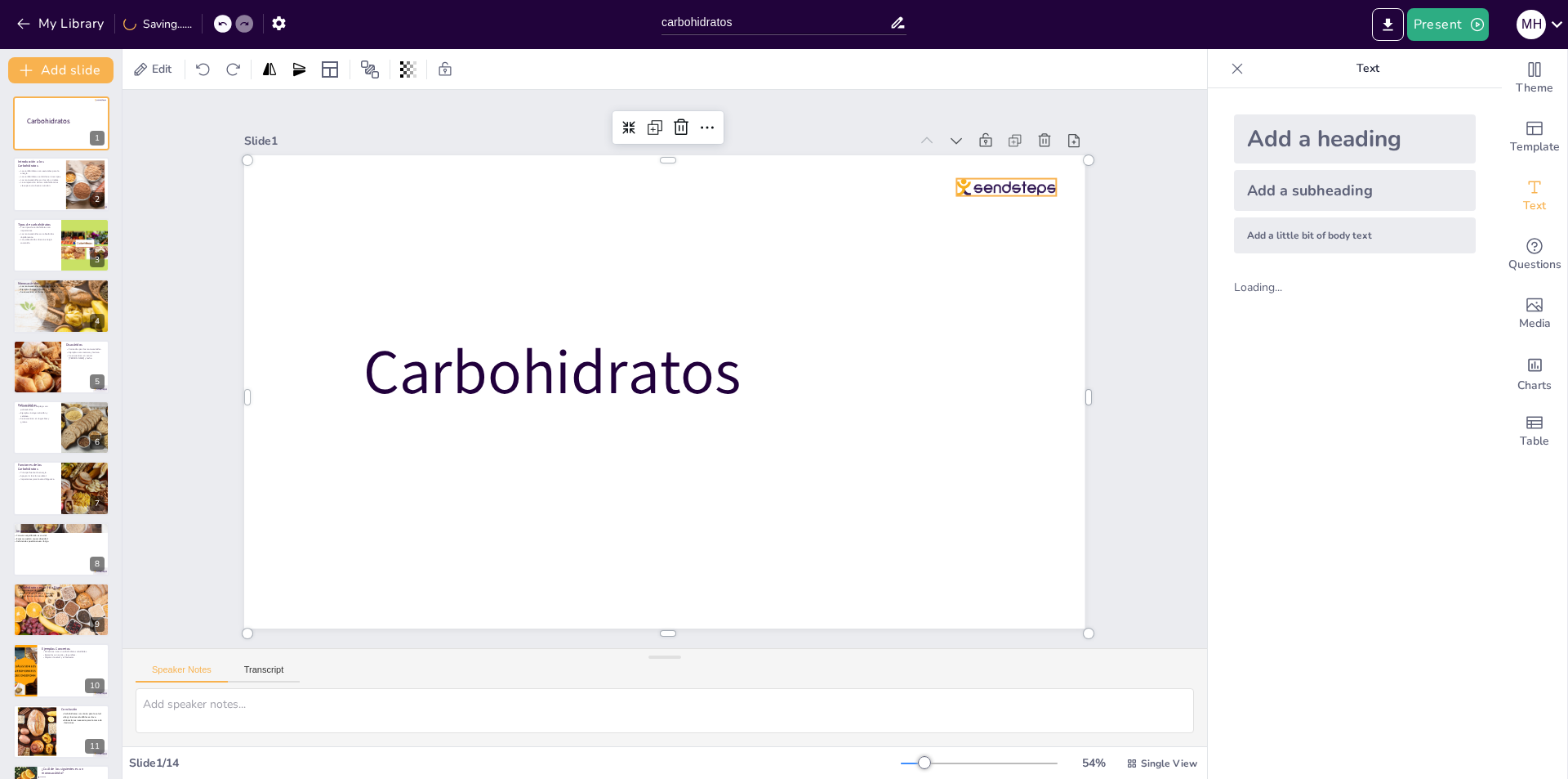
click at [1004, 527] on div at bounding box center [993, 574] width 64 height 94
click at [787, 27] on input "carbohidratos" at bounding box center [775, 22] width 228 height 24
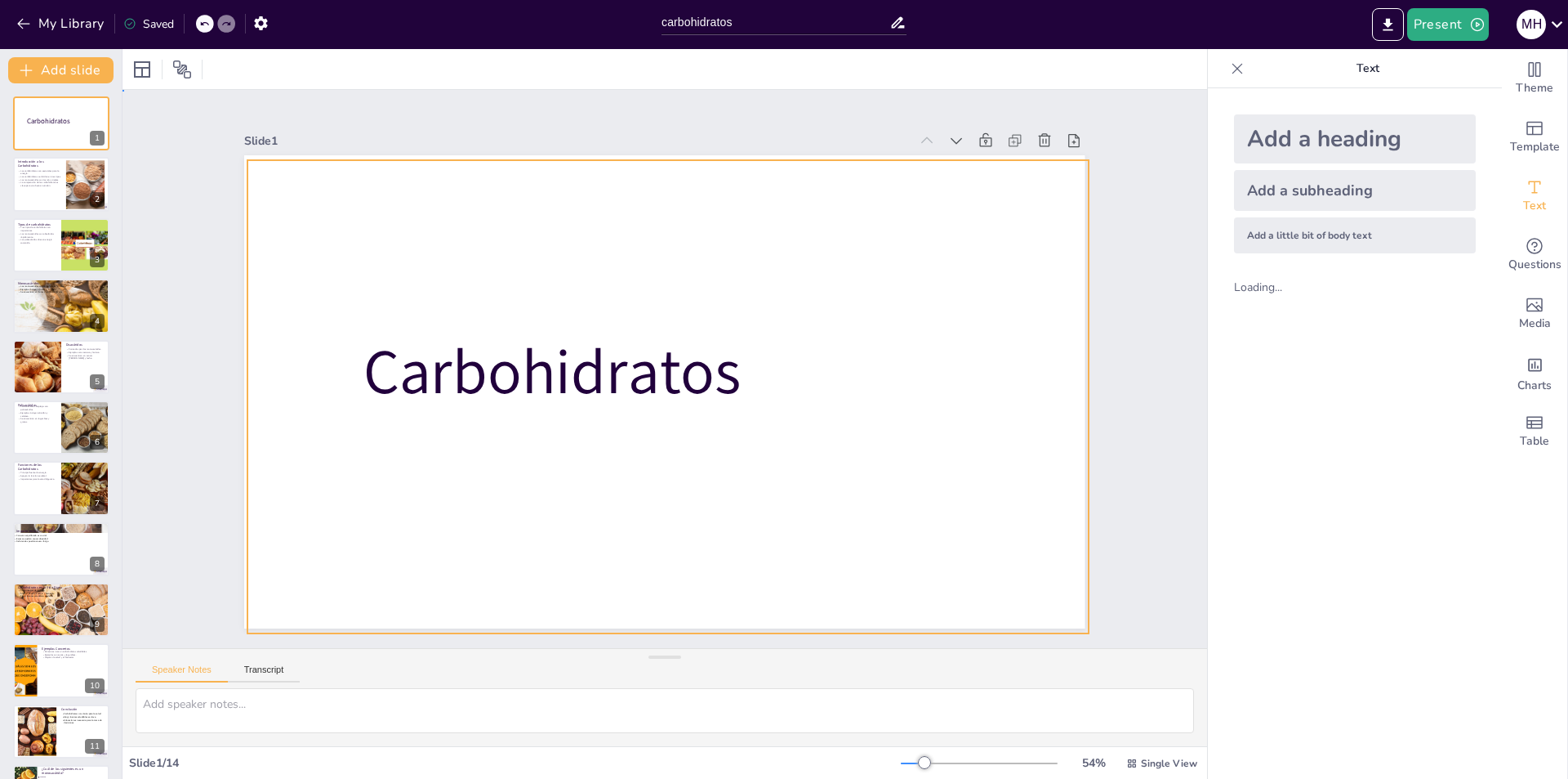
click at [807, 300] on div at bounding box center [654, 388] width 965 height 830
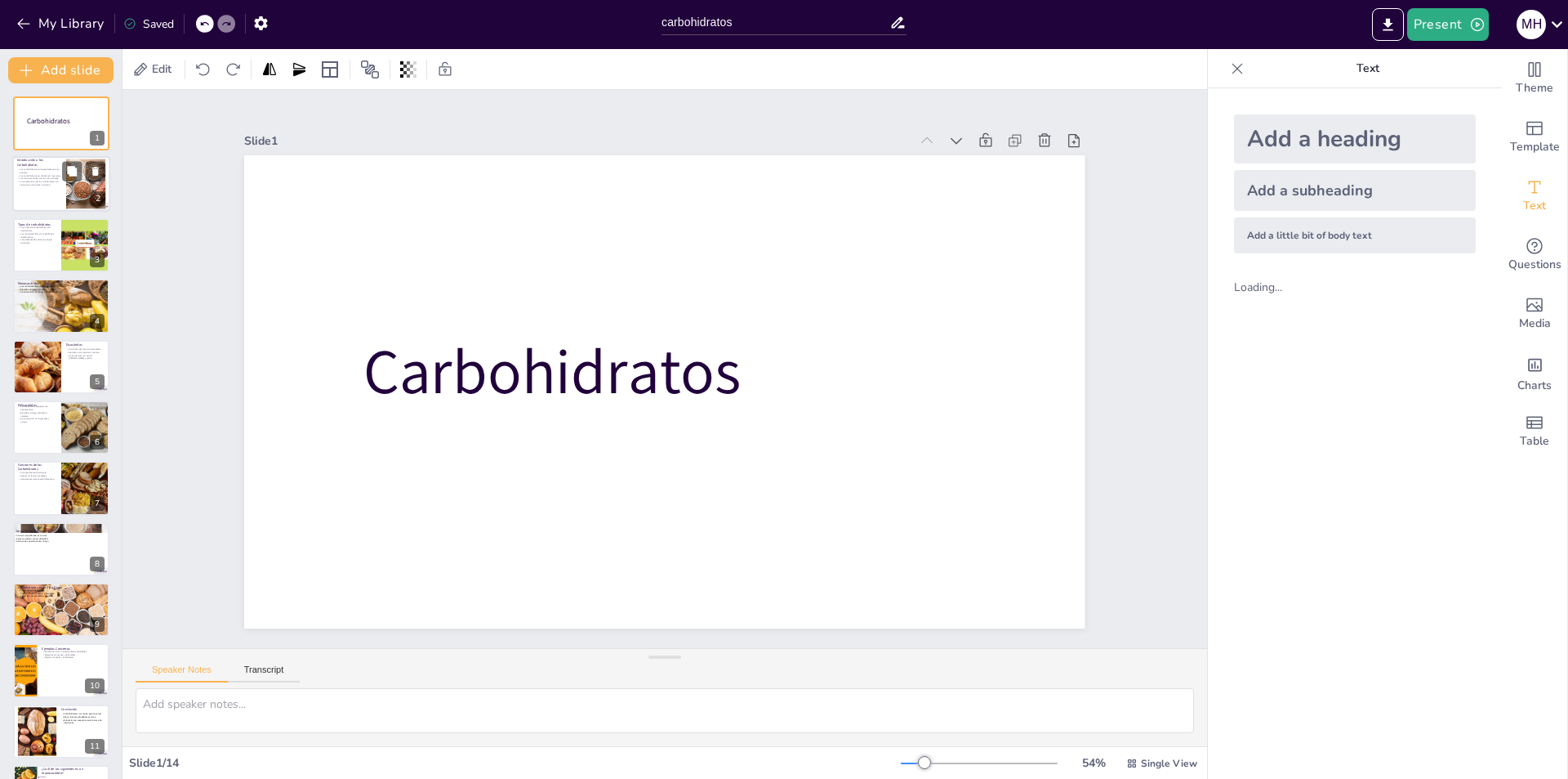
click at [33, 171] on p "Los carbohidratos son esenciales para la energía." at bounding box center [39, 171] width 44 height 6
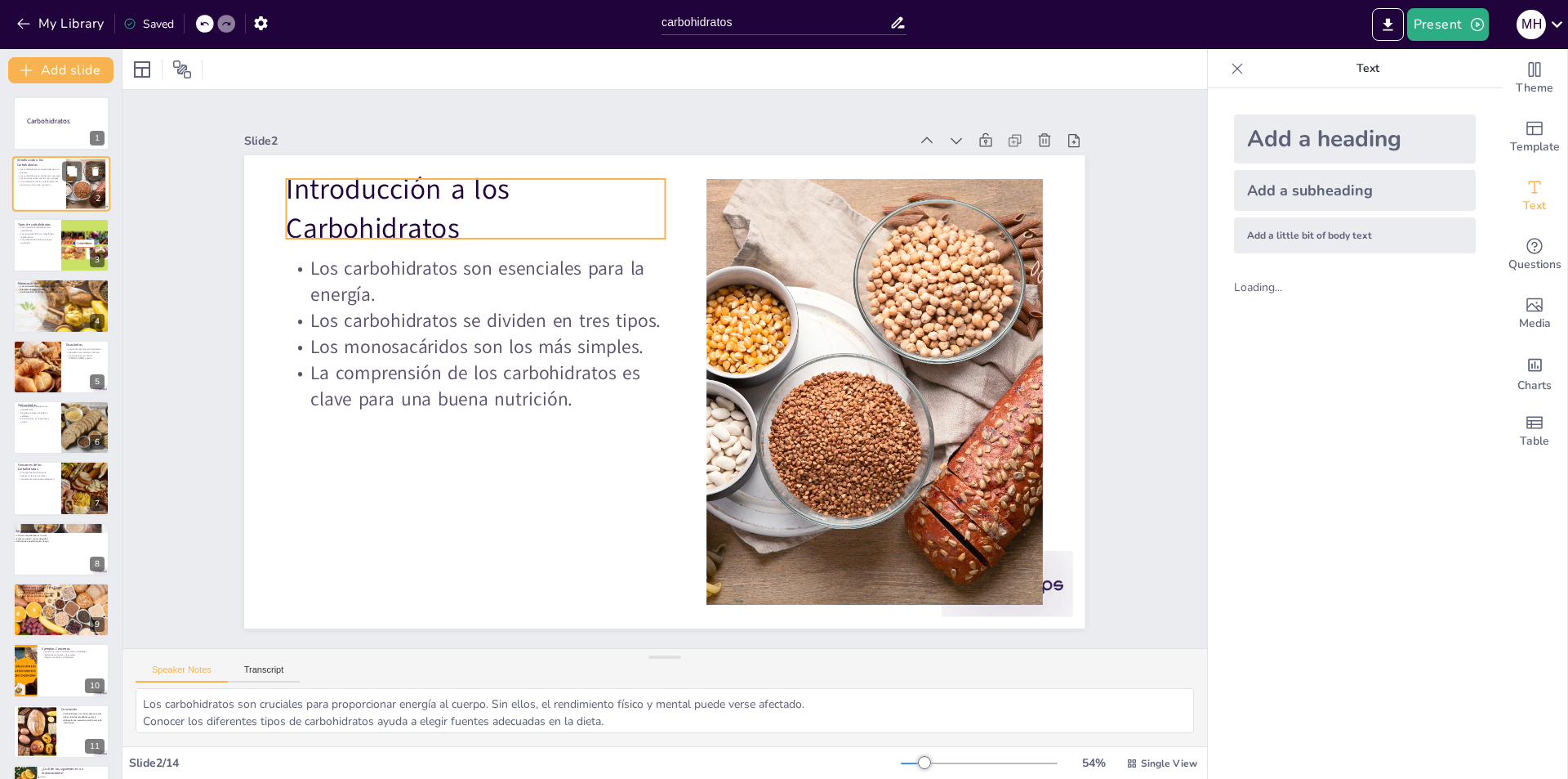
drag, startPoint x: 38, startPoint y: 166, endPoint x: 49, endPoint y: 169, distance: 11.4
click at [42, 157] on div "Introducción a los Carbohidratos Los carbohidratos son esenciales para la energ…" at bounding box center [61, 157] width 98 height 0
click at [45, 113] on div at bounding box center [61, 123] width 98 height 56
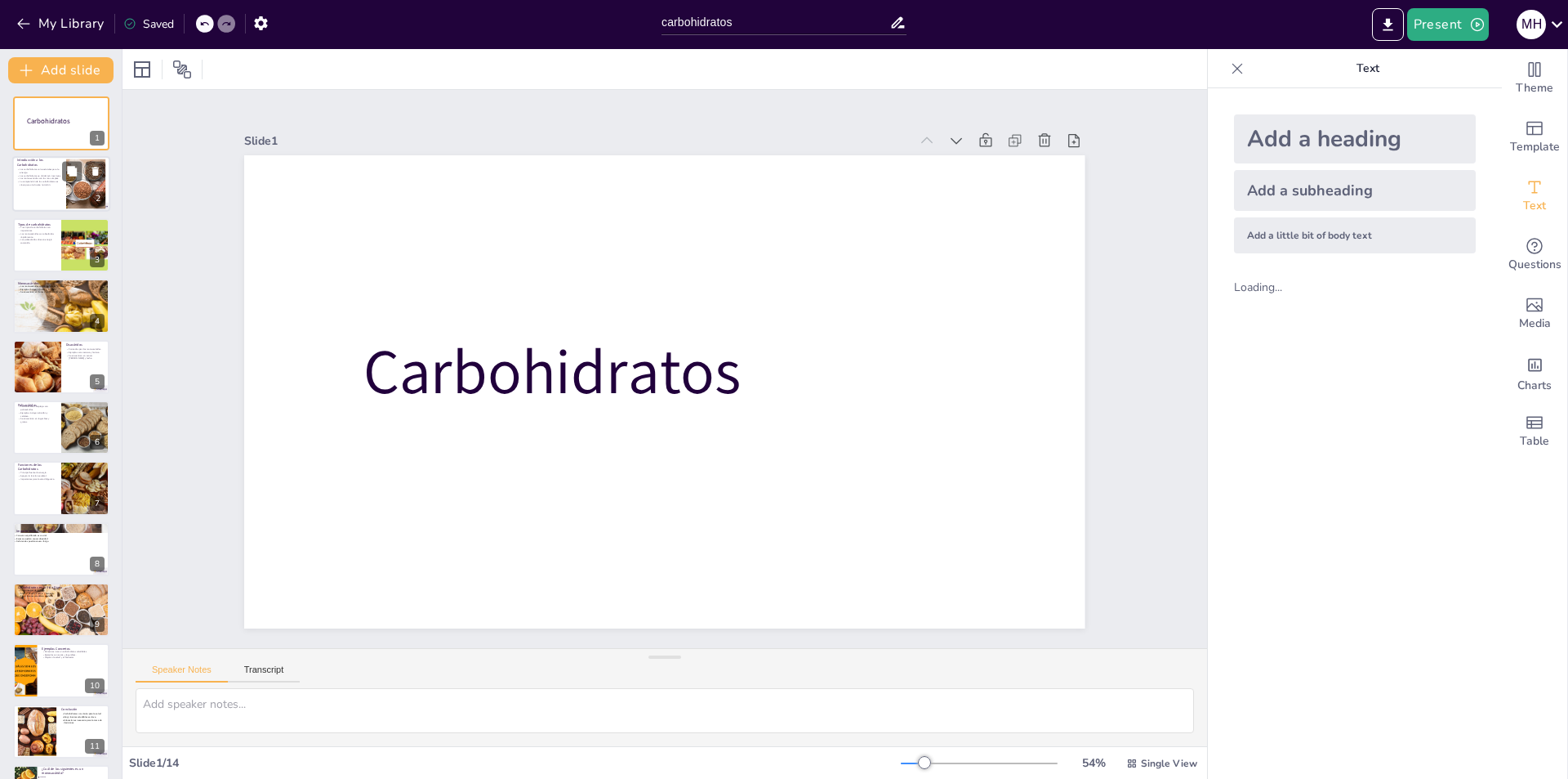
click at [29, 189] on div at bounding box center [61, 184] width 98 height 56
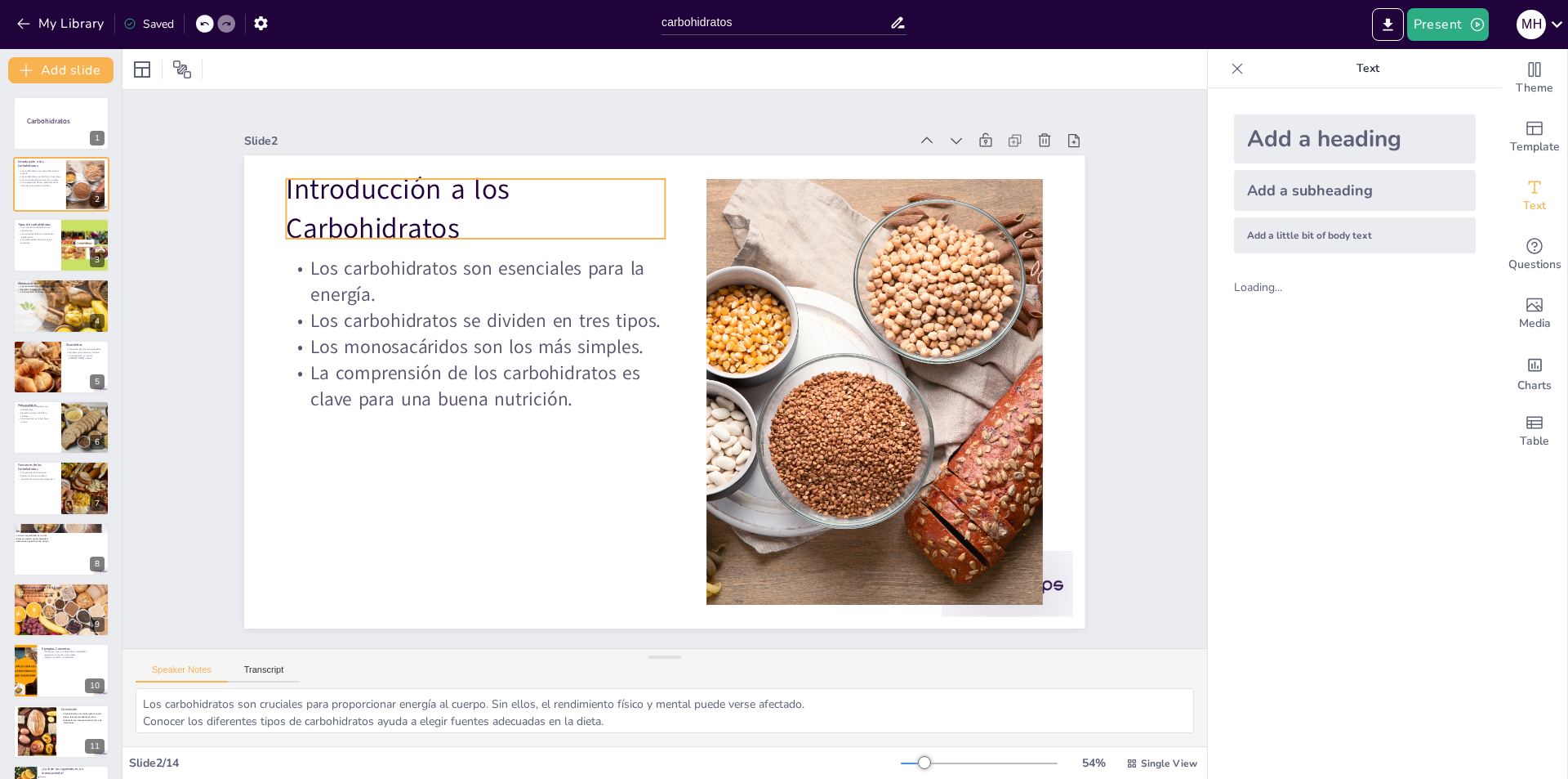
click at [746, 200] on p "Introducción a los Carbohidratos" at bounding box center [804, 164] width 118 height 385
click at [16, 249] on div at bounding box center [61, 245] width 98 height 56
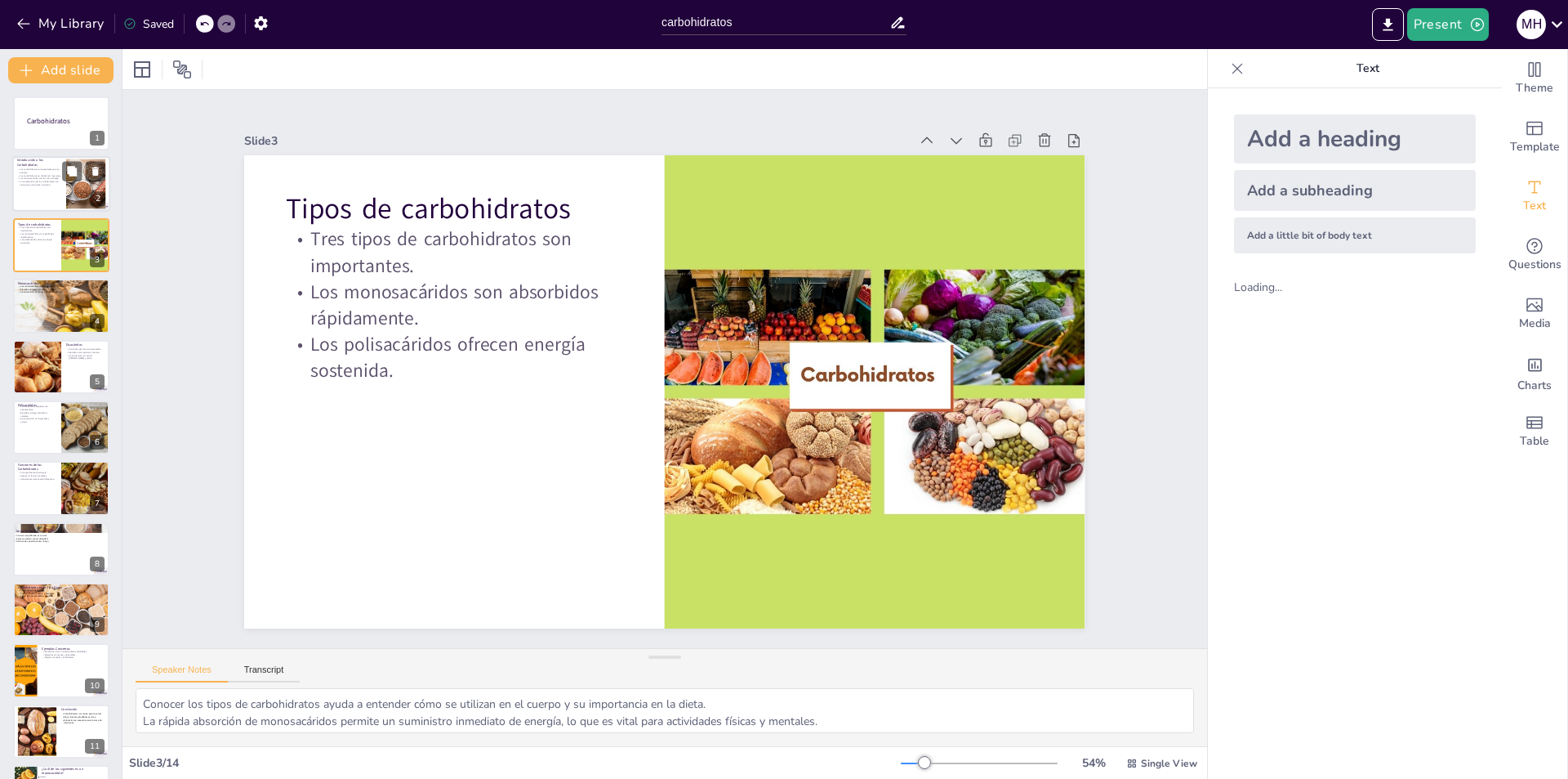
click at [31, 185] on p "La comprensión de los carbohidratos es clave para una buena nutrición." at bounding box center [39, 183] width 44 height 6
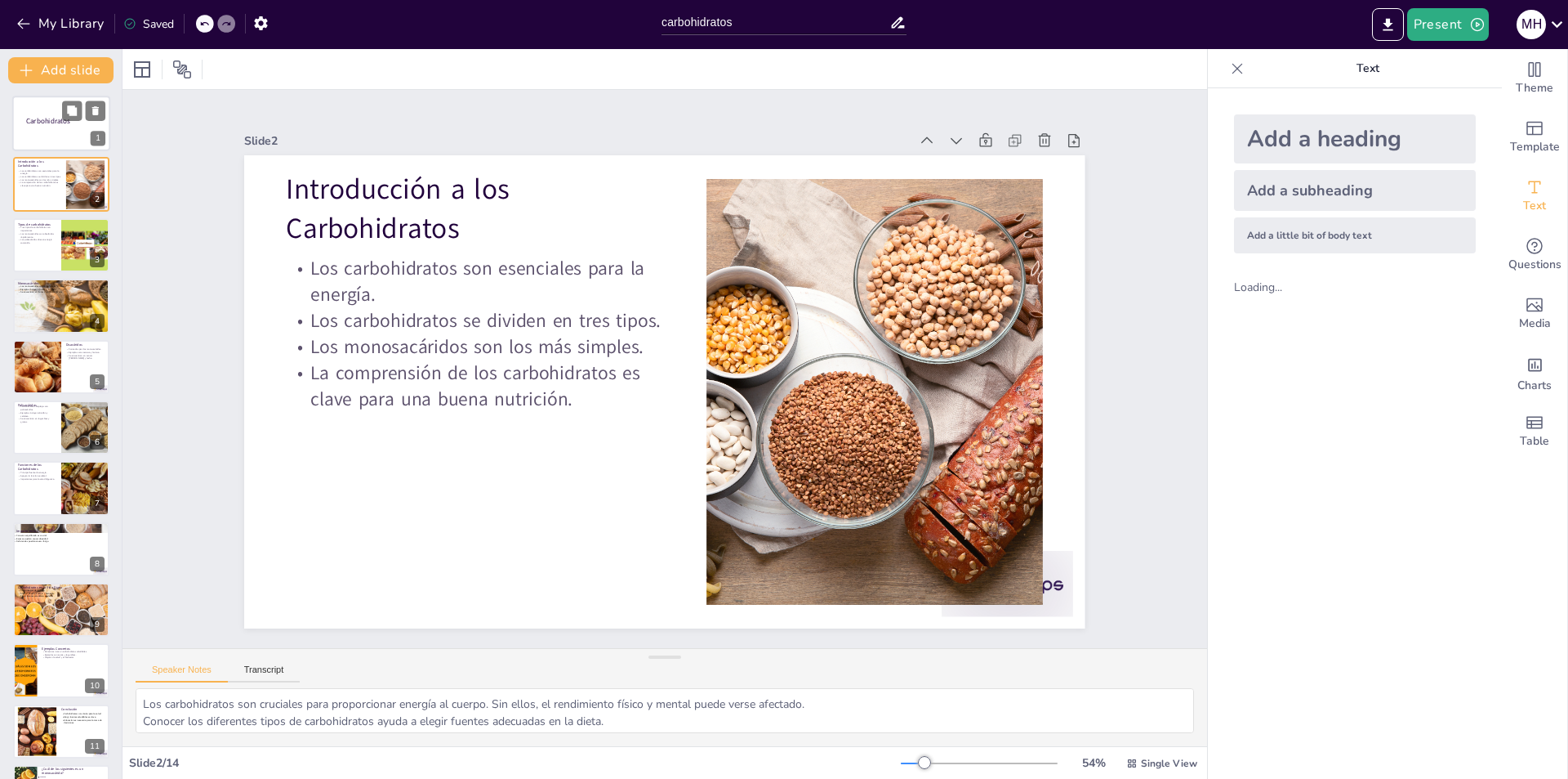
click at [70, 133] on div at bounding box center [61, 123] width 98 height 56
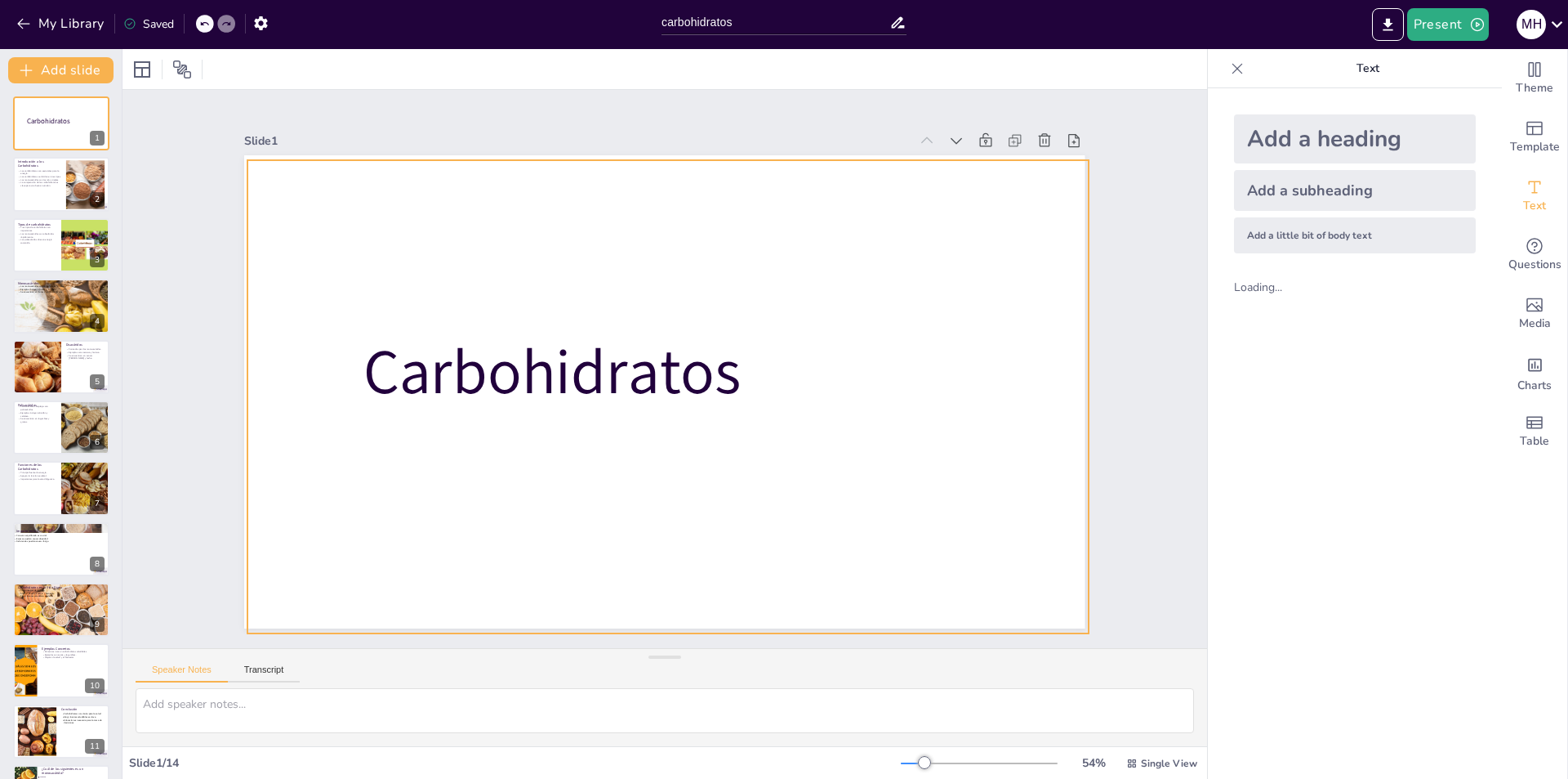
click at [626, 263] on div at bounding box center [641, 371] width 558 height 886
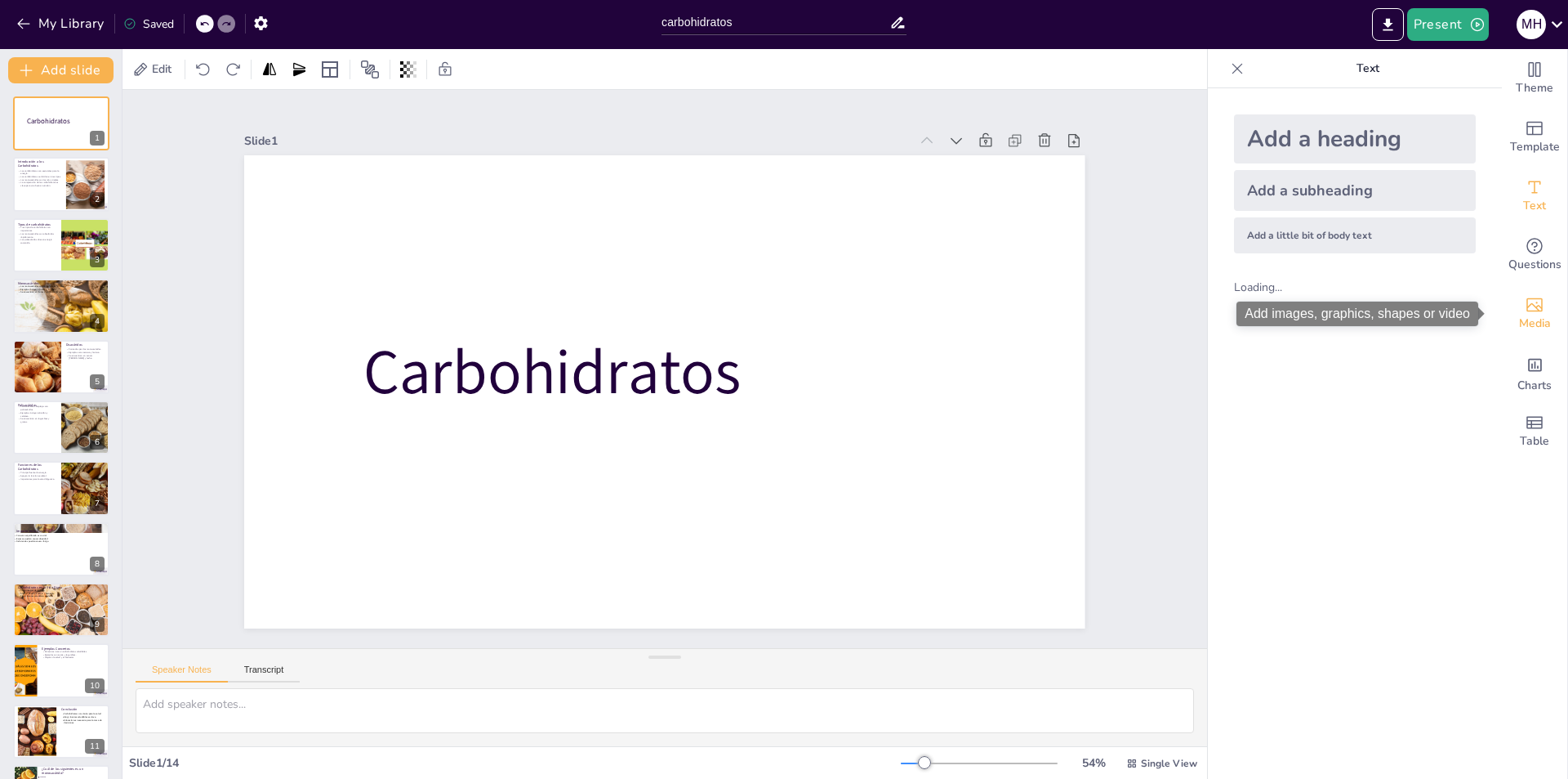
click at [1502, 308] on div "Media" at bounding box center [1534, 313] width 65 height 59
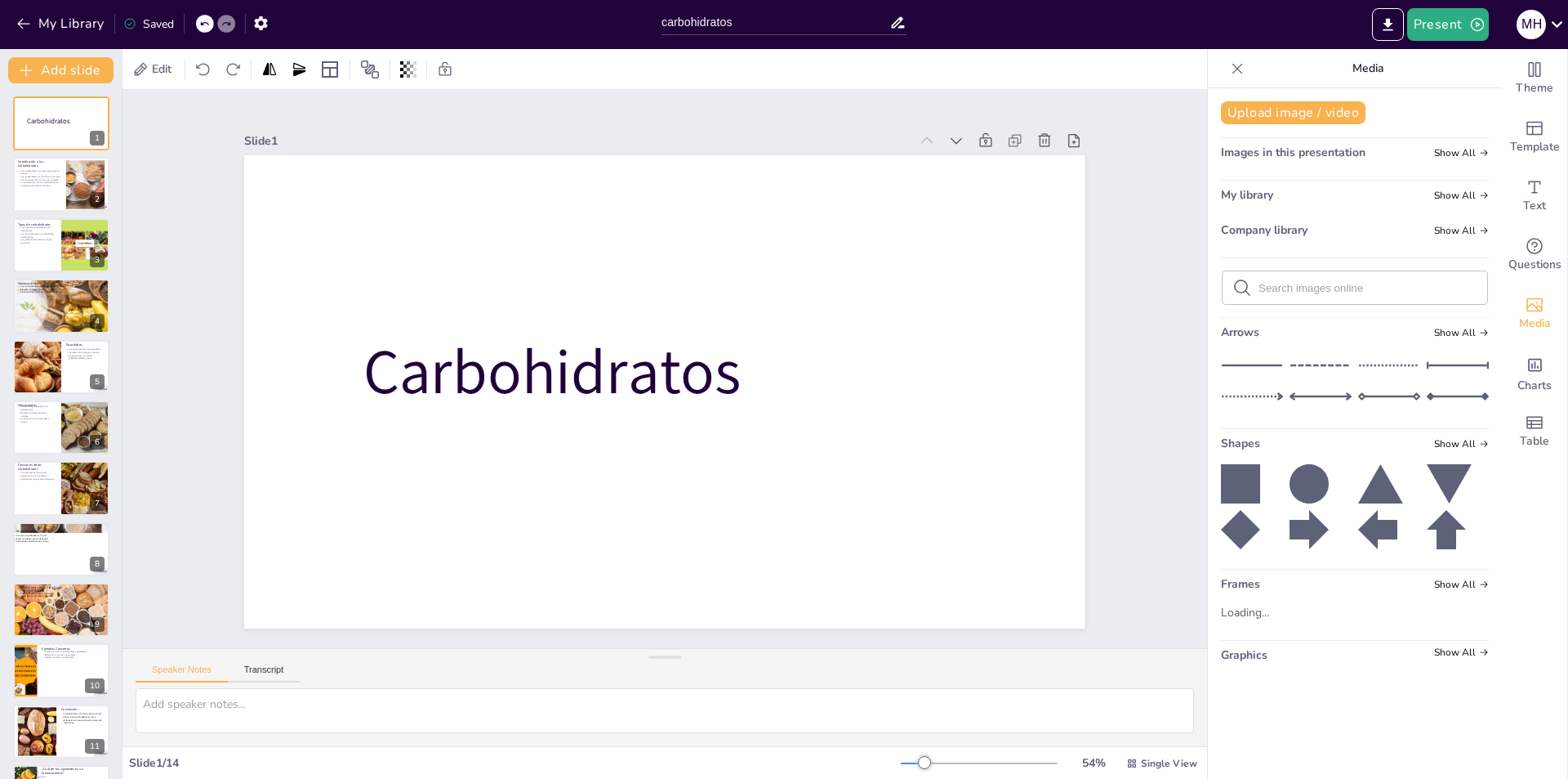
click at [1263, 294] on input "text" at bounding box center [1368, 288] width 219 height 12
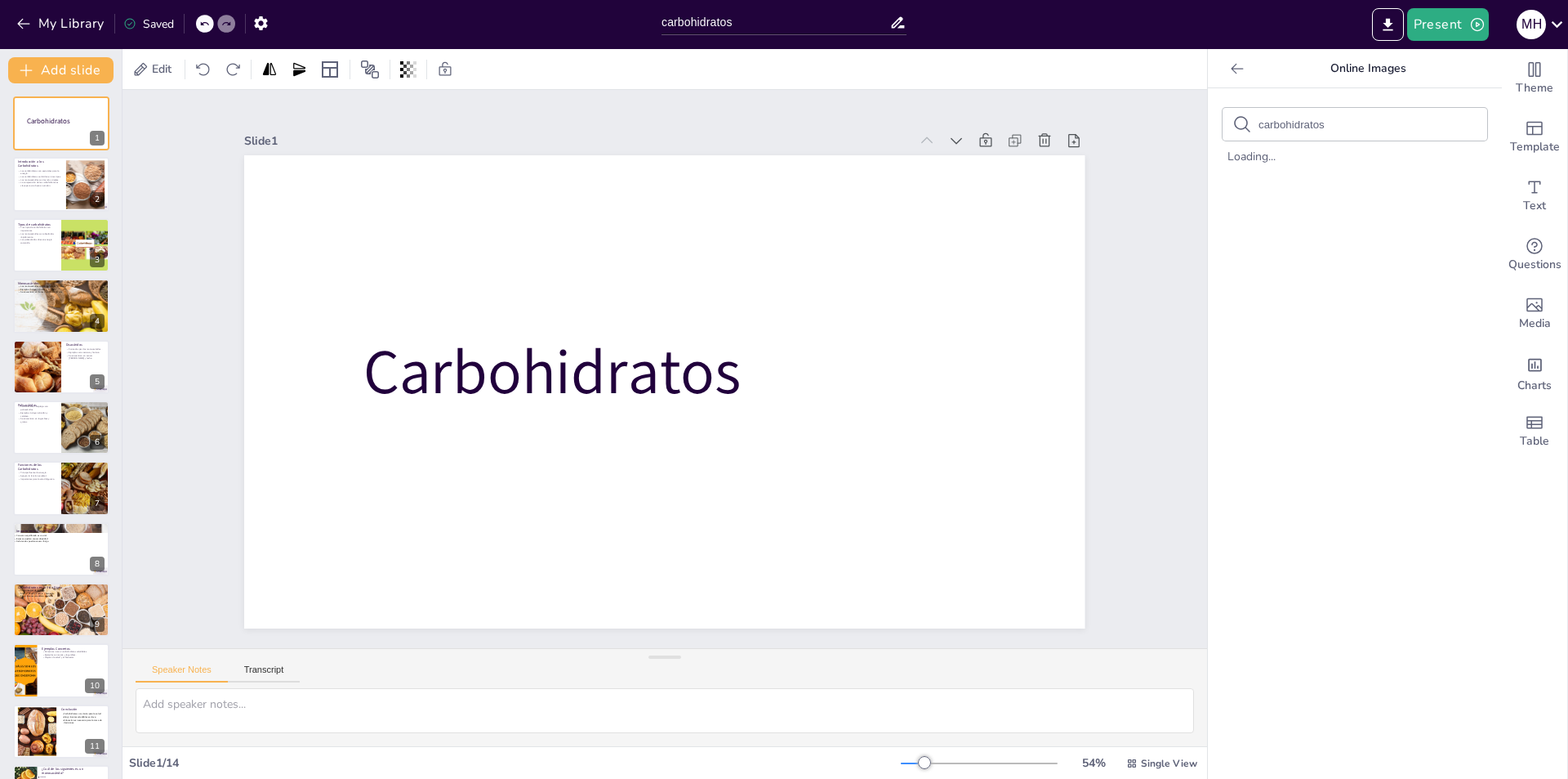
click at [1356, 125] on input "carbohidratos" at bounding box center [1327, 124] width 138 height 12
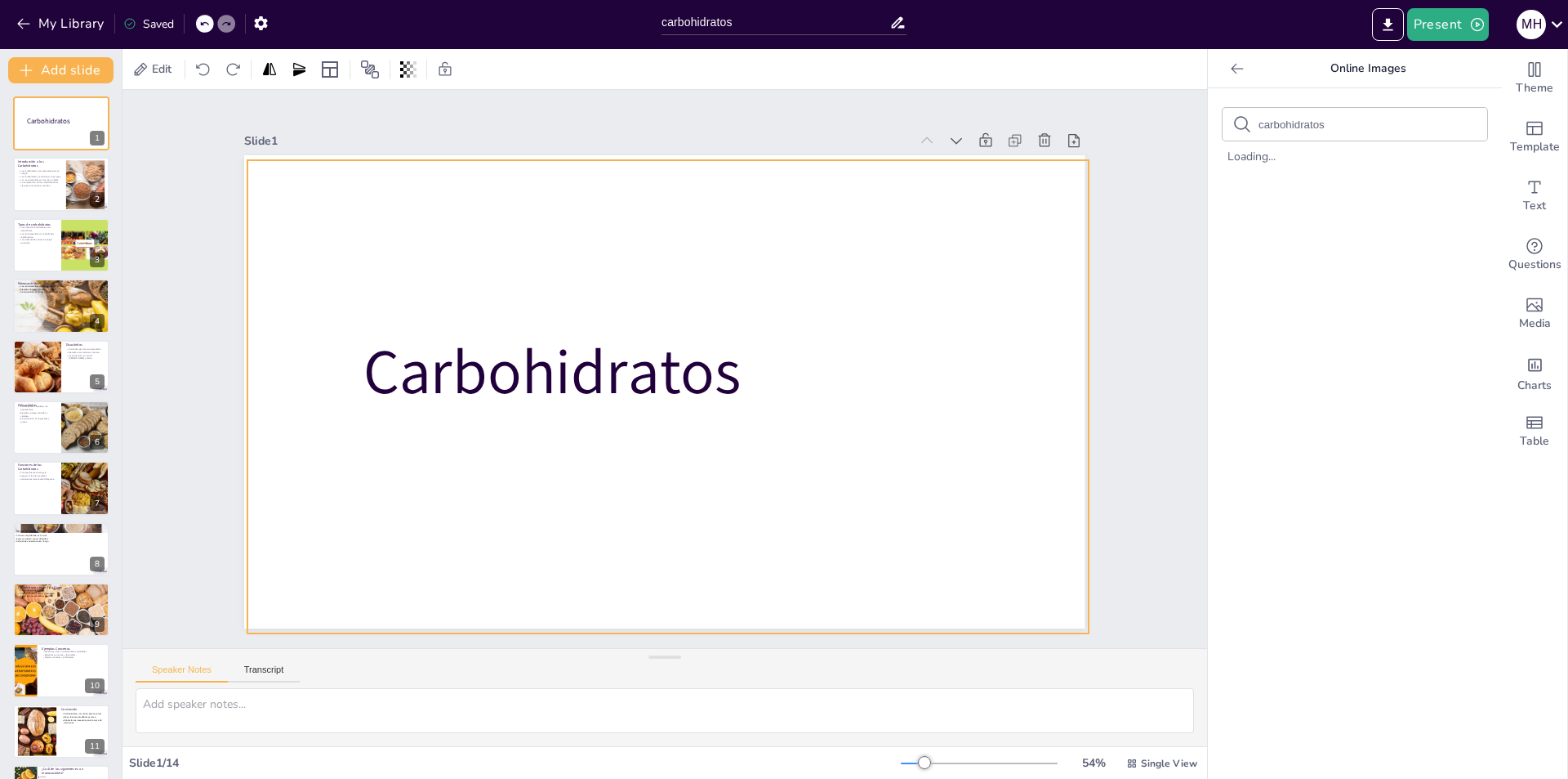
click at [621, 263] on div at bounding box center [643, 373] width 638 height 921
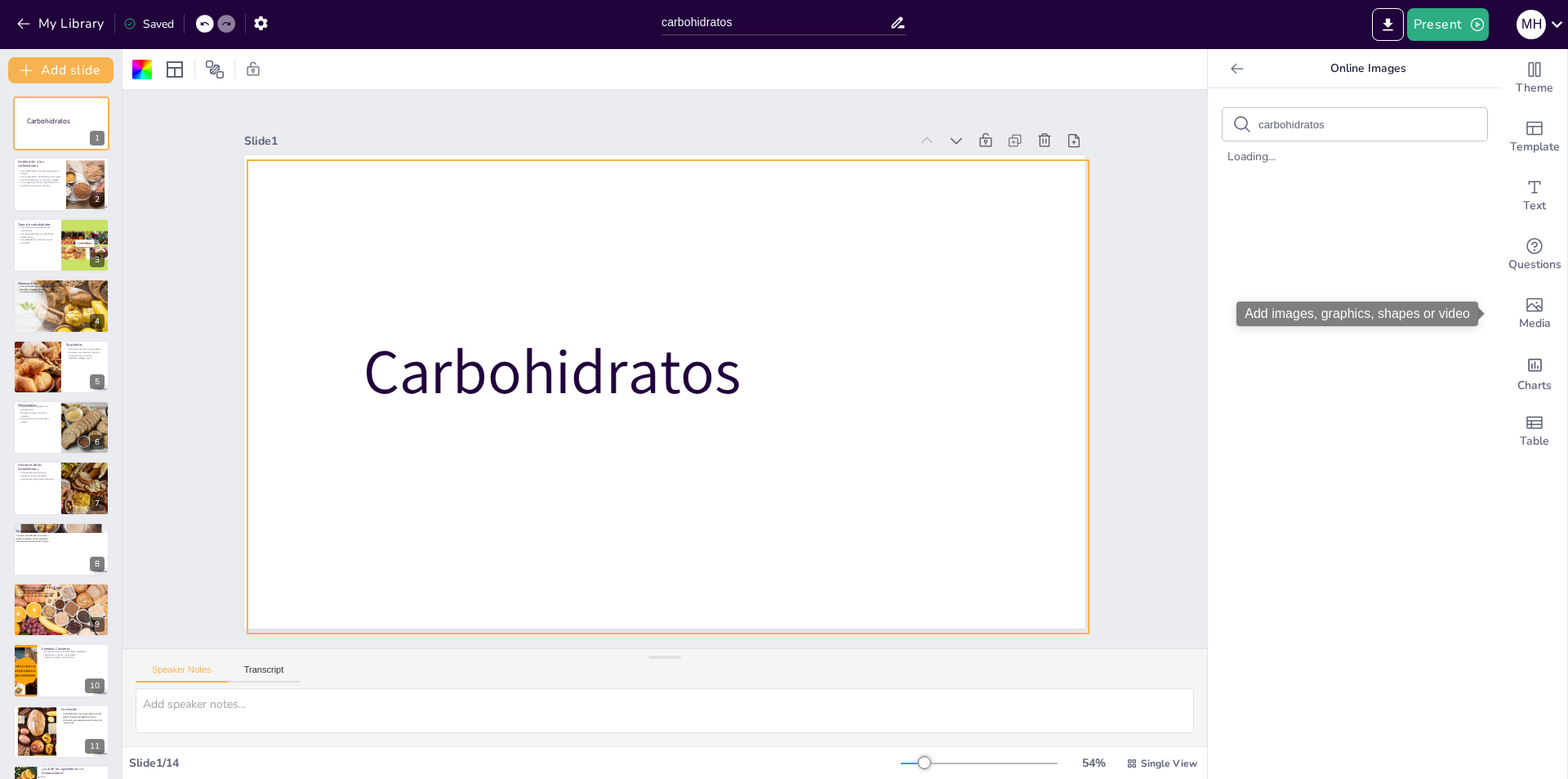
drag, startPoint x: 1507, startPoint y: 313, endPoint x: 930, endPoint y: 359, distance: 578.8
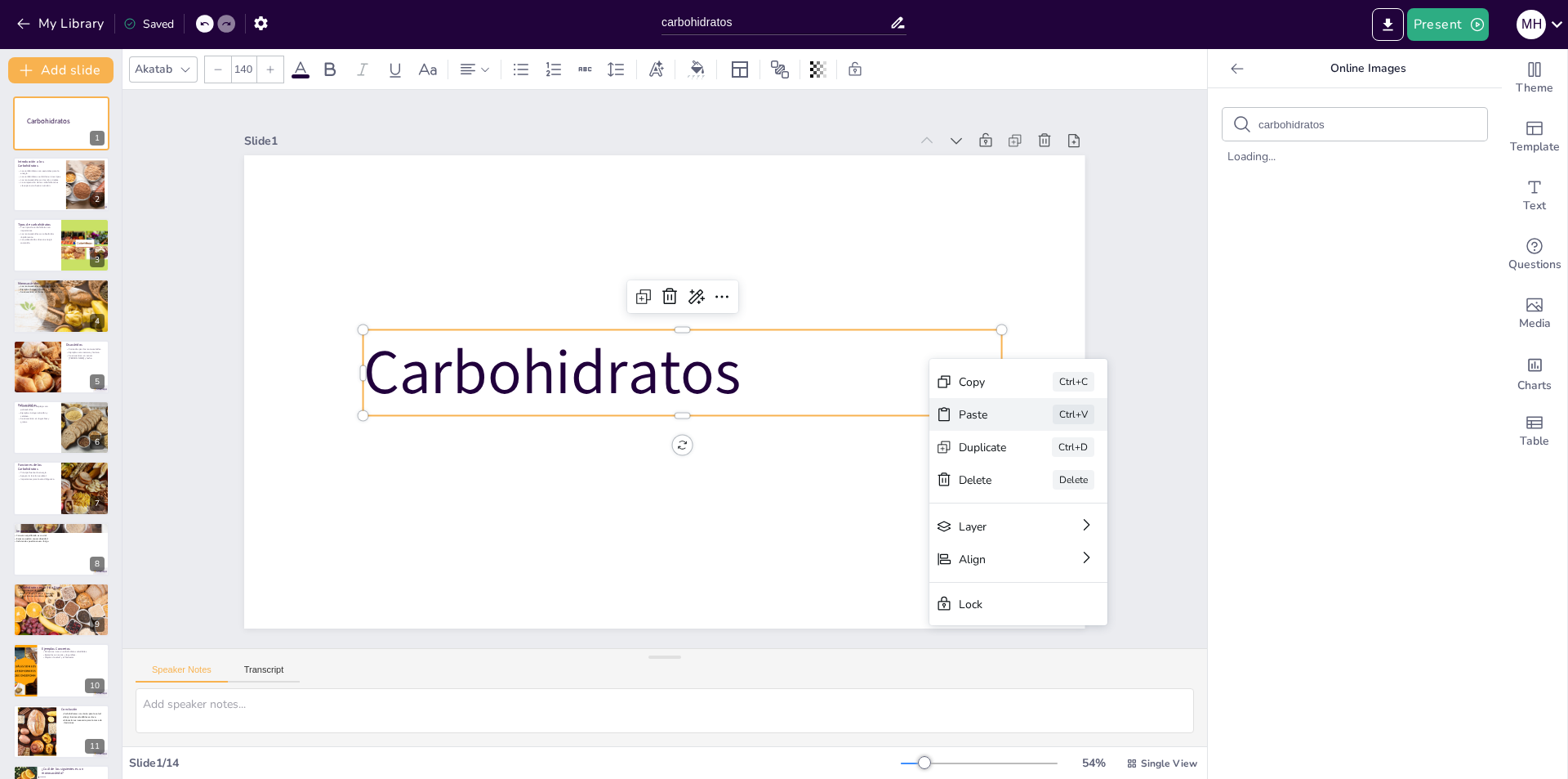
click at [318, 555] on div "Paste Ctrl+V" at bounding box center [245, 633] width 143 height 155
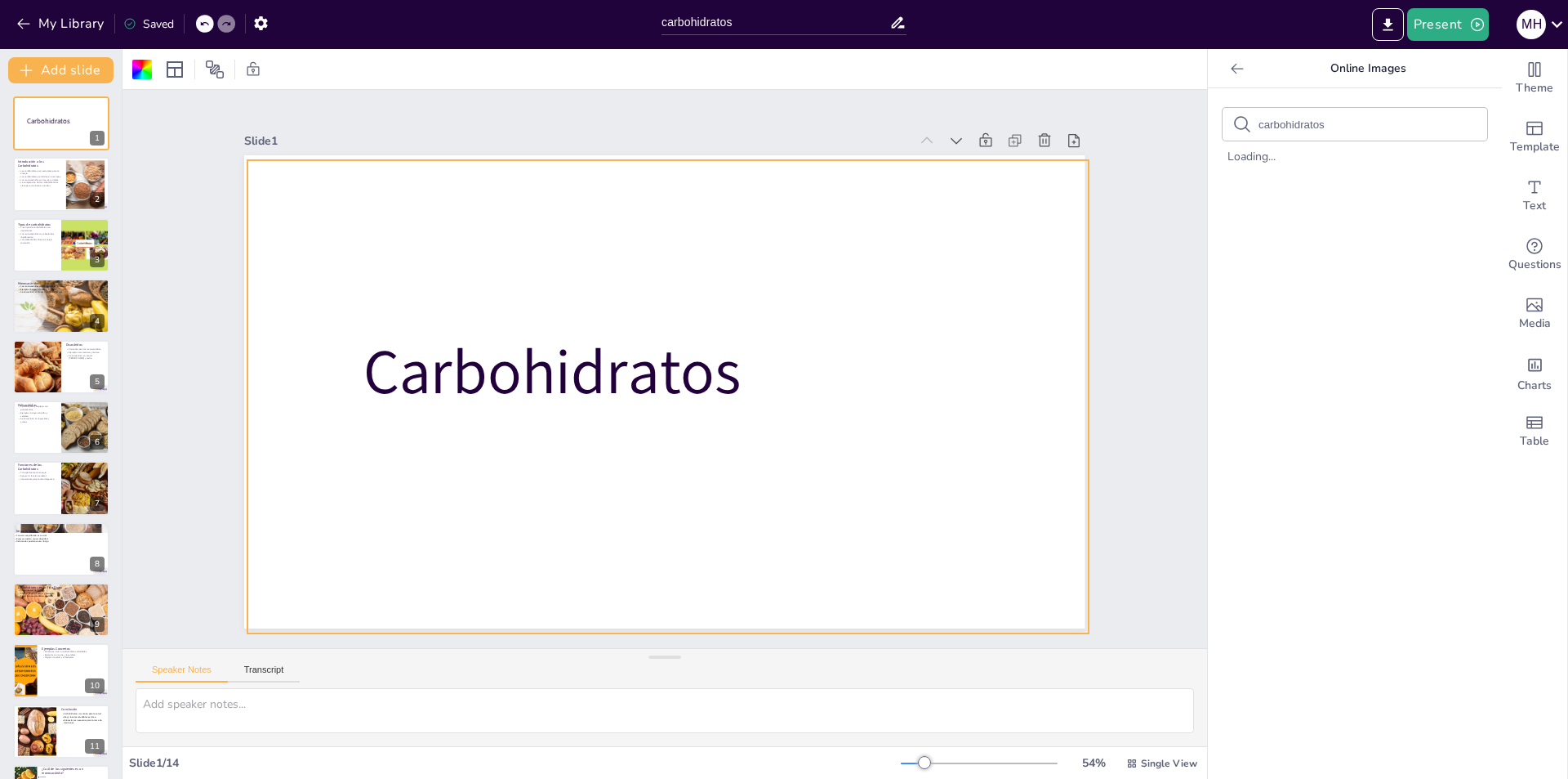
drag, startPoint x: 787, startPoint y: 313, endPoint x: 856, endPoint y: 263, distance: 85.2
click at [921, 227] on div at bounding box center [642, 367] width 558 height 886
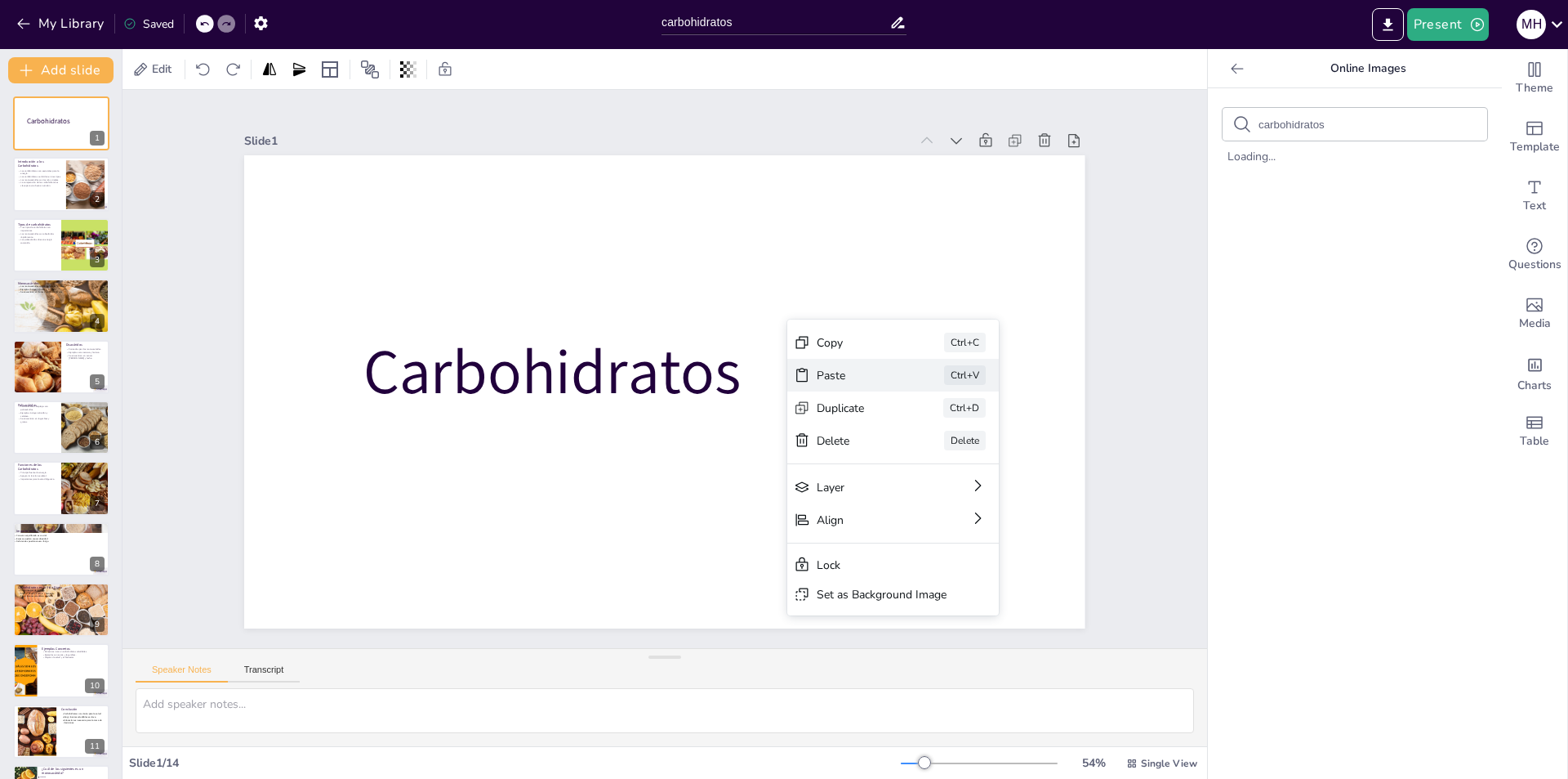
click at [989, 611] on div "Ctrl+V" at bounding box center [1012, 628] width 45 height 35
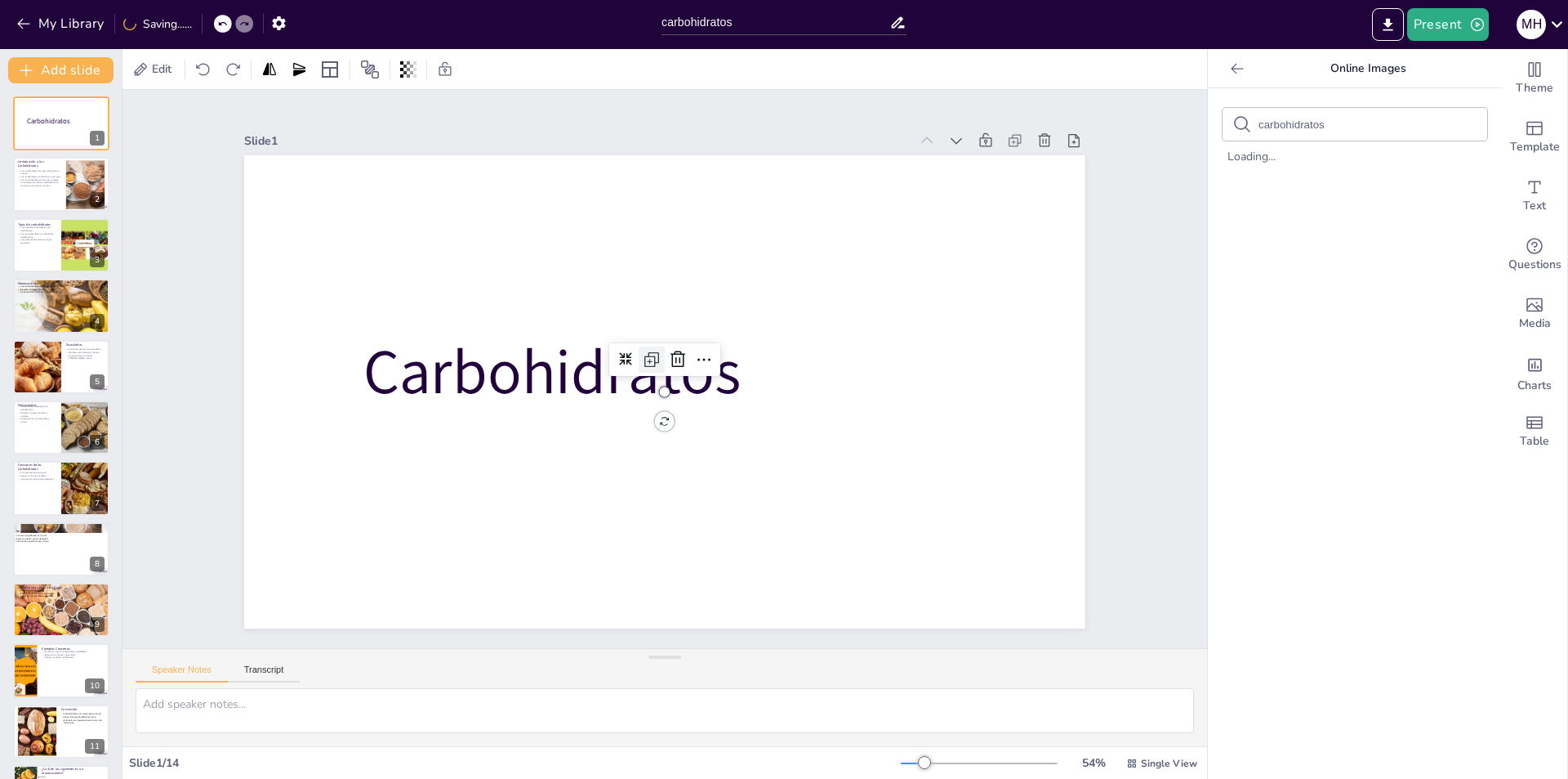
click at [654, 371] on icon at bounding box center [667, 384] width 27 height 27
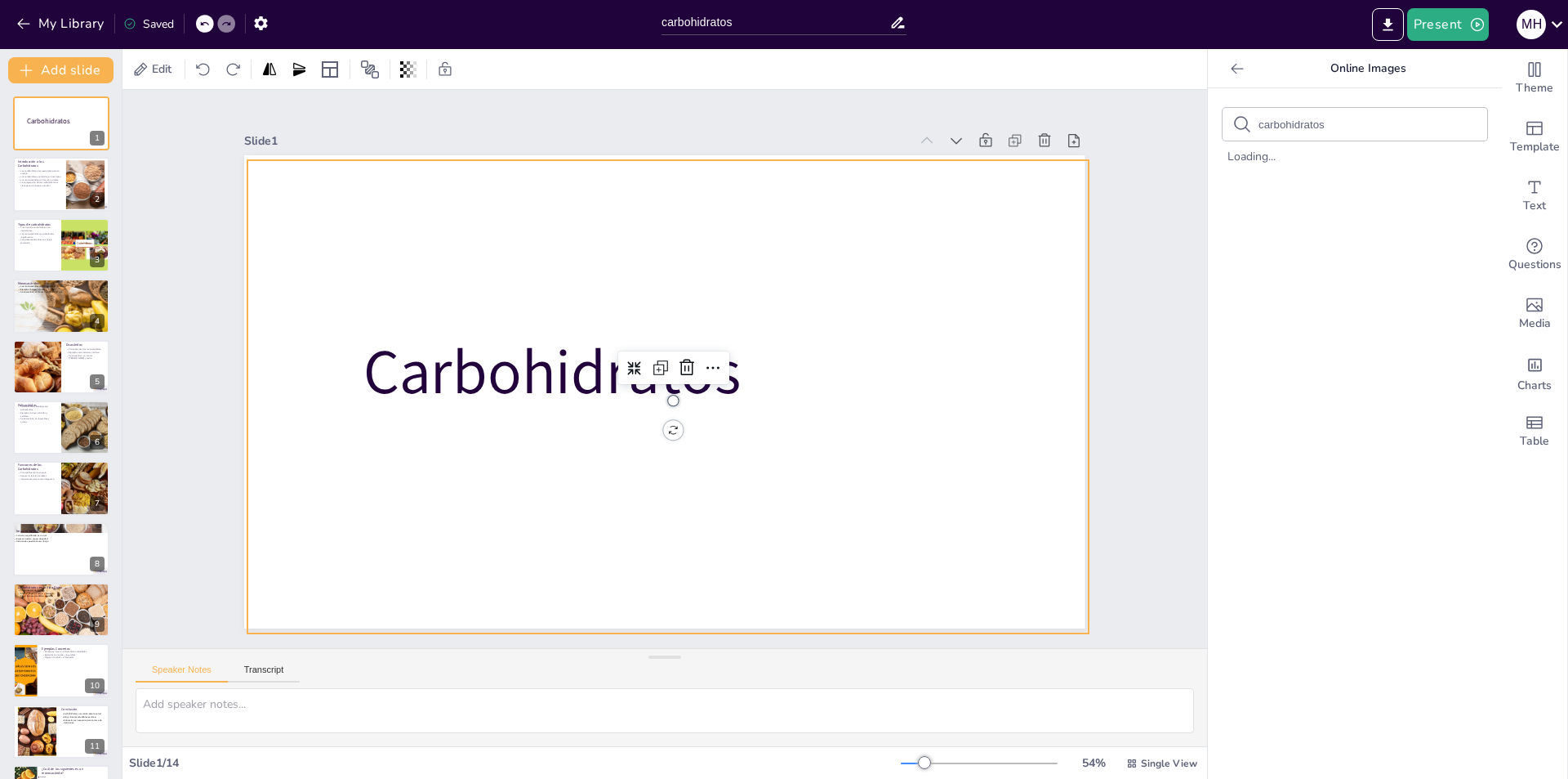
click at [771, 524] on div at bounding box center [642, 373] width 637 height 921
click at [94, 21] on button "My Library" at bounding box center [61, 24] width 99 height 26
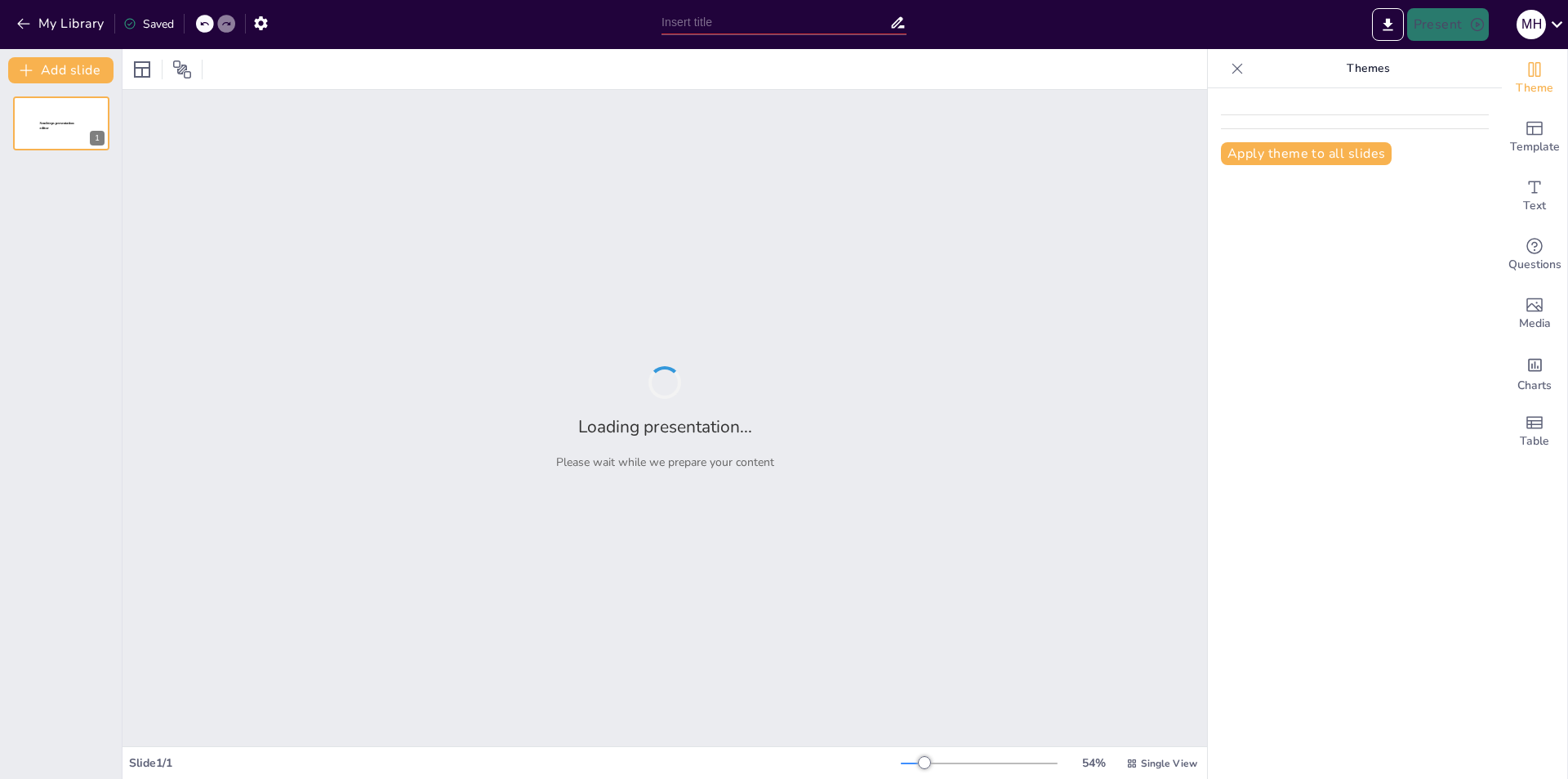
type input "carbohidratos"
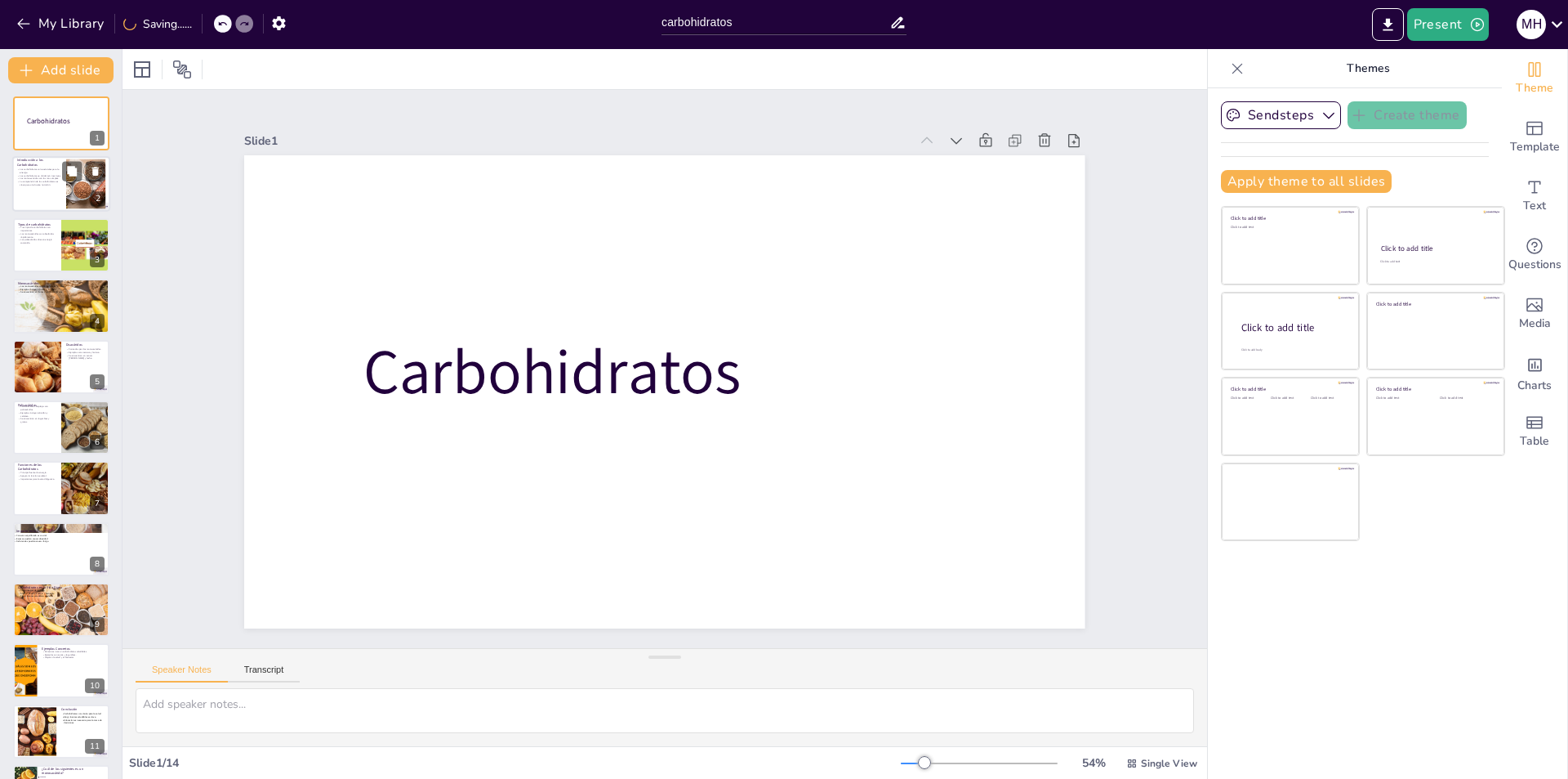
checkbox input "true"
click at [44, 174] on p "Los carbohidratos se dividen en tres tipos." at bounding box center [39, 175] width 44 height 3
type textarea "Los carbohidratos son cruciales para proporcionar energía al cuerpo. Sin ellos,…"
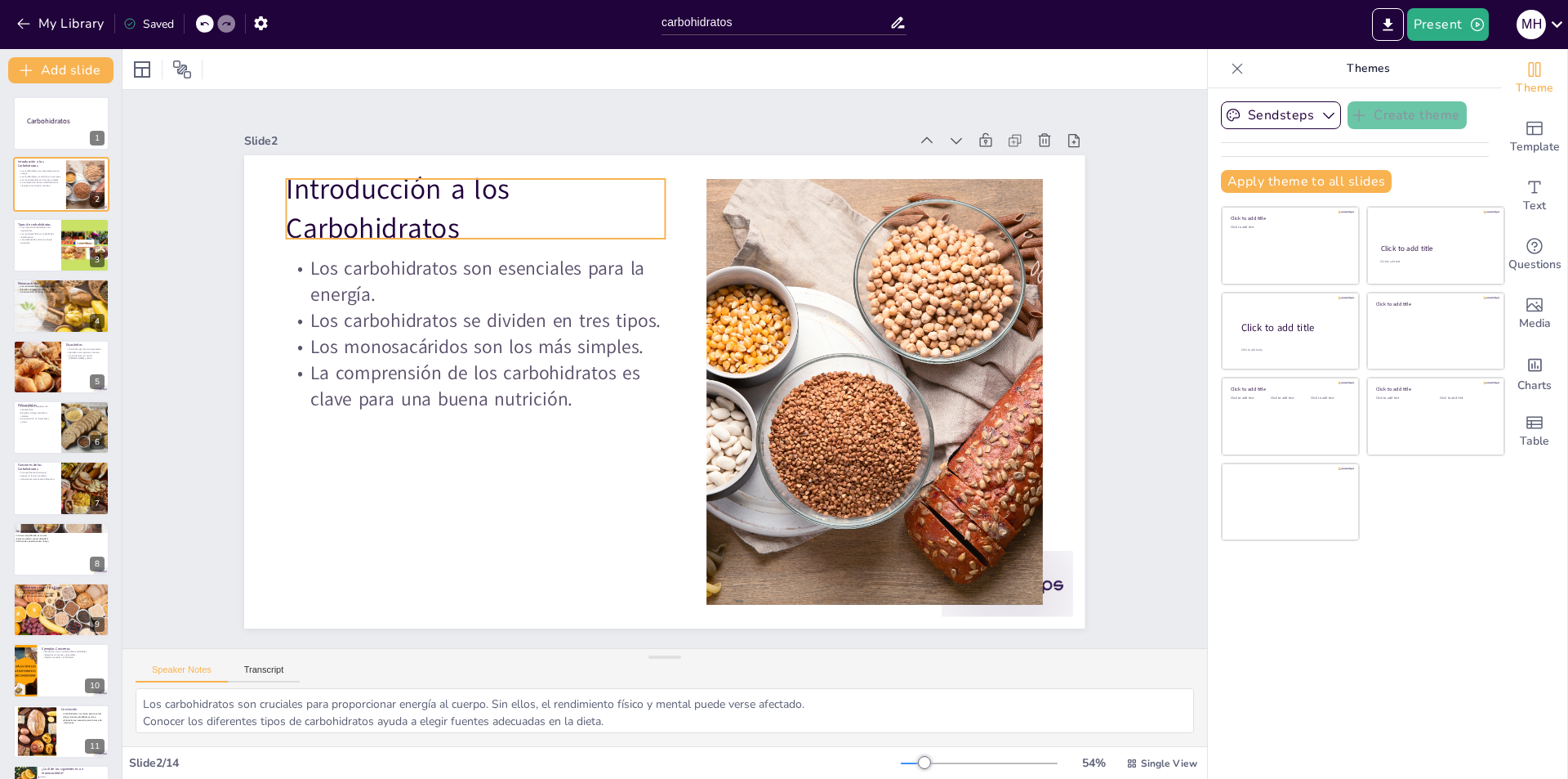
click at [621, 189] on p "Introducción a los Carbohidratos" at bounding box center [733, 131] width 226 height 378
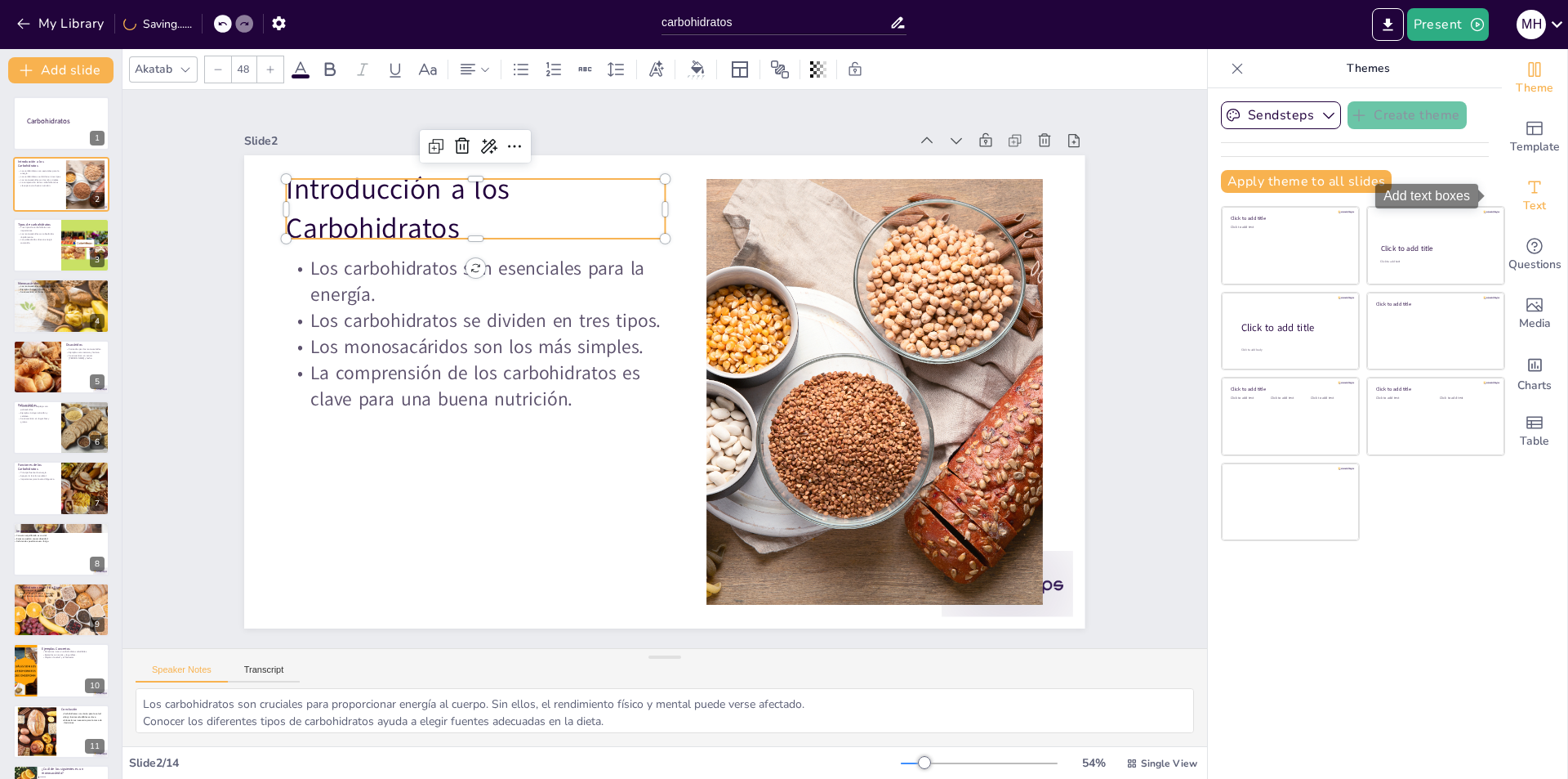
click at [1538, 194] on div "Text" at bounding box center [1534, 196] width 65 height 59
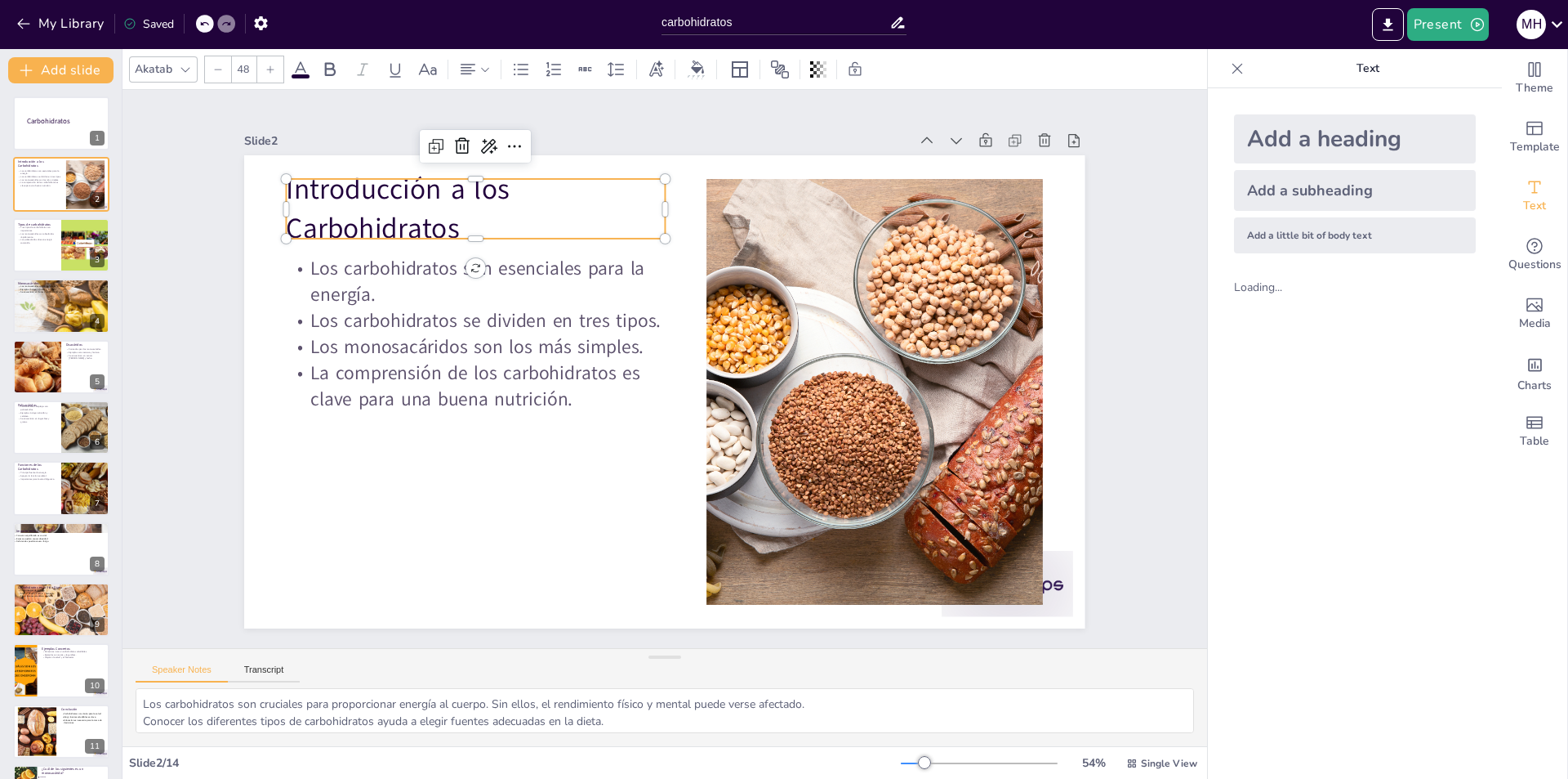
click at [1287, 191] on div "Add a subheading" at bounding box center [1355, 190] width 242 height 41
checkbox input "true"
type input "38"
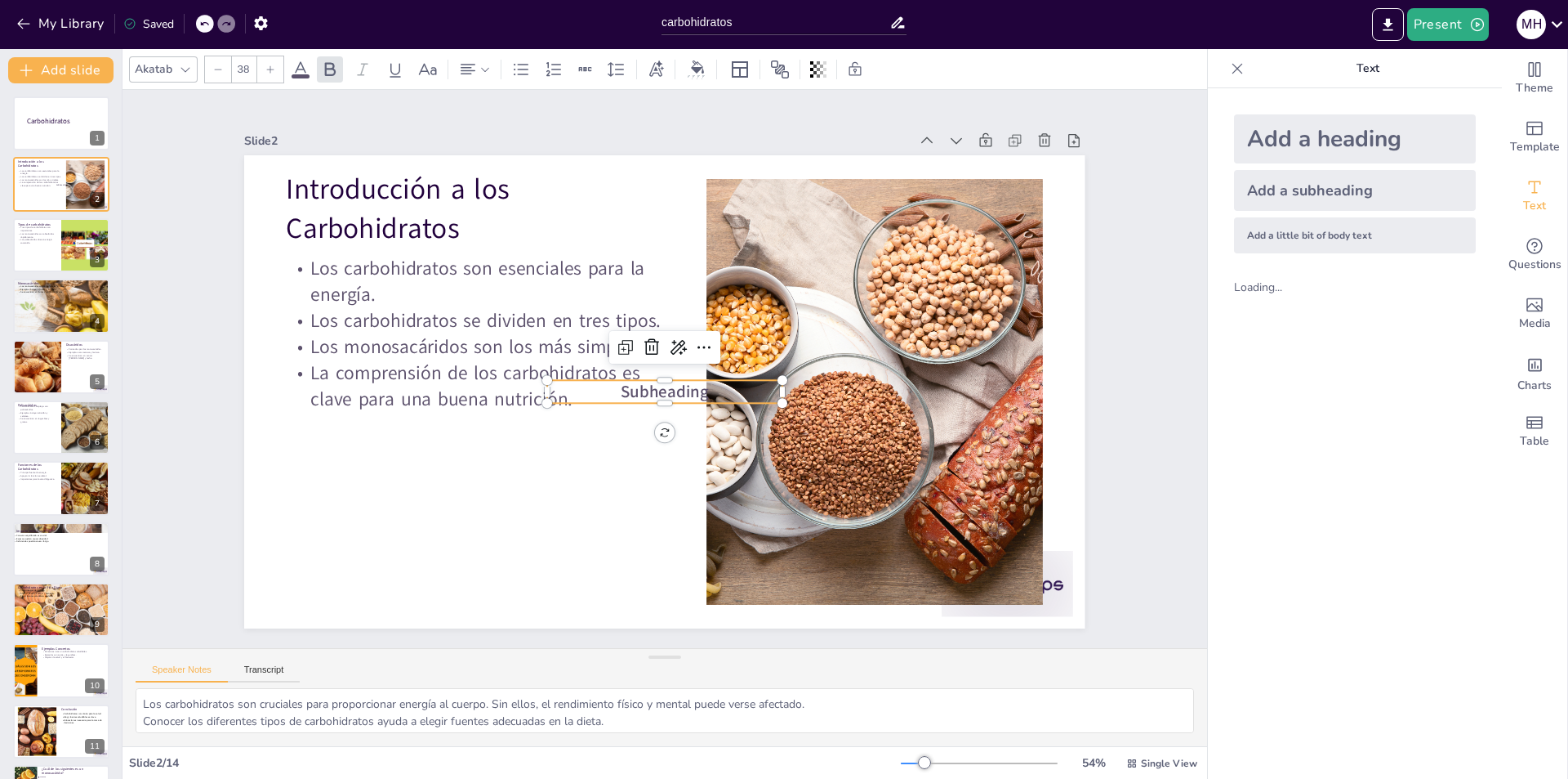
click at [666, 379] on span "Subheading" at bounding box center [683, 382] width 70 height 85
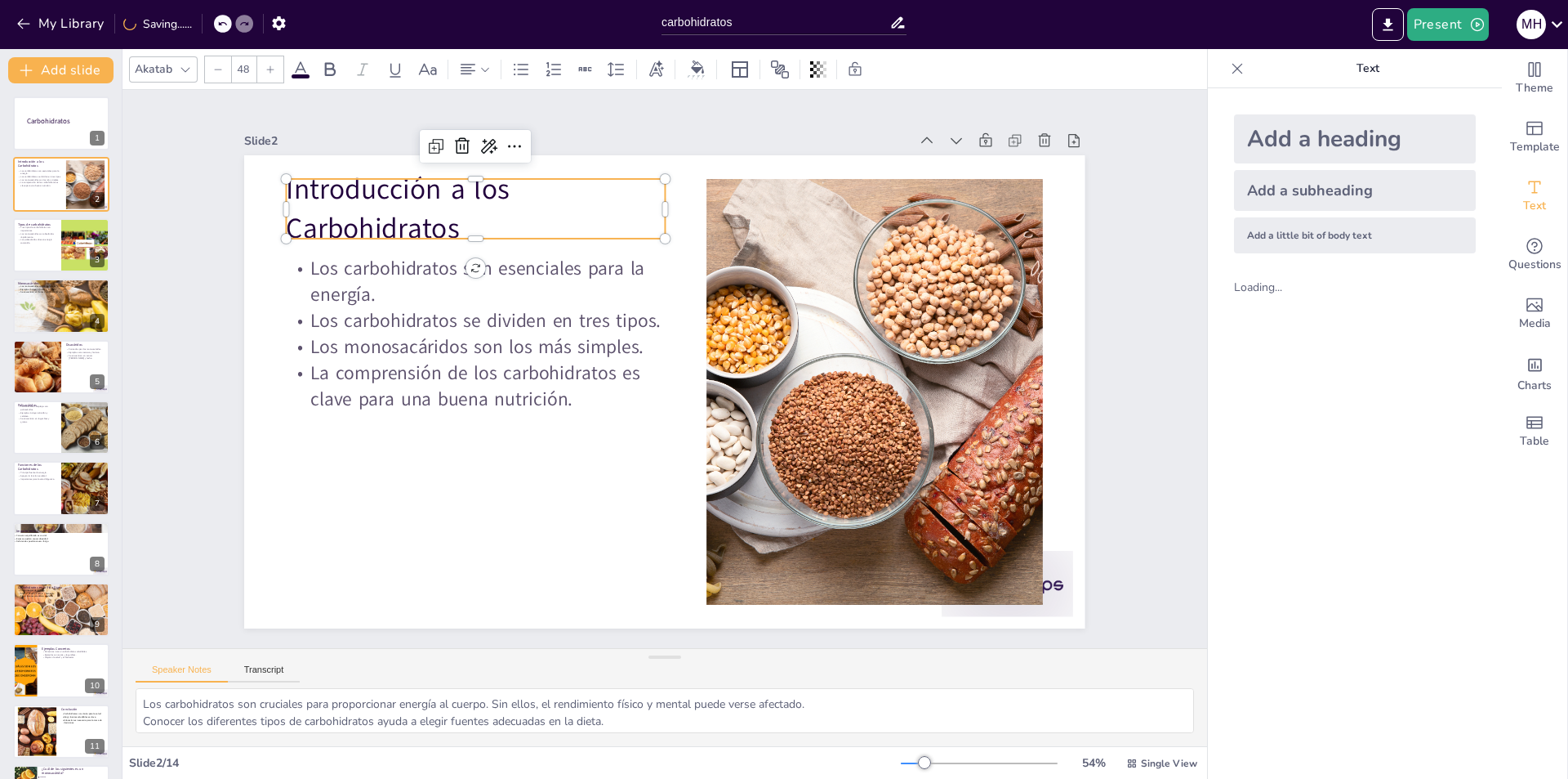
click at [746, 202] on p "Introducción a los Carbohidratos" at bounding box center [804, 164] width 118 height 385
click at [921, 261] on icon at bounding box center [931, 271] width 19 height 21
click at [695, 138] on div "Slide 2" at bounding box center [836, 195] width 284 height 614
click at [426, 63] on icon at bounding box center [428, 69] width 20 height 20
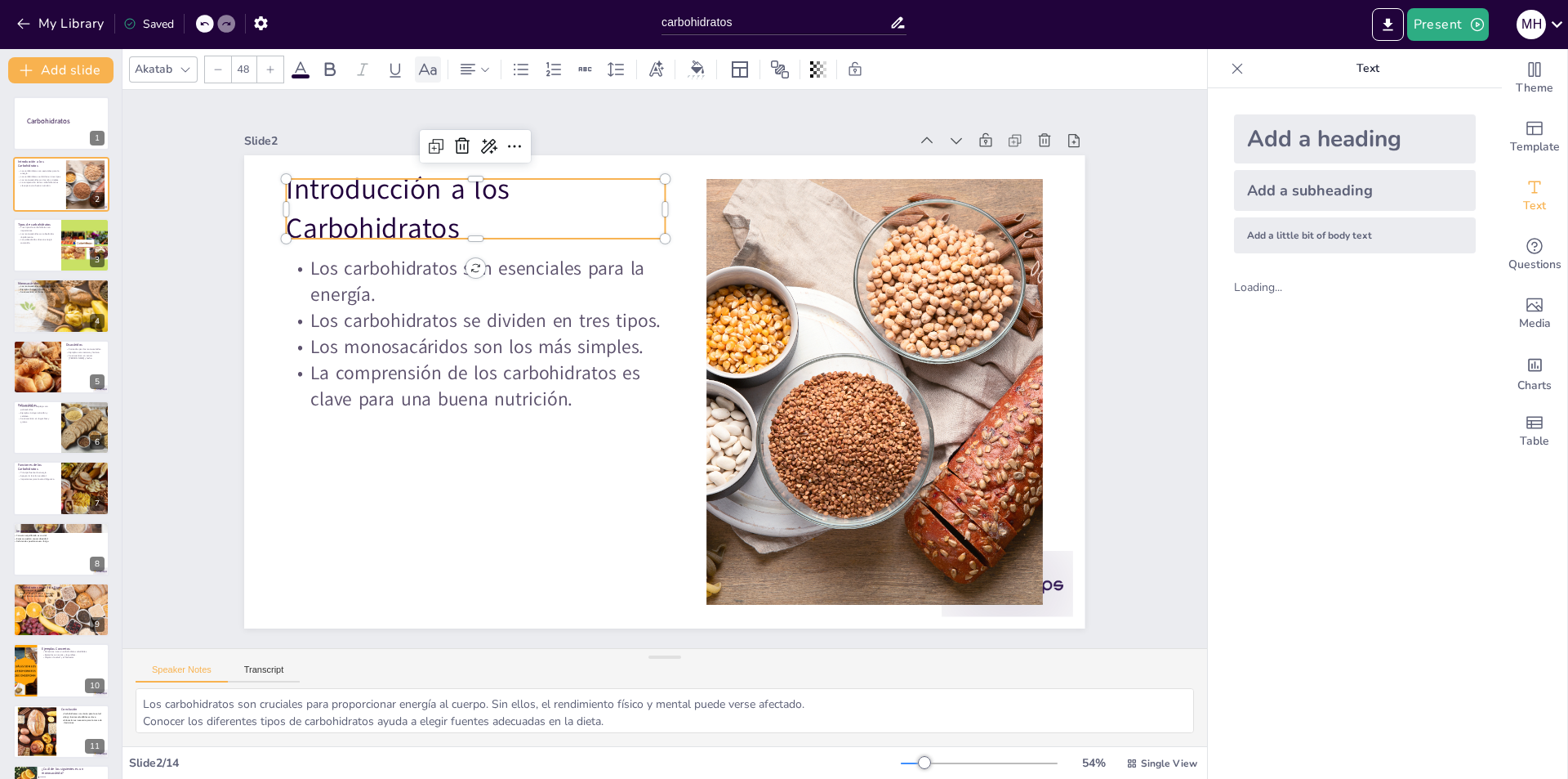
click at [426, 63] on icon at bounding box center [428, 69] width 20 height 20
click at [323, 66] on icon at bounding box center [329, 69] width 20 height 20
click at [220, 71] on icon at bounding box center [218, 69] width 9 height 9
checkbox input "true"
type input "47"
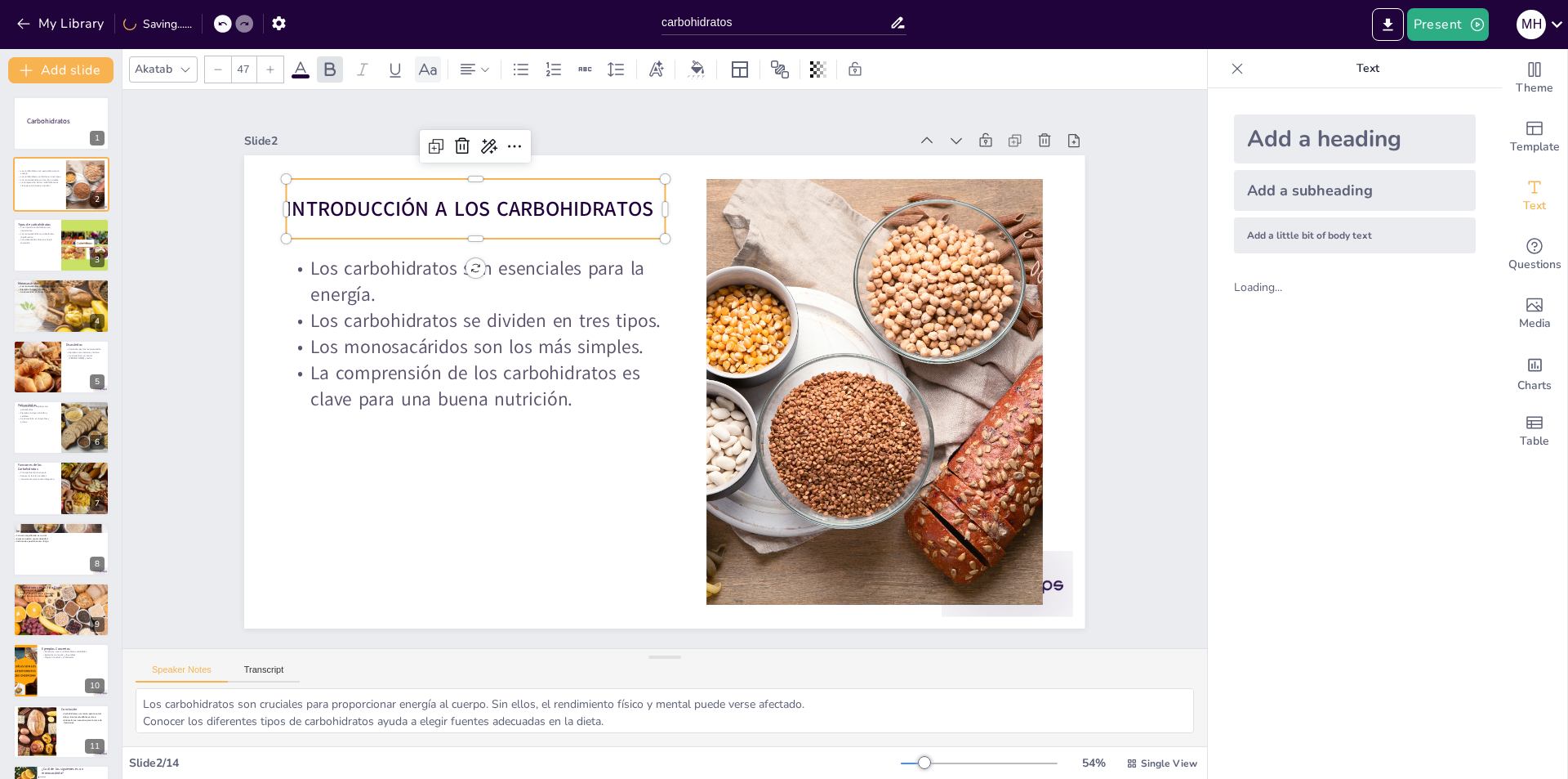
click at [437, 71] on icon at bounding box center [428, 69] width 20 height 20
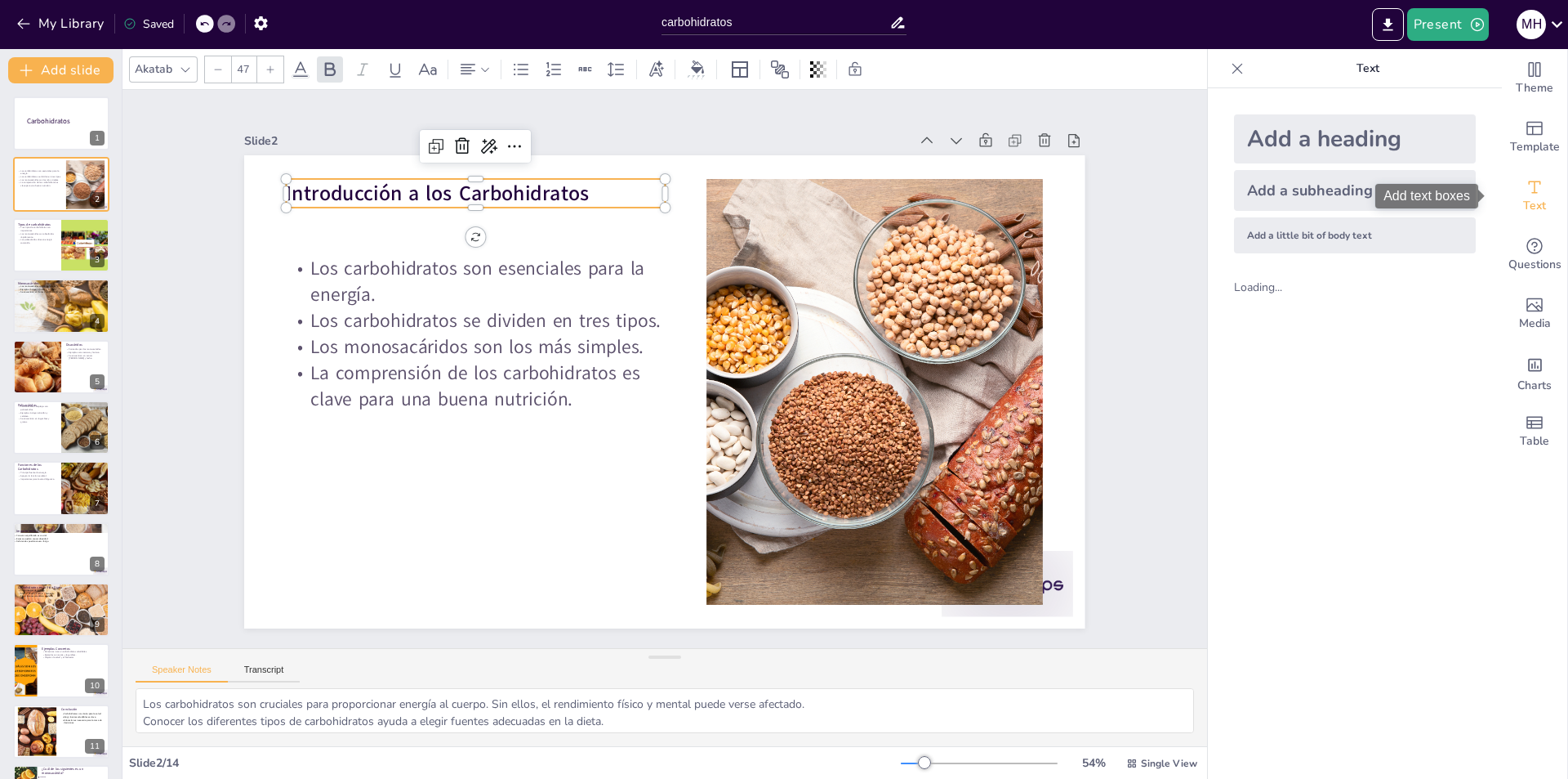
click at [1537, 187] on div "Text" at bounding box center [1534, 196] width 65 height 59
click at [666, 79] on div at bounding box center [656, 70] width 25 height 26
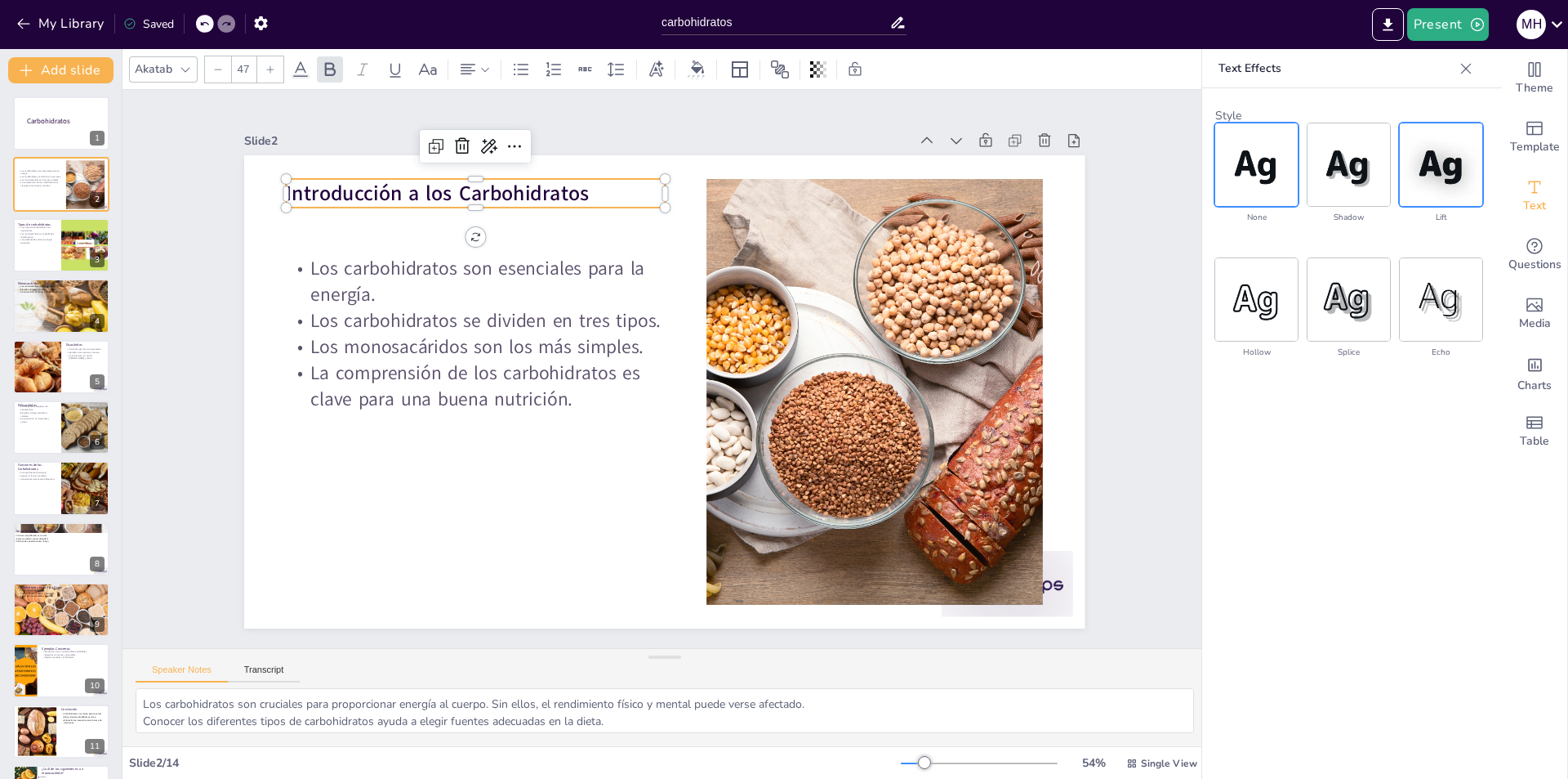
click at [1468, 189] on img at bounding box center [1441, 164] width 82 height 82
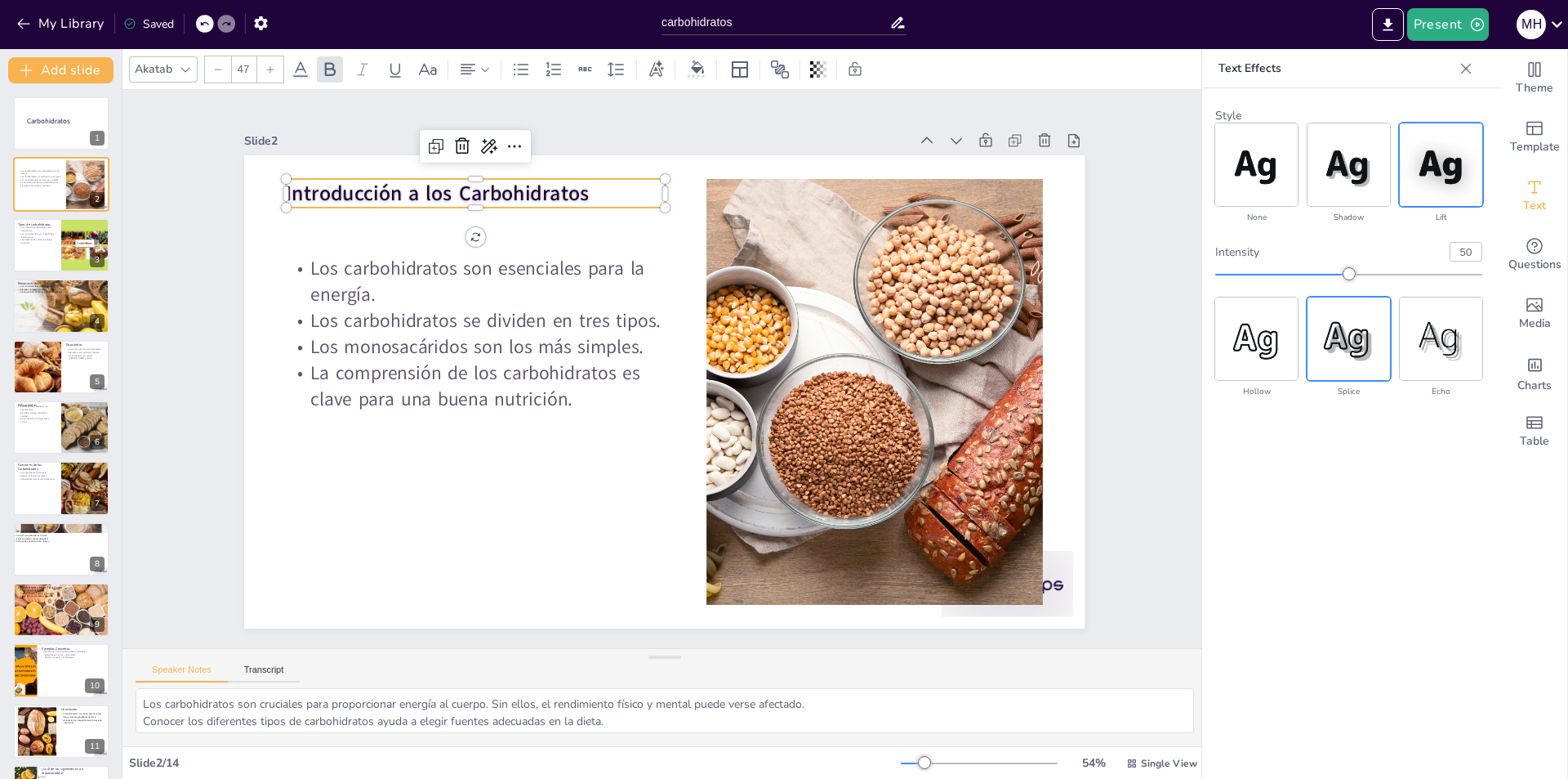
click at [1350, 313] on img at bounding box center [1348, 338] width 82 height 82
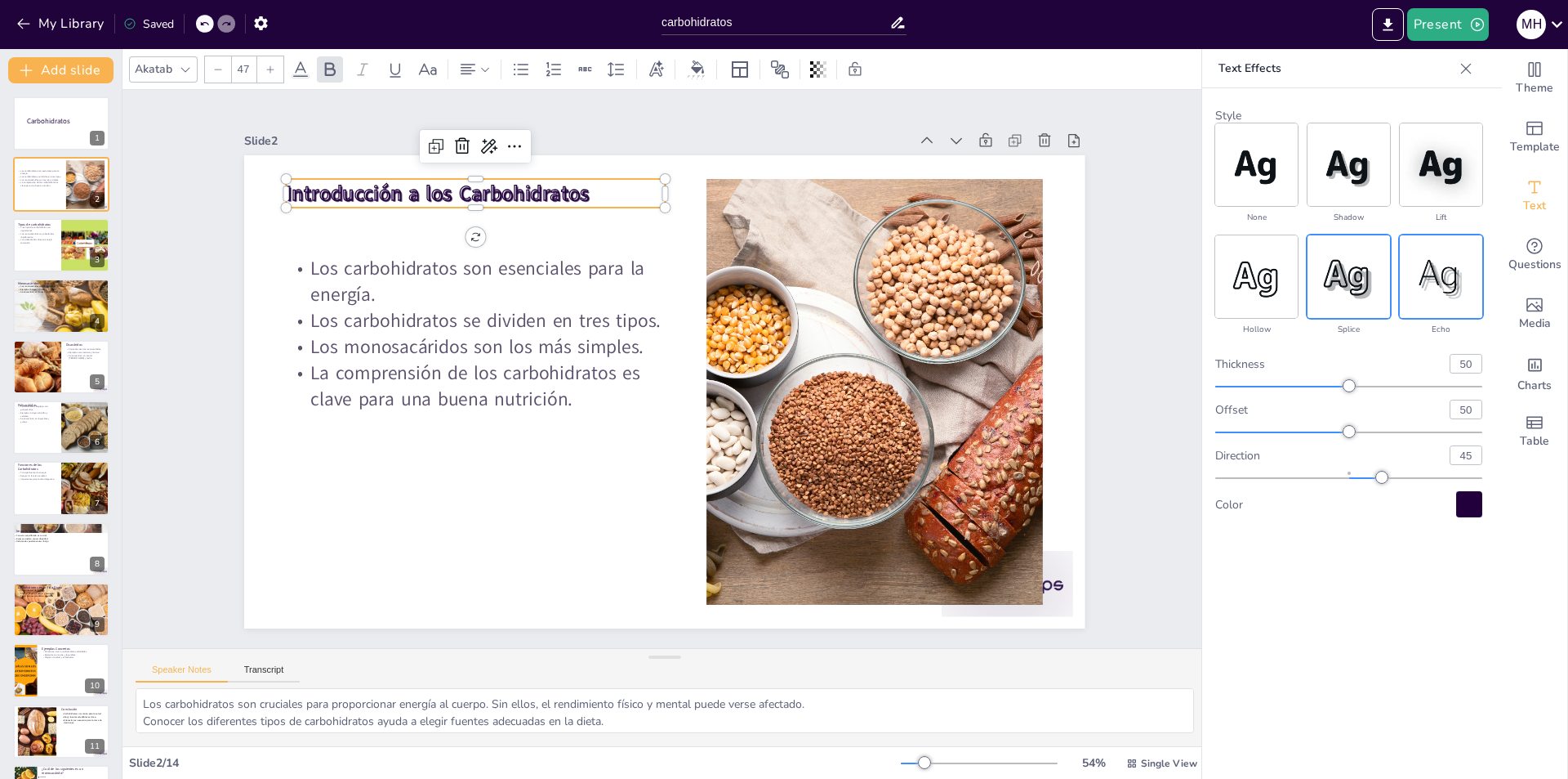
click at [1419, 290] on img at bounding box center [1441, 276] width 82 height 82
click at [1276, 310] on img at bounding box center [1256, 276] width 82 height 82
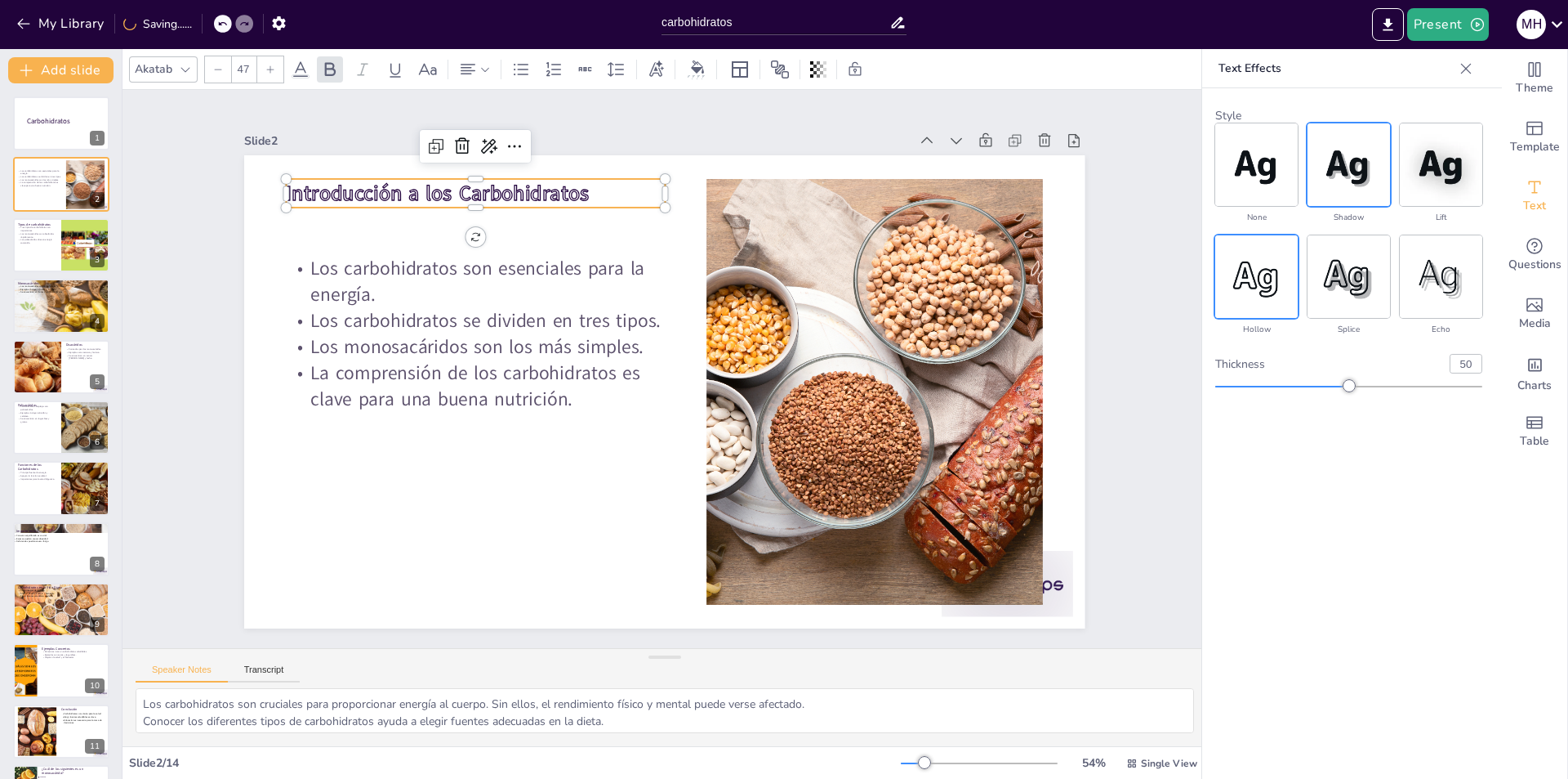
click at [1331, 144] on img at bounding box center [1348, 164] width 82 height 82
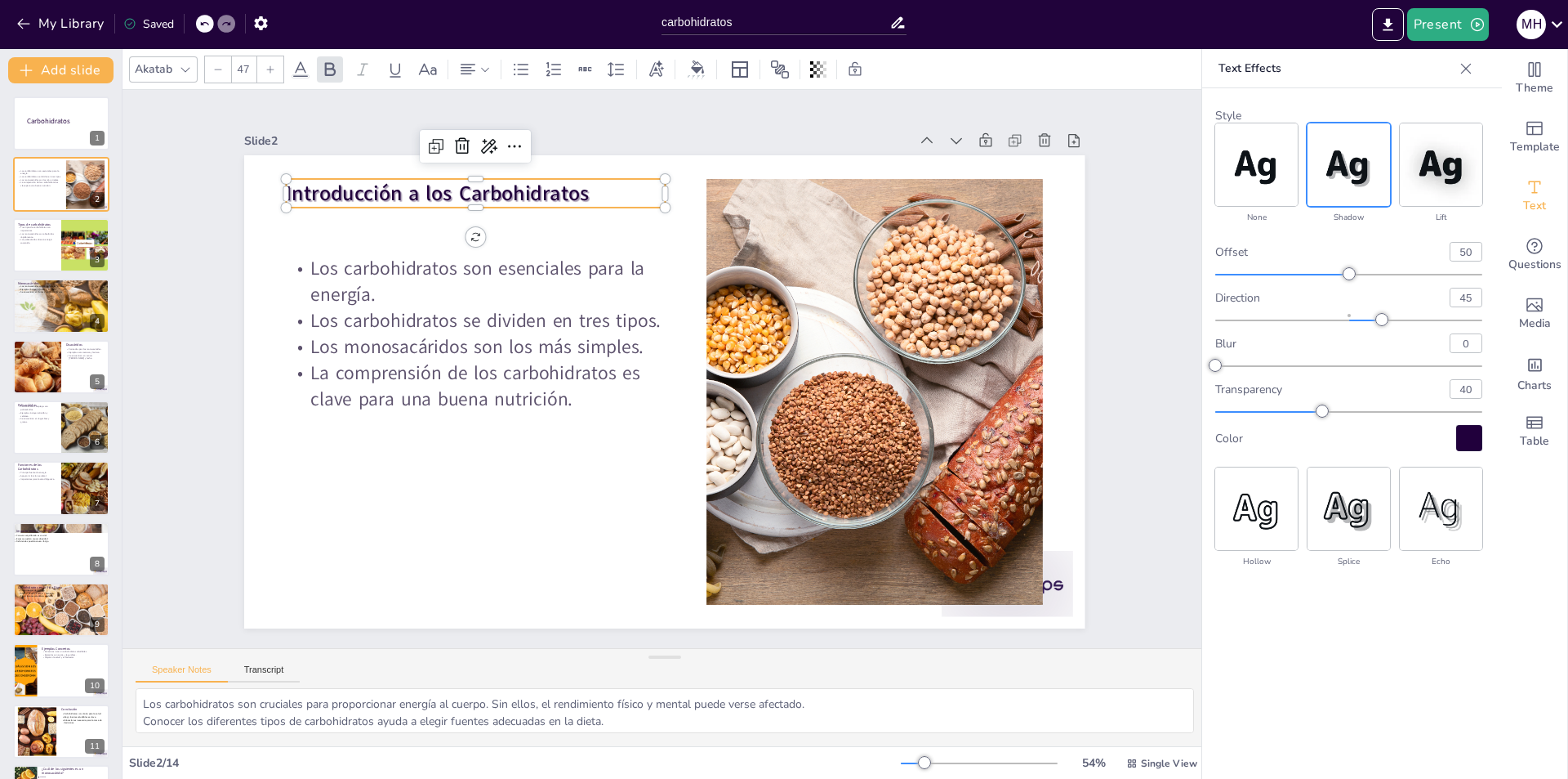
checkbox input "true"
type input "30"
click at [1295, 408] on div at bounding box center [1349, 412] width 267 height 13
click at [1354, 520] on img at bounding box center [1348, 508] width 82 height 82
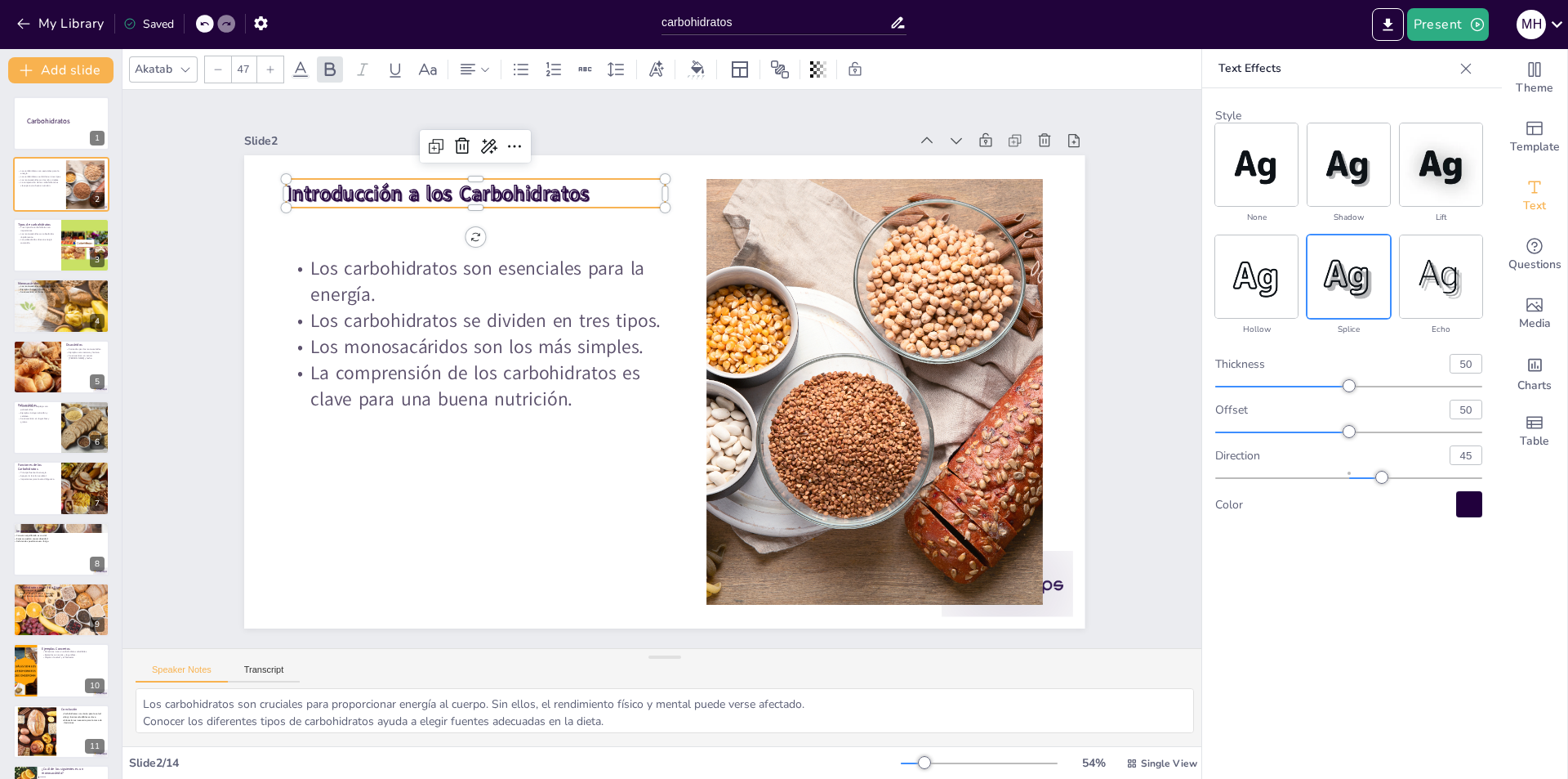
checkbox input "true"
type input "35"
click at [1309, 388] on div at bounding box center [1349, 386] width 267 height 13
checkbox input "true"
type input "24"
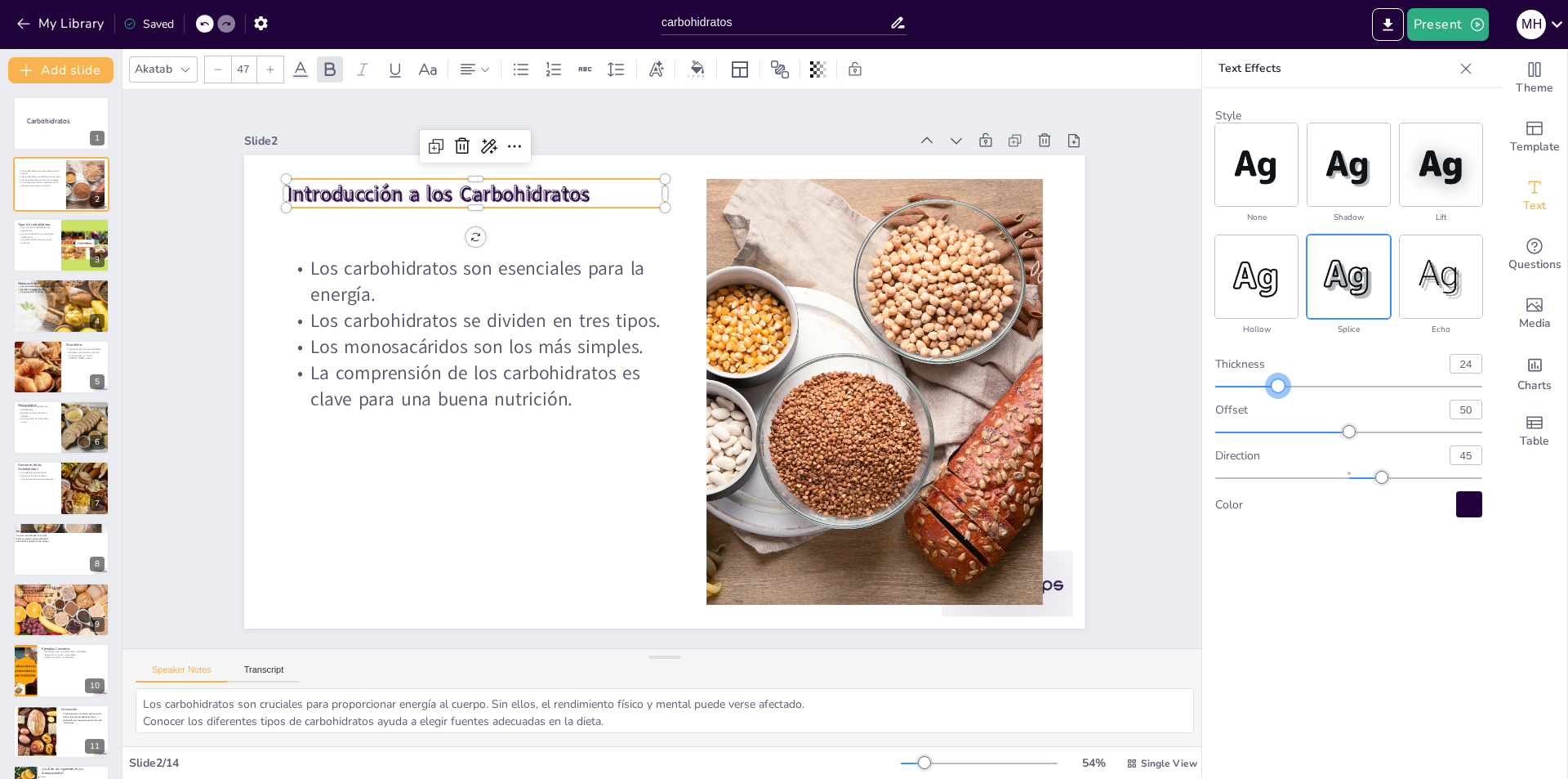
click at [1278, 386] on div at bounding box center [1247, 386] width 63 height 2
checkbox input "true"
type input "17"
click at [1262, 428] on div at bounding box center [1349, 432] width 267 height 13
click at [1458, 184] on img at bounding box center [1441, 164] width 82 height 82
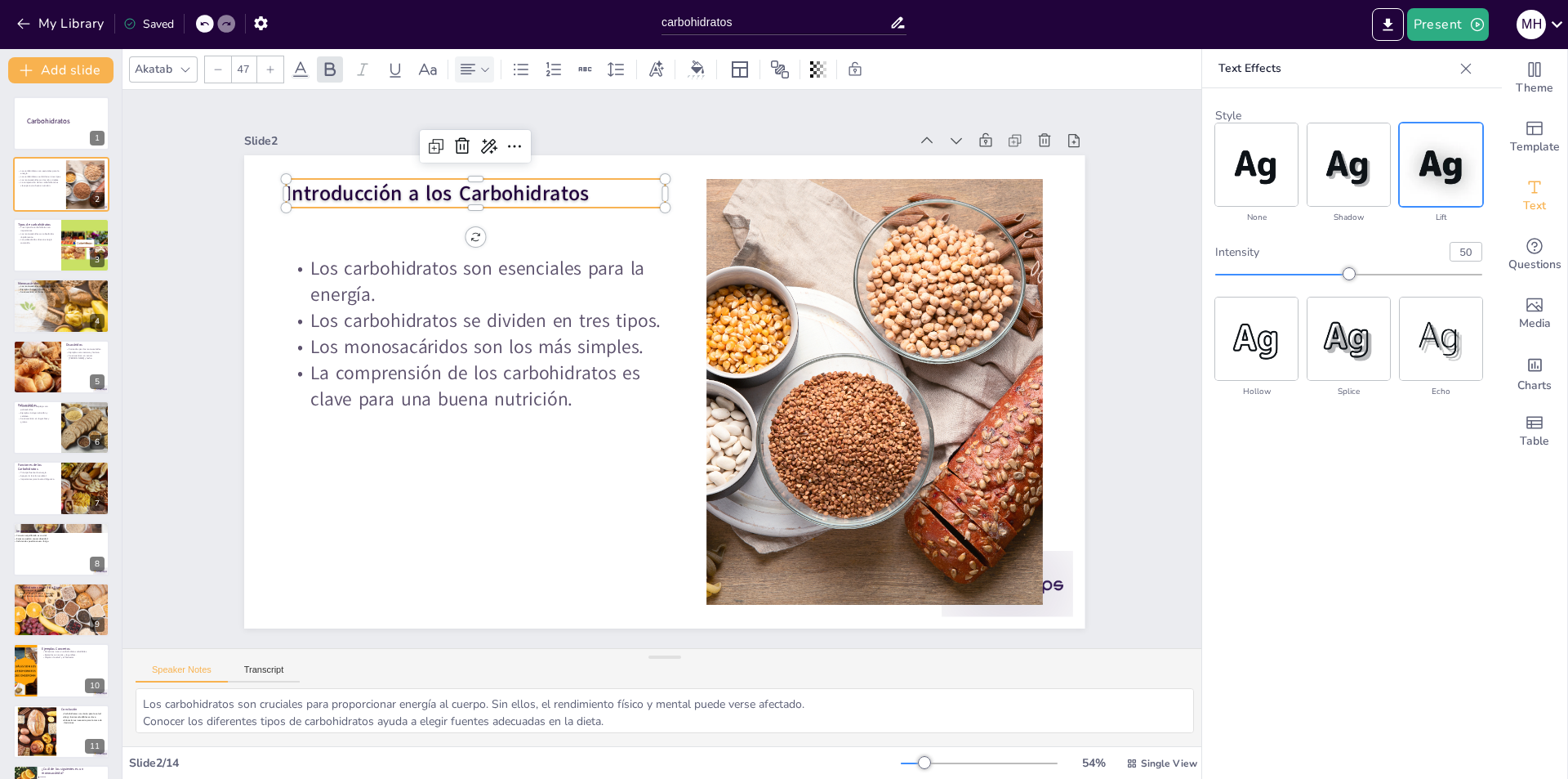
click at [457, 59] on div at bounding box center [475, 70] width 40 height 26
click at [165, 80] on div "Akatab" at bounding box center [163, 70] width 69 height 26
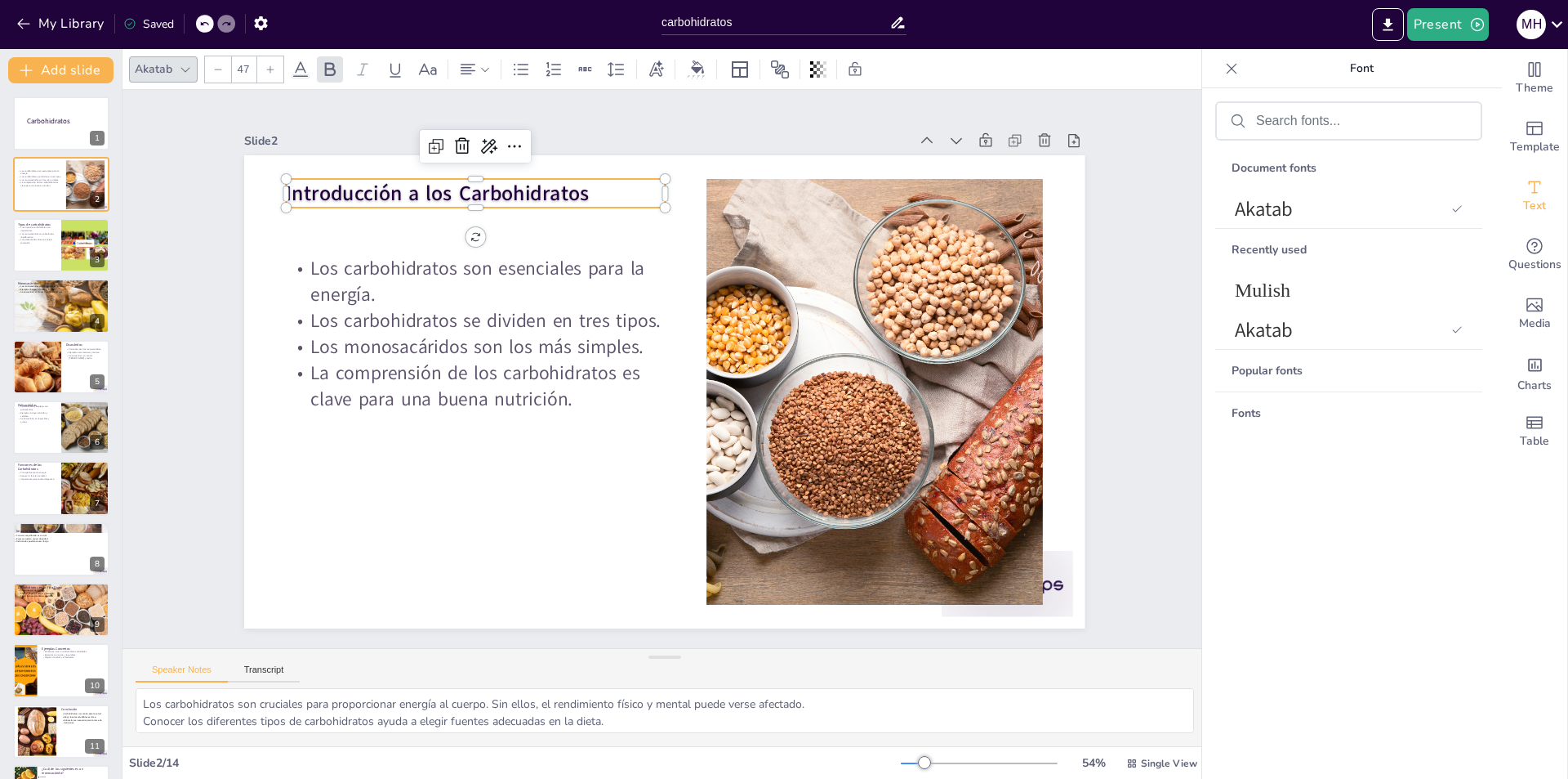
click at [183, 67] on icon at bounding box center [186, 70] width 13 height 13
click at [260, 63] on div at bounding box center [271, 70] width 26 height 26
checkbox input "true"
type input "48"
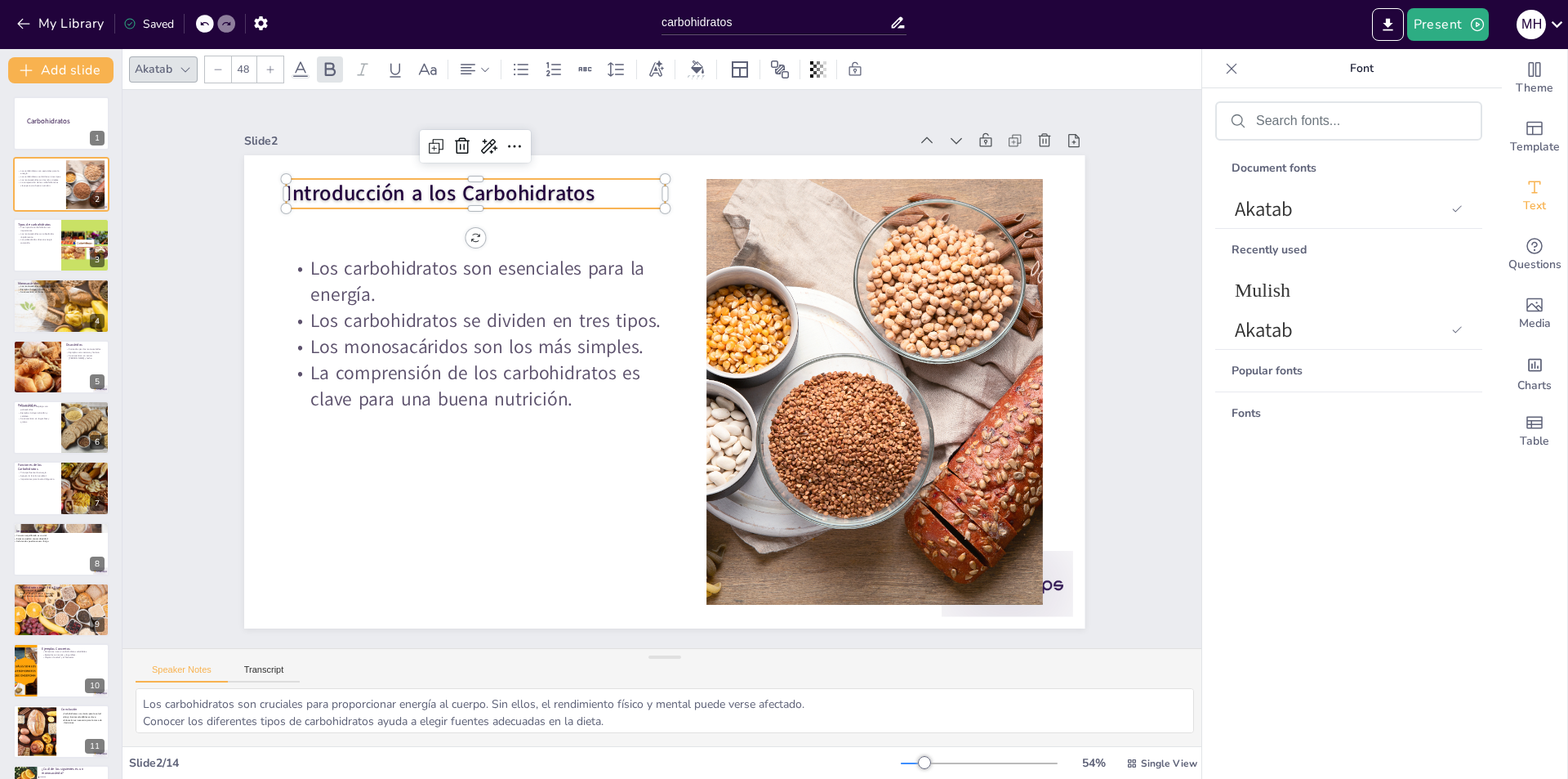
click at [165, 54] on div "Akatab 48" at bounding box center [665, 69] width 1085 height 40
click at [161, 70] on div "Akatab" at bounding box center [153, 68] width 44 height 22
click at [186, 67] on icon at bounding box center [186, 70] width 13 height 13
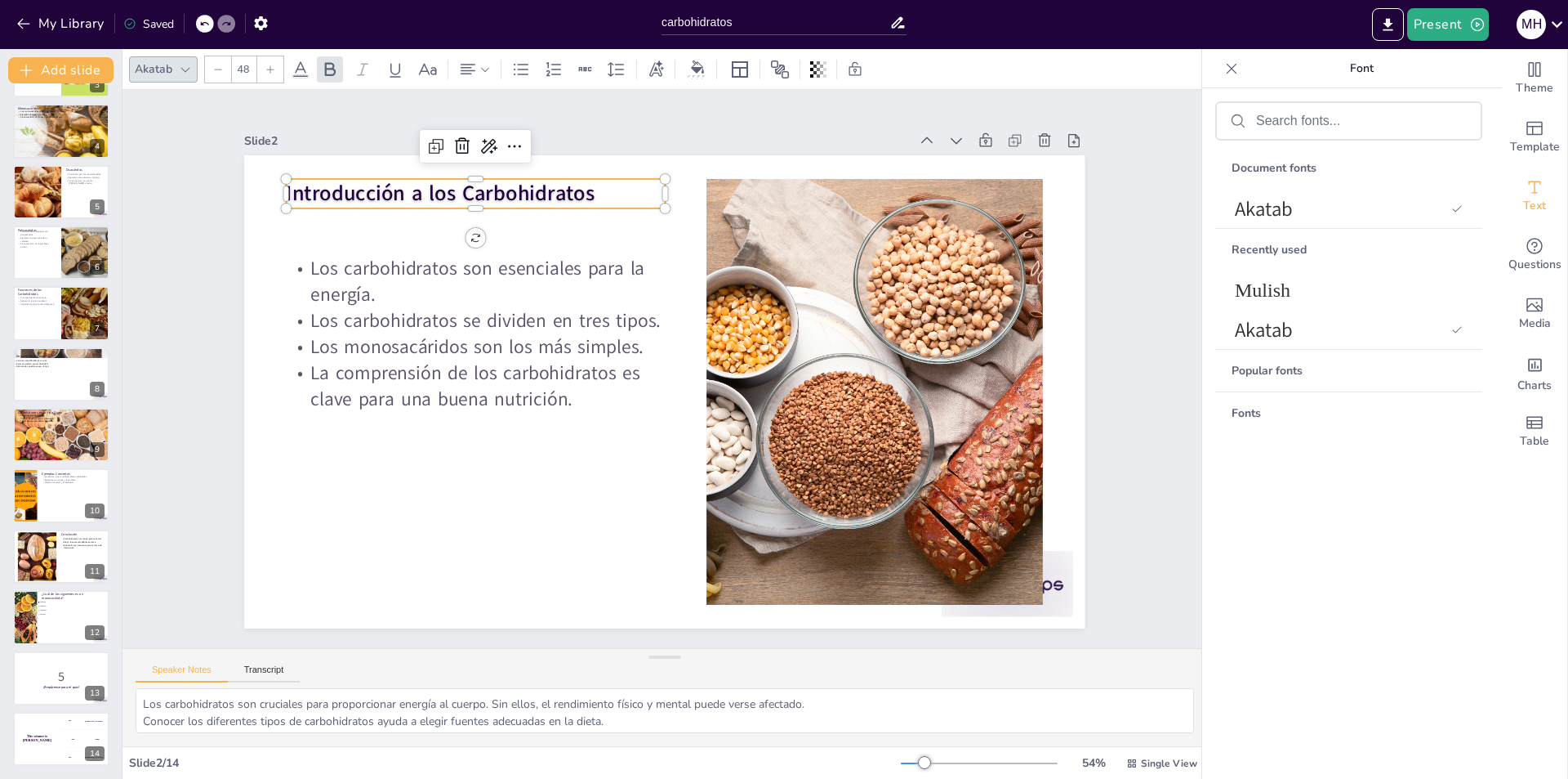
scroll to position [39, 0]
click at [953, 767] on div at bounding box center [979, 763] width 157 height 13
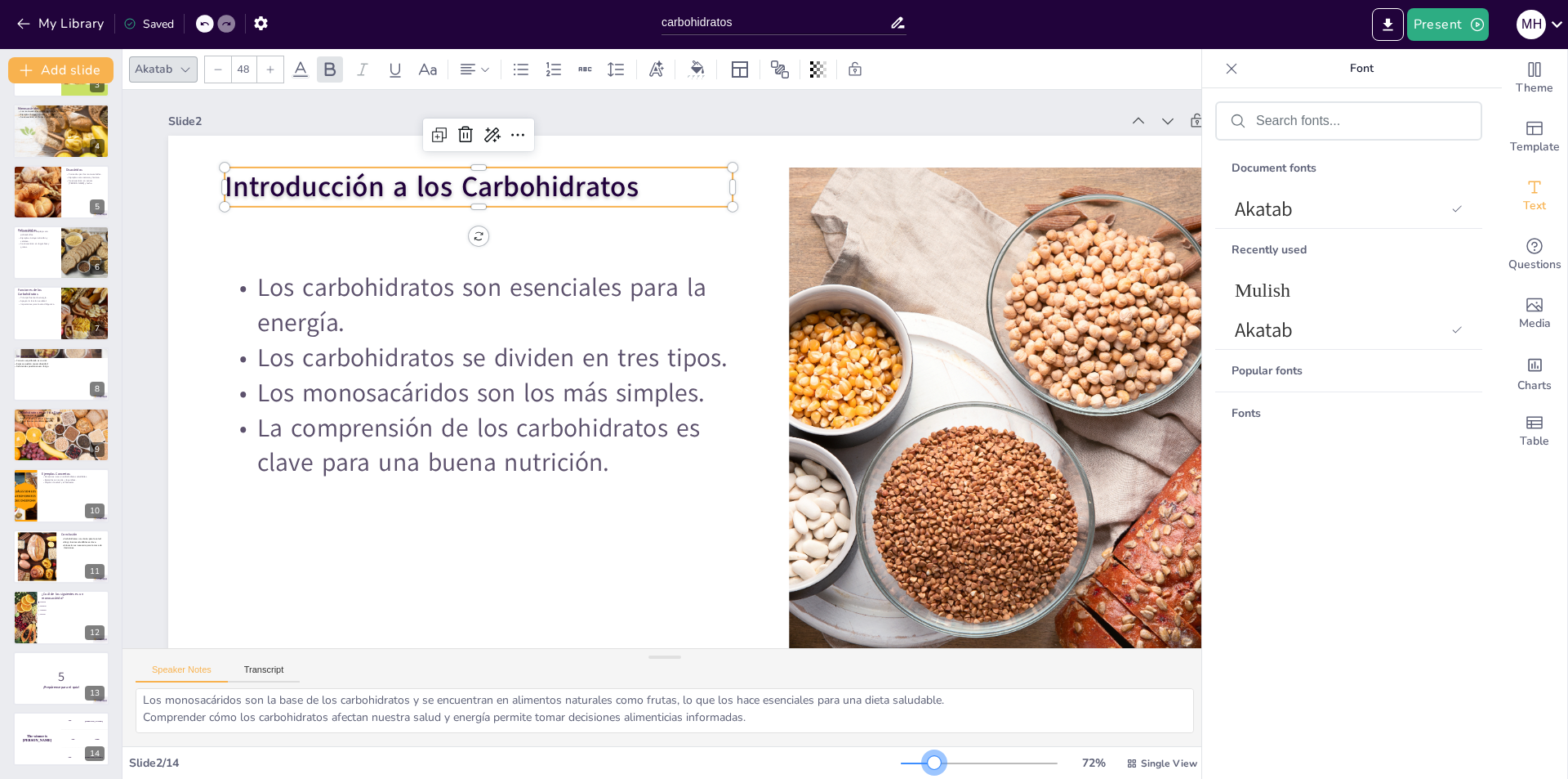
click at [924, 760] on div at bounding box center [979, 763] width 157 height 13
checkbox input "true"
